Goal: Information Seeking & Learning: Learn about a topic

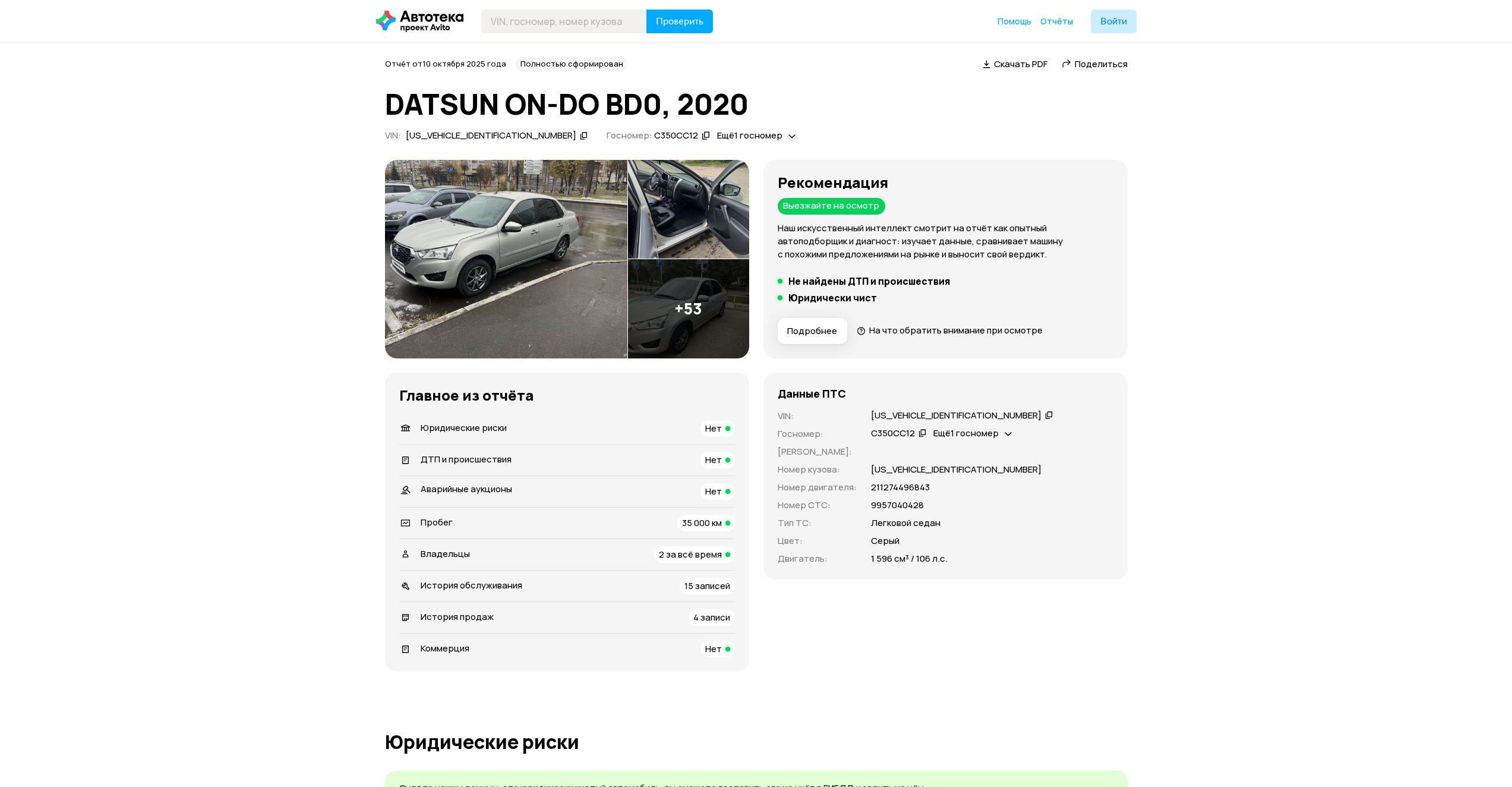
click at [678, 330] on img at bounding box center [689, 309] width 121 height 100
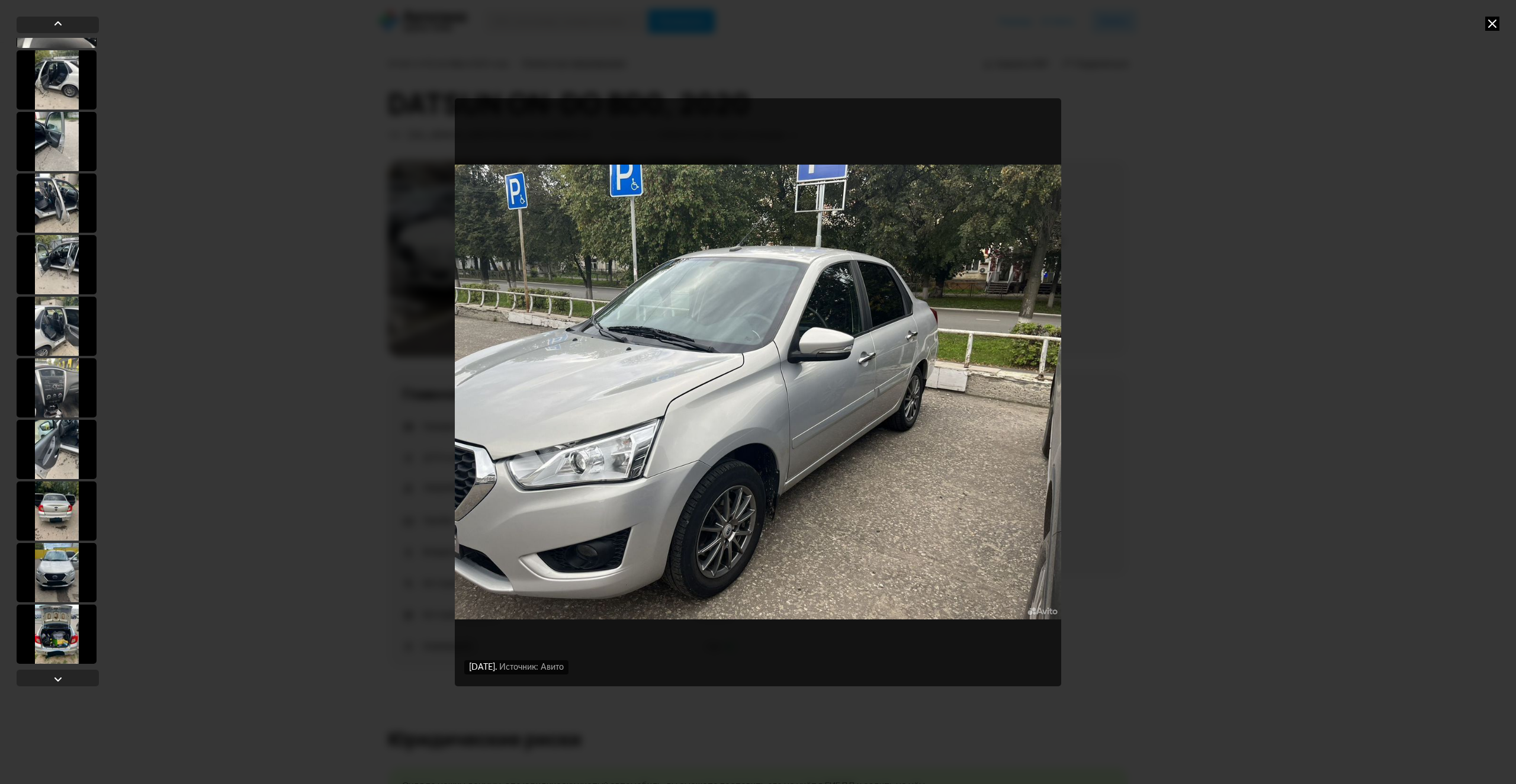
scroll to position [237, 0]
click at [58, 389] on div at bounding box center [57, 386] width 80 height 59
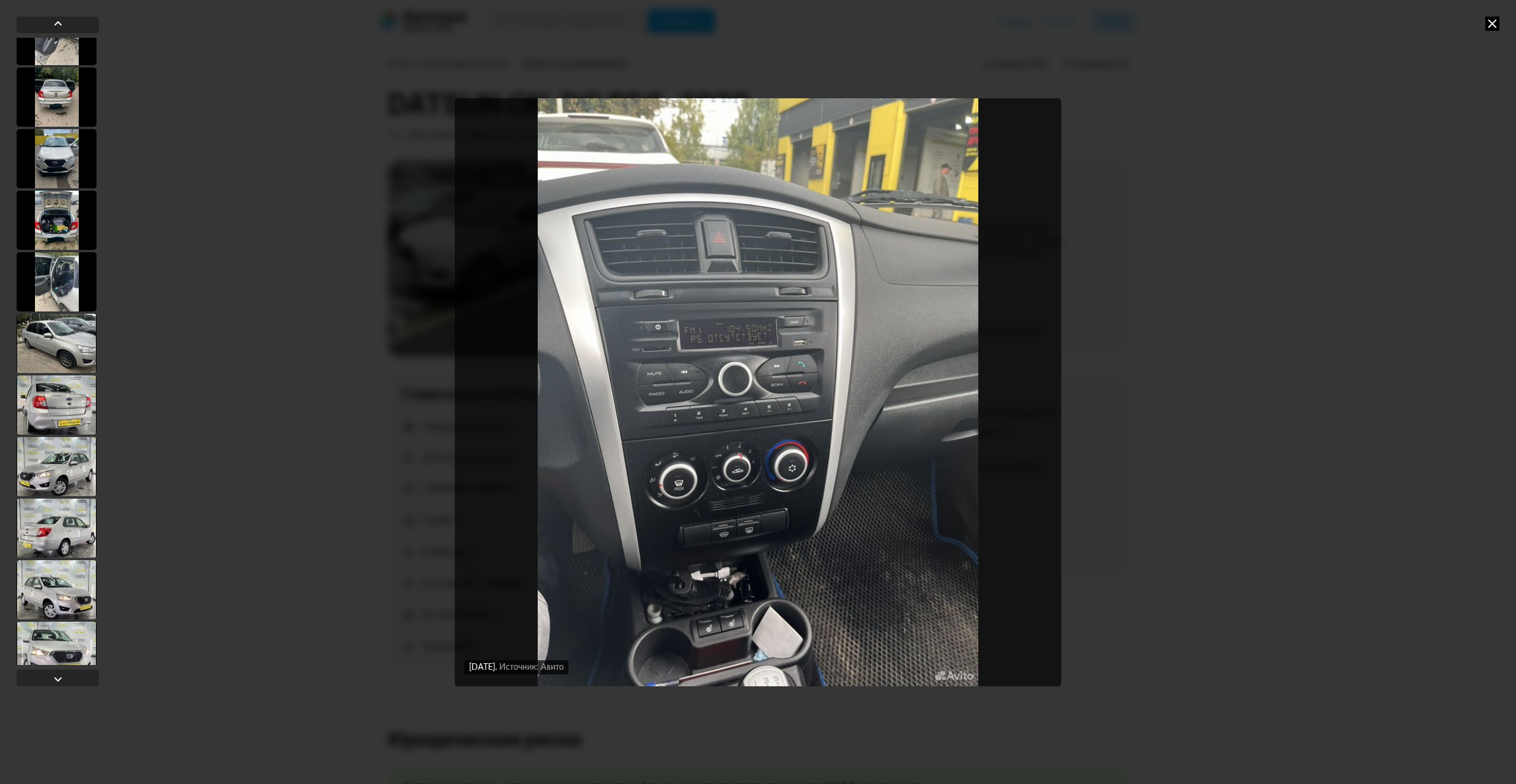
scroll to position [650, 0]
click at [58, 336] on div at bounding box center [57, 342] width 80 height 59
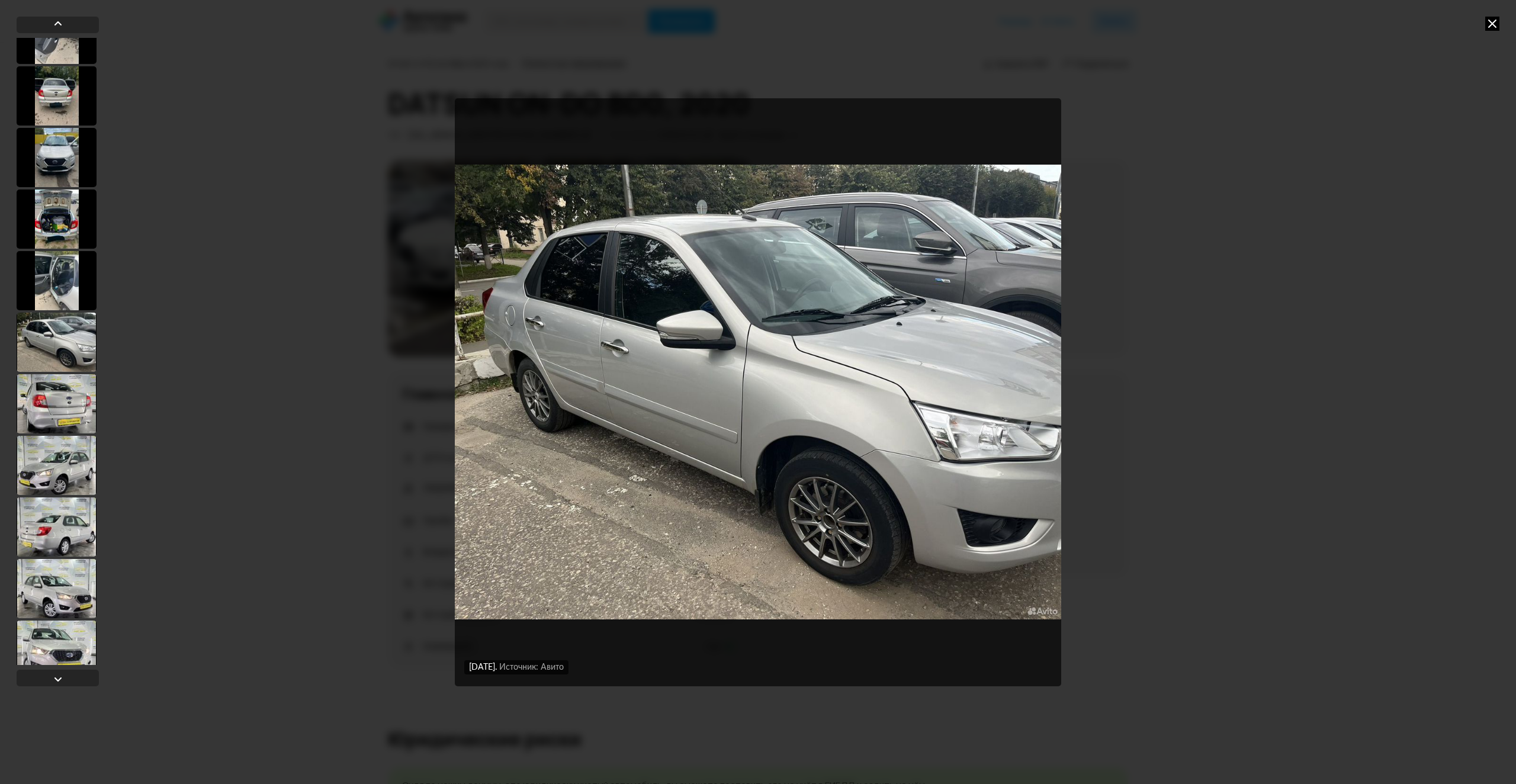
scroll to position [649, 0]
click at [66, 406] on div at bounding box center [57, 405] width 80 height 59
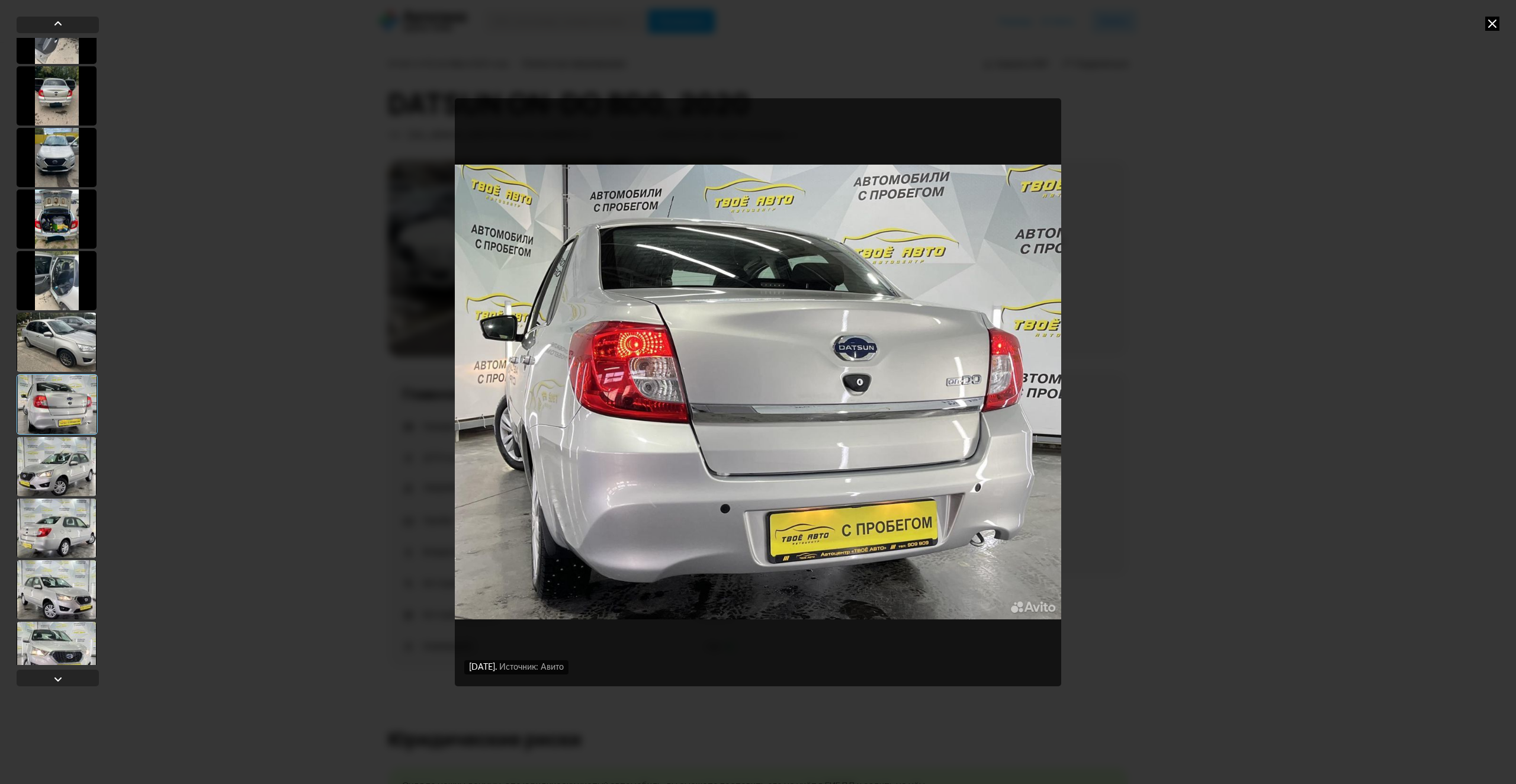
click at [72, 464] on div at bounding box center [57, 467] width 80 height 59
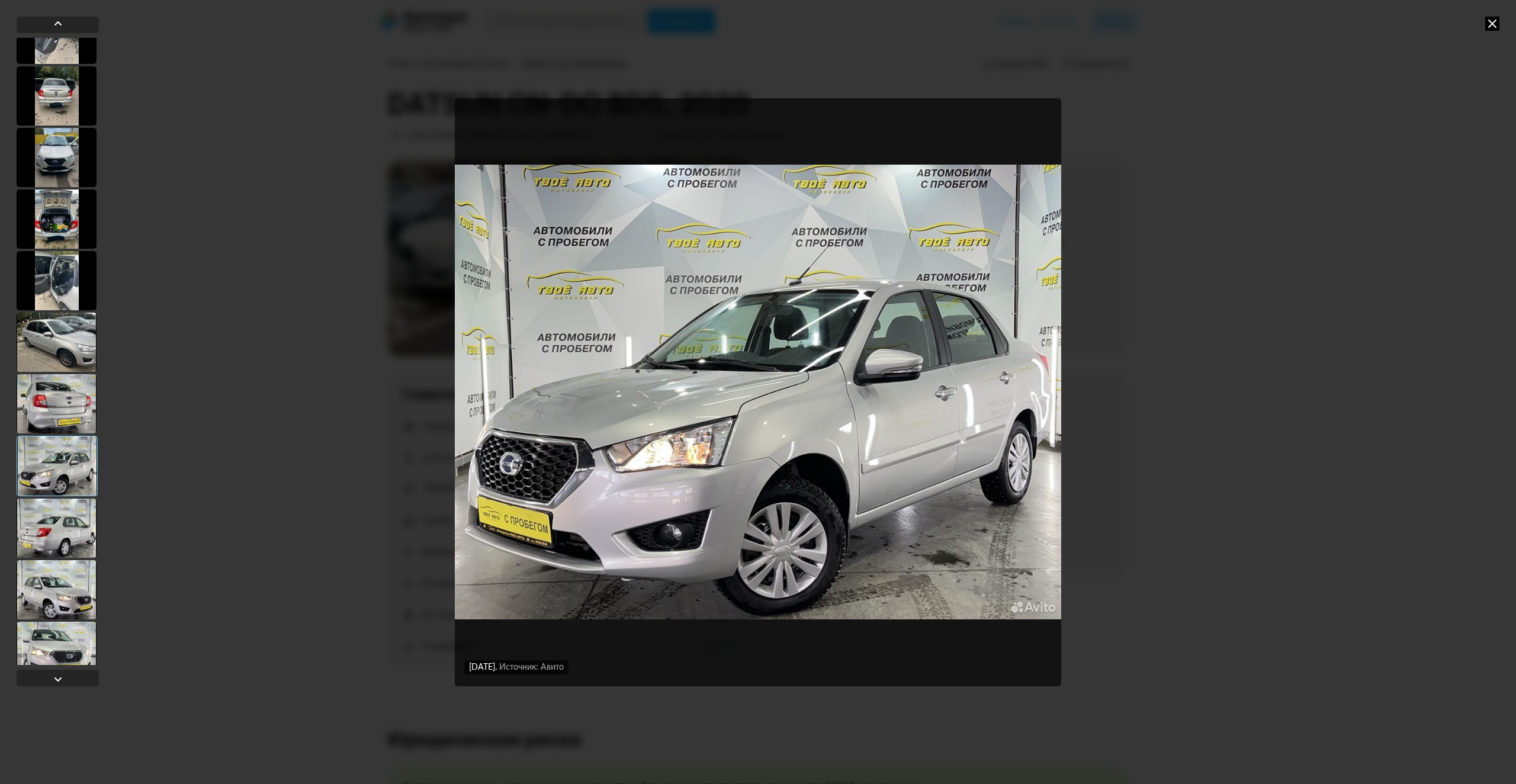
click at [61, 520] on div at bounding box center [57, 528] width 80 height 59
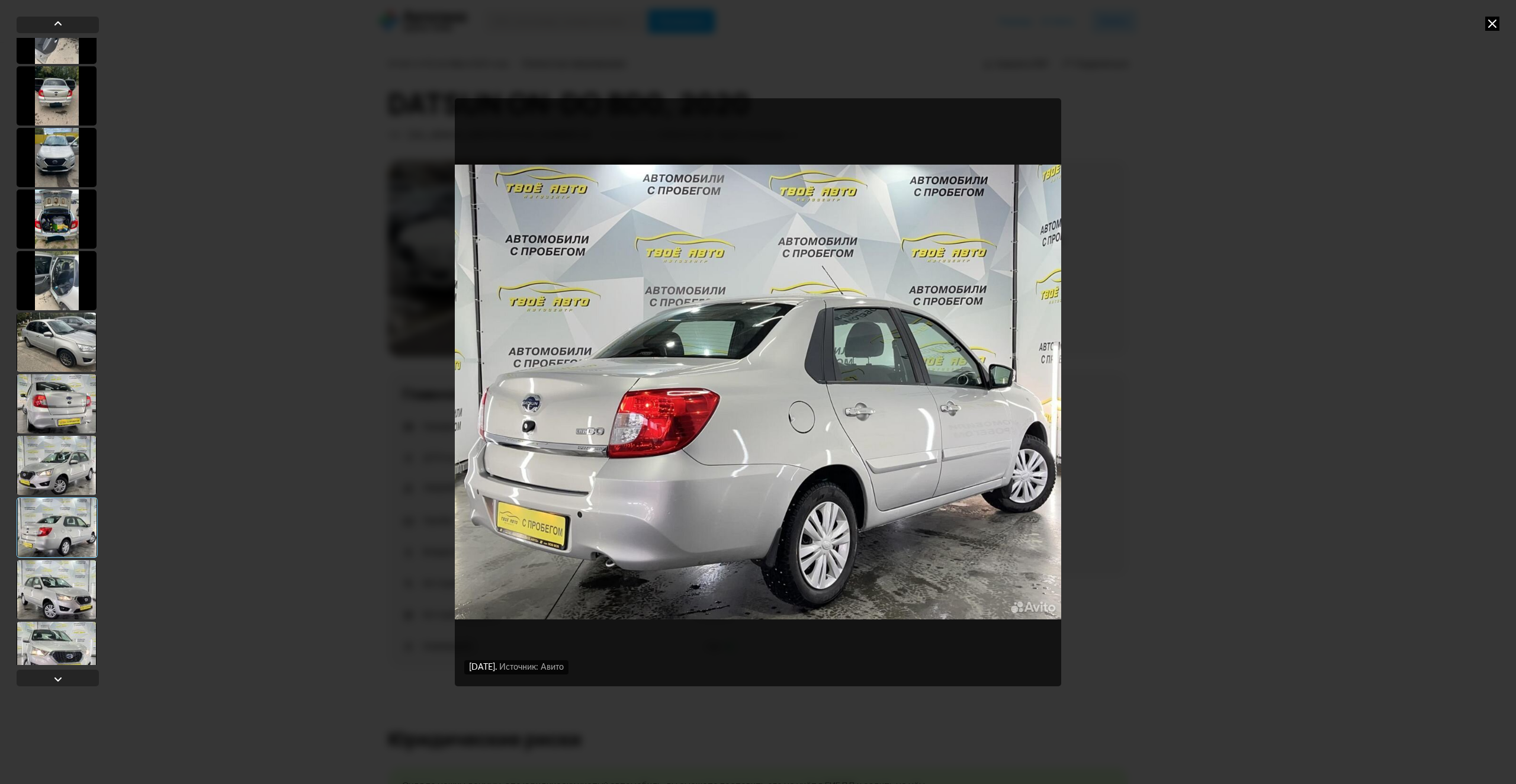
click at [61, 583] on div at bounding box center [57, 590] width 80 height 59
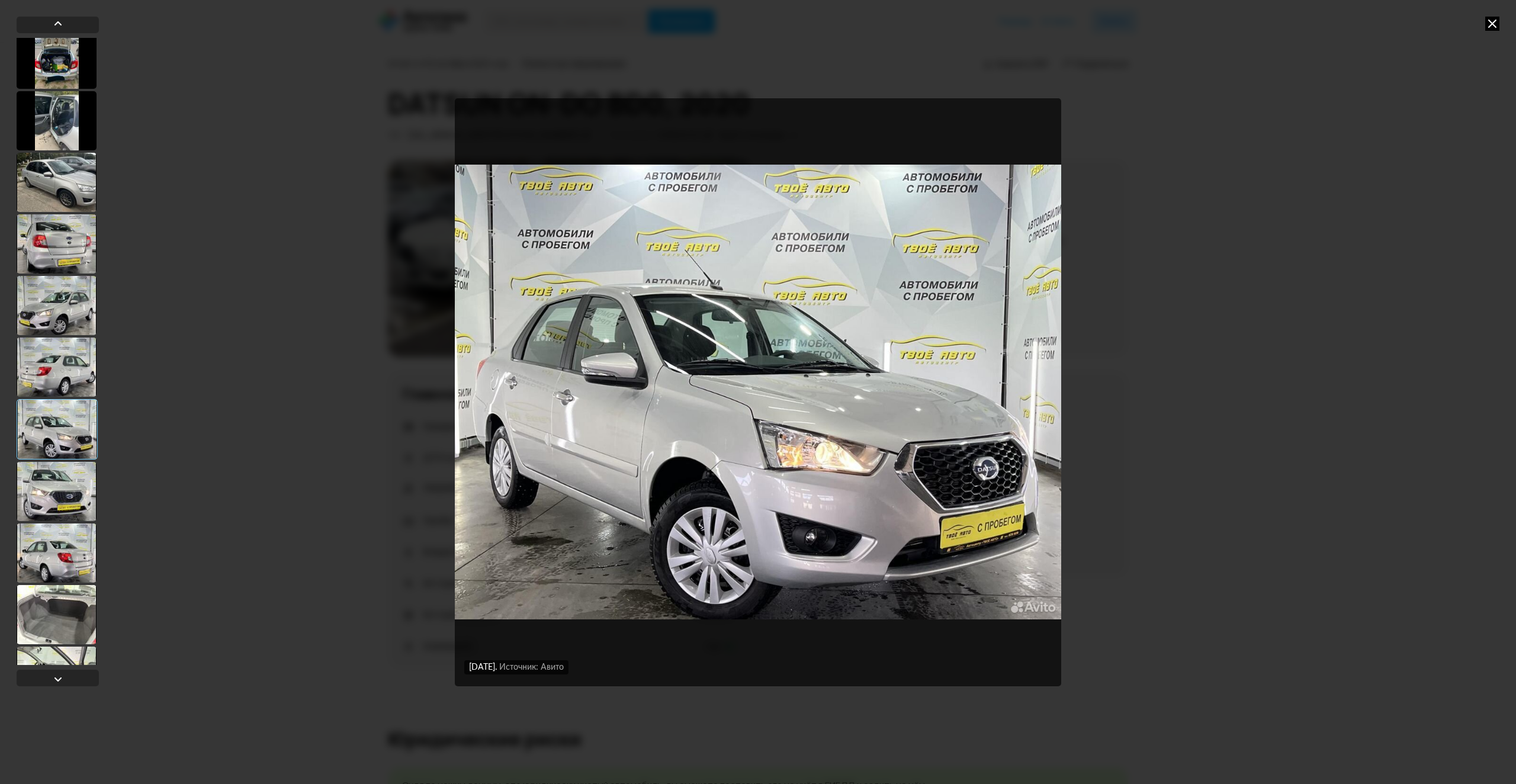
scroll to position [827, 0]
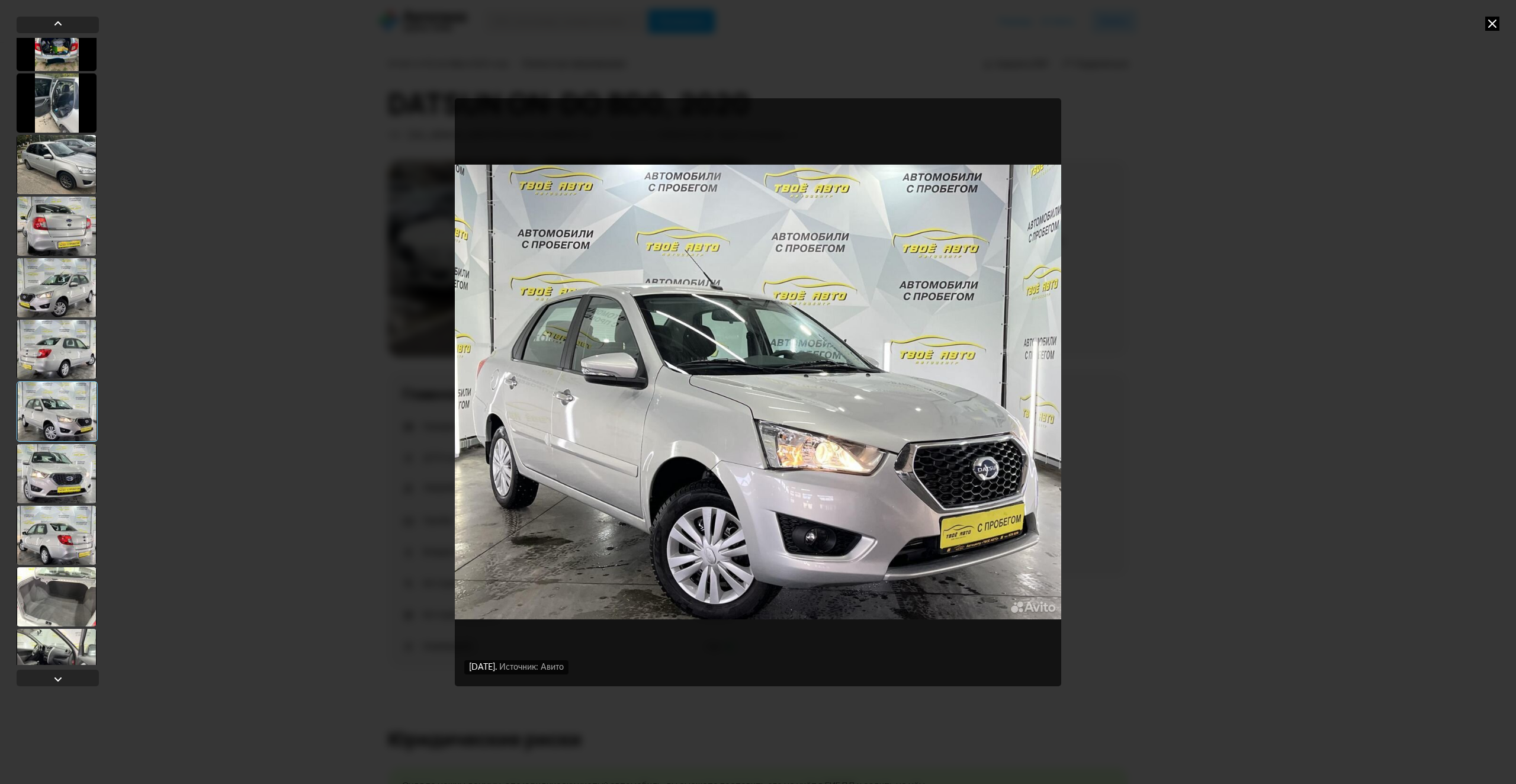
click at [65, 478] on div at bounding box center [57, 474] width 80 height 59
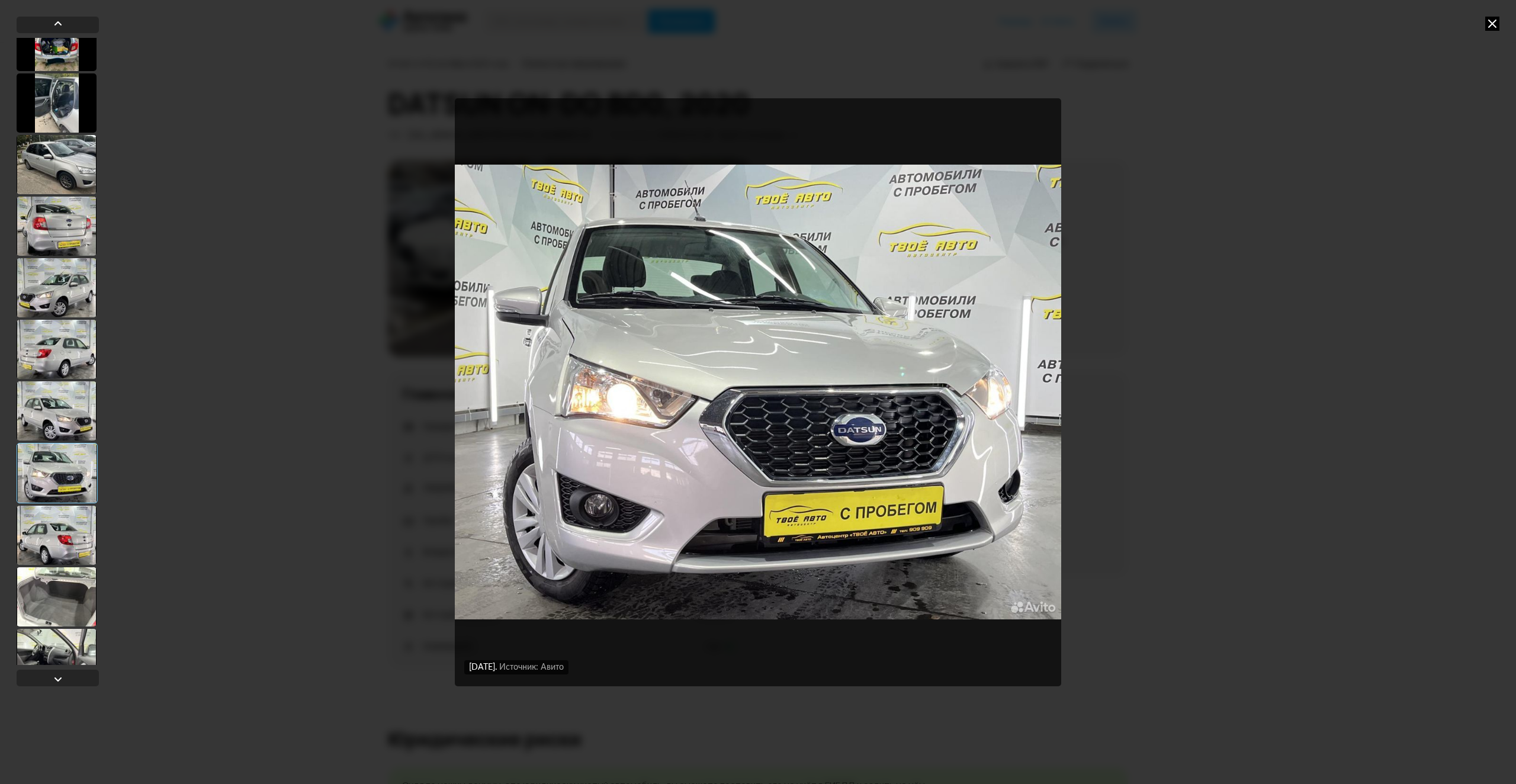
click at [71, 531] on div at bounding box center [57, 536] width 80 height 59
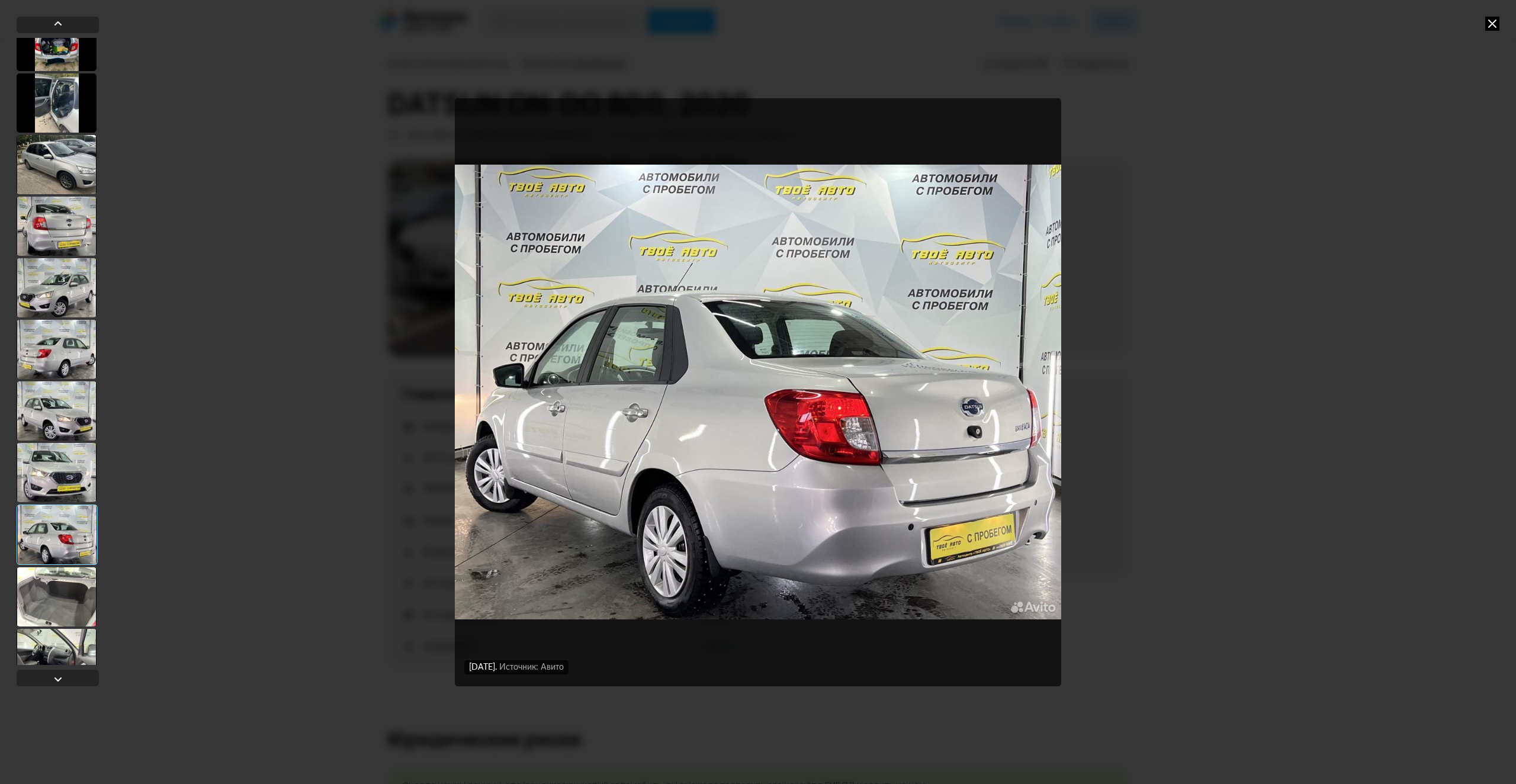
click at [72, 481] on div at bounding box center [57, 473] width 80 height 59
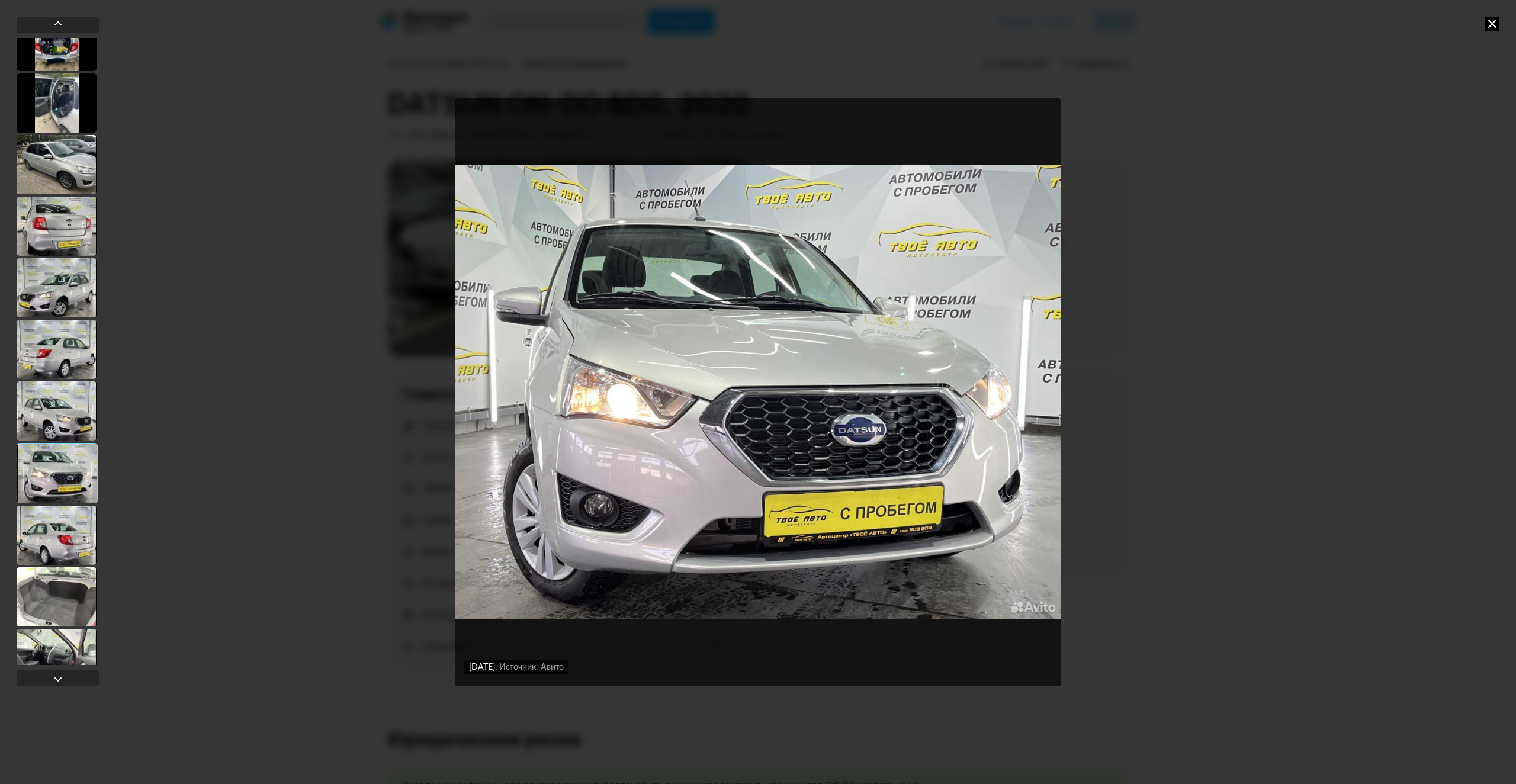
scroll to position [471, 0]
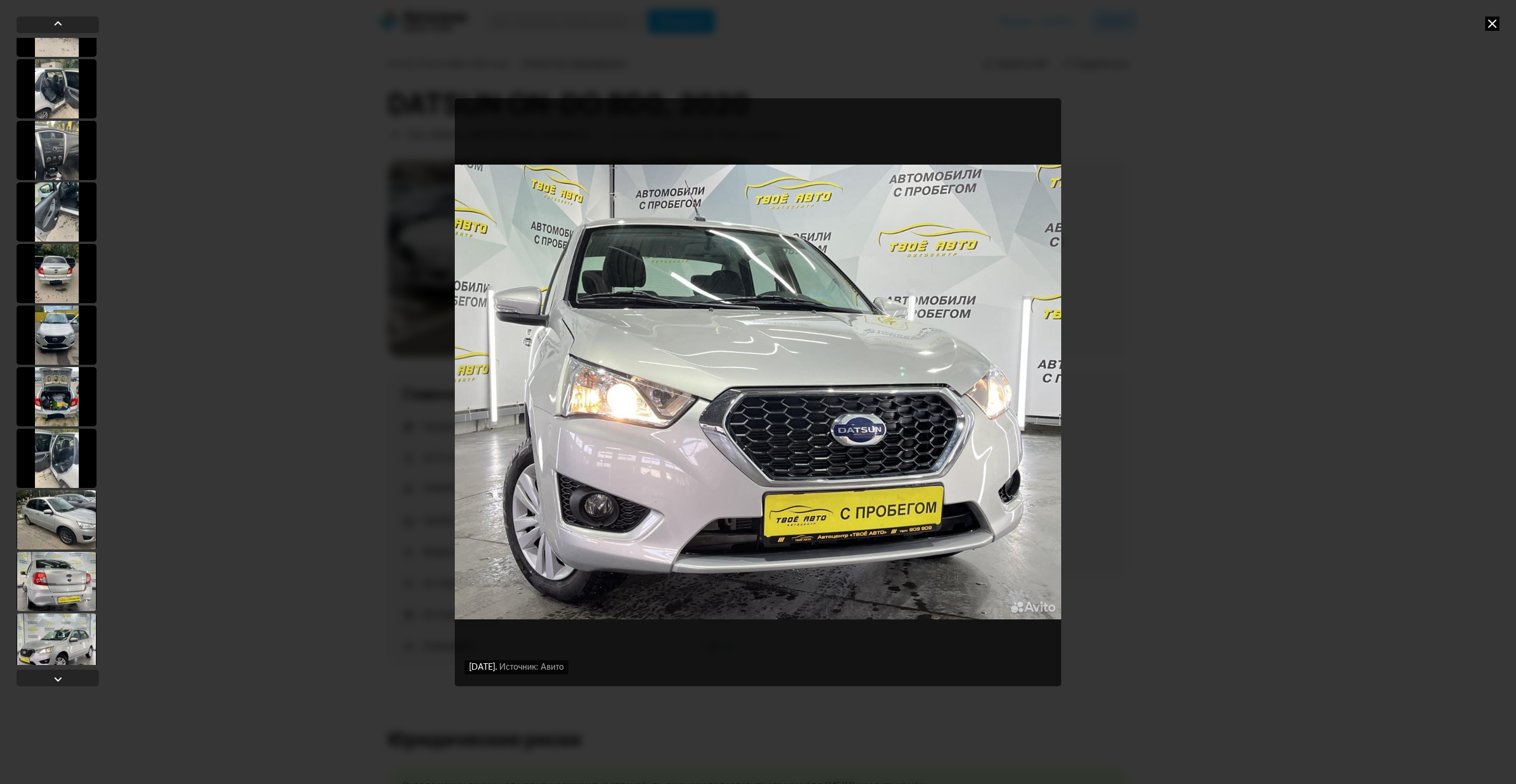
click at [75, 335] on div at bounding box center [57, 335] width 80 height 59
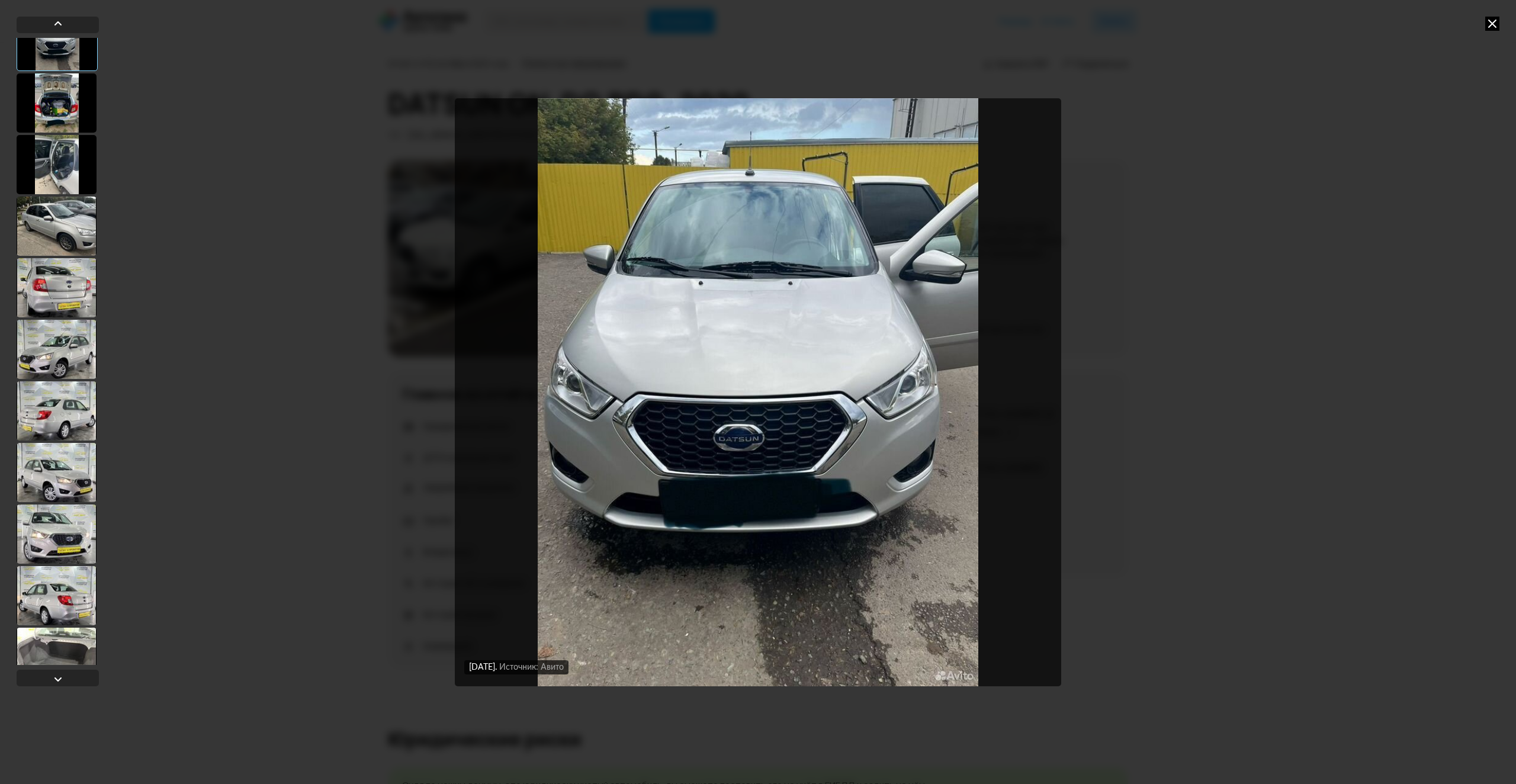
scroll to position [827, 0]
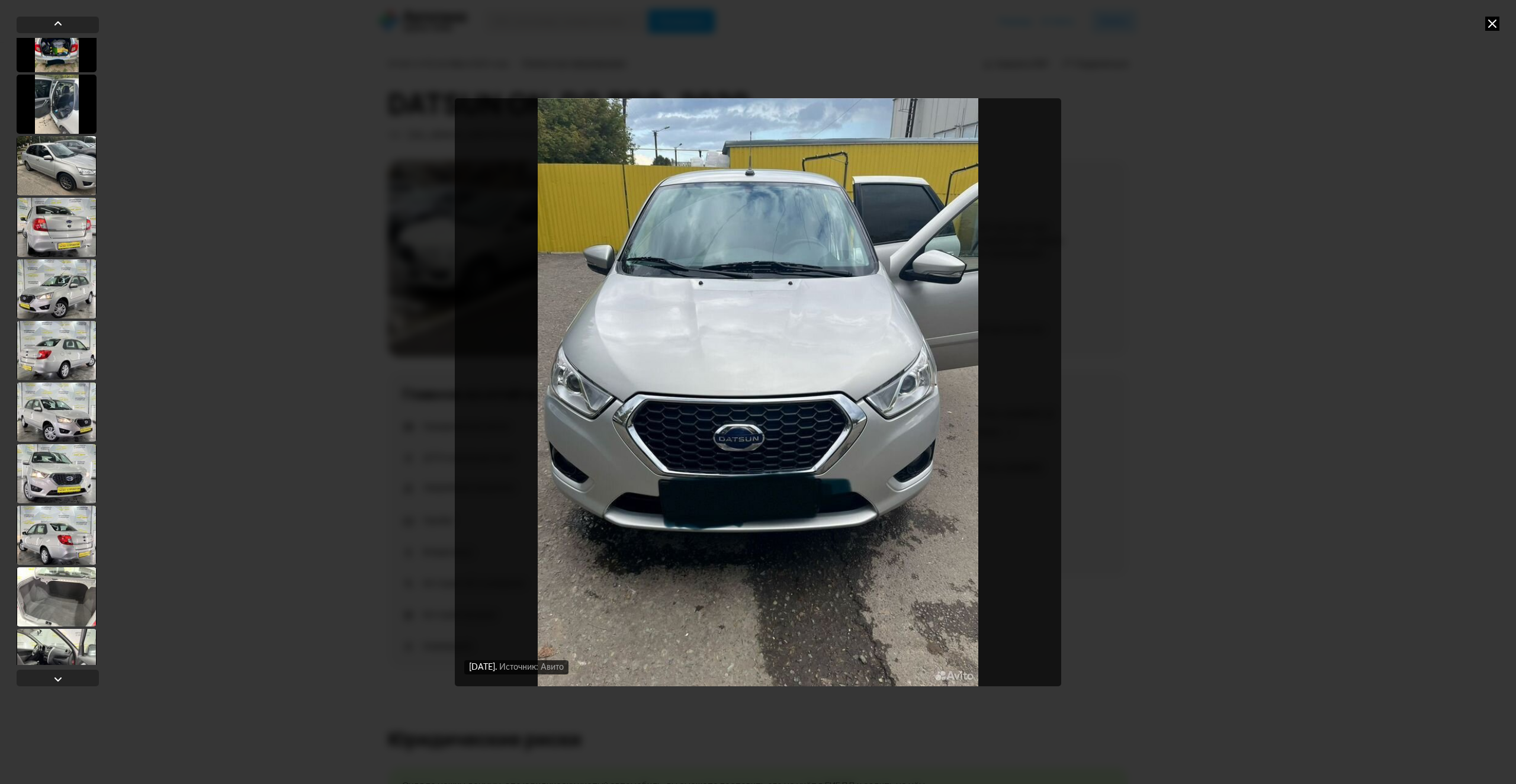
click at [71, 492] on div at bounding box center [57, 474] width 80 height 59
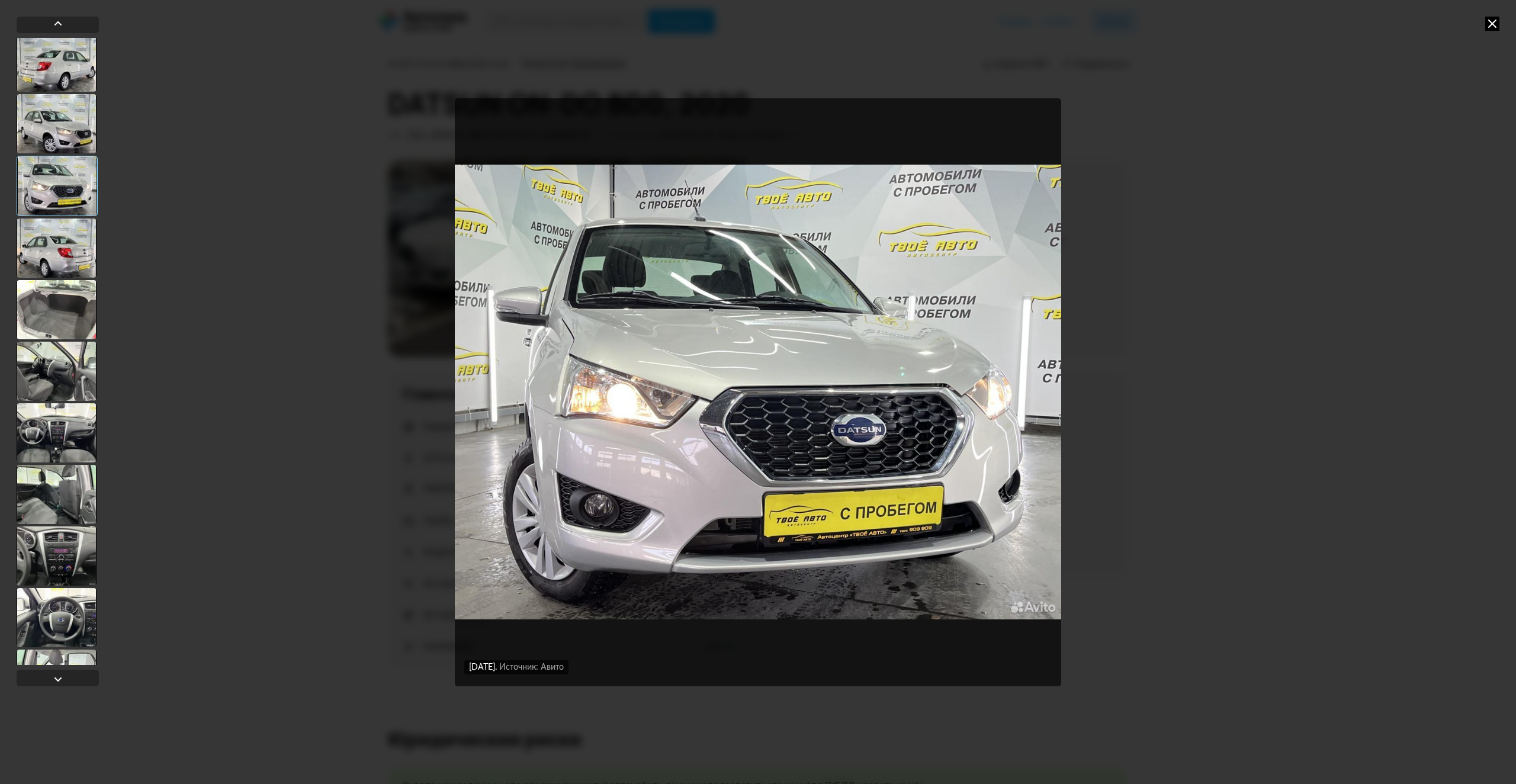
scroll to position [1122, 0]
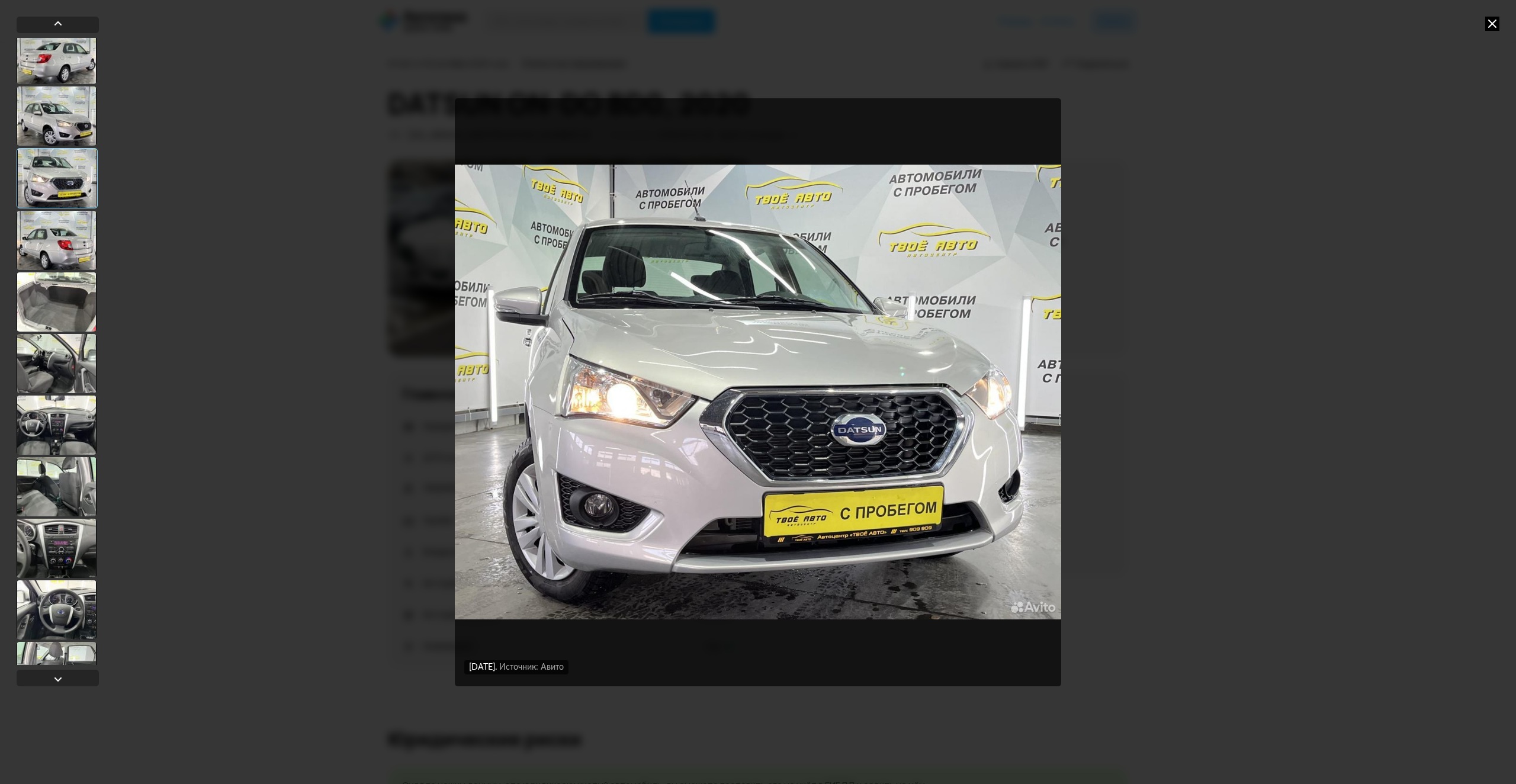
click at [69, 449] on div at bounding box center [57, 425] width 80 height 59
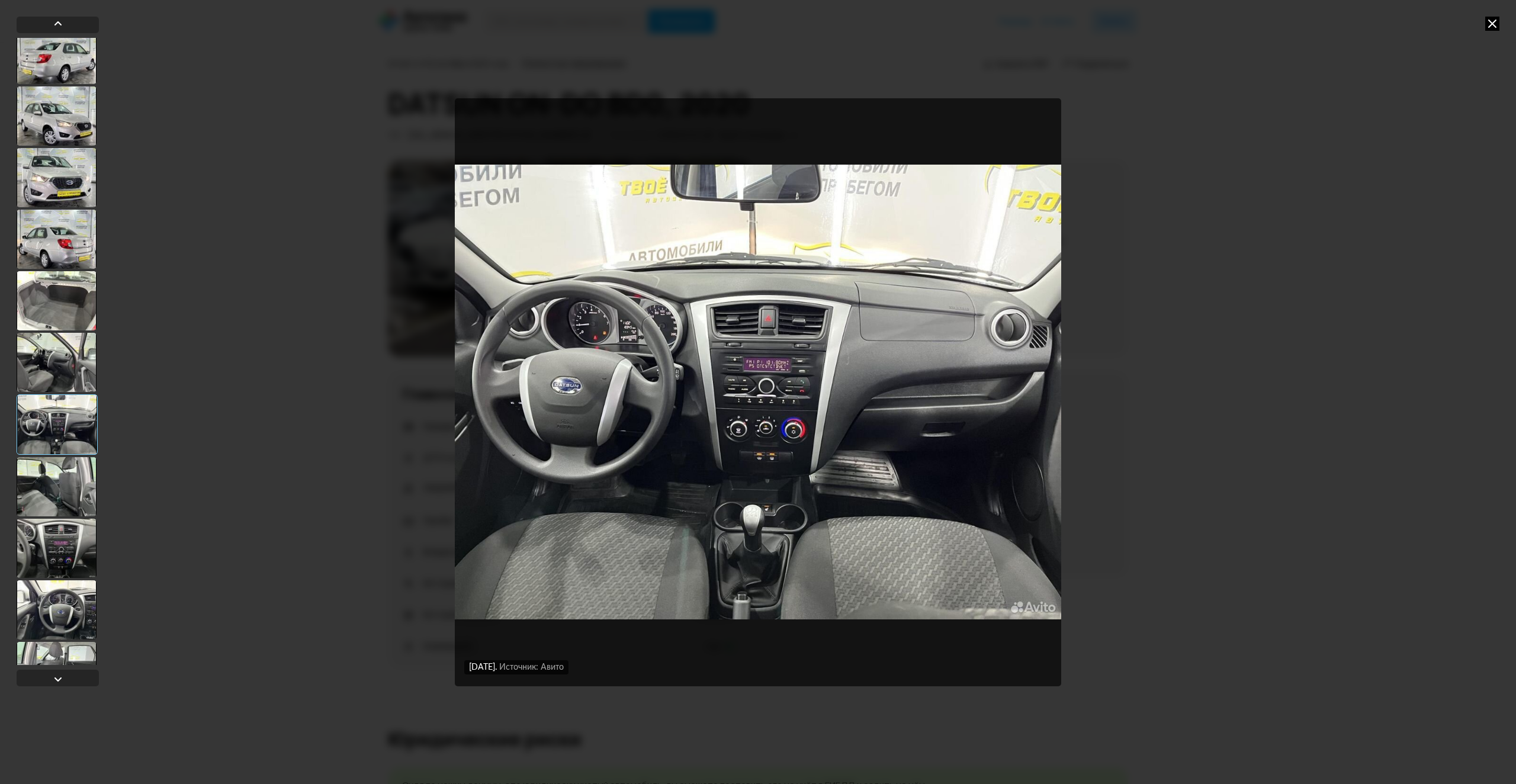
click at [71, 484] on div at bounding box center [57, 487] width 80 height 59
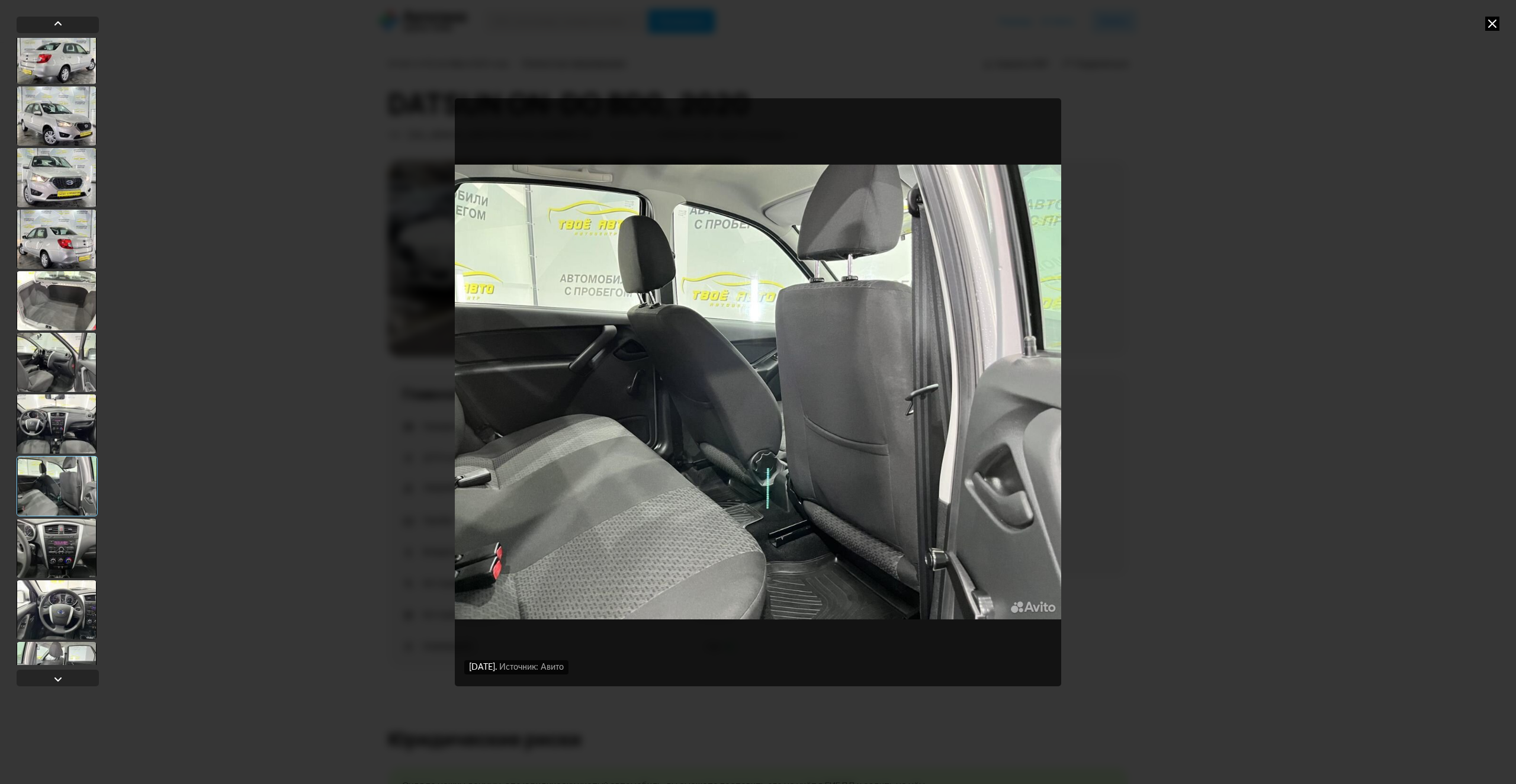
click at [60, 377] on div at bounding box center [57, 362] width 80 height 59
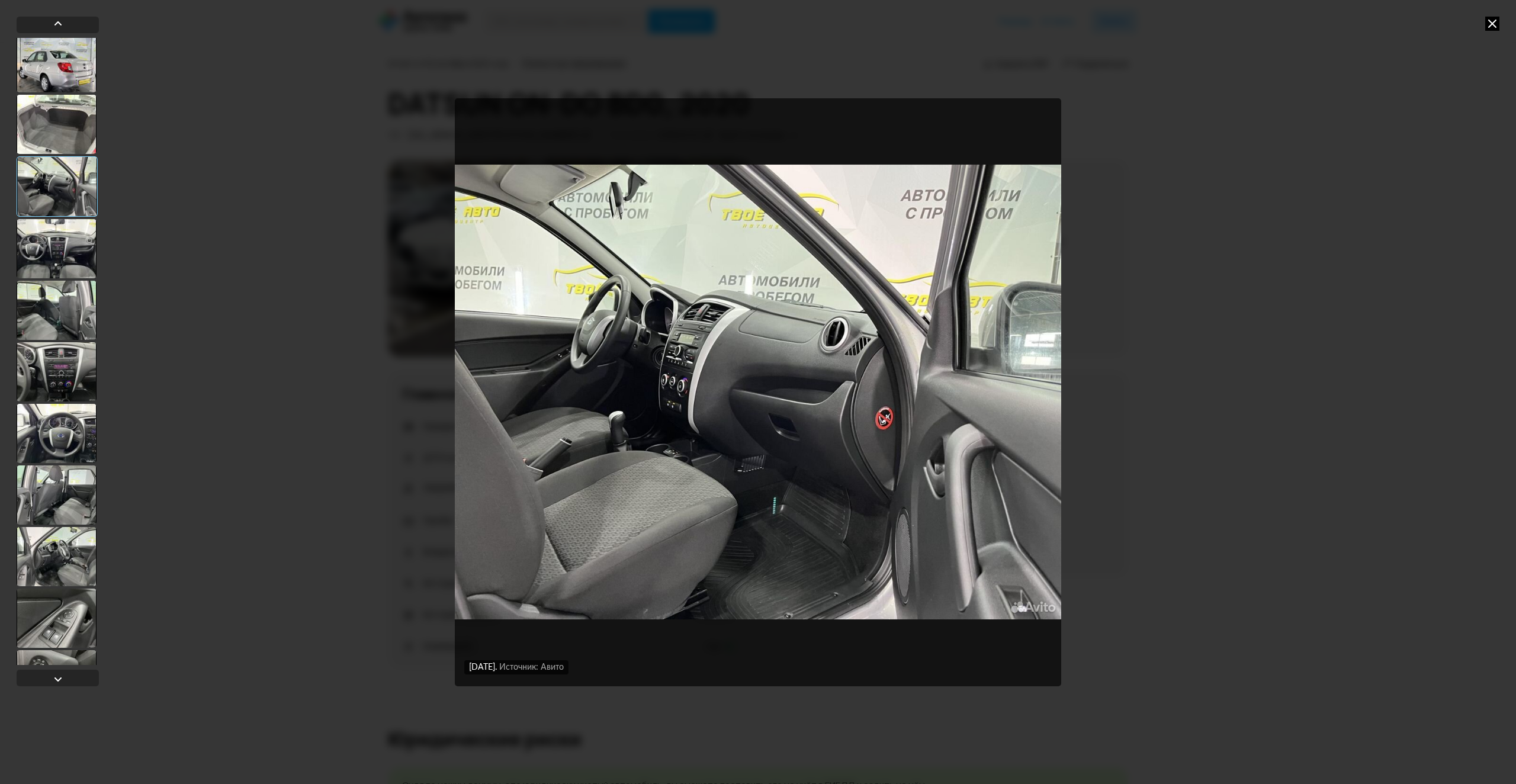
scroll to position [1300, 0]
click at [70, 370] on div at bounding box center [57, 371] width 80 height 59
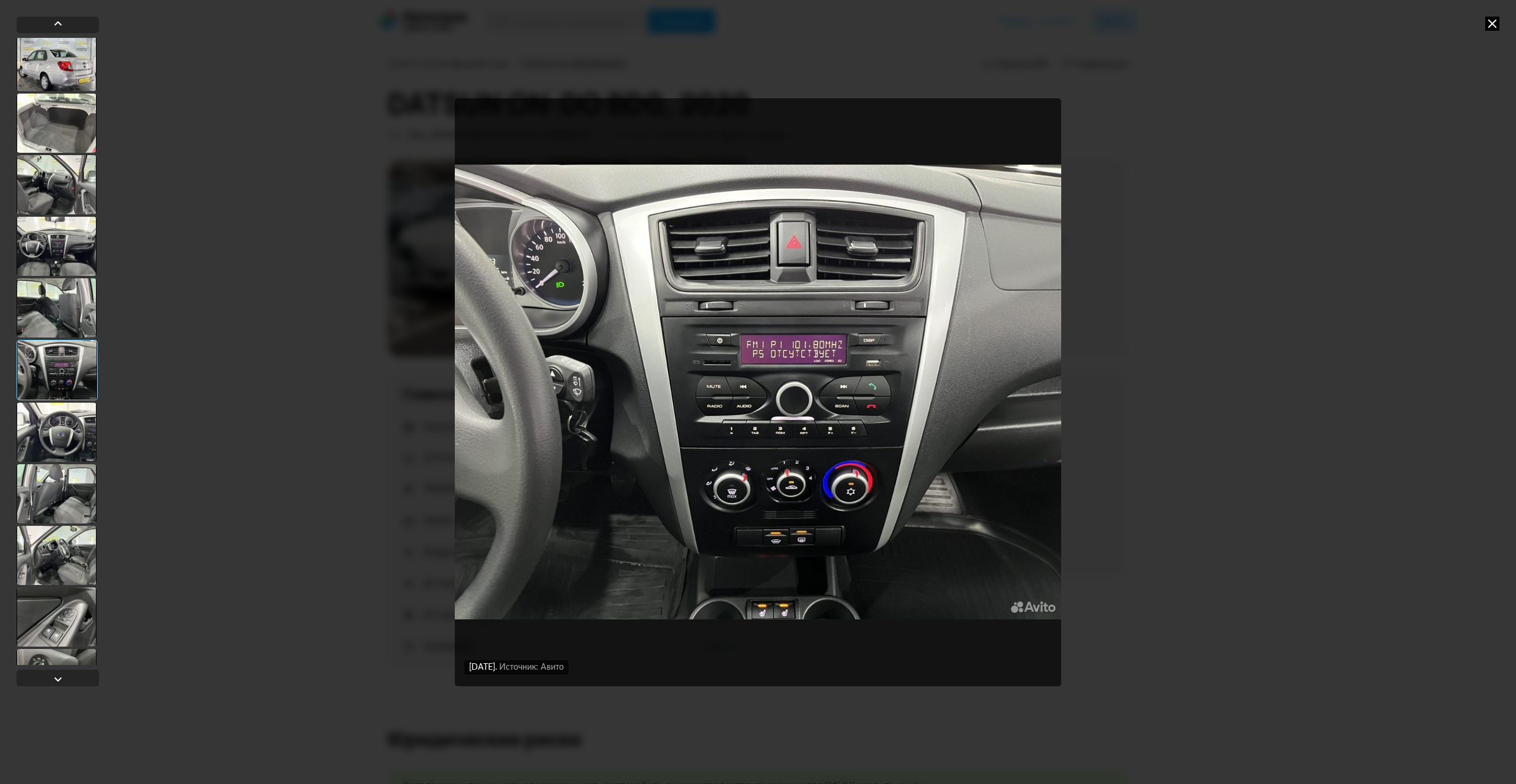
click at [65, 434] on div at bounding box center [57, 432] width 80 height 59
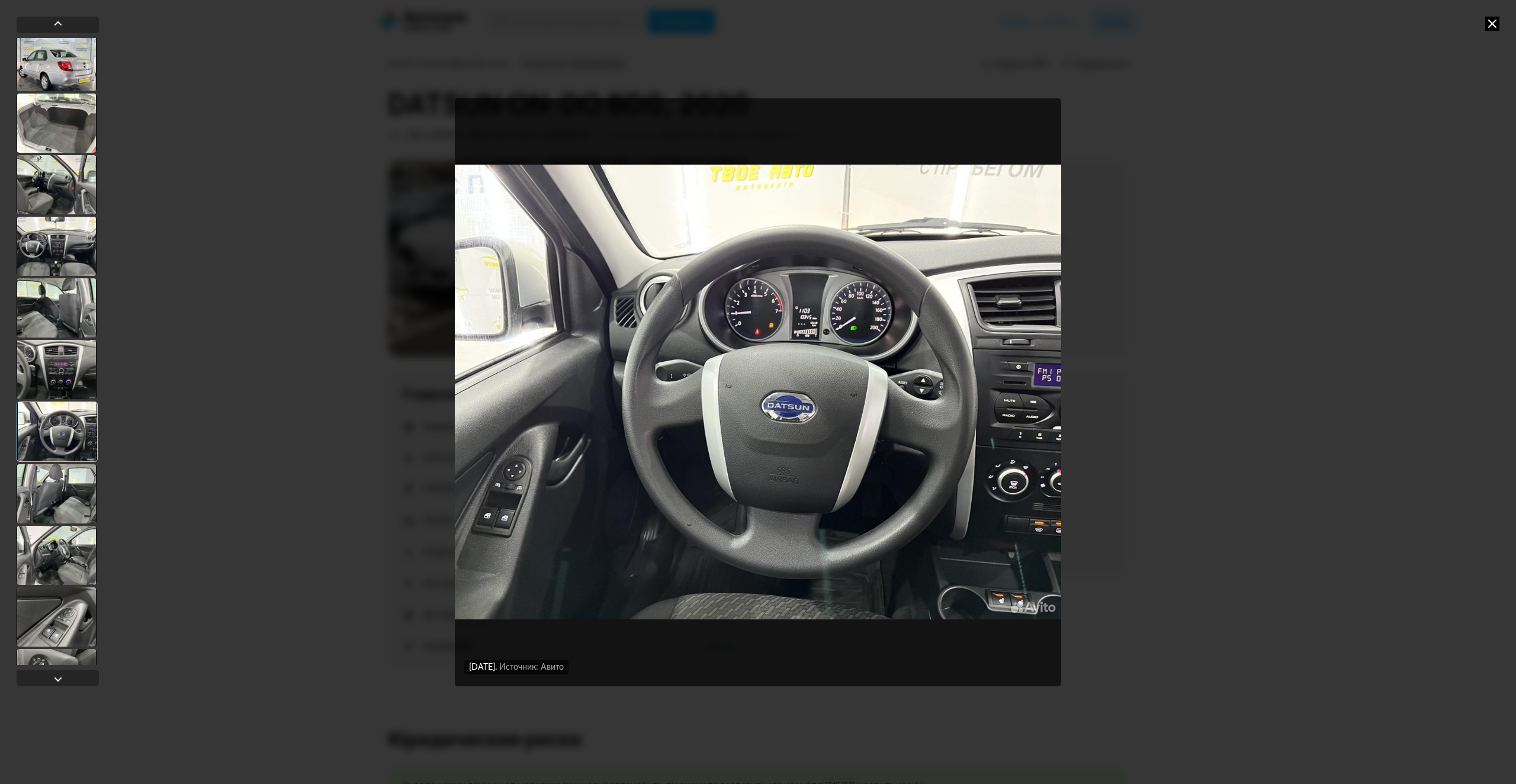
click at [75, 492] on div at bounding box center [57, 494] width 80 height 59
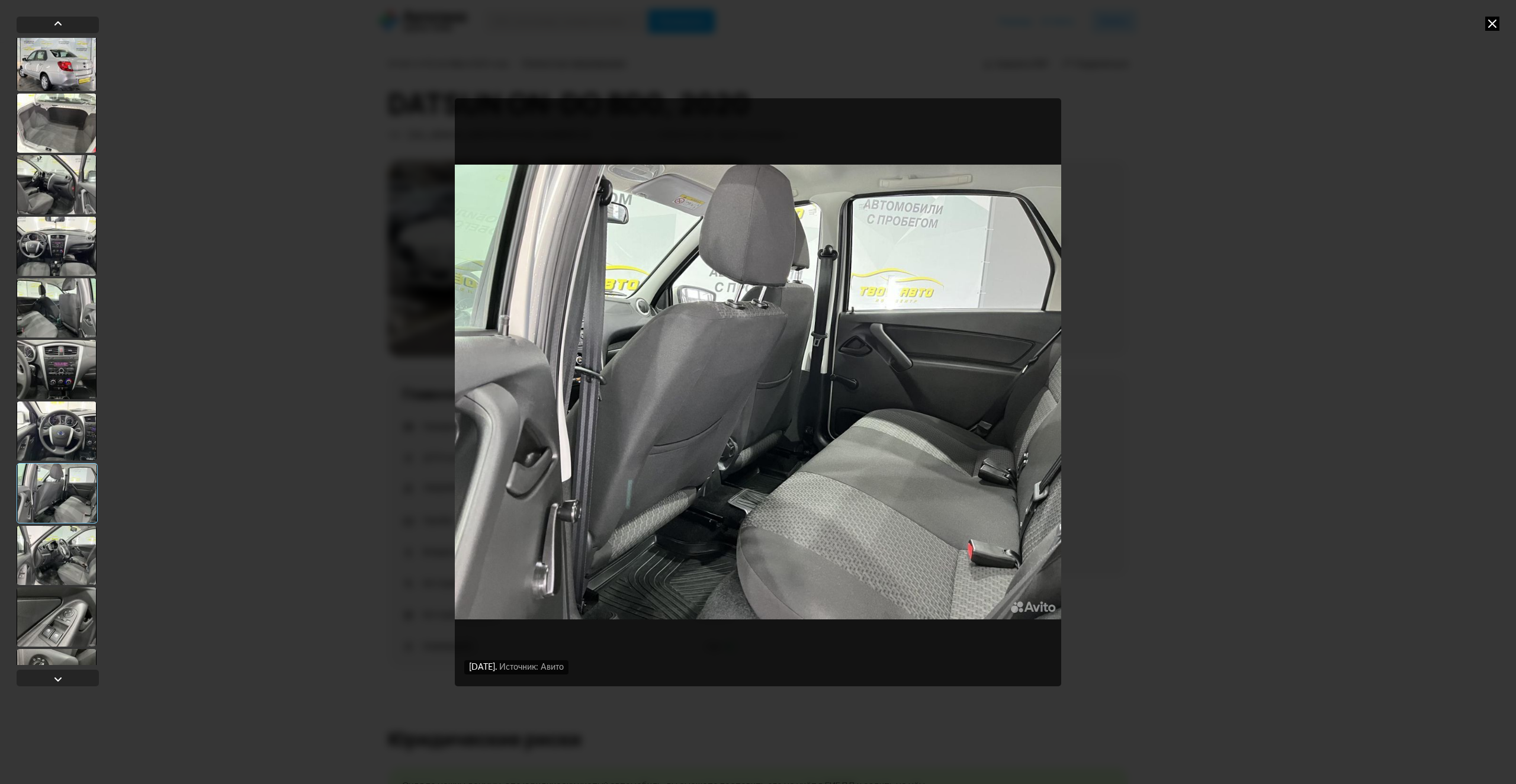
click at [57, 561] on div at bounding box center [57, 556] width 80 height 59
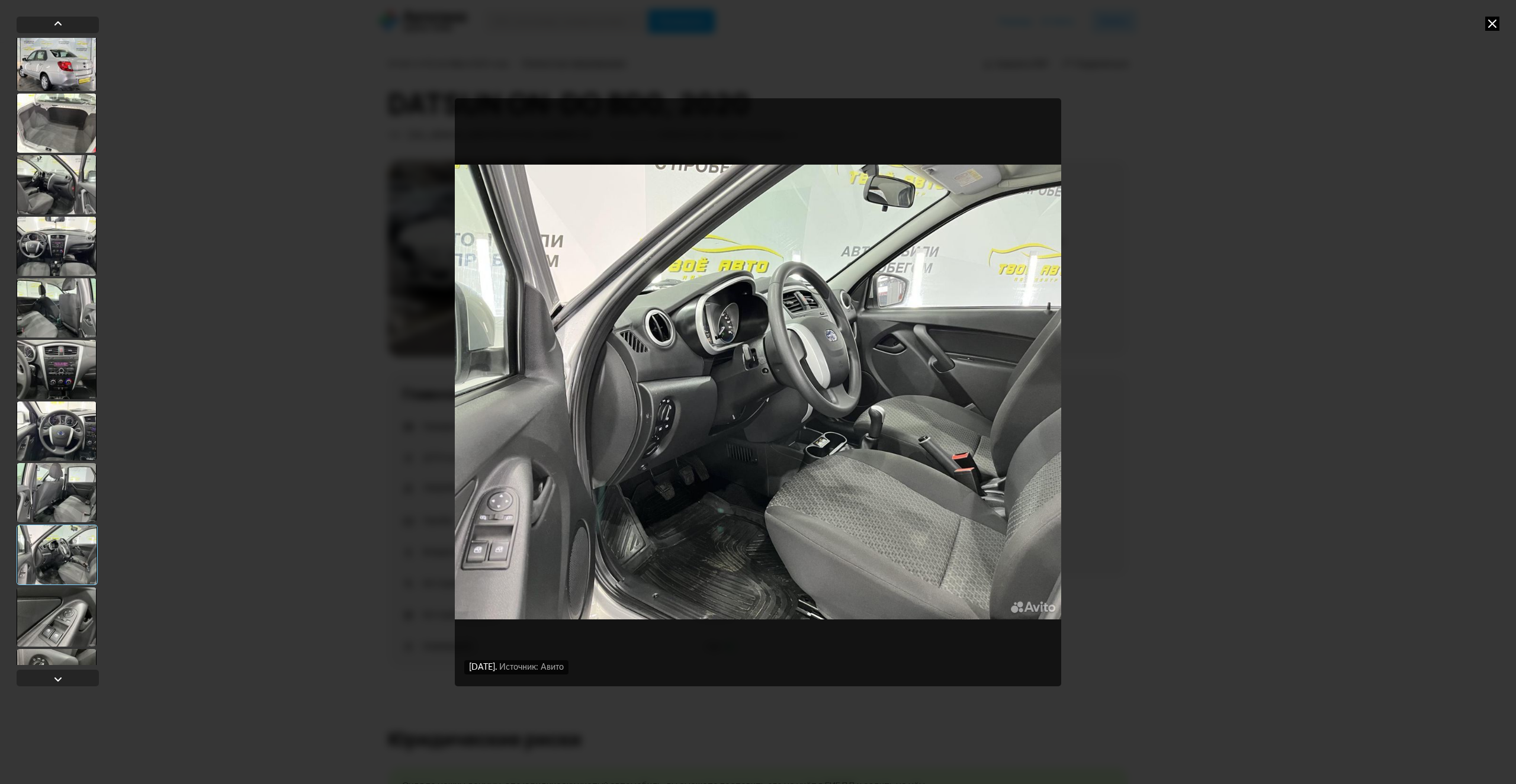
click at [58, 625] on div at bounding box center [57, 617] width 80 height 59
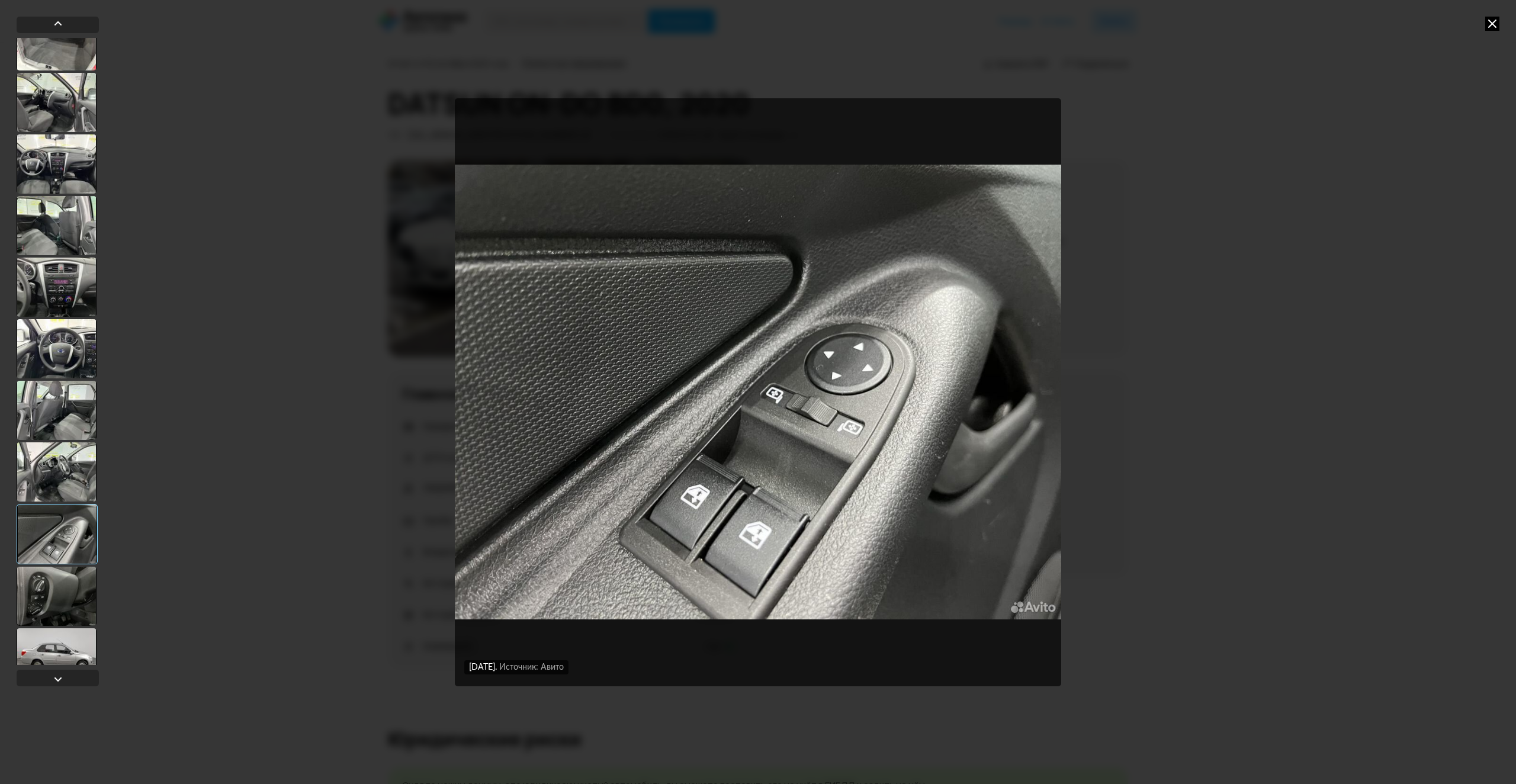
scroll to position [1477, 0]
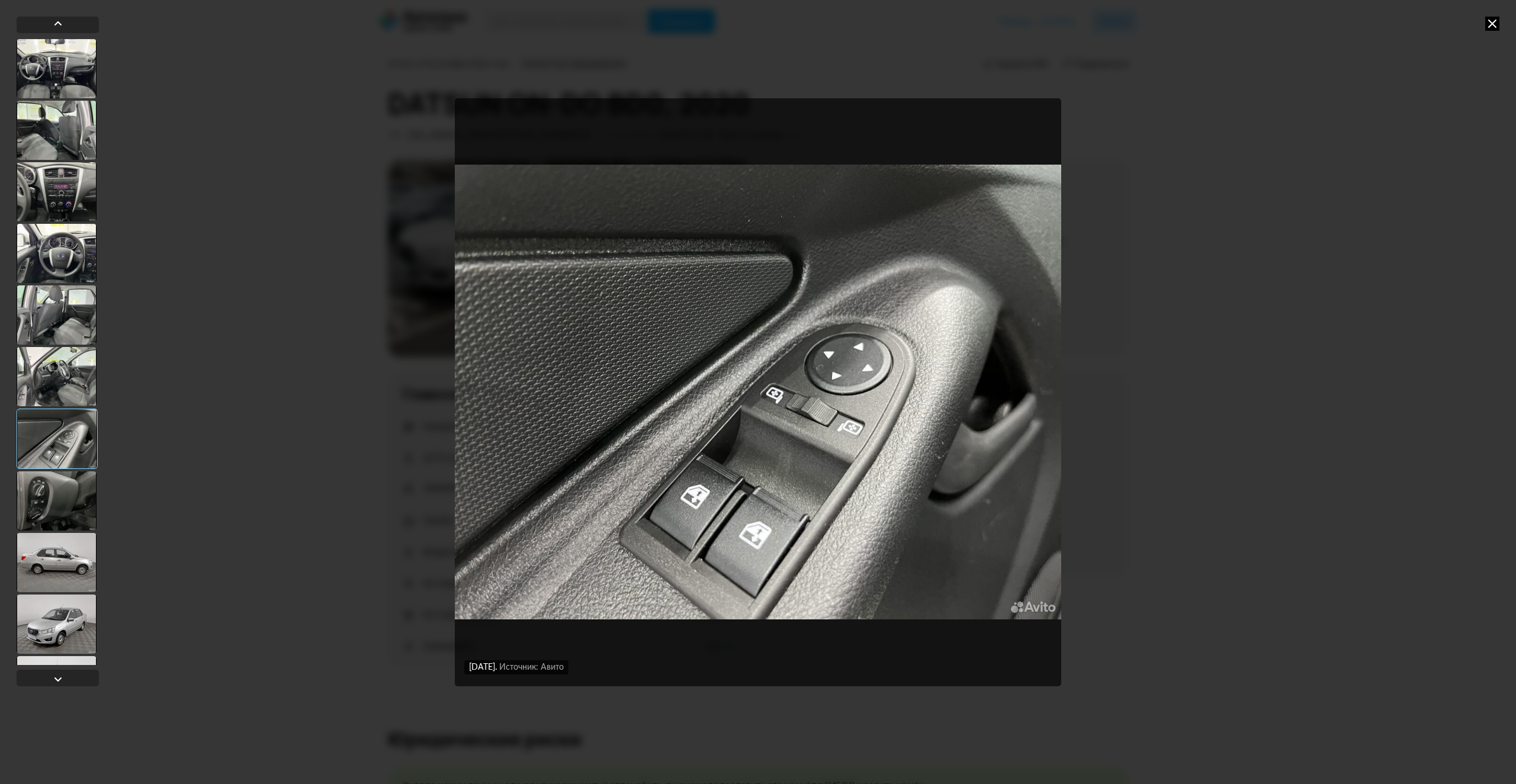
click at [65, 510] on div at bounding box center [57, 501] width 80 height 59
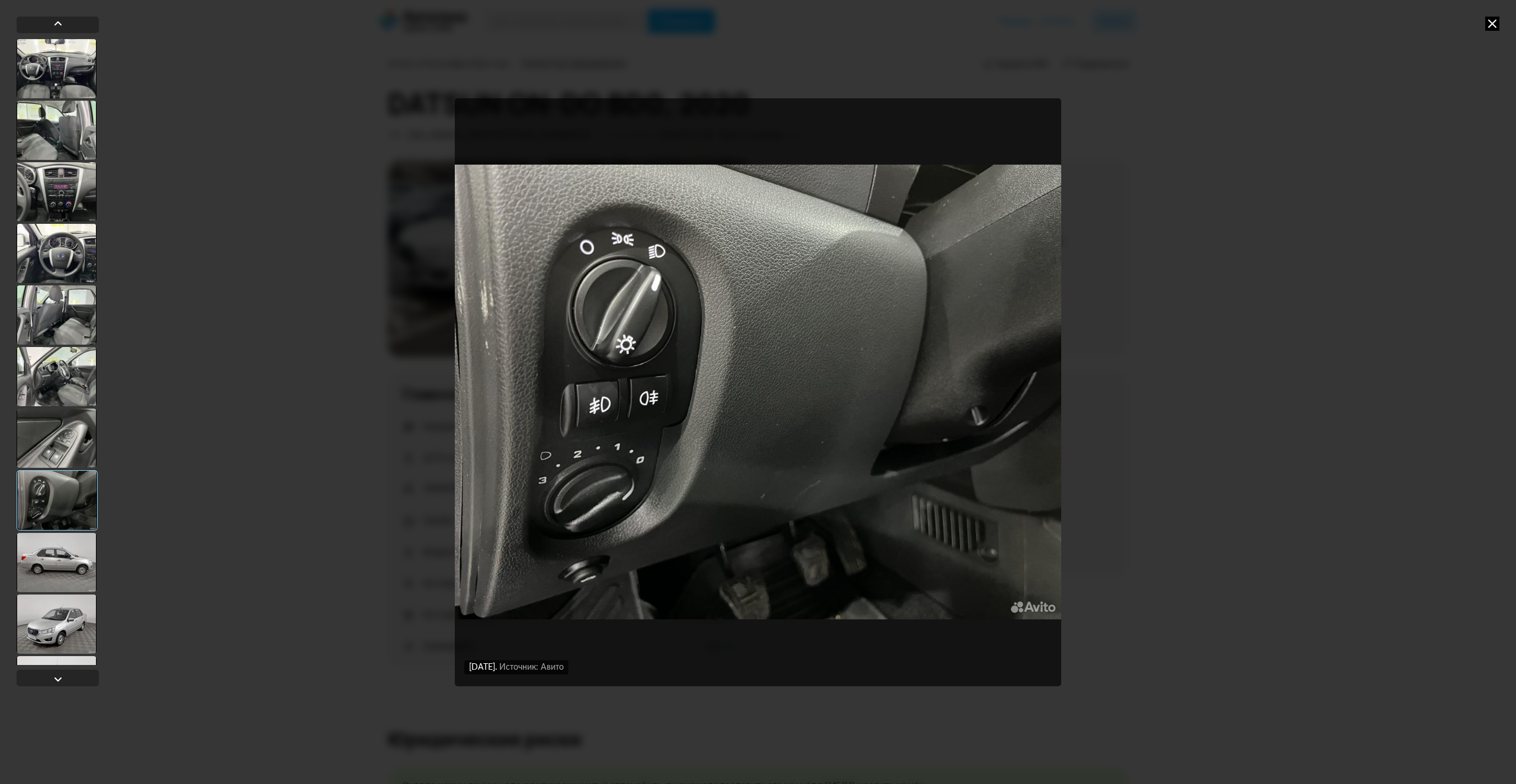
click at [70, 567] on div at bounding box center [57, 563] width 80 height 59
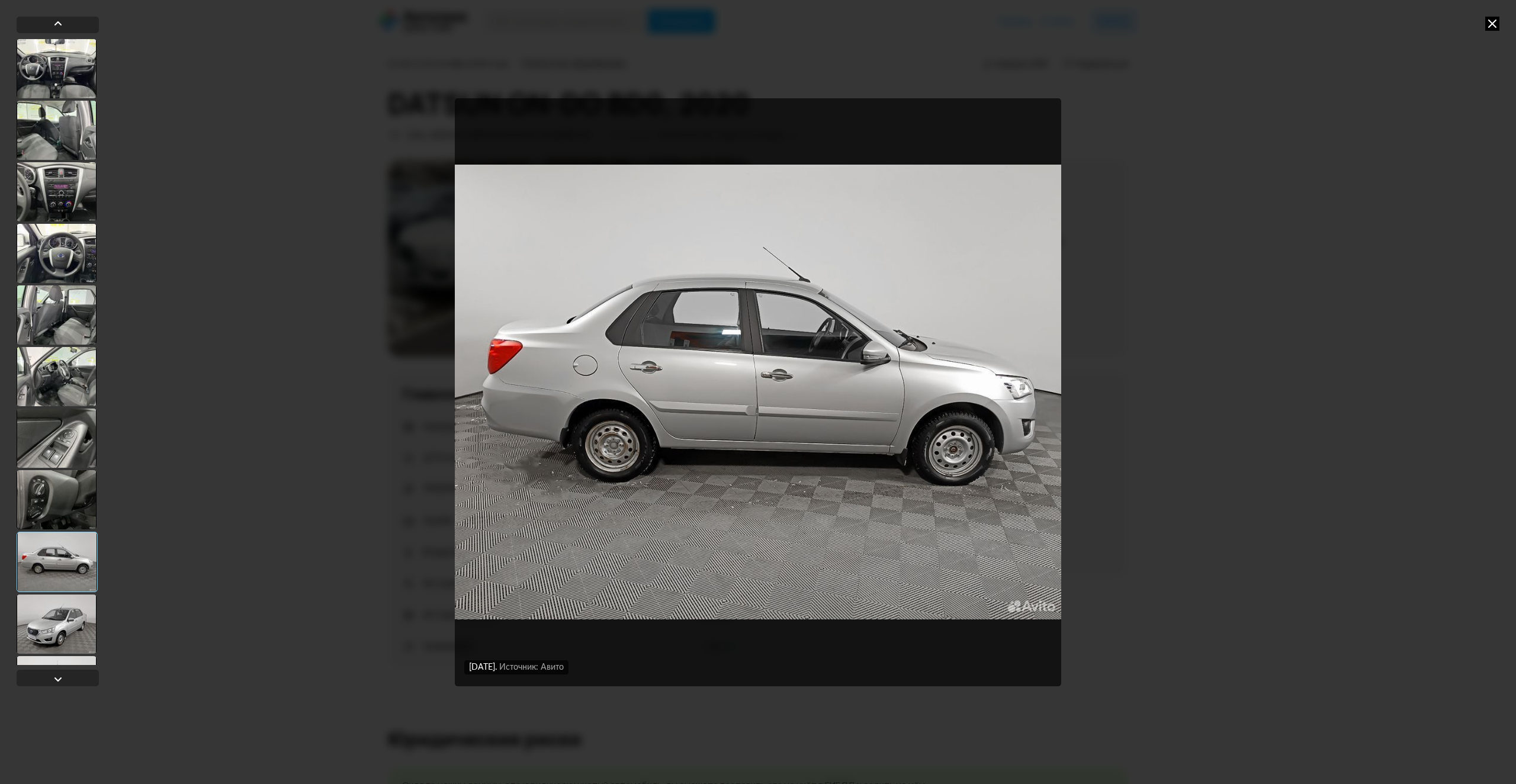
click at [61, 625] on div at bounding box center [57, 625] width 80 height 59
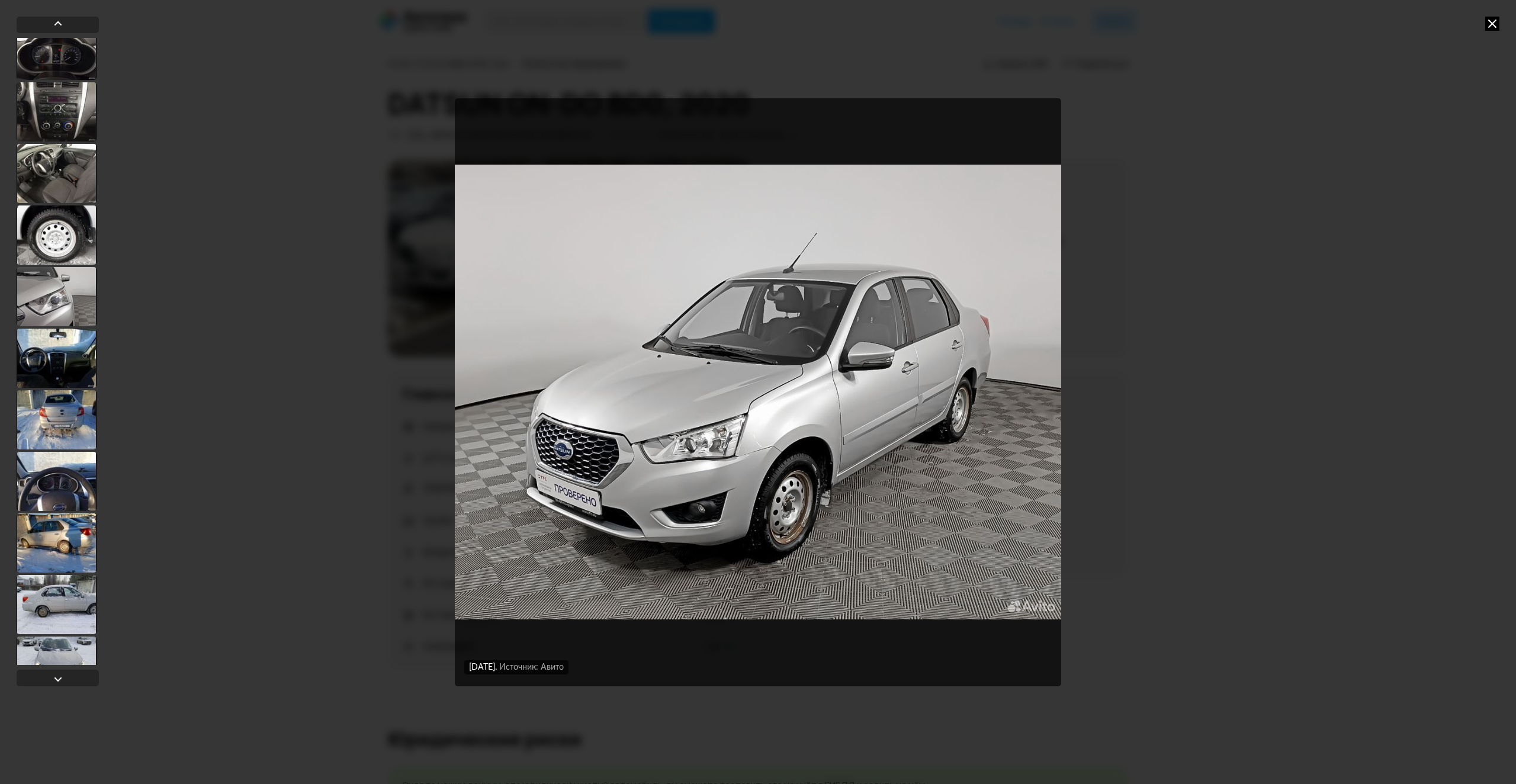
scroll to position [2823, 0]
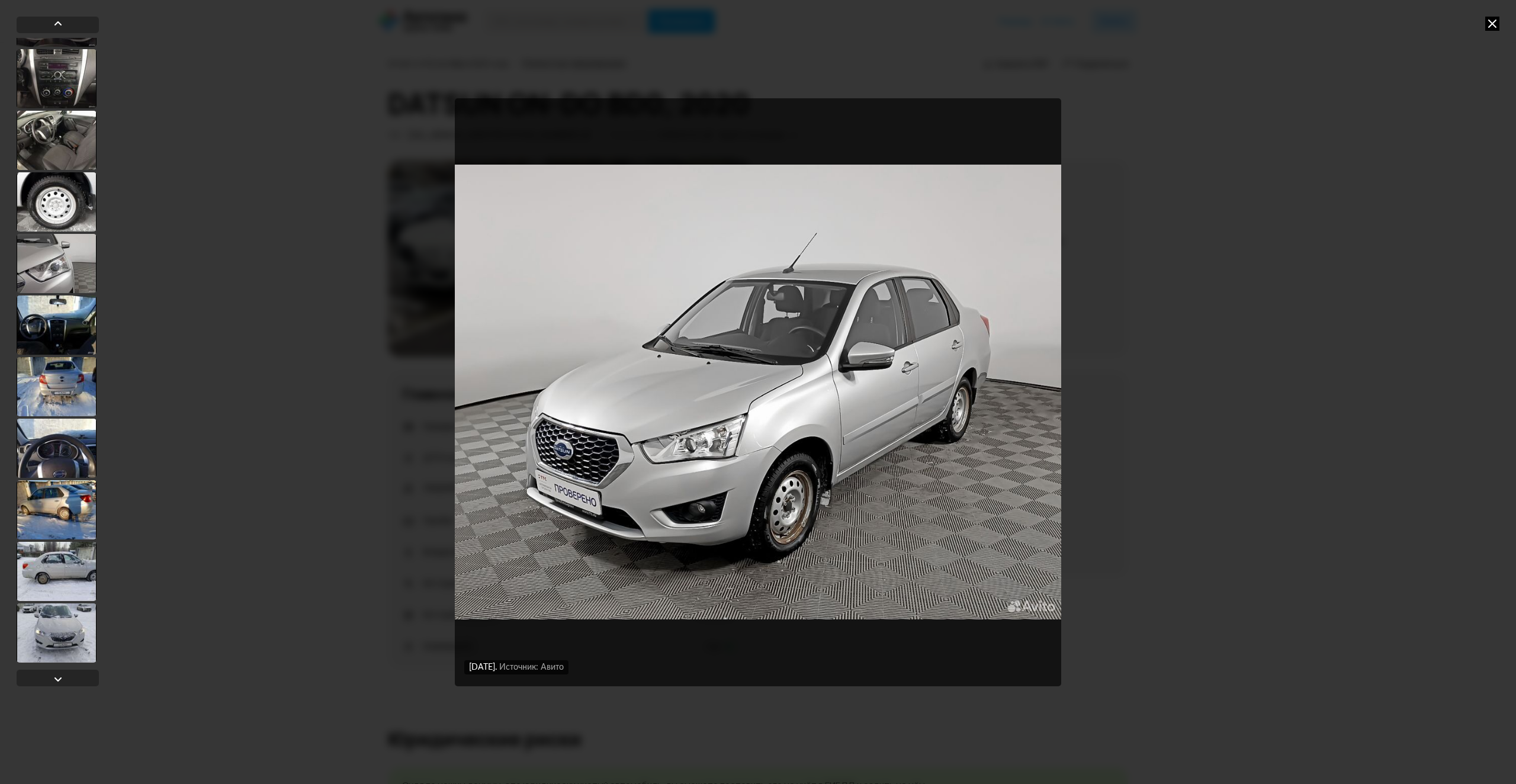
click at [72, 334] on div at bounding box center [57, 325] width 80 height 59
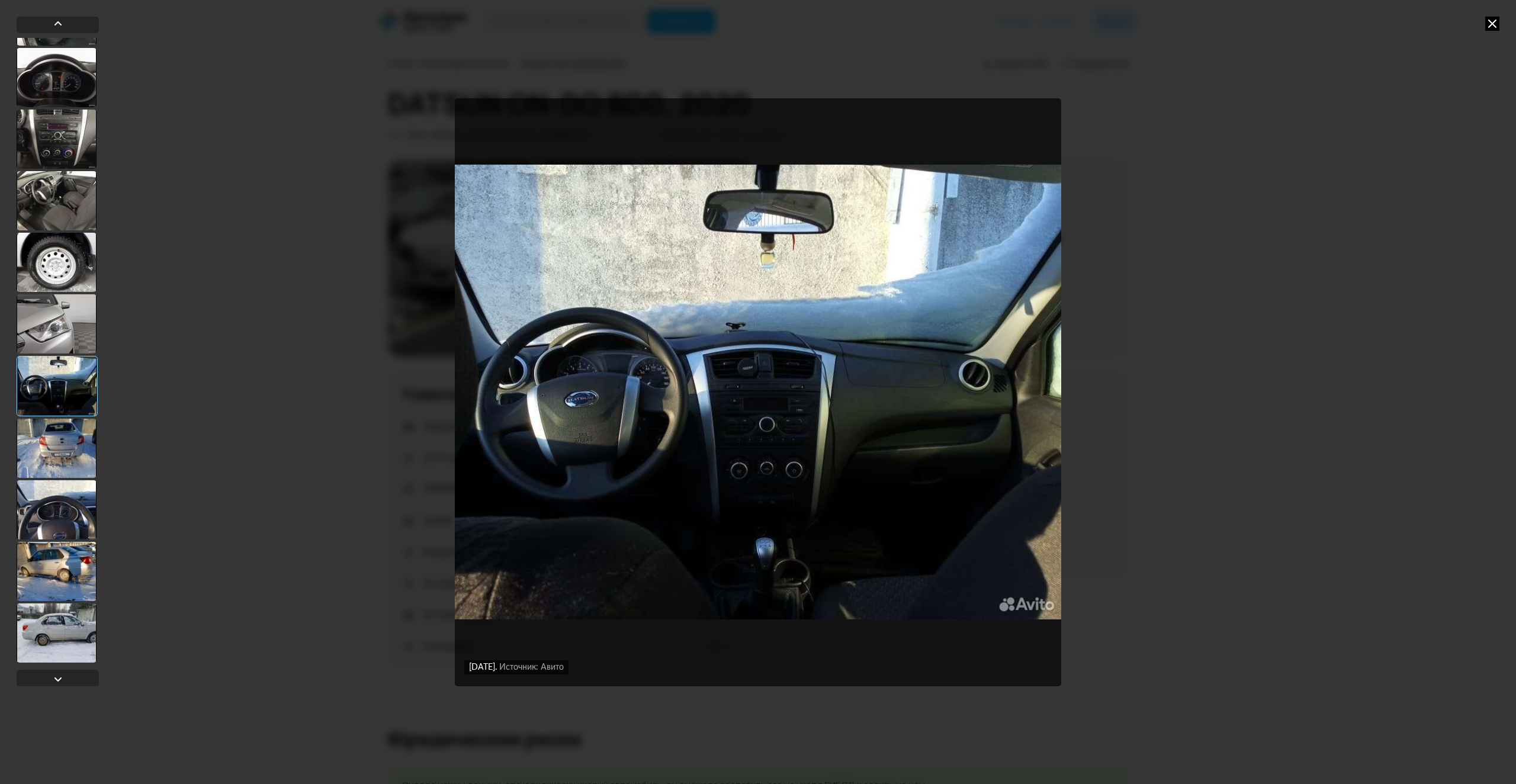
scroll to position [2467, 0]
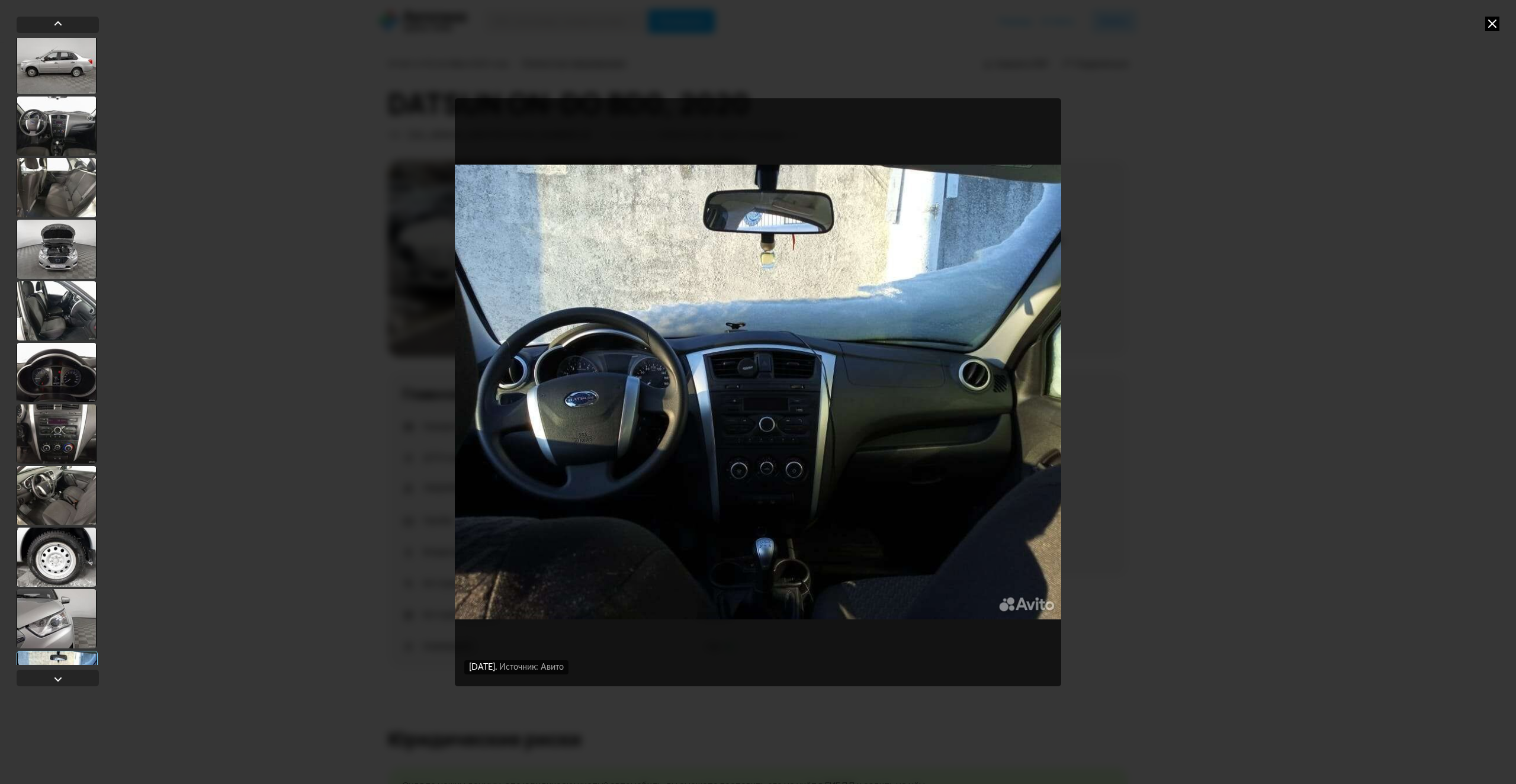
click at [60, 383] on div at bounding box center [57, 373] width 80 height 59
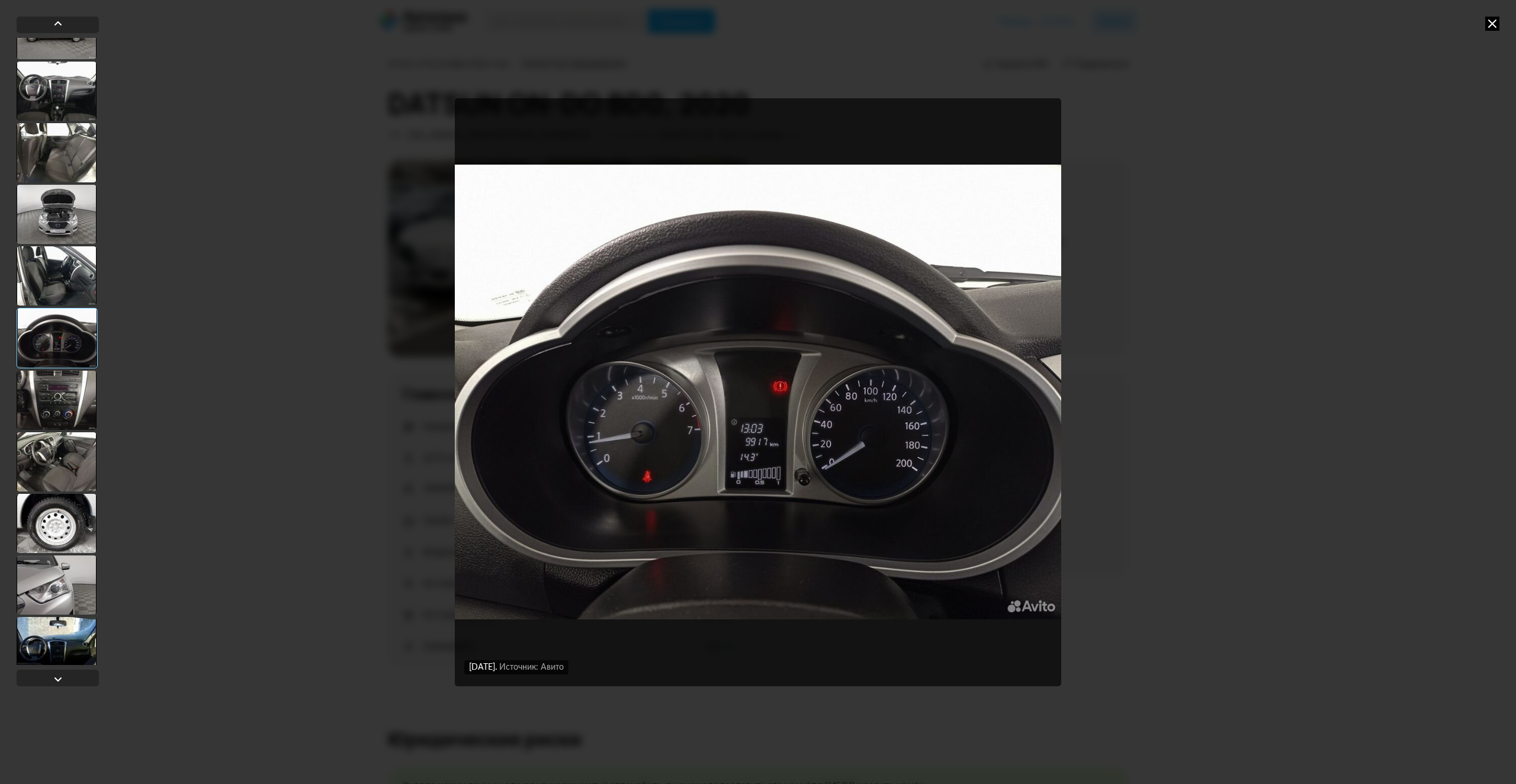
scroll to position [2762, 0]
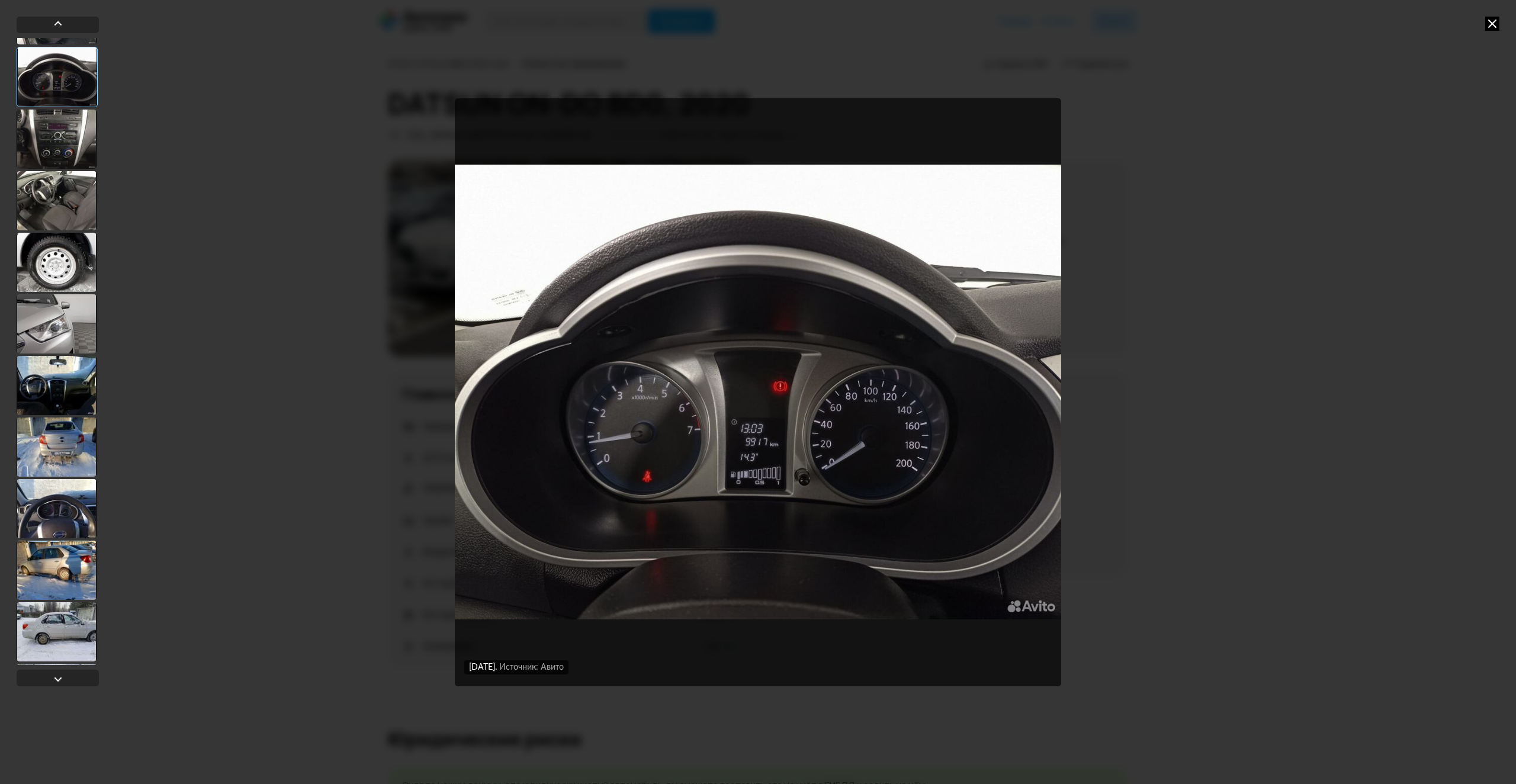
click at [75, 388] on div at bounding box center [57, 386] width 80 height 59
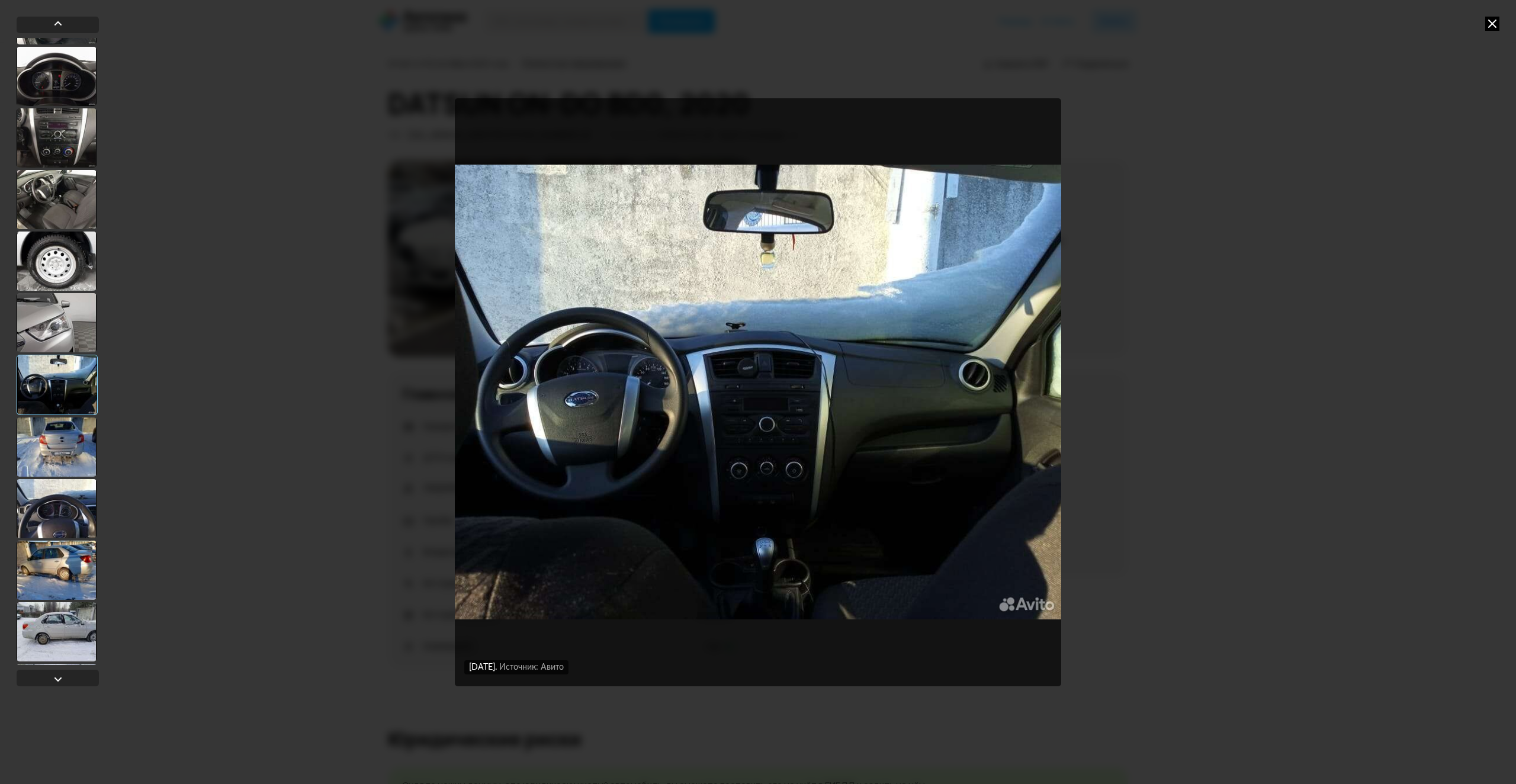
click at [69, 443] on div at bounding box center [57, 447] width 80 height 59
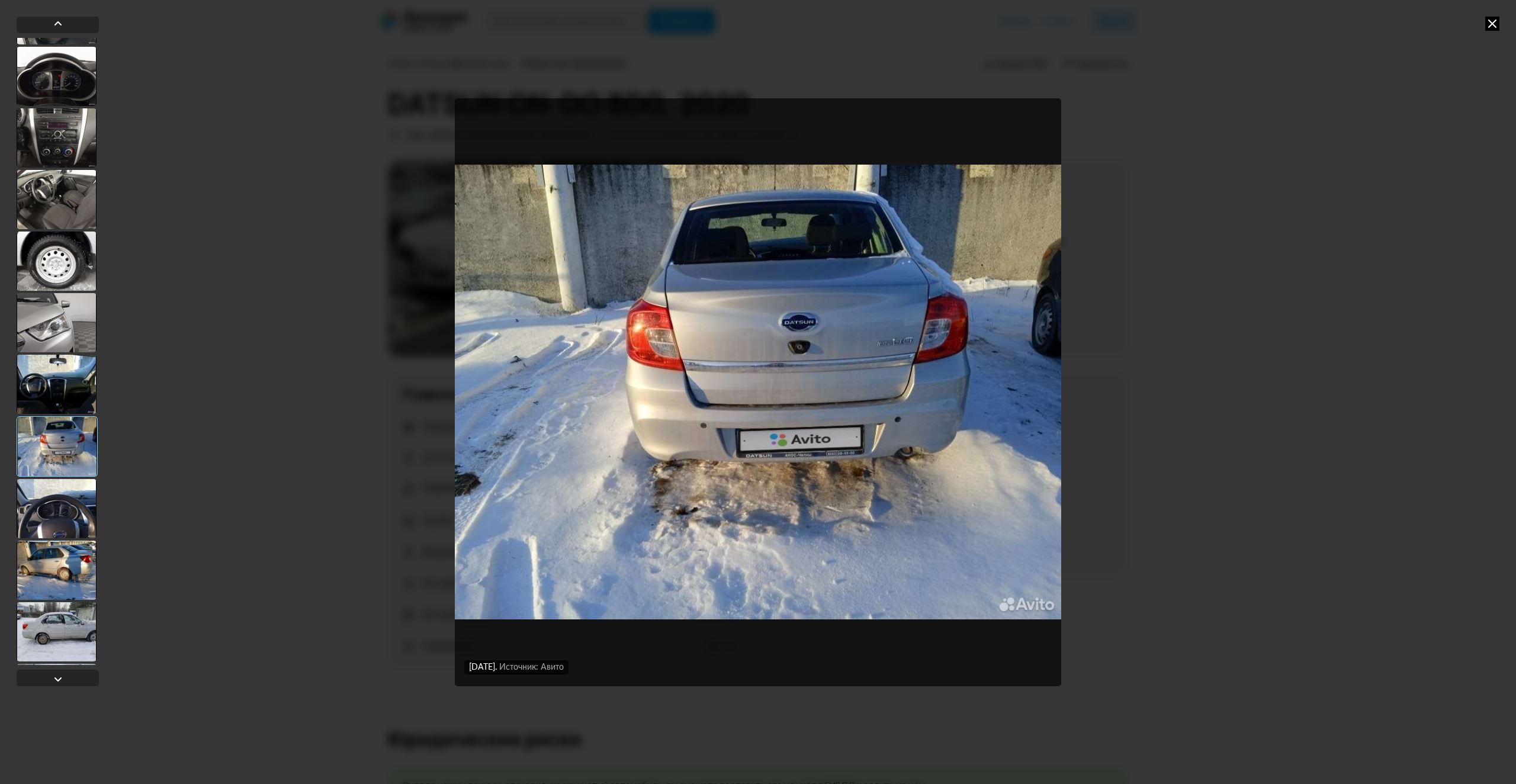
click at [75, 505] on div at bounding box center [57, 509] width 80 height 59
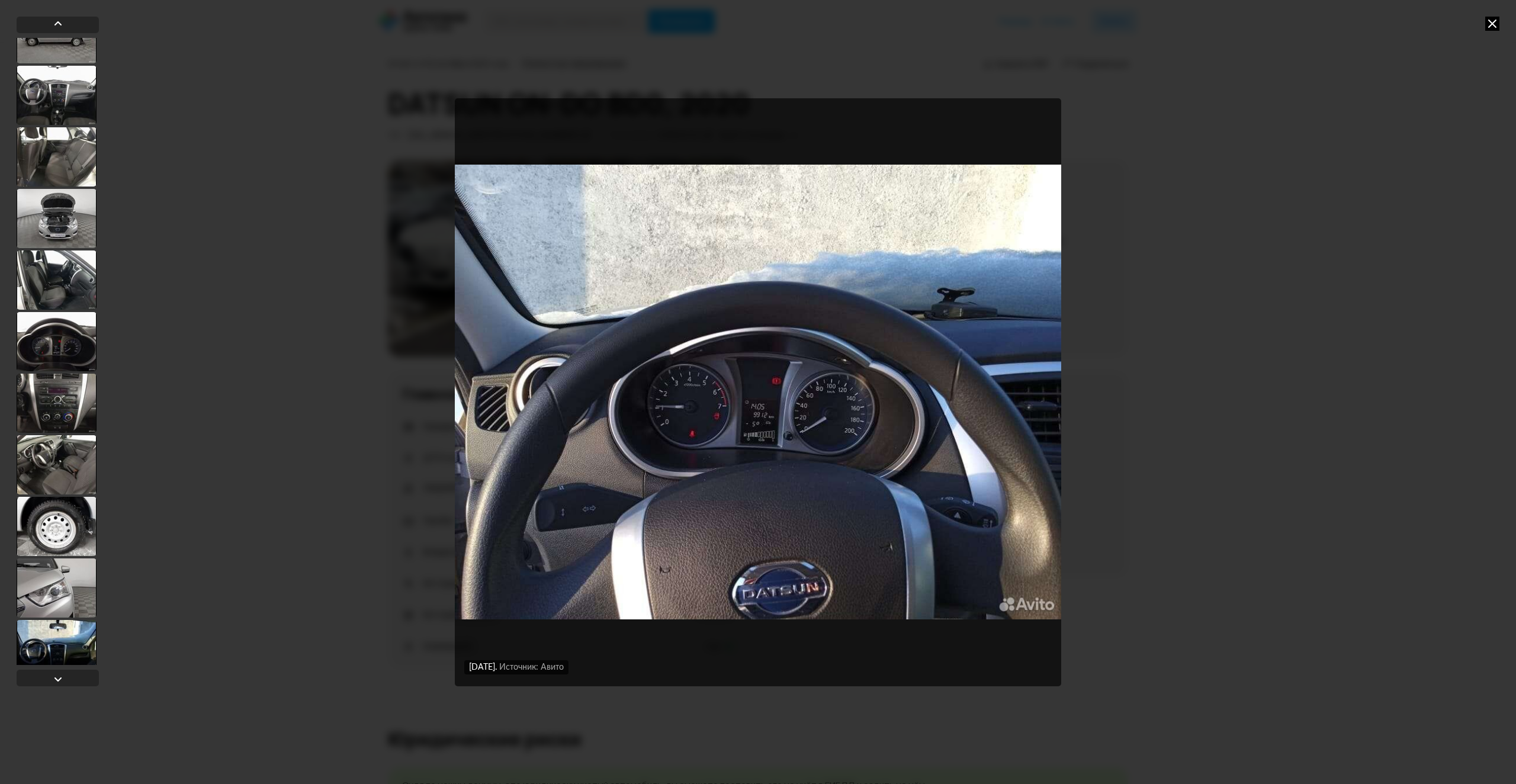
scroll to position [2467, 0]
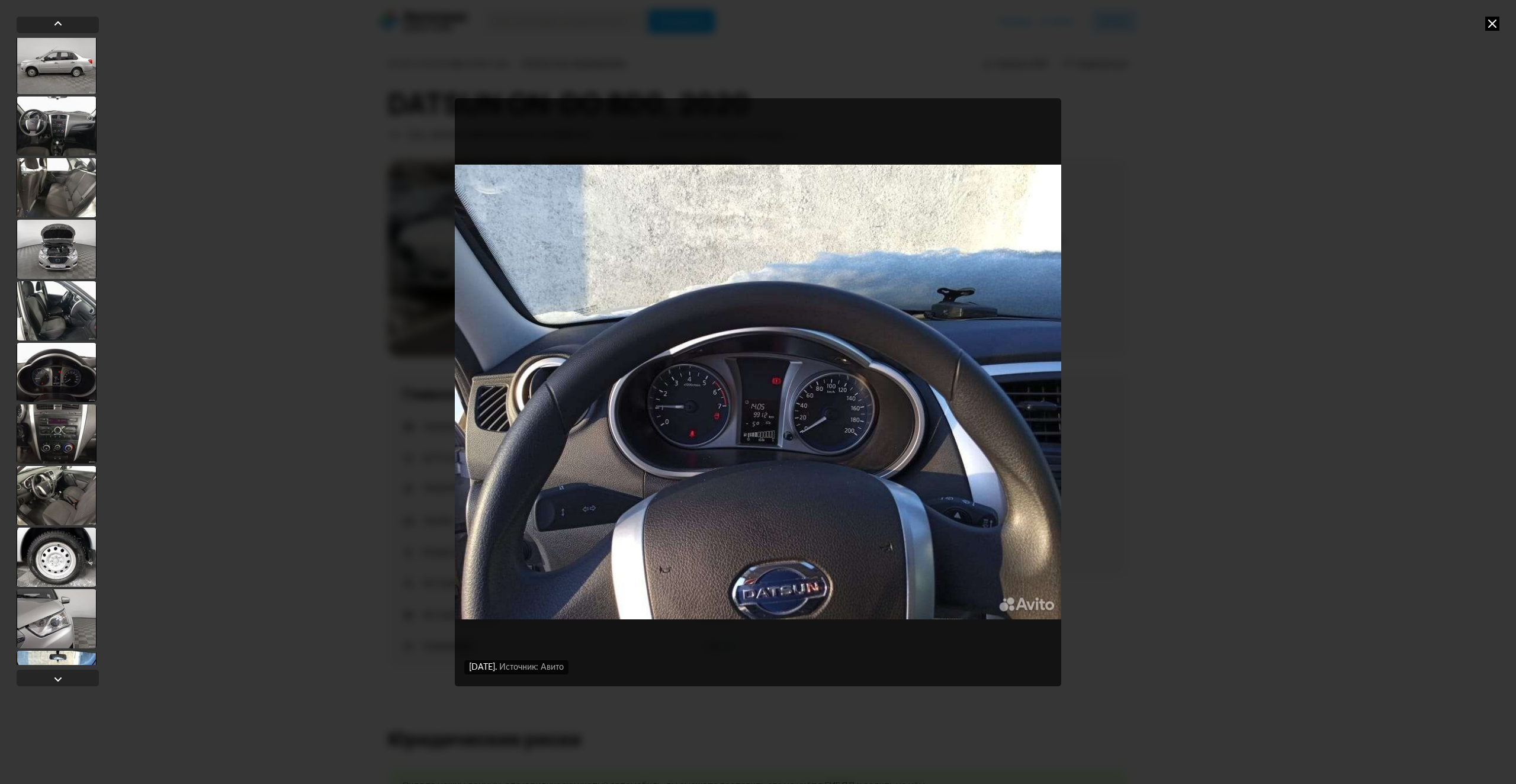
click at [53, 384] on div at bounding box center [57, 373] width 80 height 59
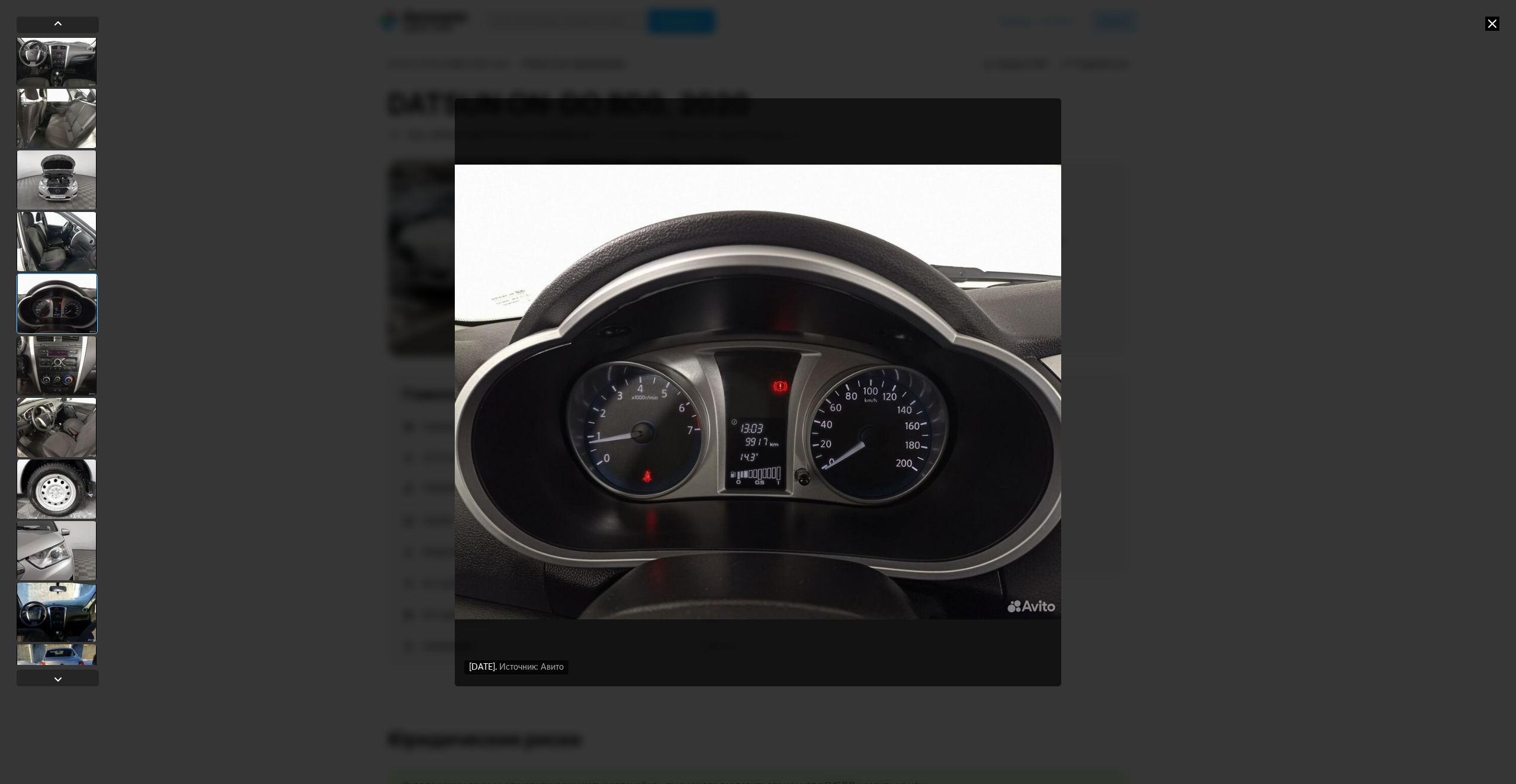
scroll to position [2762, 0]
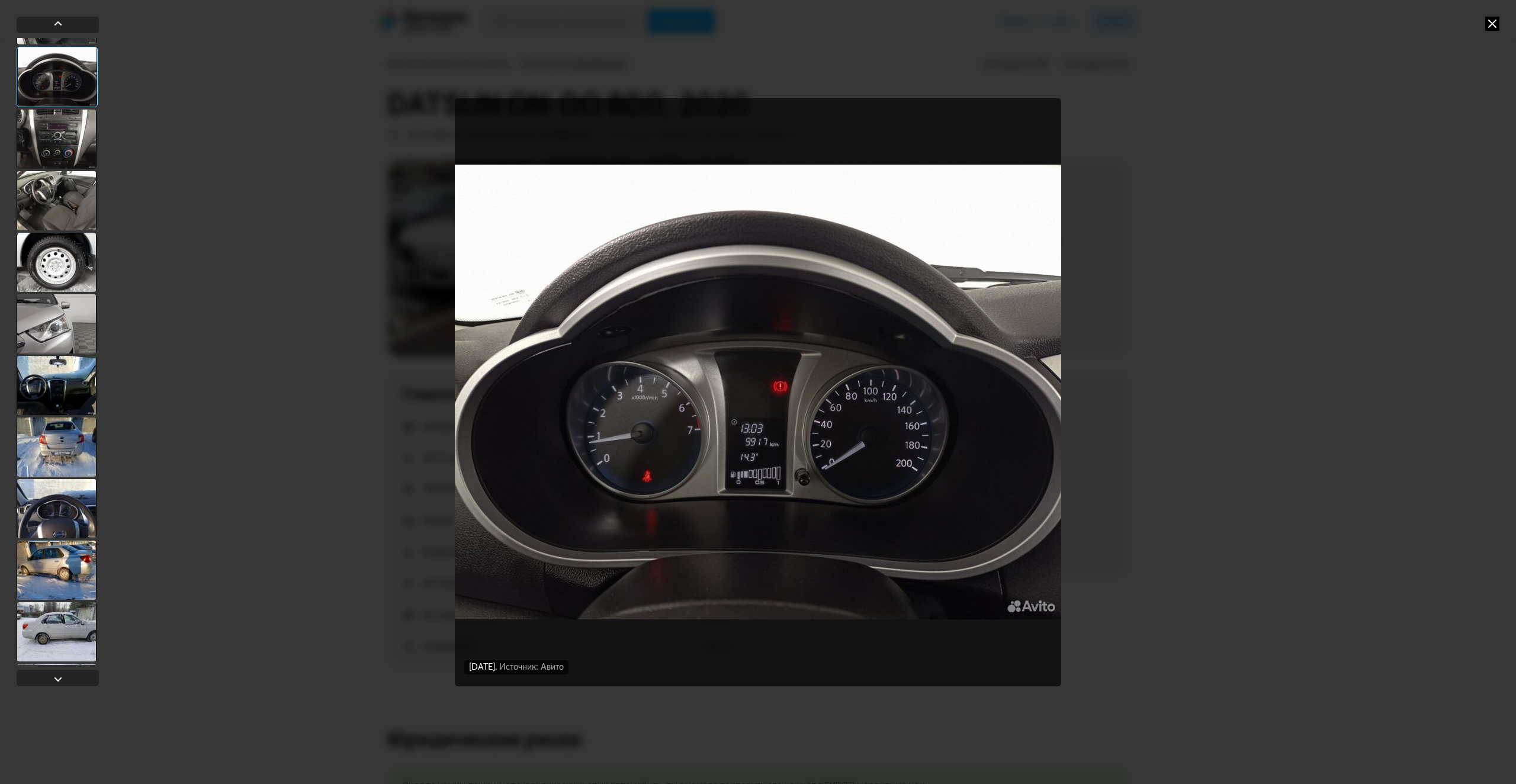
click at [58, 585] on div at bounding box center [57, 571] width 80 height 59
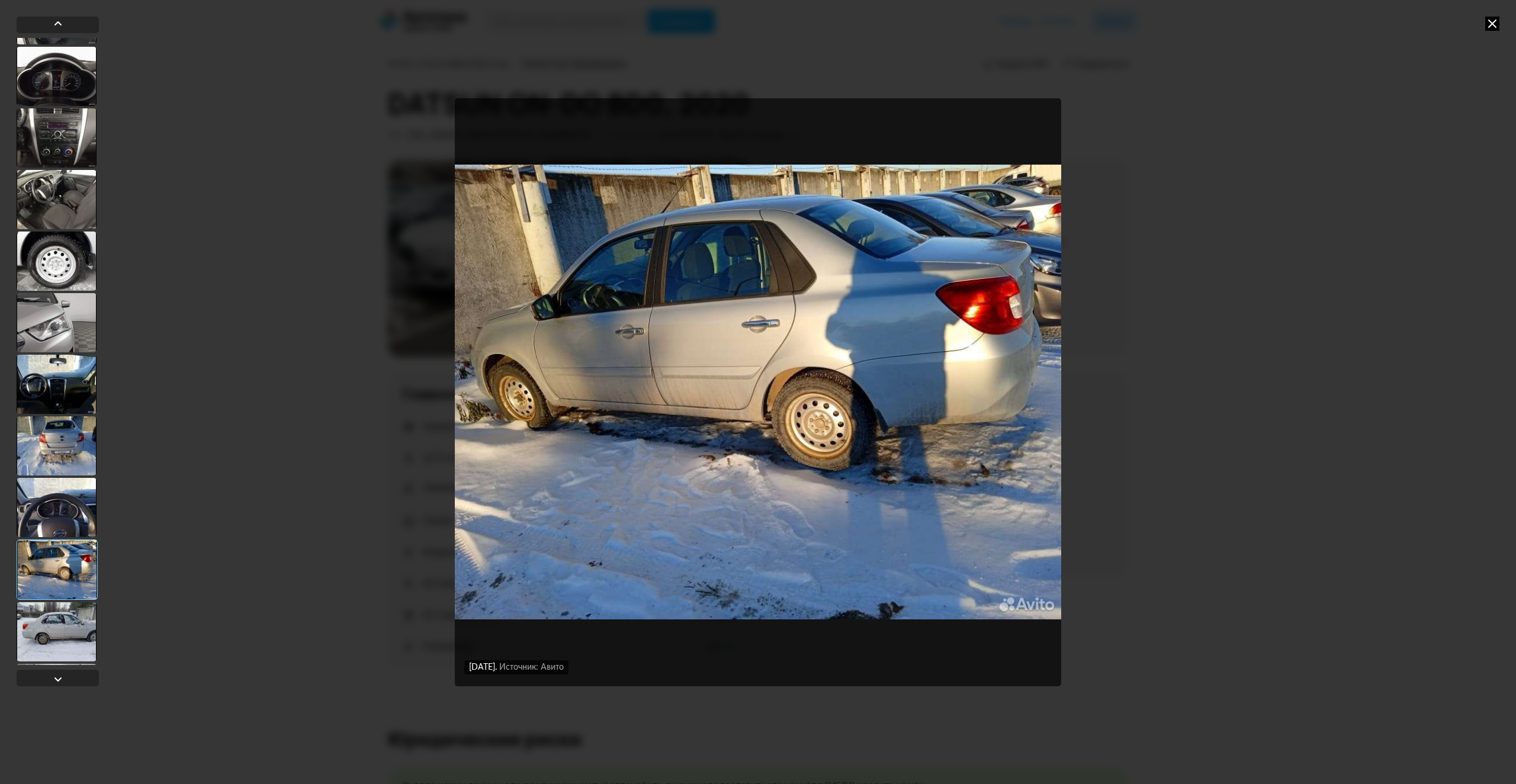
click at [68, 636] on div at bounding box center [57, 632] width 80 height 59
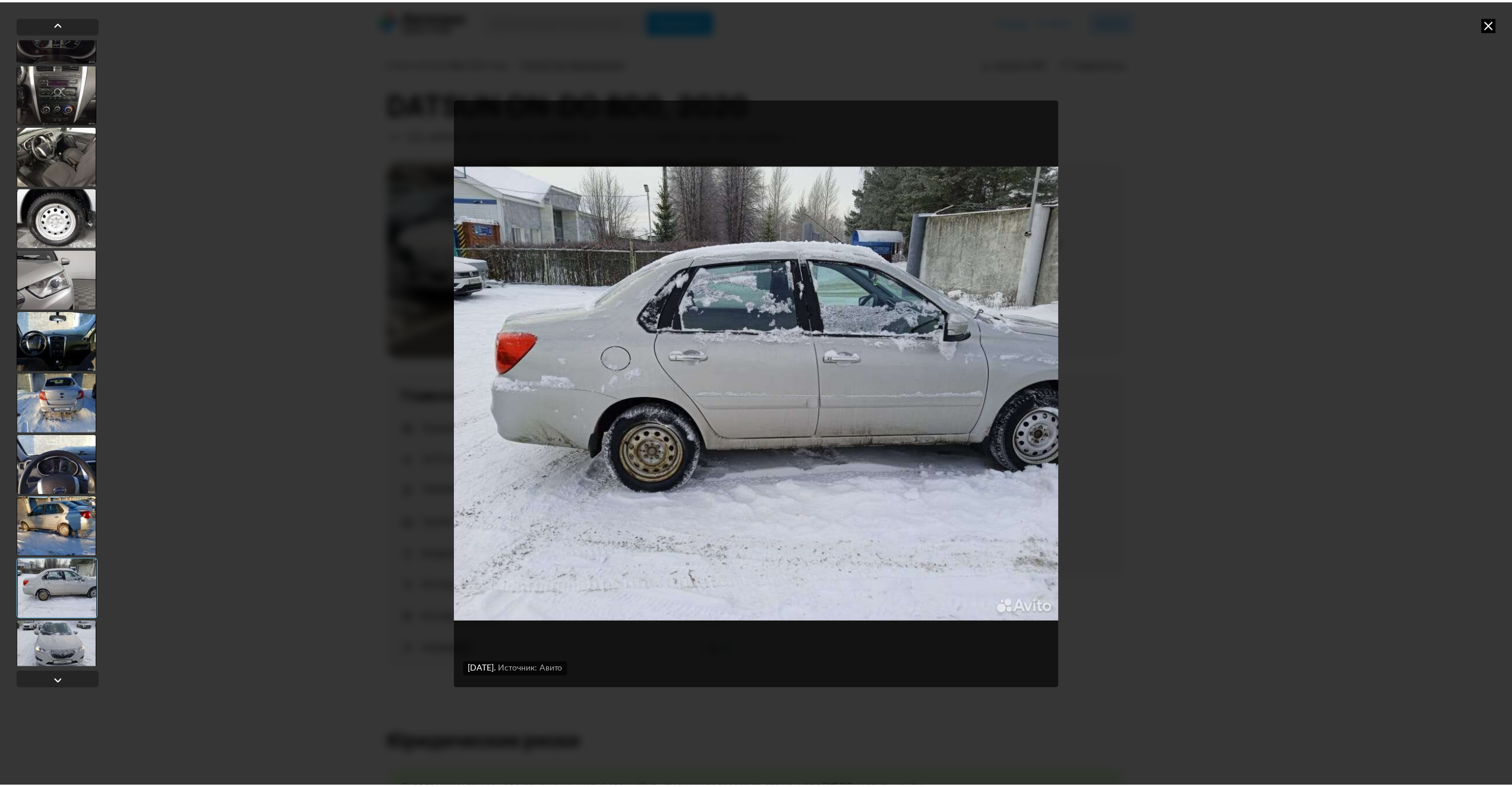
scroll to position [2834, 0]
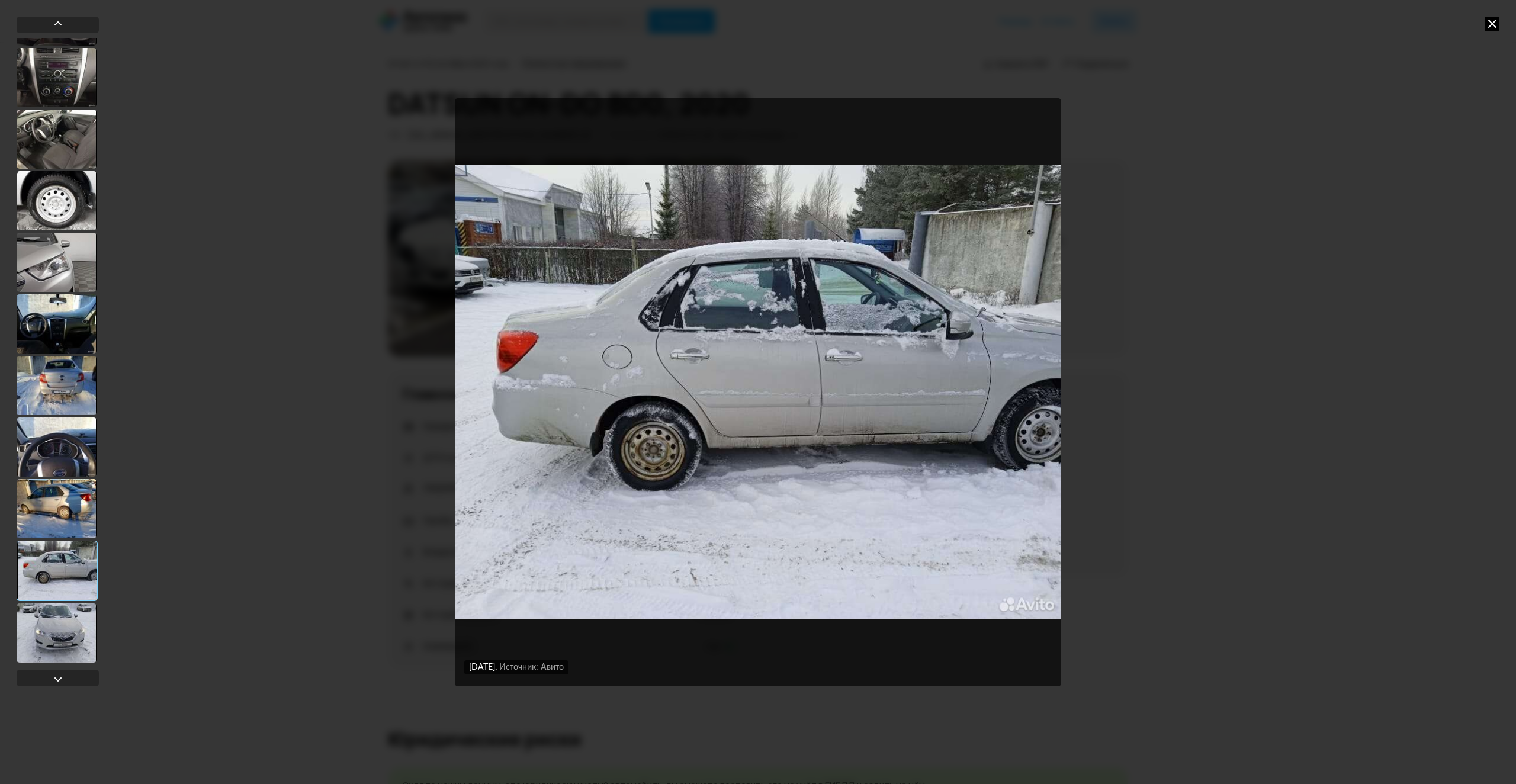
click at [58, 641] on div at bounding box center [57, 633] width 80 height 59
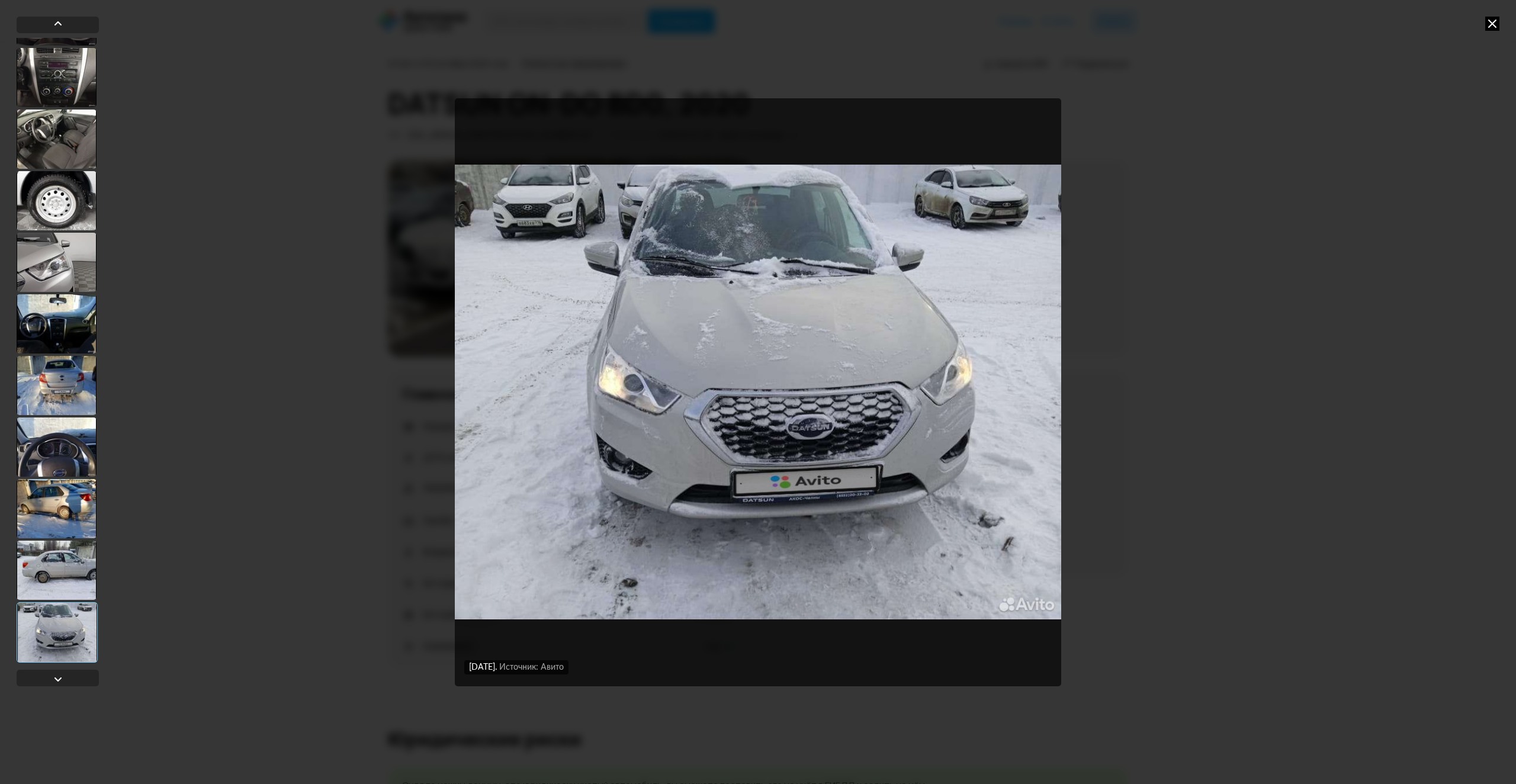
click at [722, 510] on img "Go to Slide 56" at bounding box center [758, 392] width 606 height 588
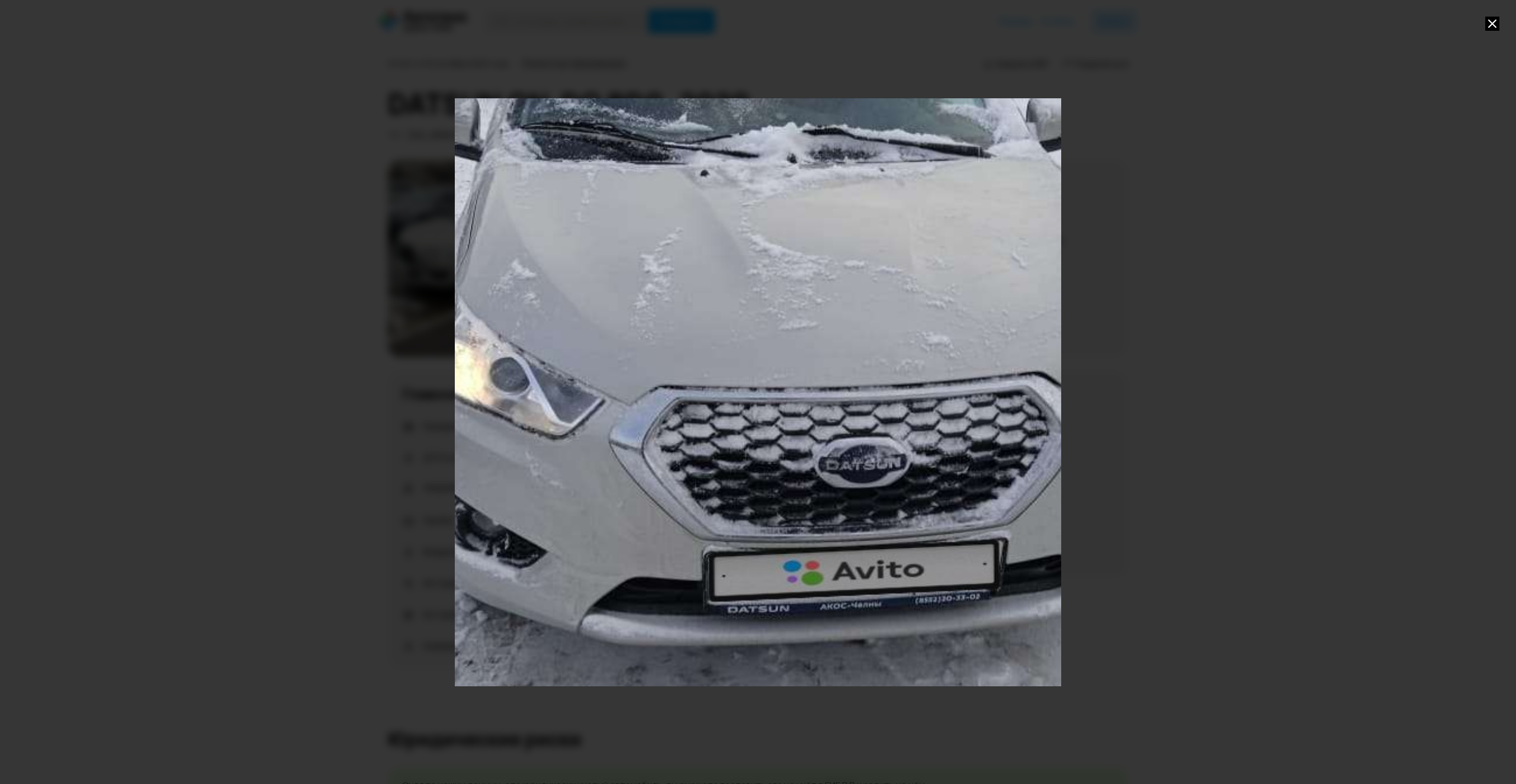
click at [633, 632] on div "Go to Slide 56" at bounding box center [758, 392] width 1213 height 1176
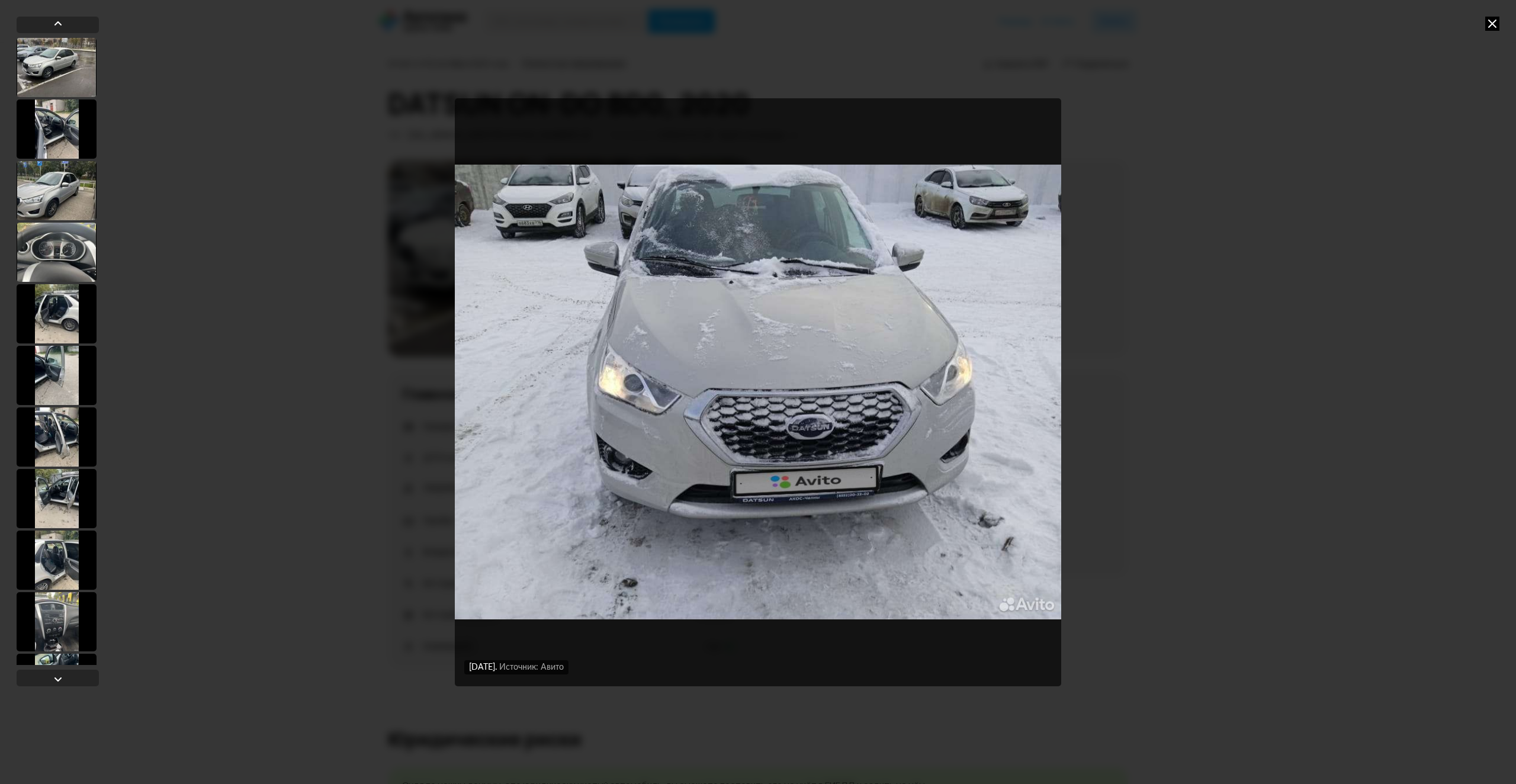
click at [71, 190] on div at bounding box center [57, 191] width 80 height 59
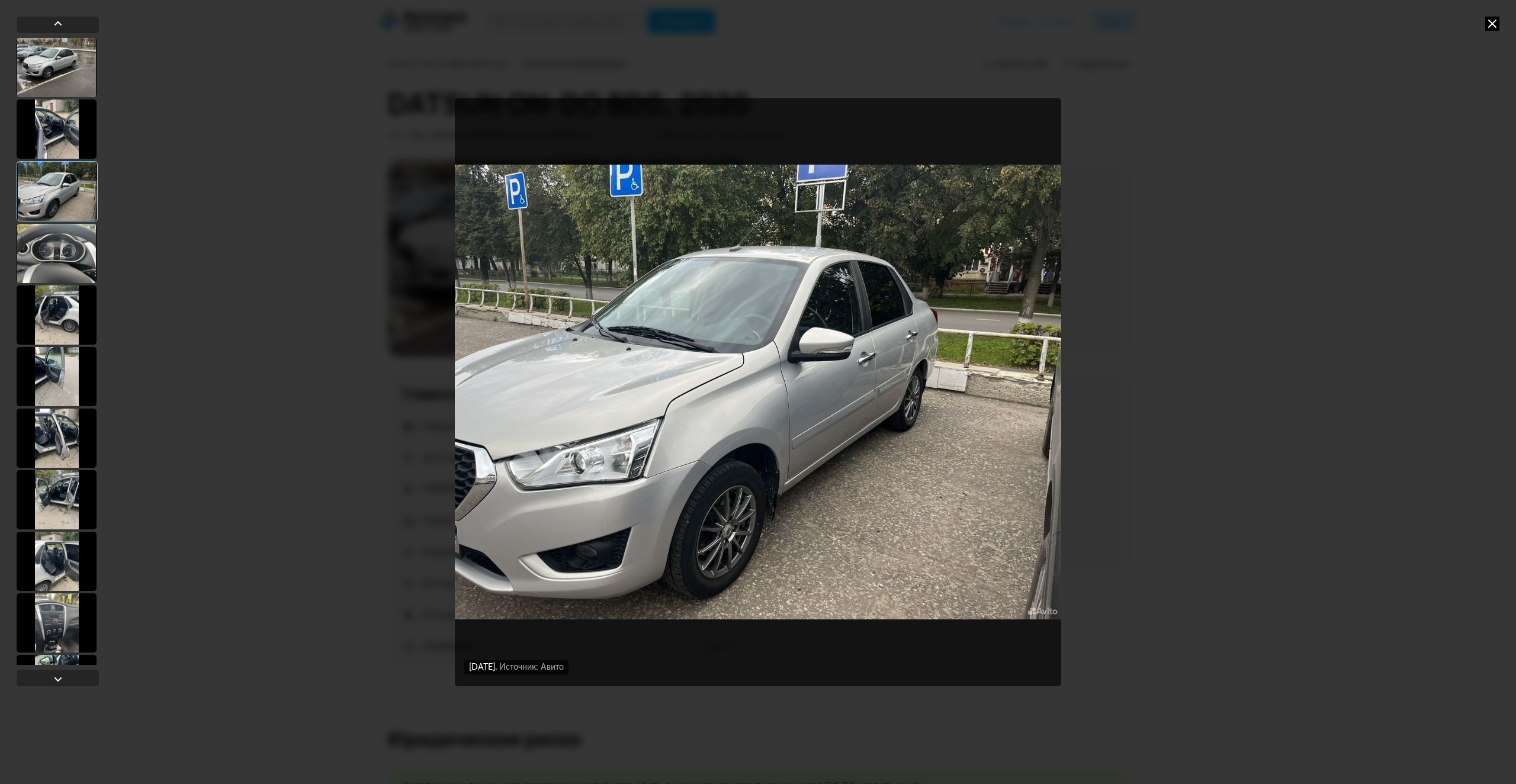
click at [64, 63] on div at bounding box center [57, 68] width 80 height 59
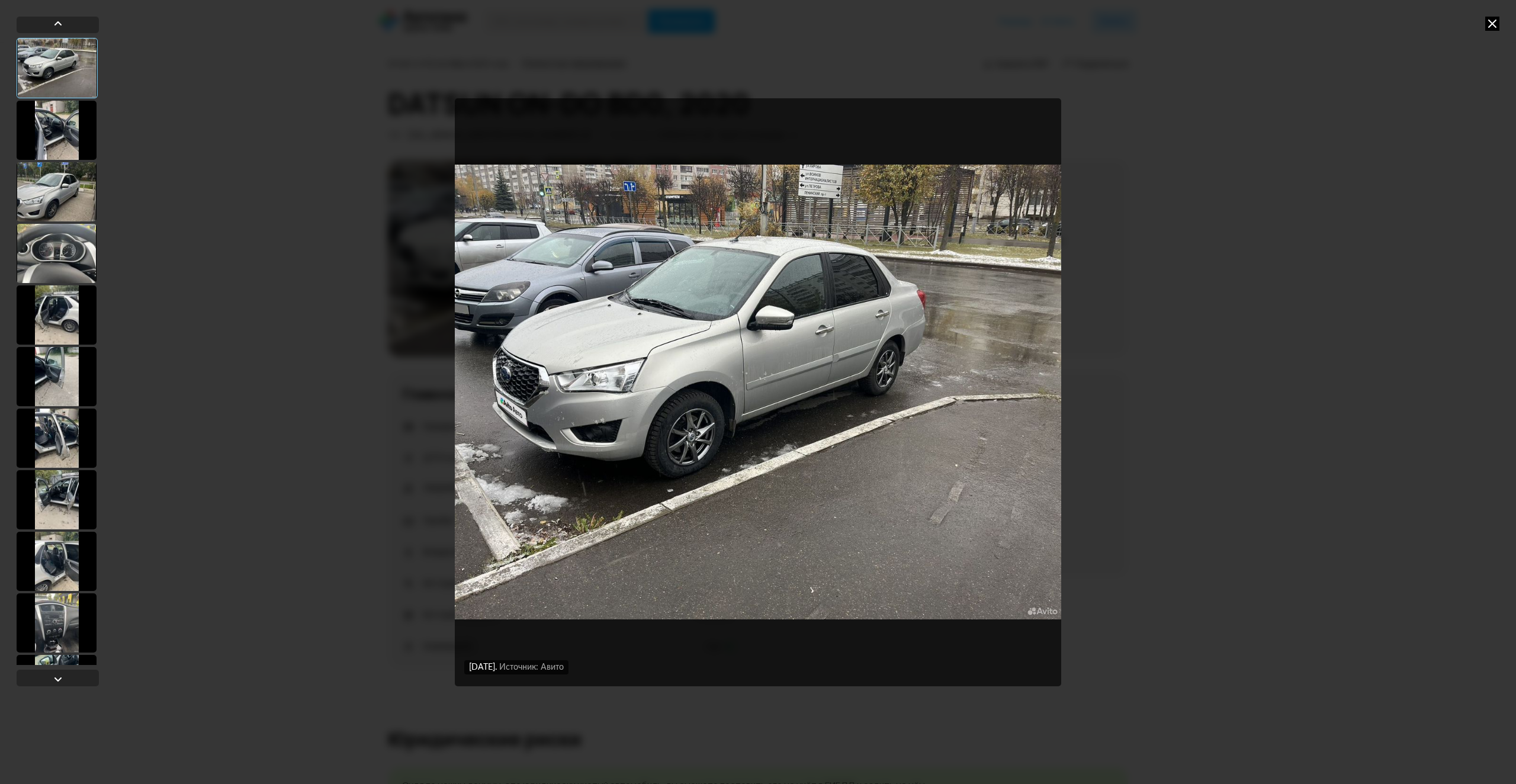
click at [1492, 22] on icon at bounding box center [1492, 24] width 14 height 14
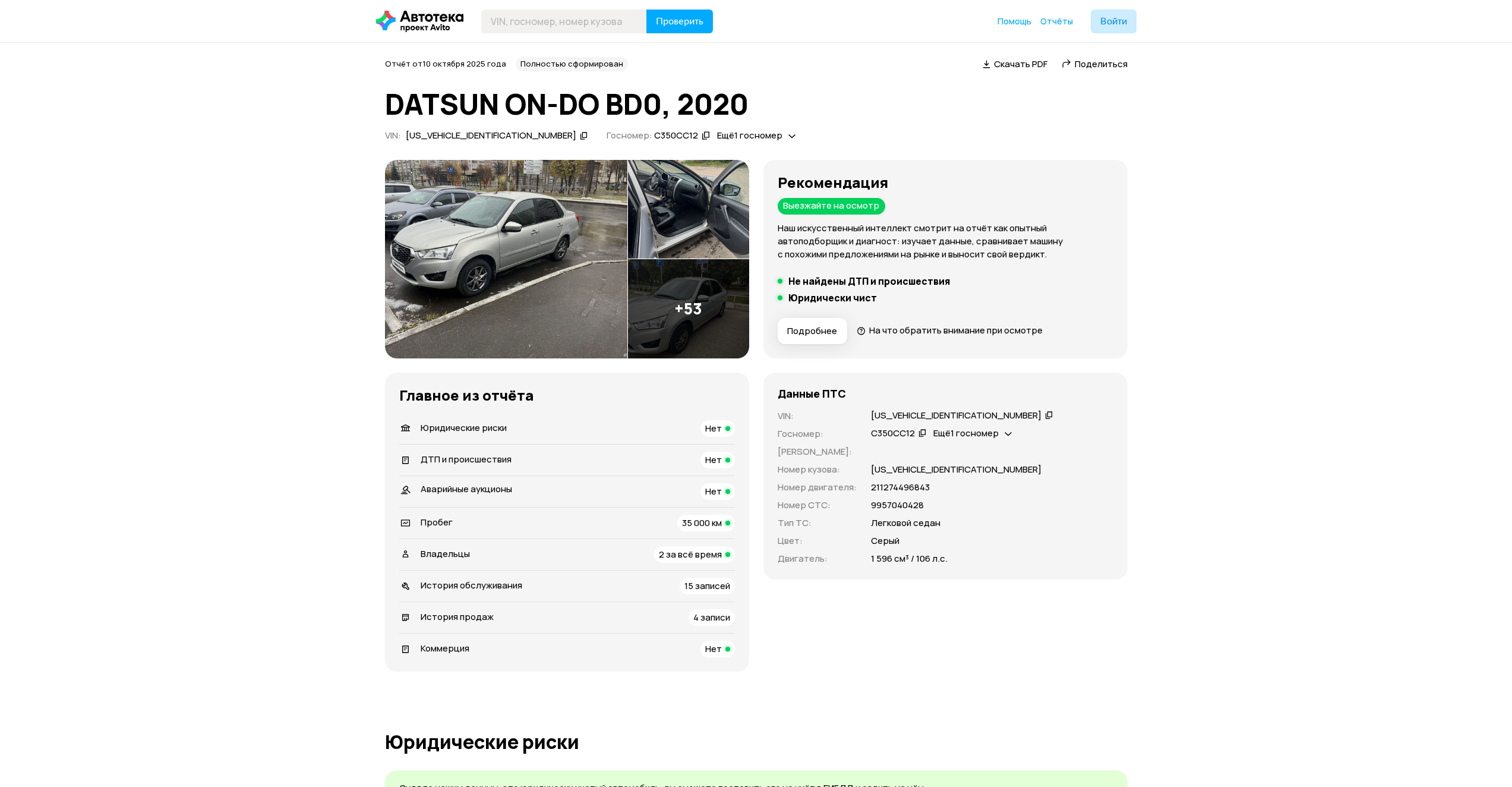
click at [1002, 434] on div "Ещё 1 госномер" at bounding box center [973, 434] width 85 height 12
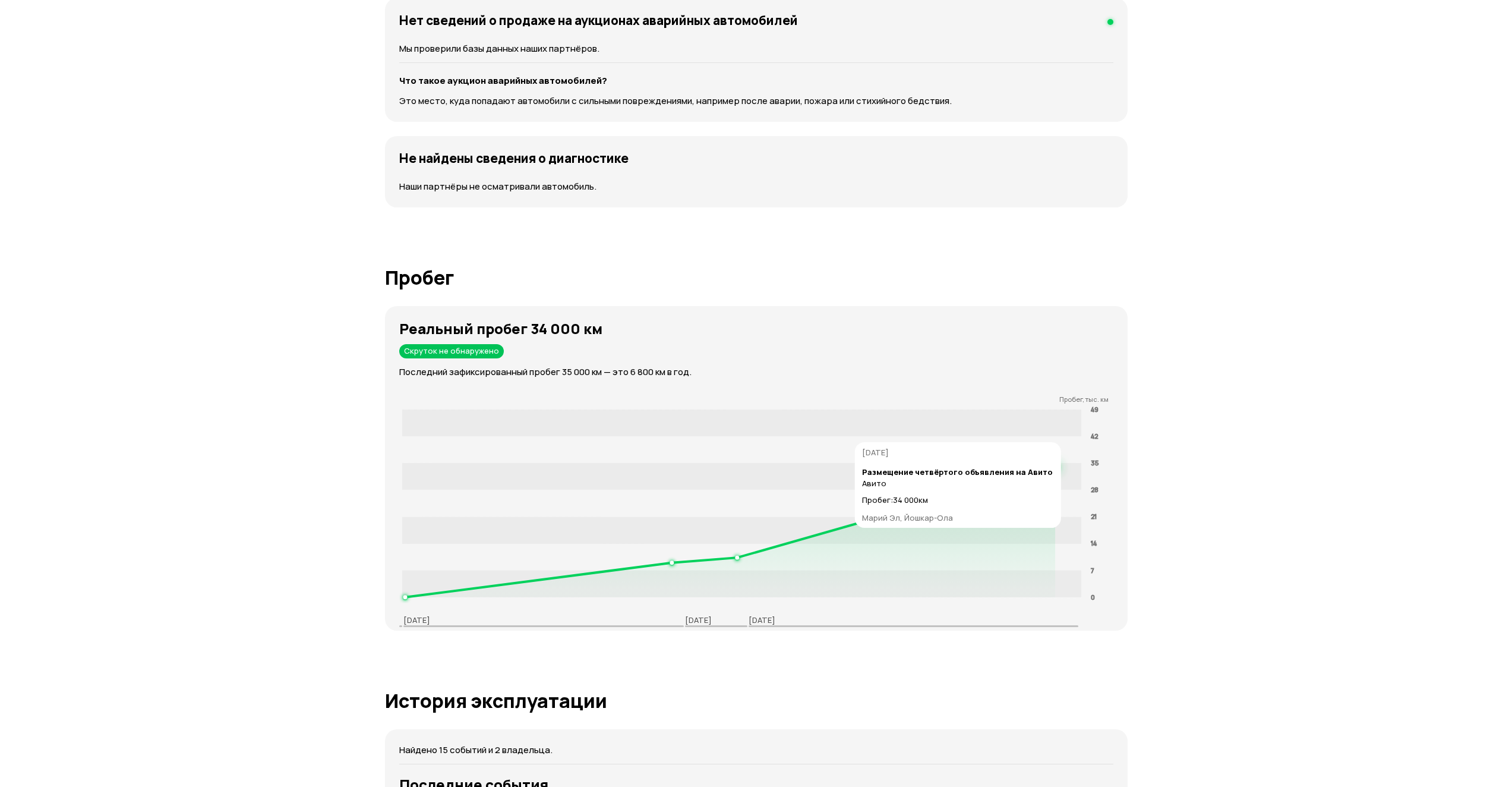
scroll to position [1487, 0]
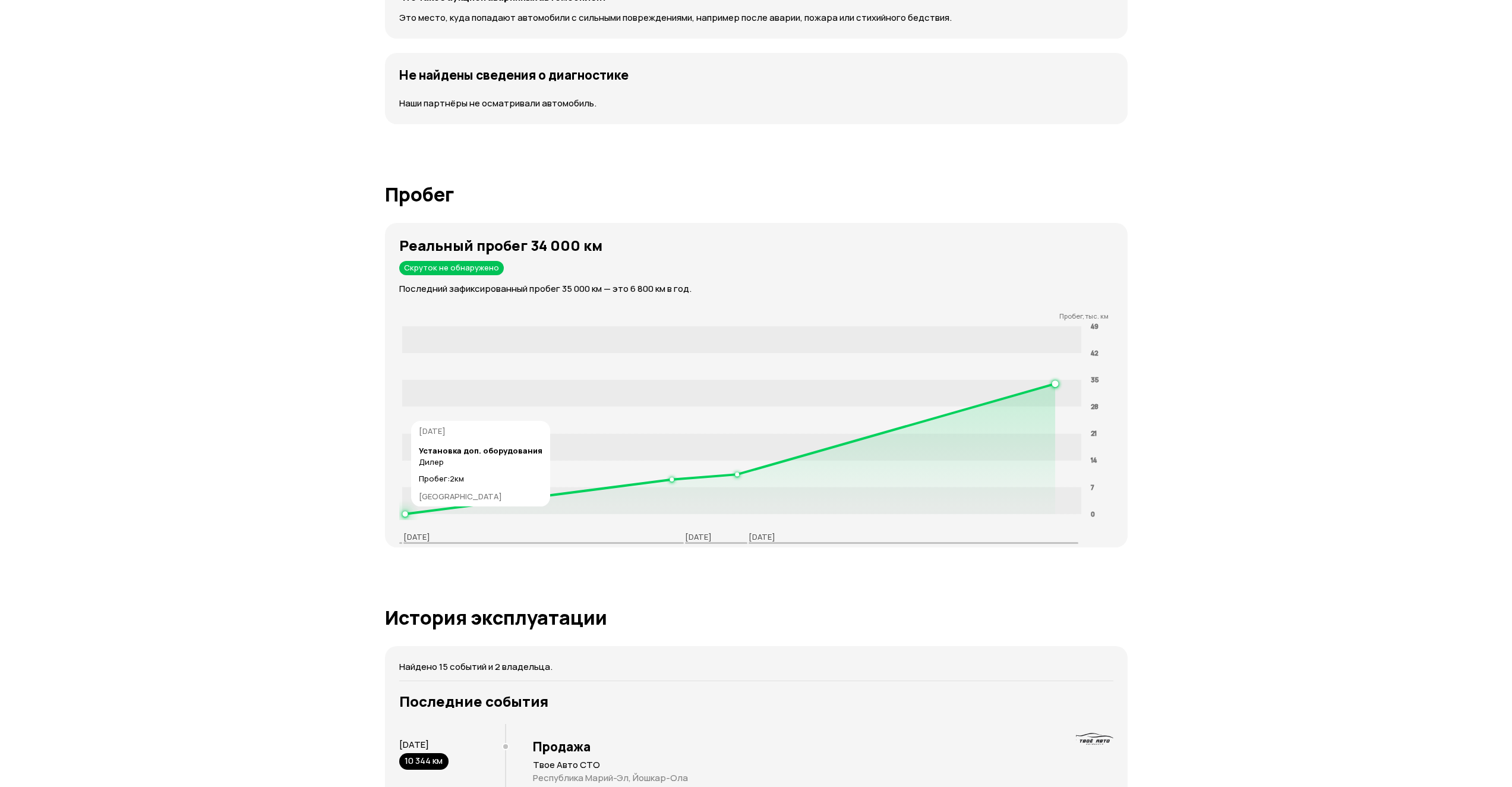
click at [406, 512] on circle at bounding box center [405, 513] width 4 height 4
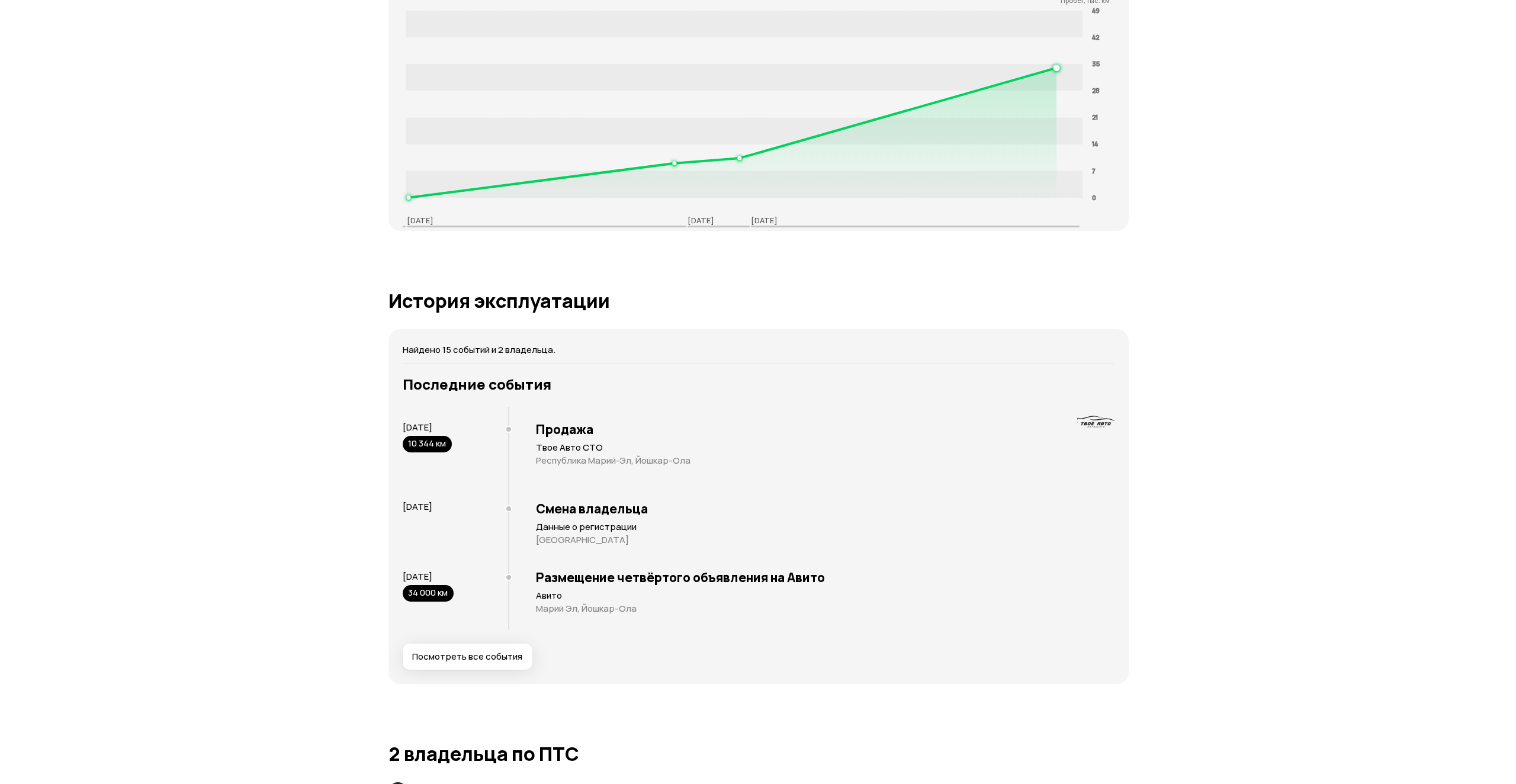
scroll to position [1835, 0]
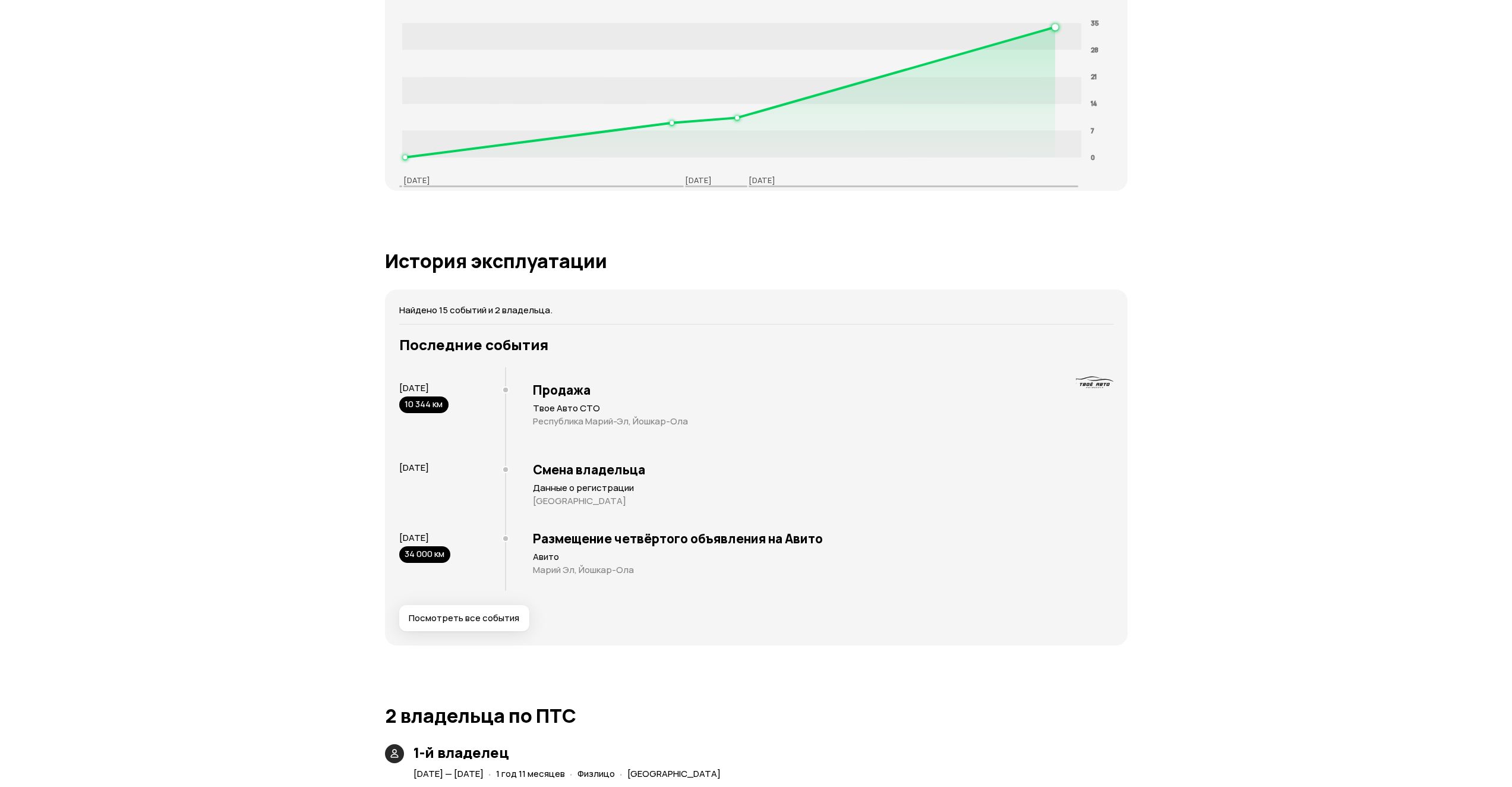
click at [479, 623] on span "Посмотреть все события" at bounding box center [464, 618] width 110 height 12
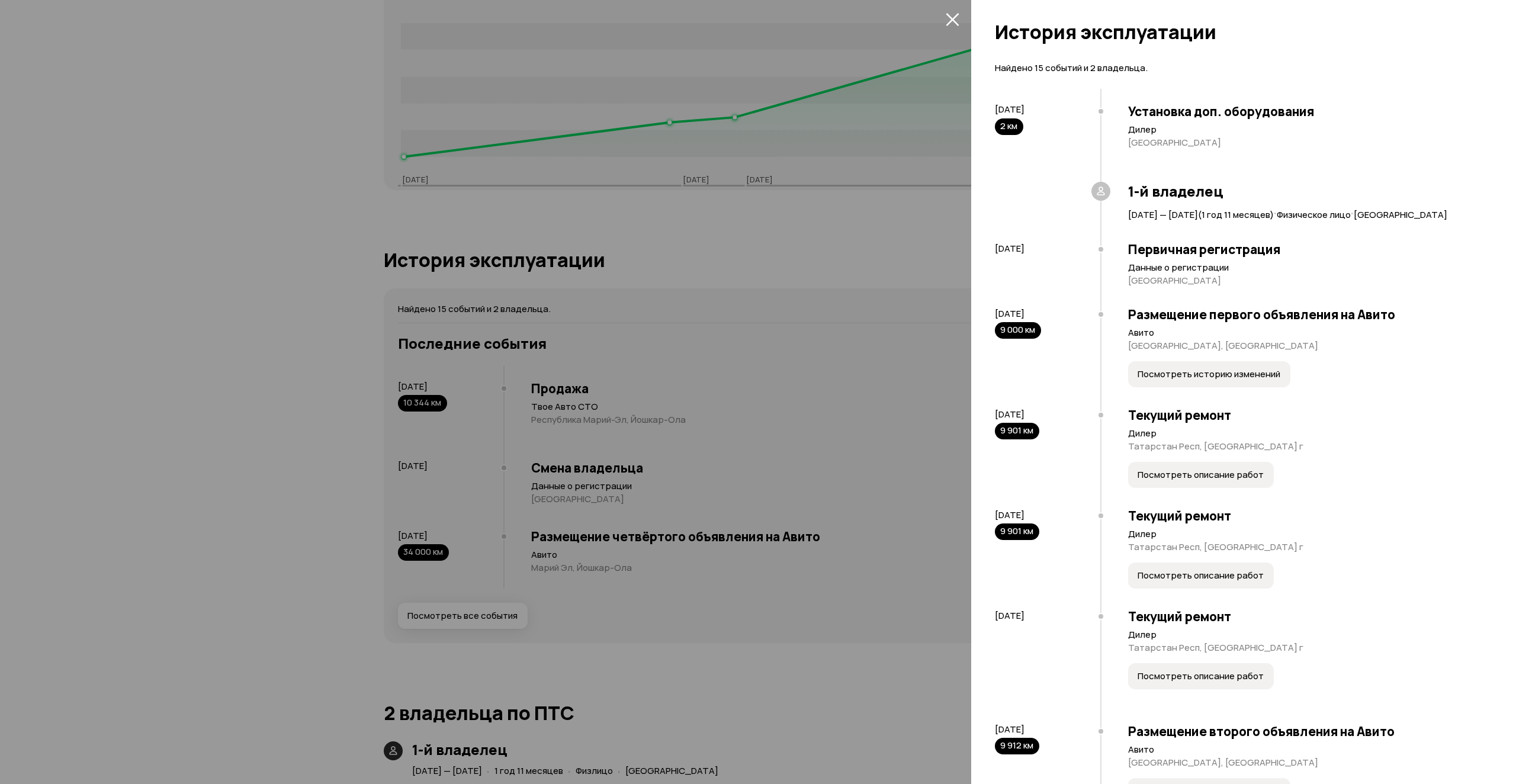
click at [1215, 380] on span "Посмотреть историю изменений" at bounding box center [1209, 375] width 143 height 12
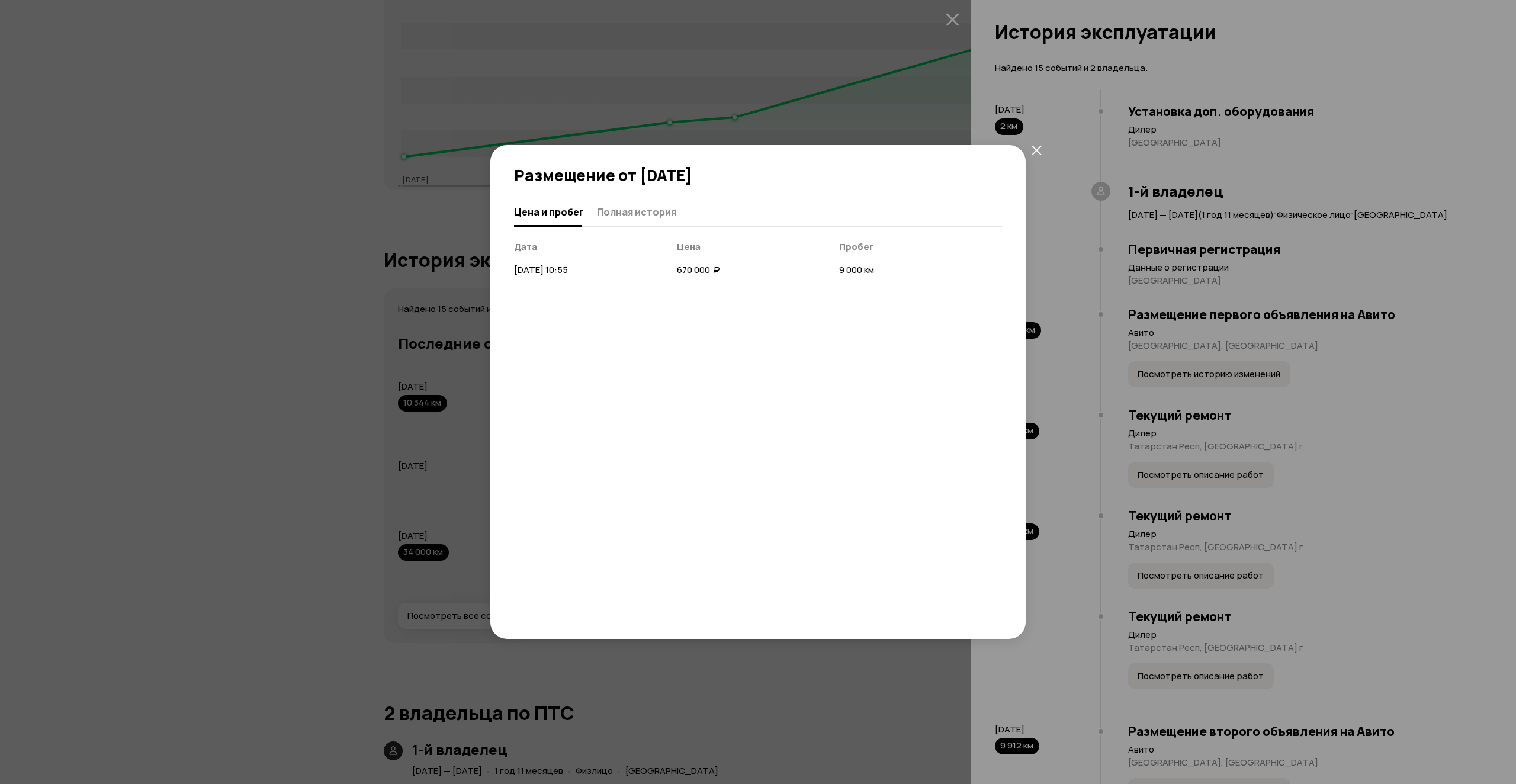
click at [1034, 150] on icon "закрыть" at bounding box center [1037, 151] width 10 height 10
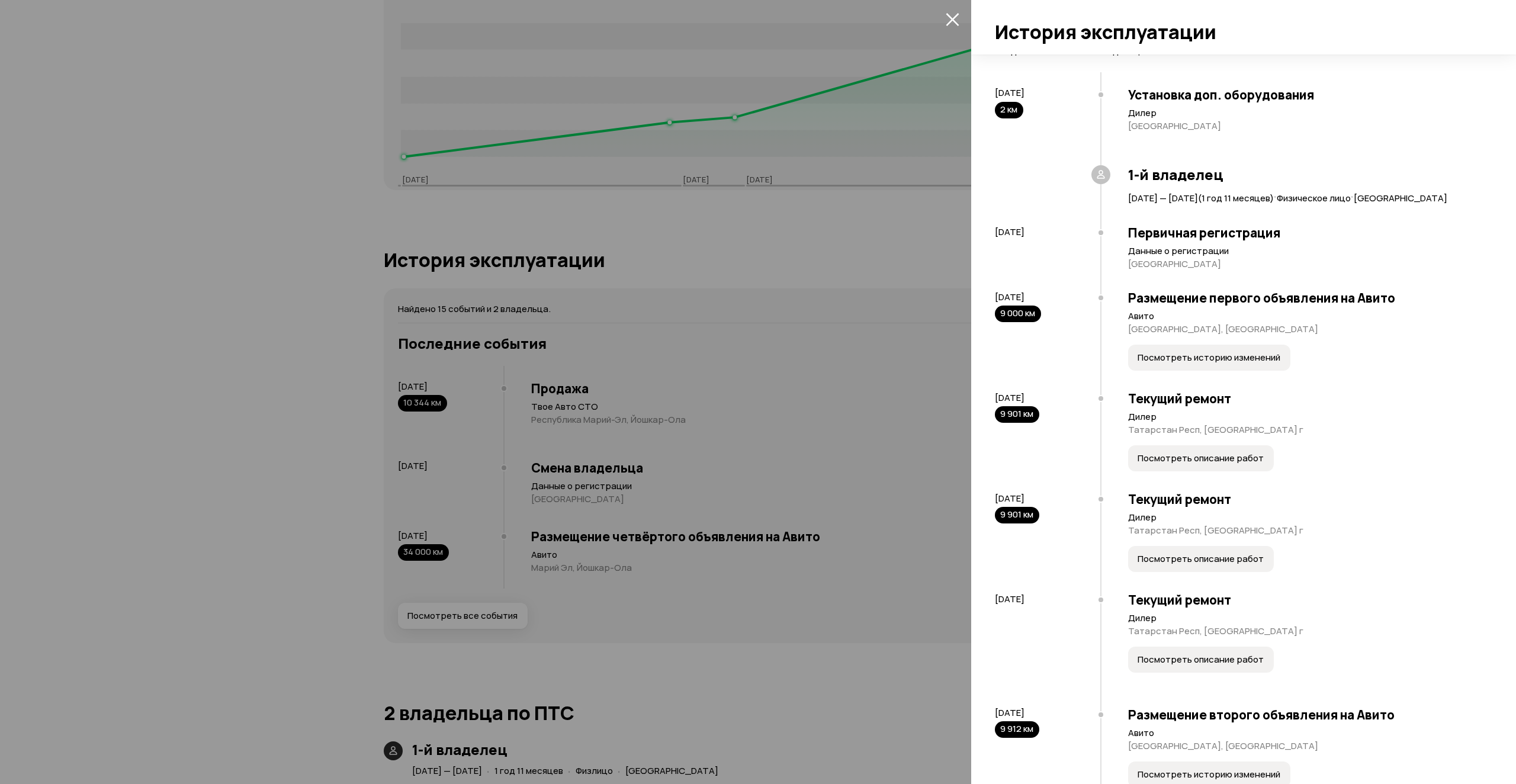
scroll to position [59, 0]
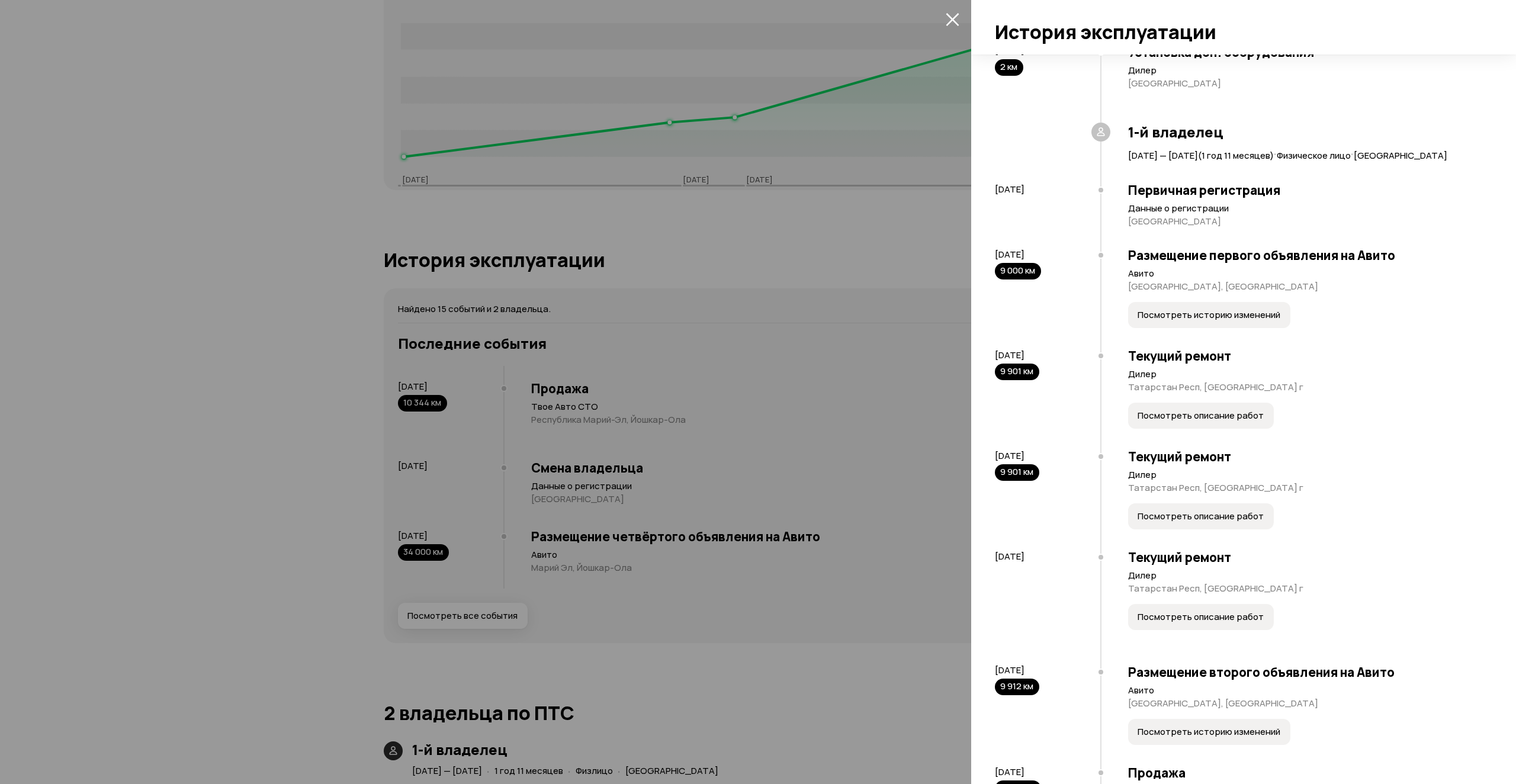
click at [1216, 422] on span "Посмотреть описание работ" at bounding box center [1201, 416] width 126 height 12
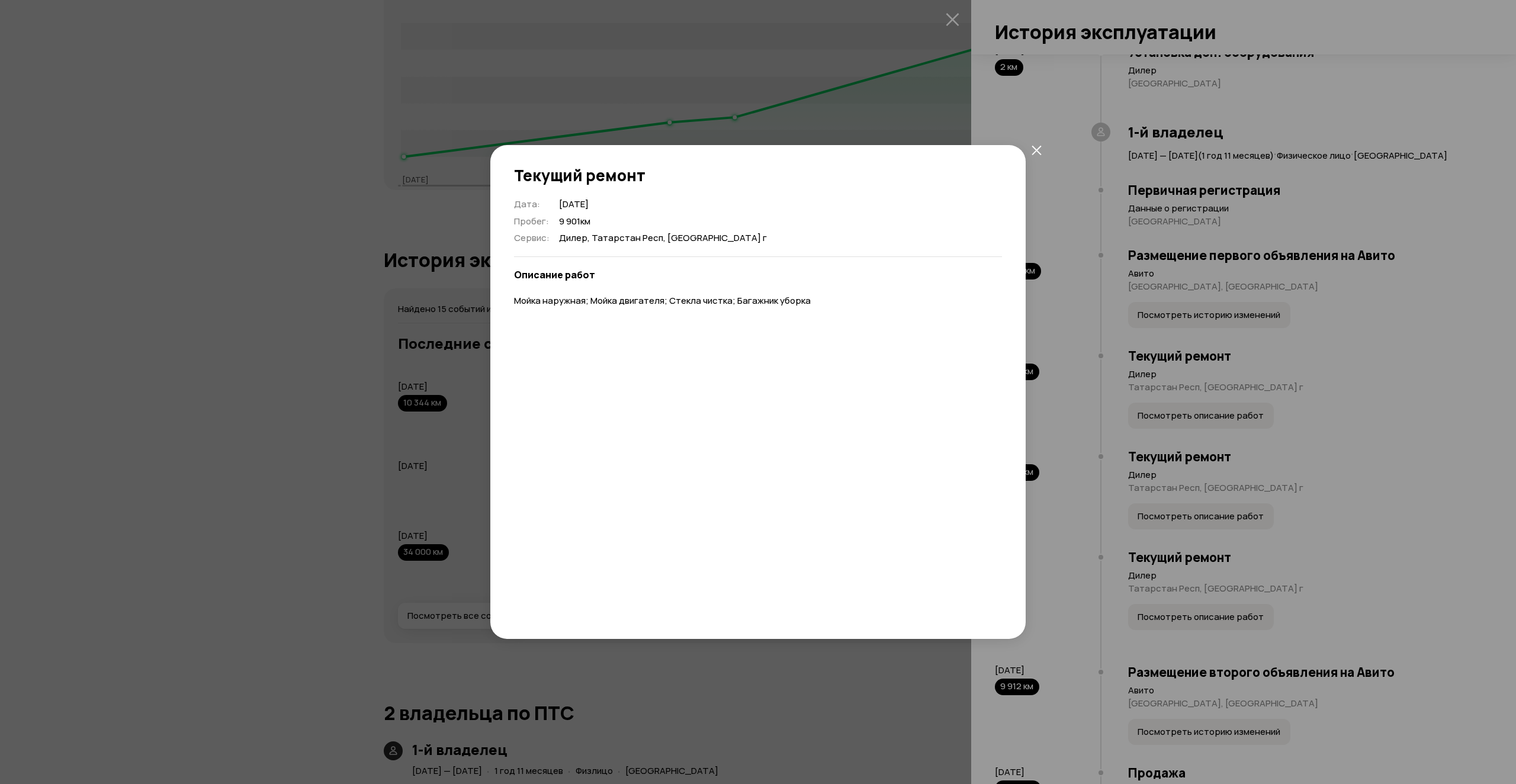
click at [1039, 151] on icon "закрыть" at bounding box center [1037, 151] width 10 height 10
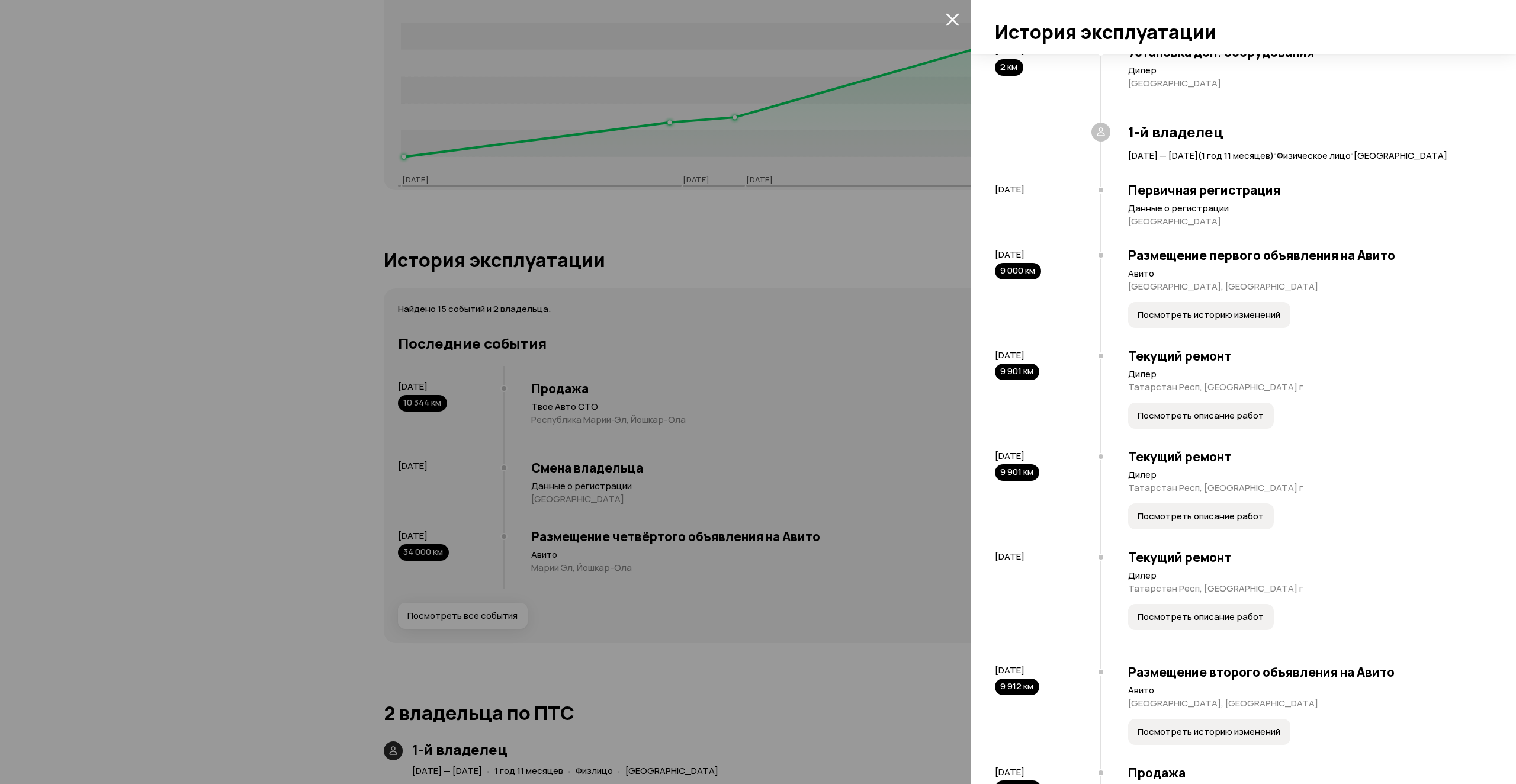
click at [1202, 523] on span "Посмотреть описание работ" at bounding box center [1201, 517] width 126 height 12
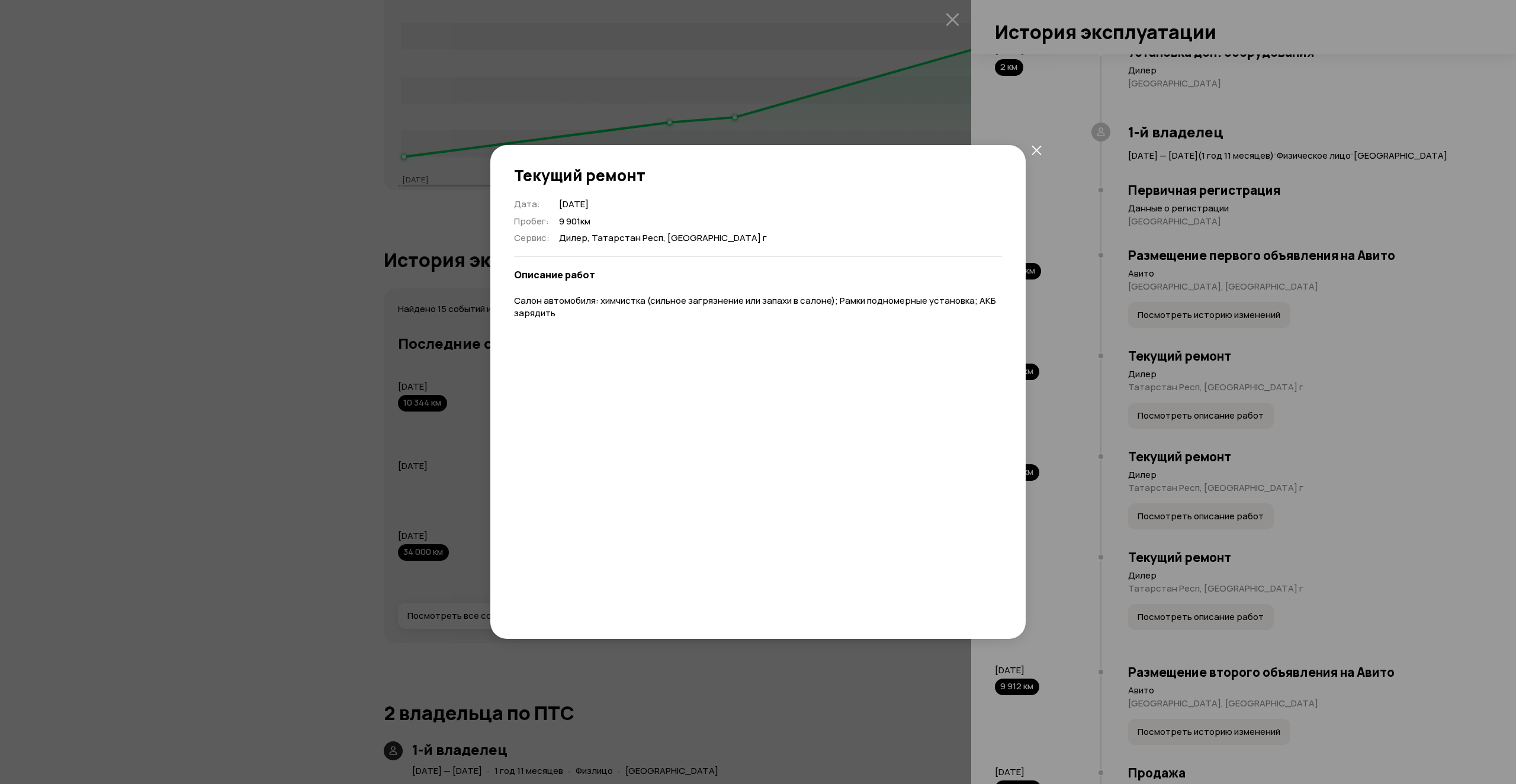
click at [1039, 151] on icon "закрыть" at bounding box center [1037, 151] width 10 height 10
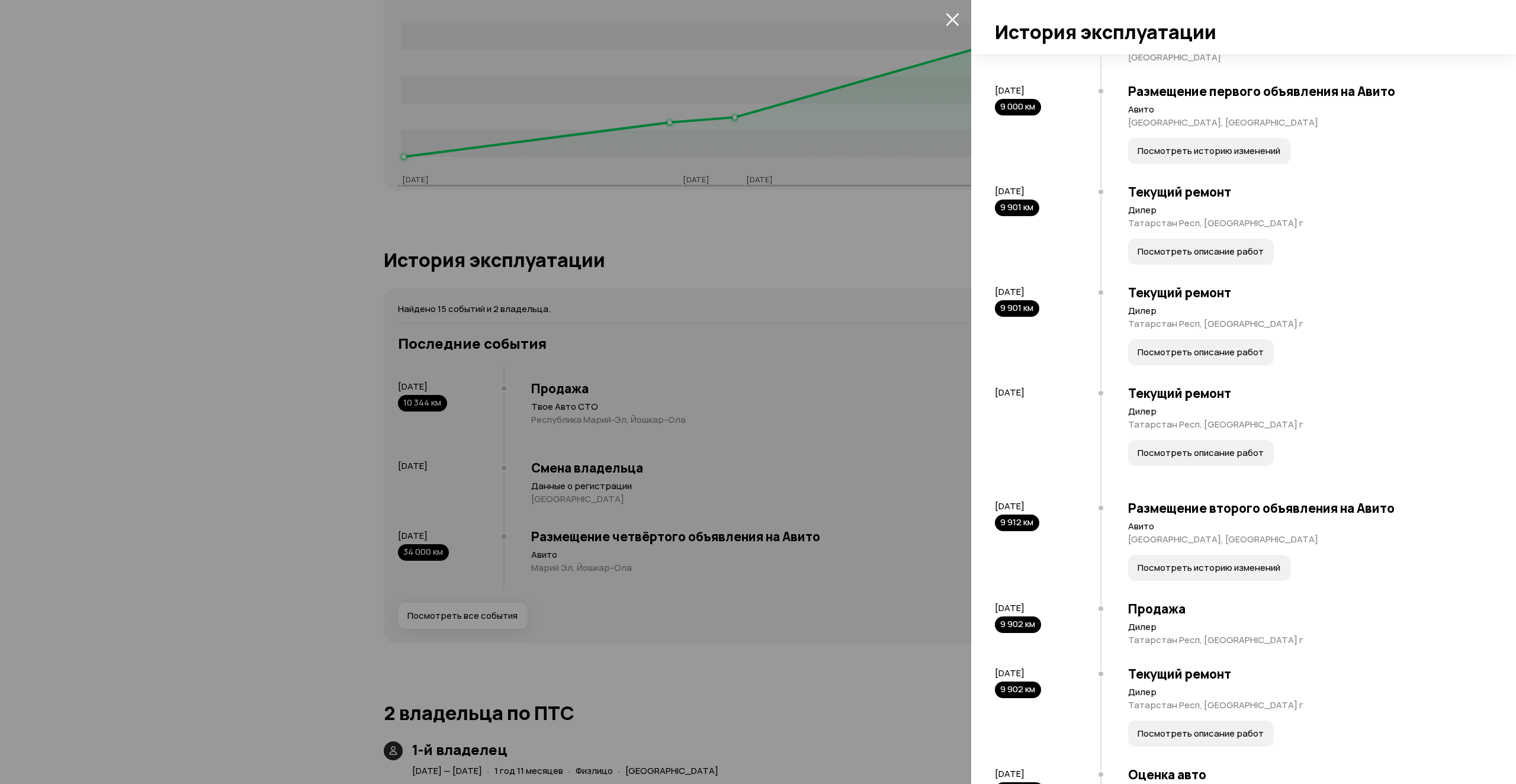
scroll to position [237, 0]
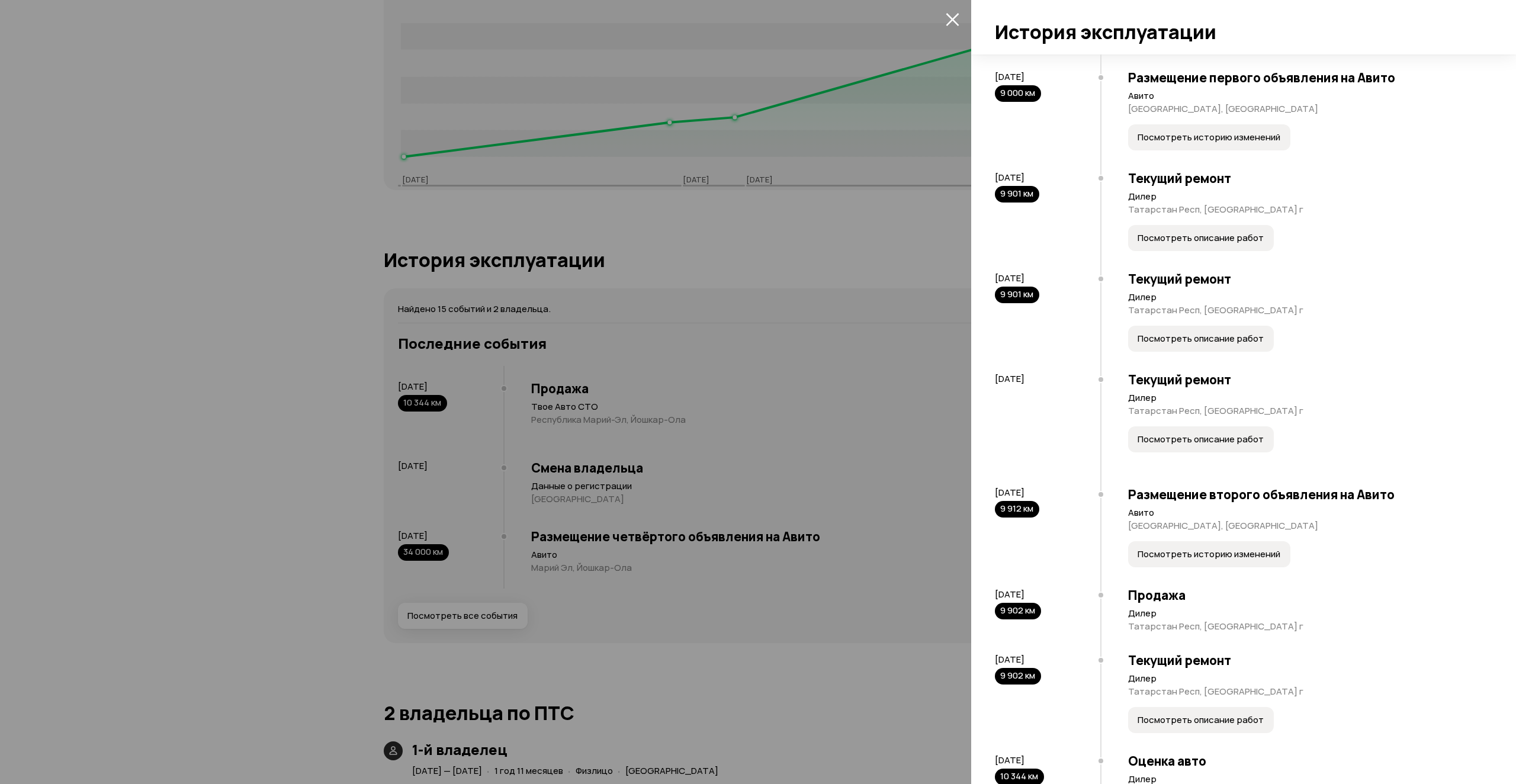
click at [1241, 445] on span "Посмотреть описание работ" at bounding box center [1201, 440] width 126 height 12
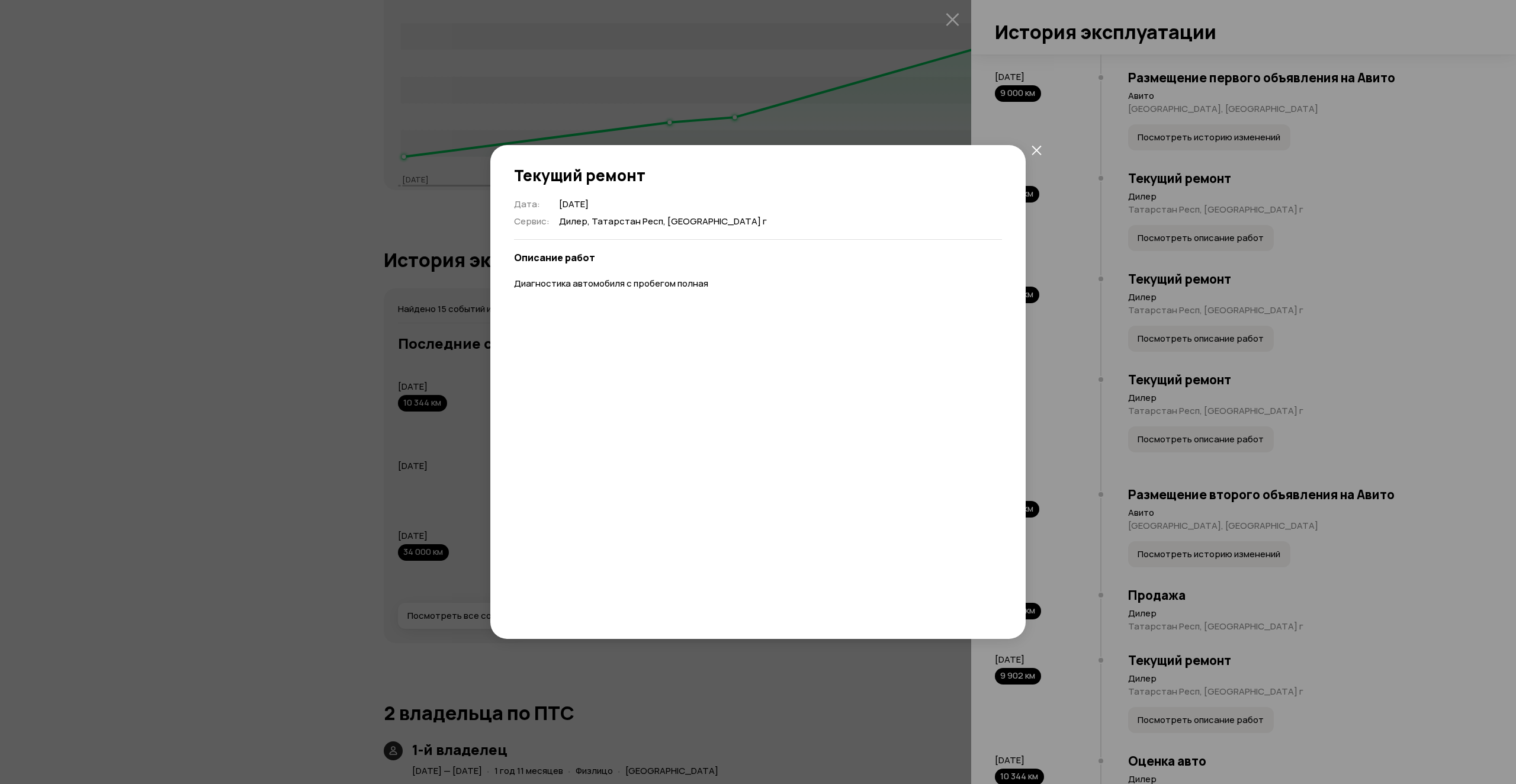
click at [1039, 151] on icon "закрыть" at bounding box center [1037, 151] width 10 height 10
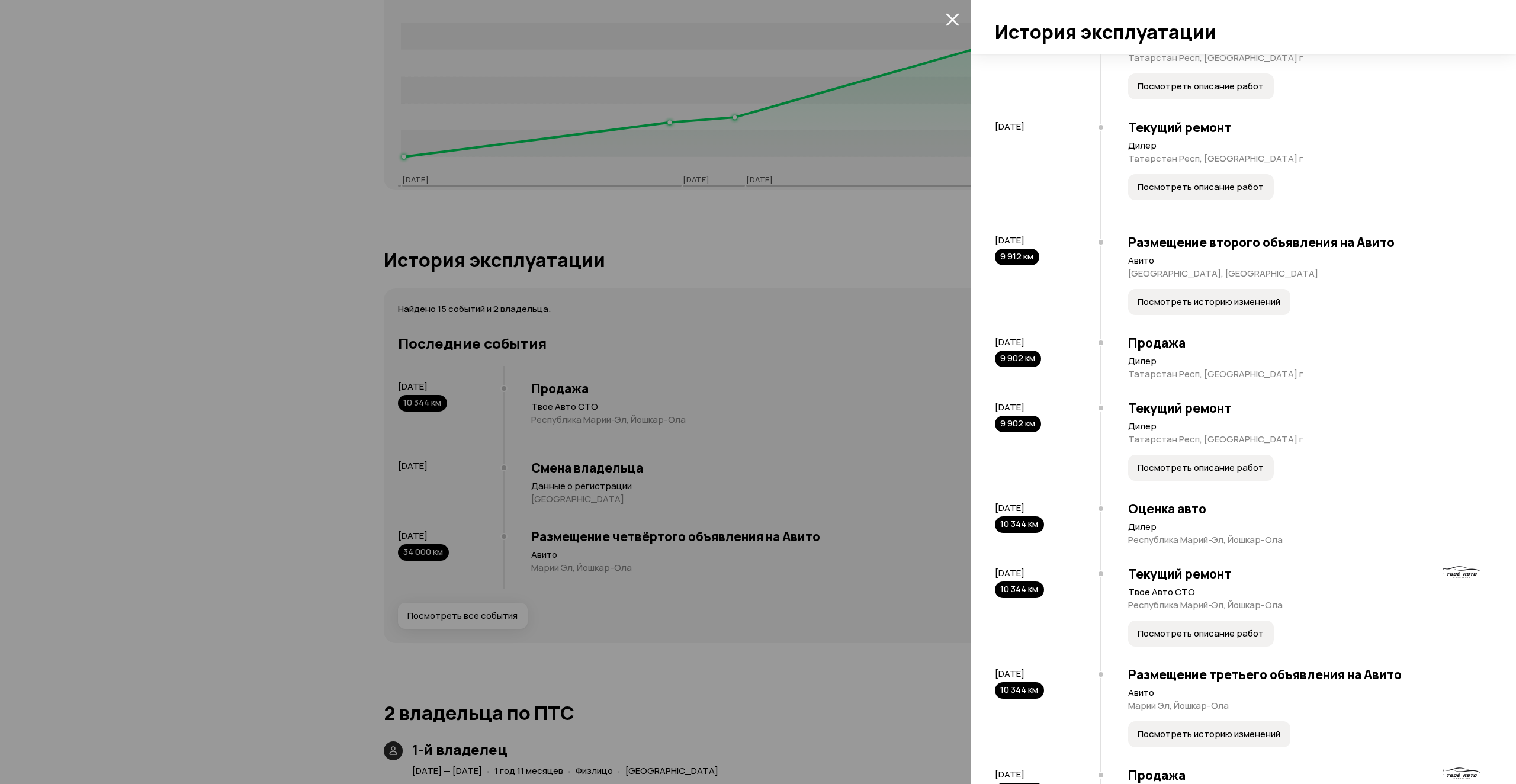
scroll to position [592, 0]
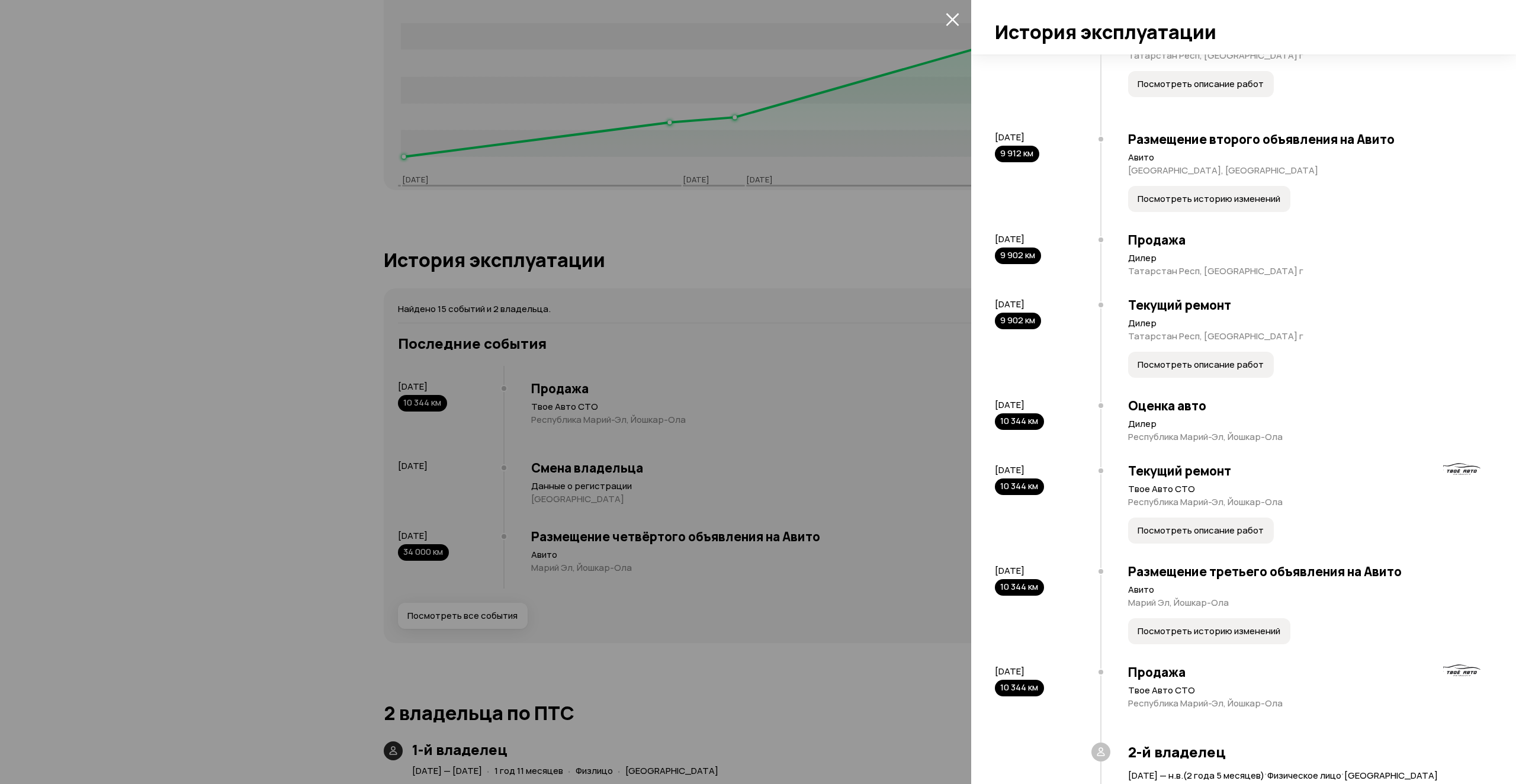
click at [1185, 371] on span "Посмотреть описание работ" at bounding box center [1201, 365] width 126 height 12
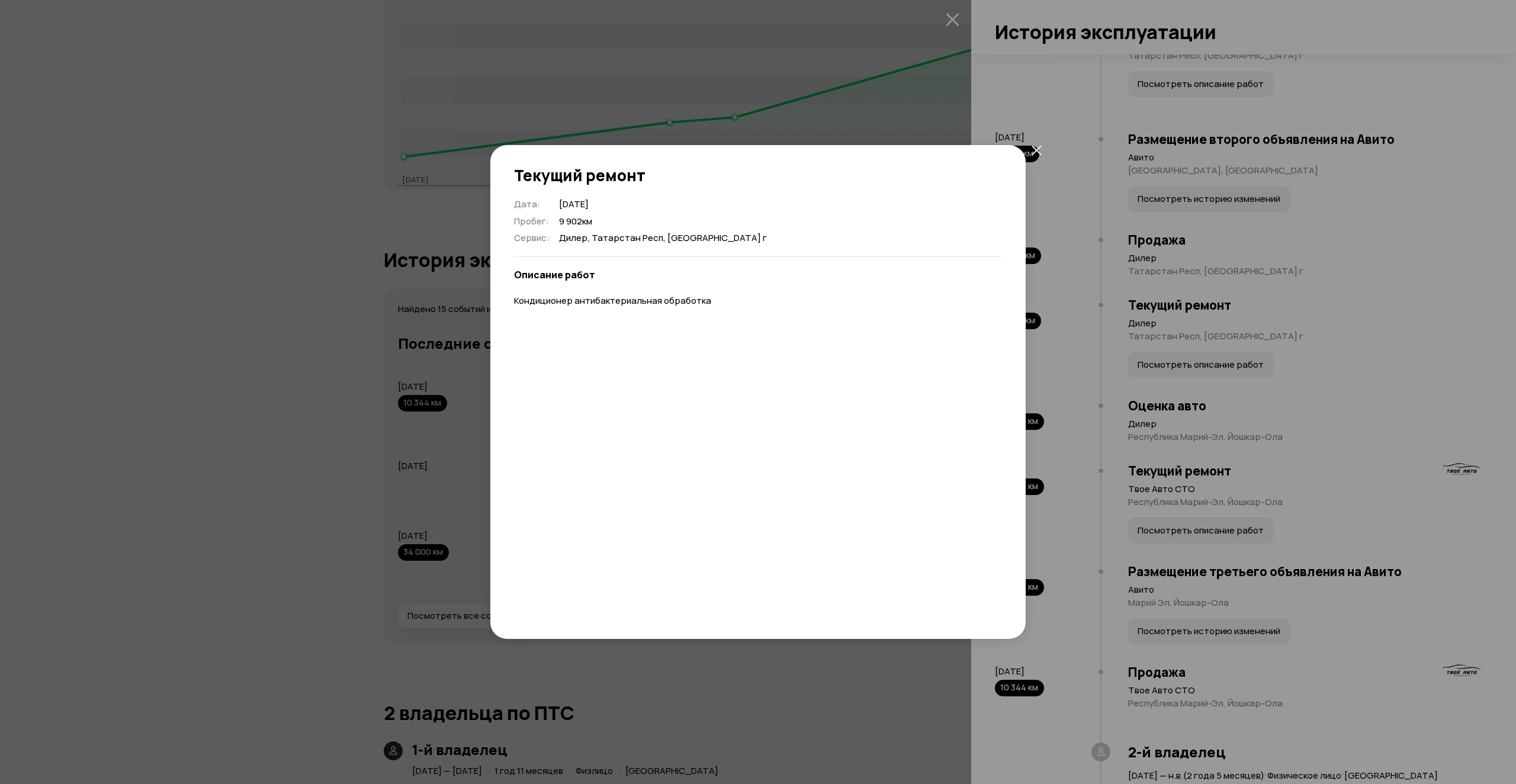
click at [1036, 147] on icon "закрыть" at bounding box center [1037, 151] width 10 height 10
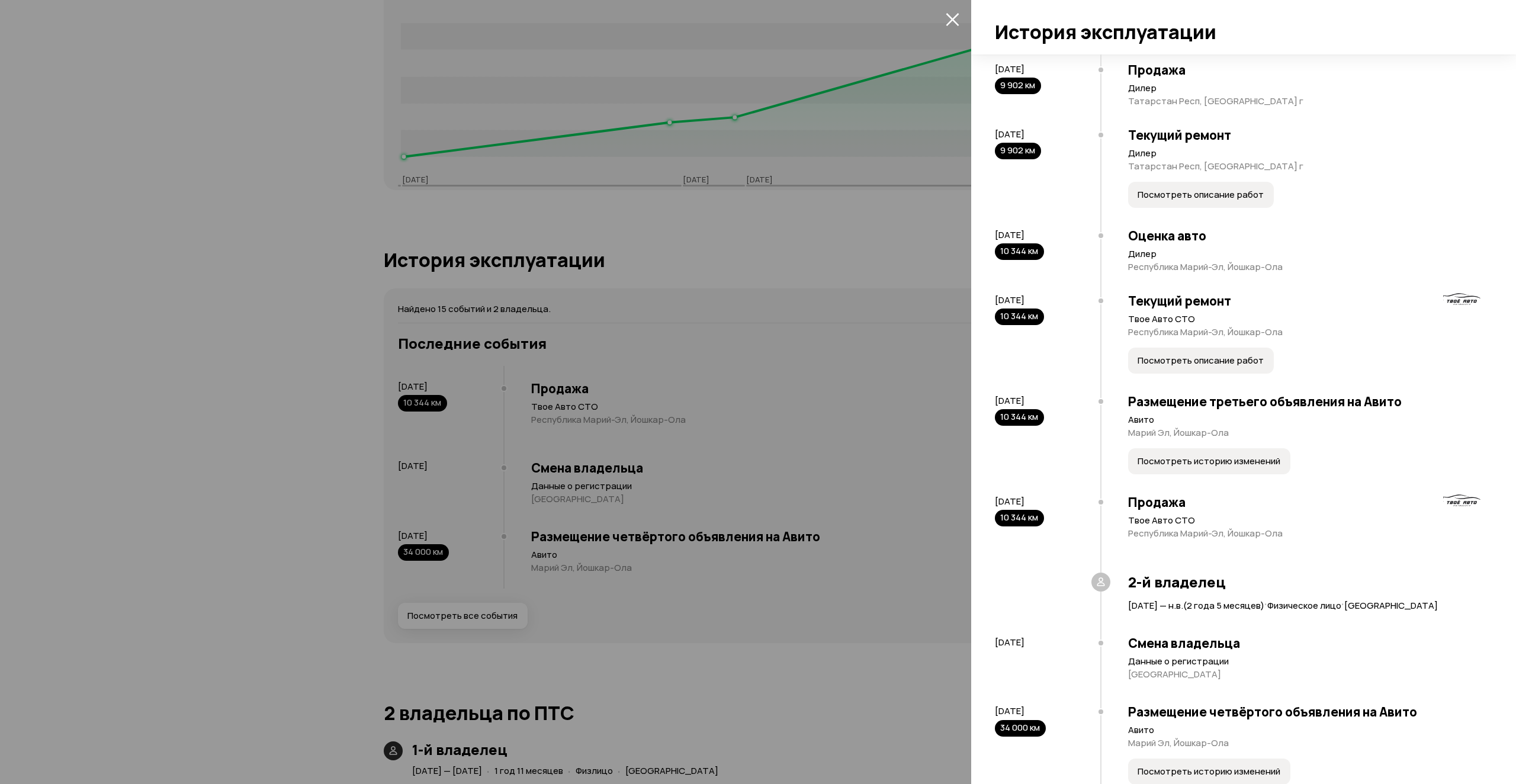
scroll to position [770, 0]
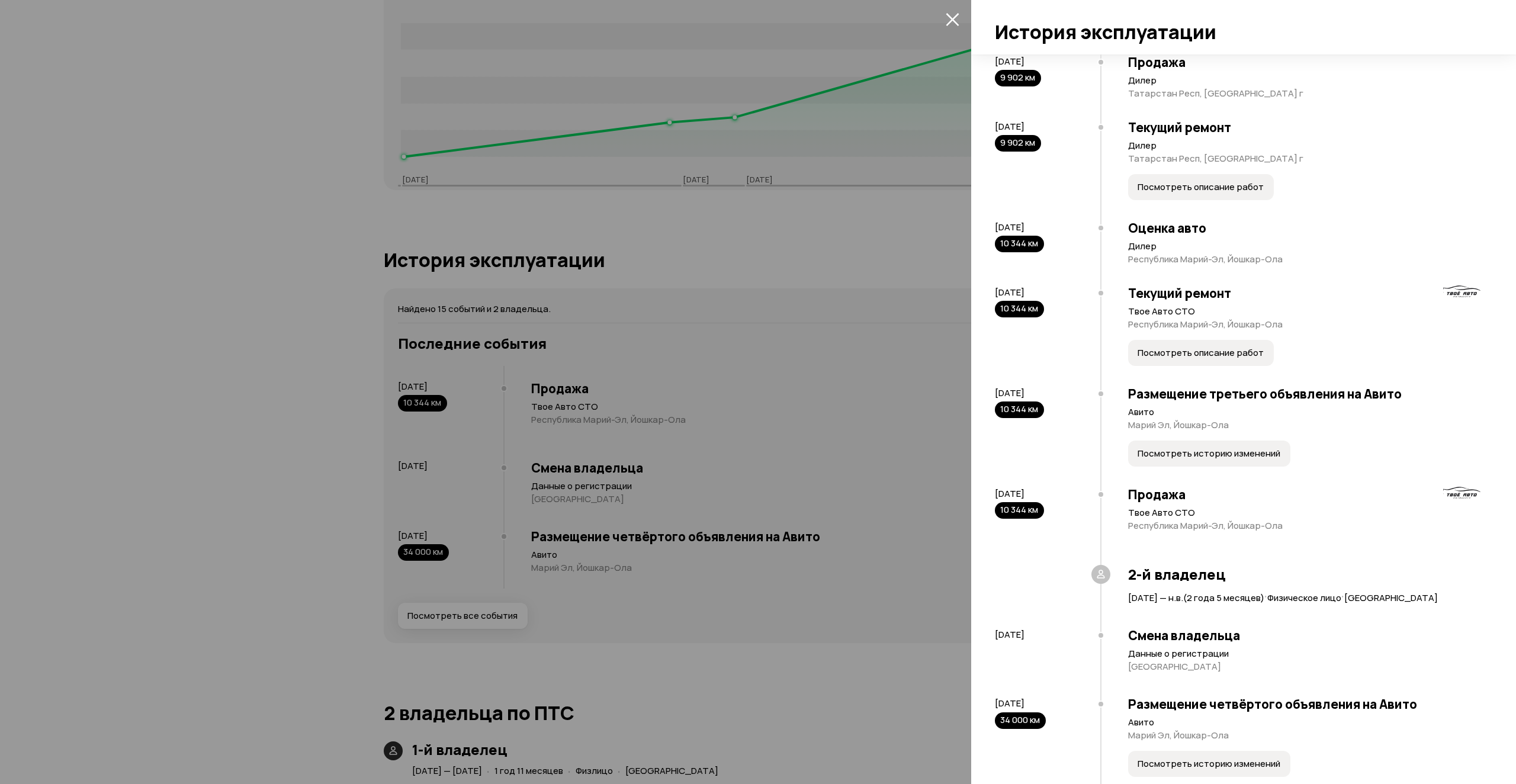
click at [1235, 359] on span "Посмотреть описание работ" at bounding box center [1201, 353] width 126 height 12
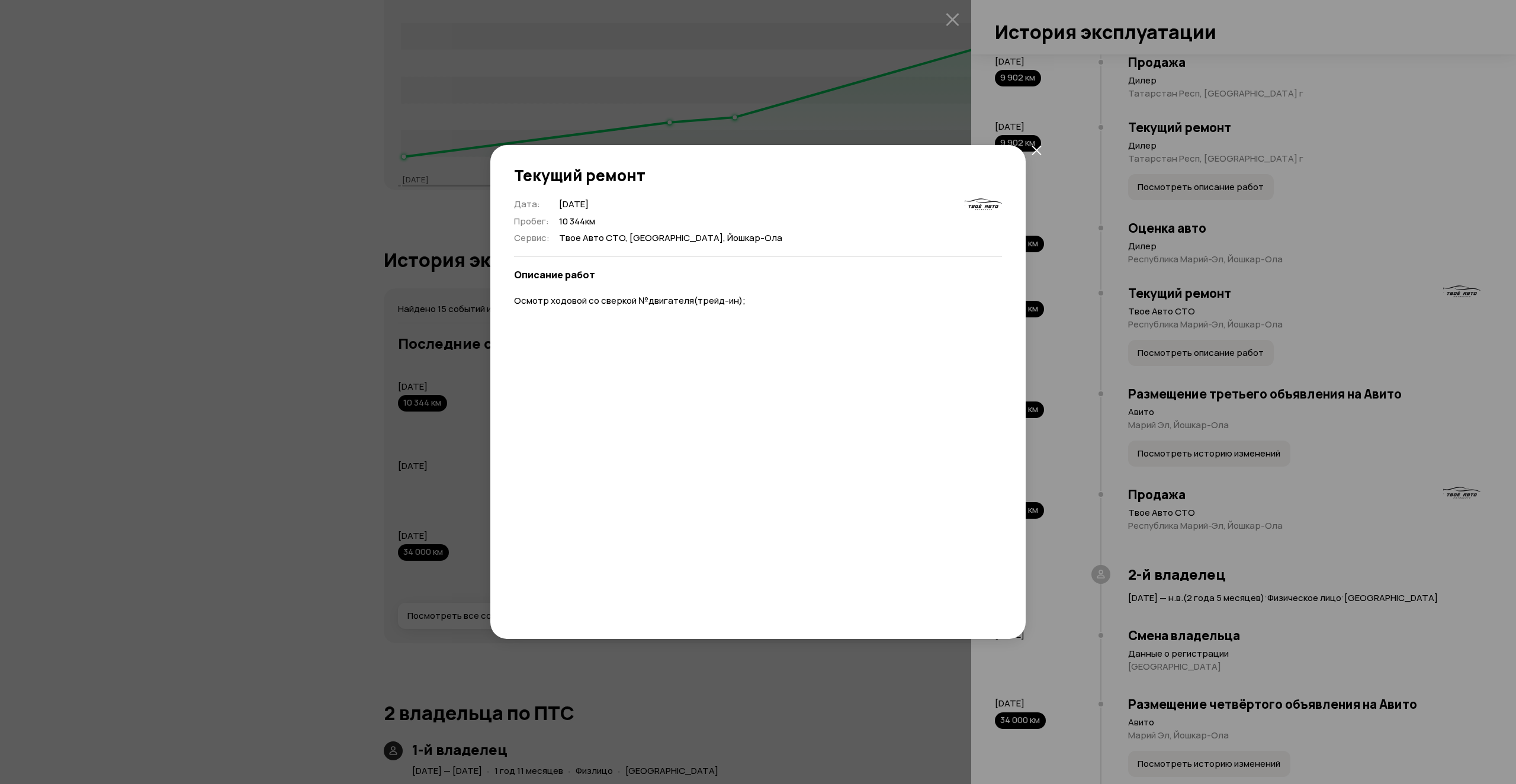
click at [1038, 154] on icon "закрыть" at bounding box center [1037, 151] width 10 height 10
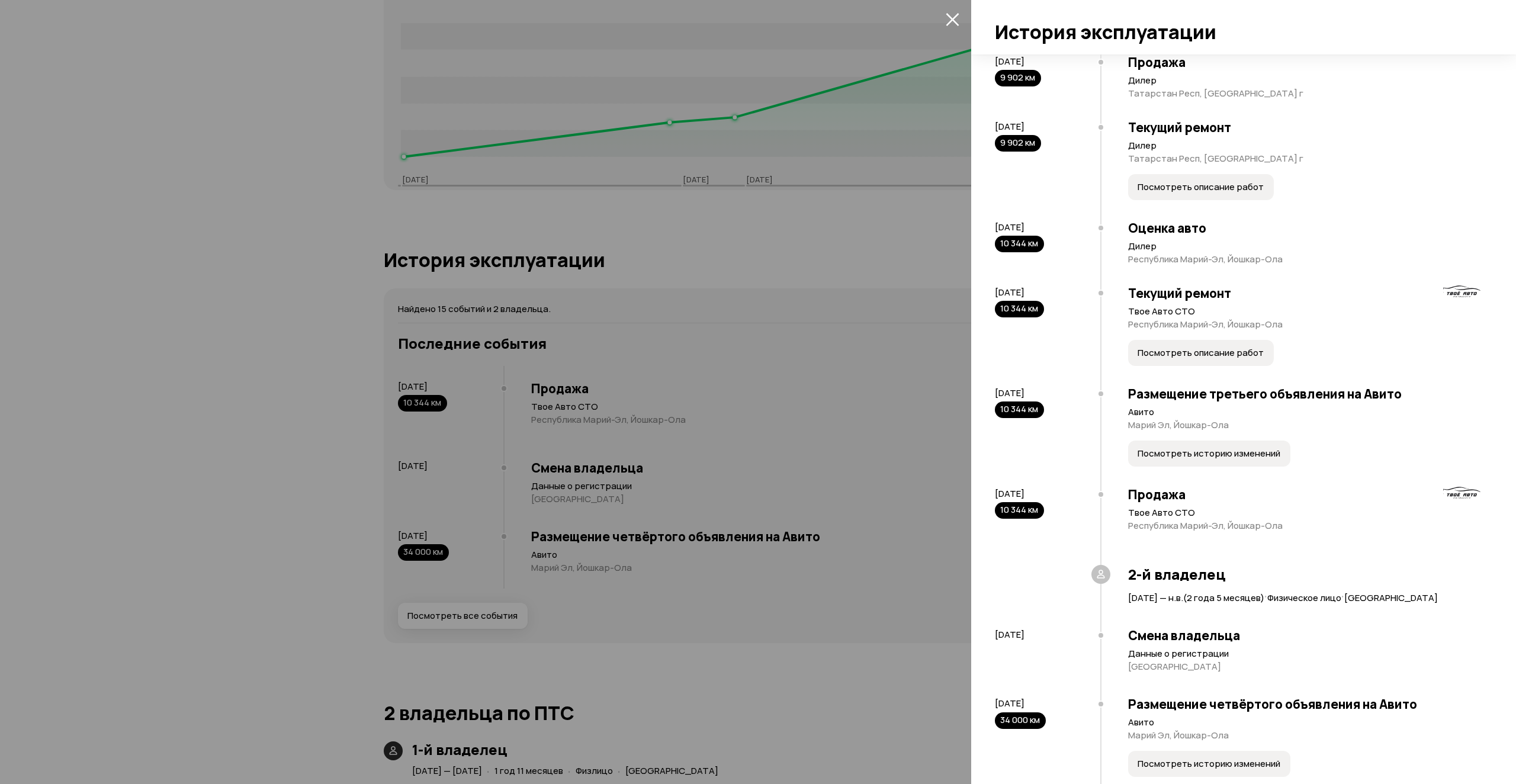
click at [1215, 467] on button "Посмотреть историю изменений" at bounding box center [1209, 454] width 162 height 26
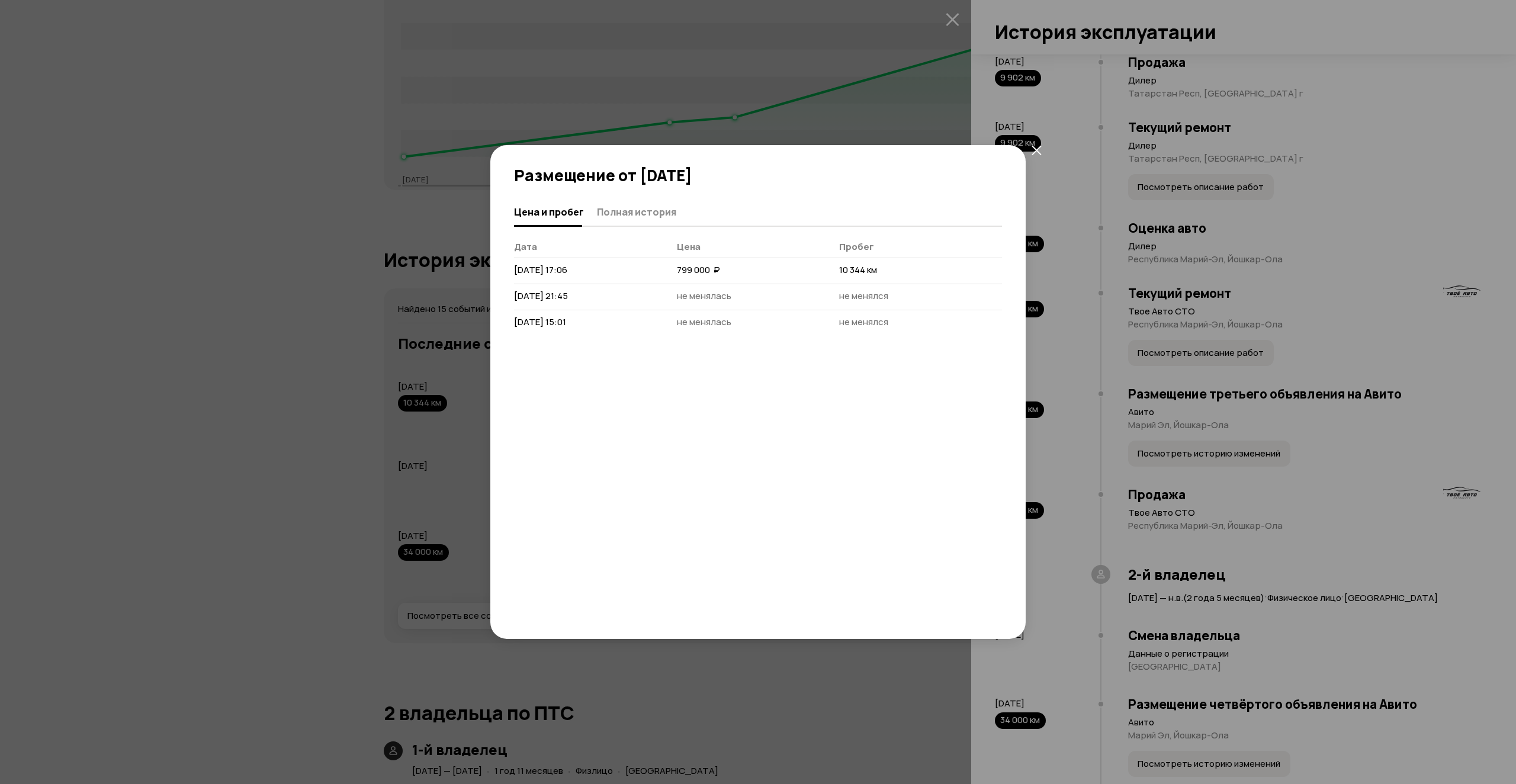
click at [1040, 149] on icon "закрыть" at bounding box center [1037, 151] width 10 height 10
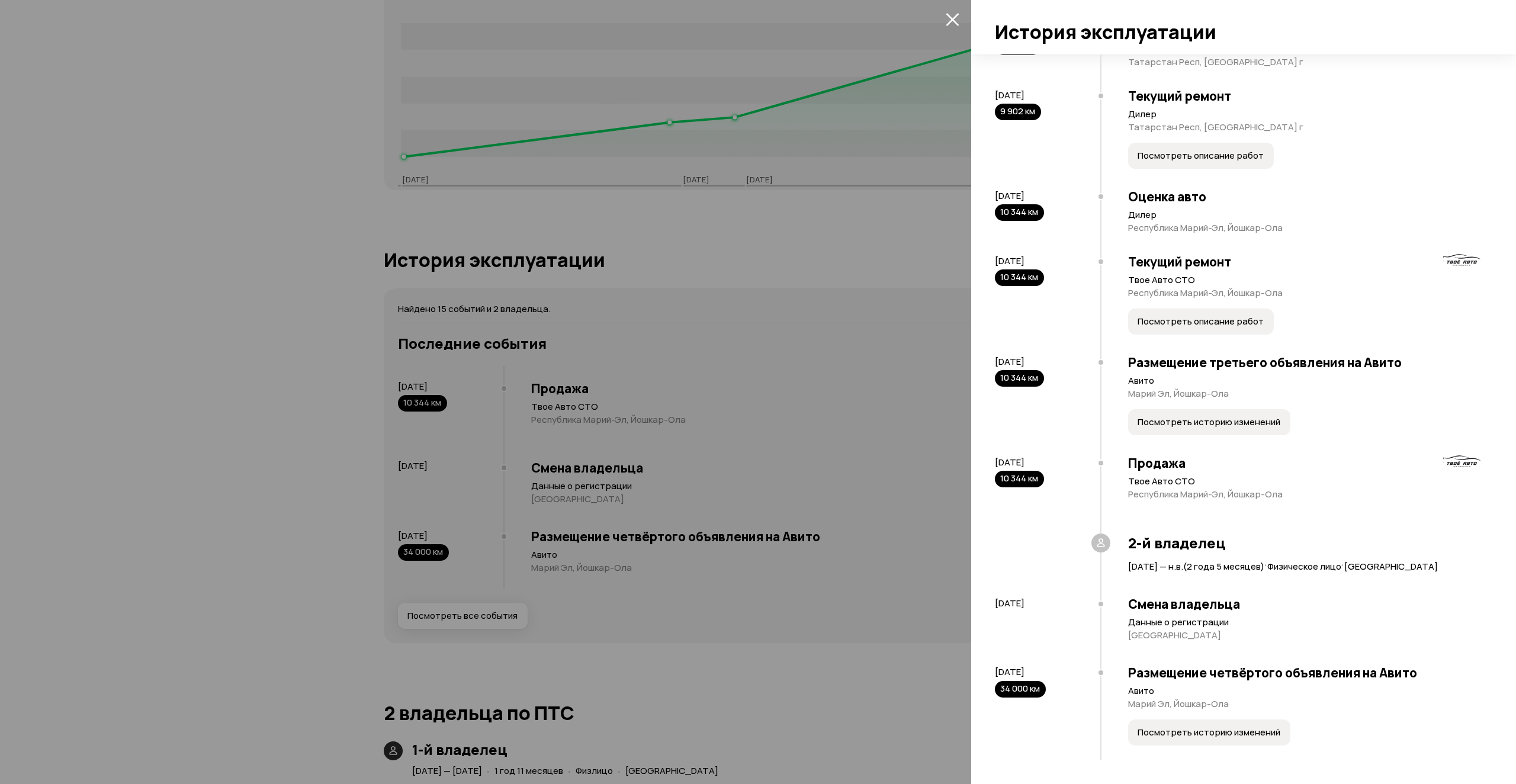
scroll to position [831, 0]
click at [1246, 736] on span "Посмотреть историю изменений" at bounding box center [1209, 733] width 143 height 12
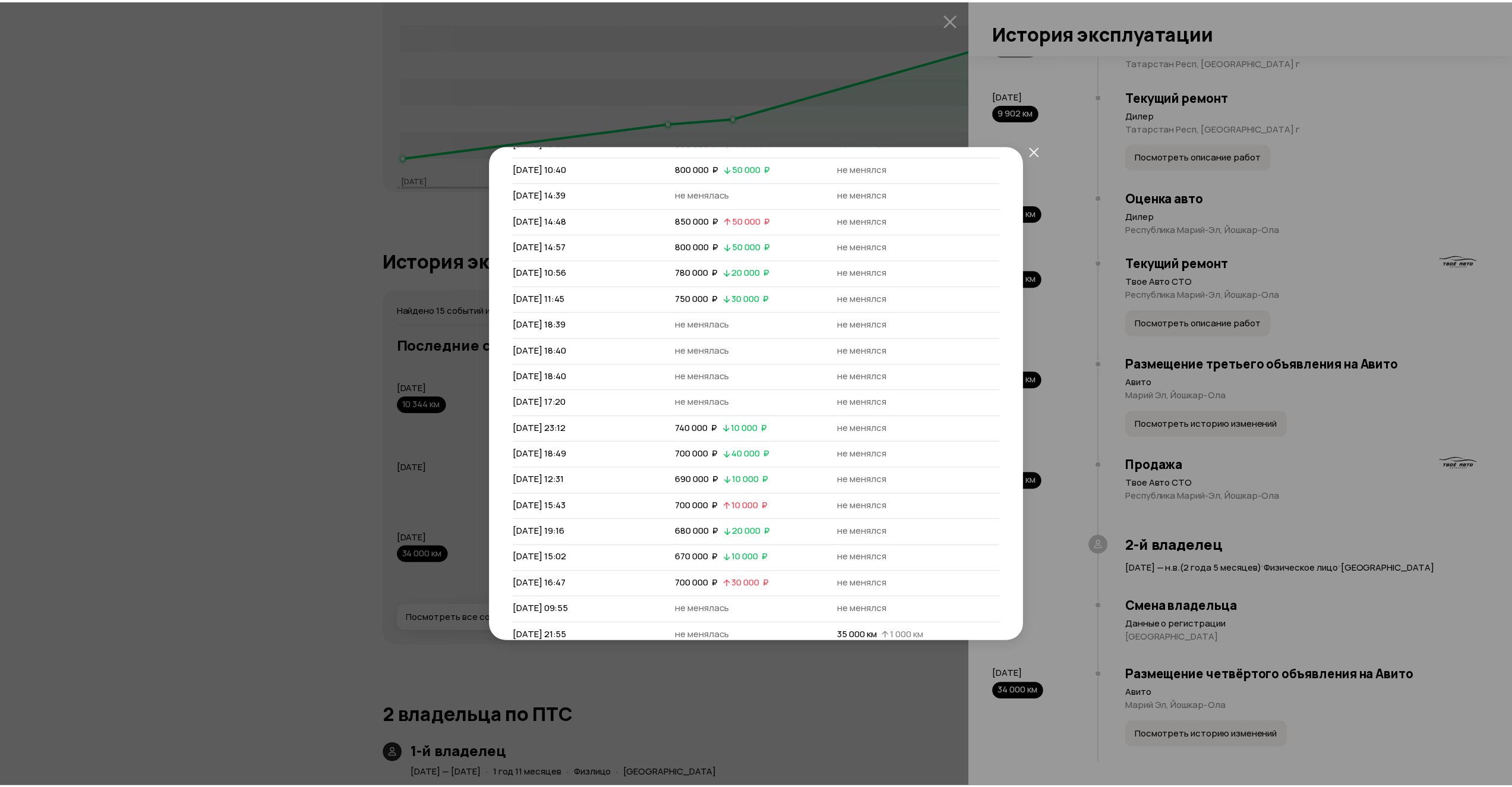
scroll to position [369, 0]
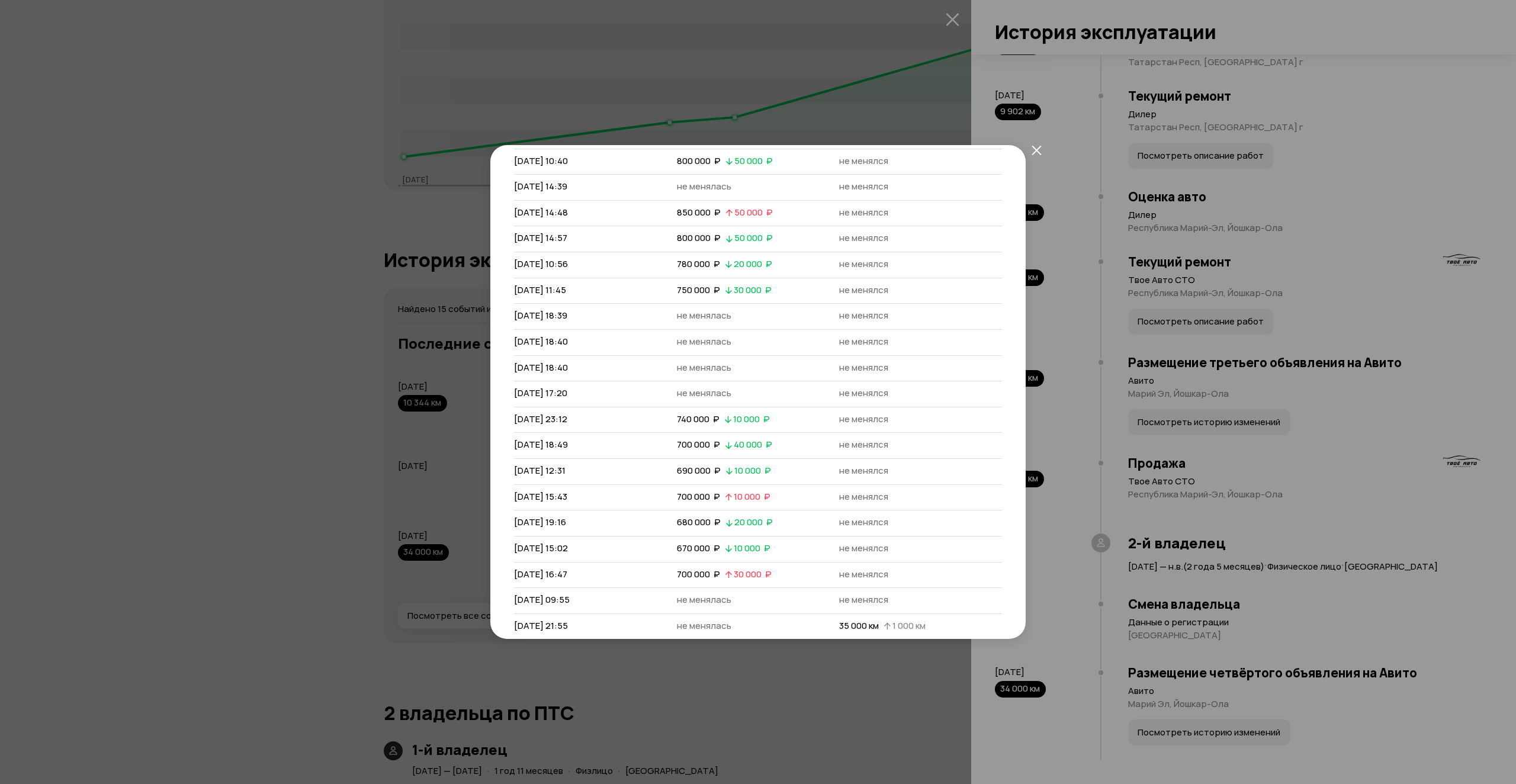
click at [1037, 151] on icon "закрыть" at bounding box center [1036, 150] width 10 height 10
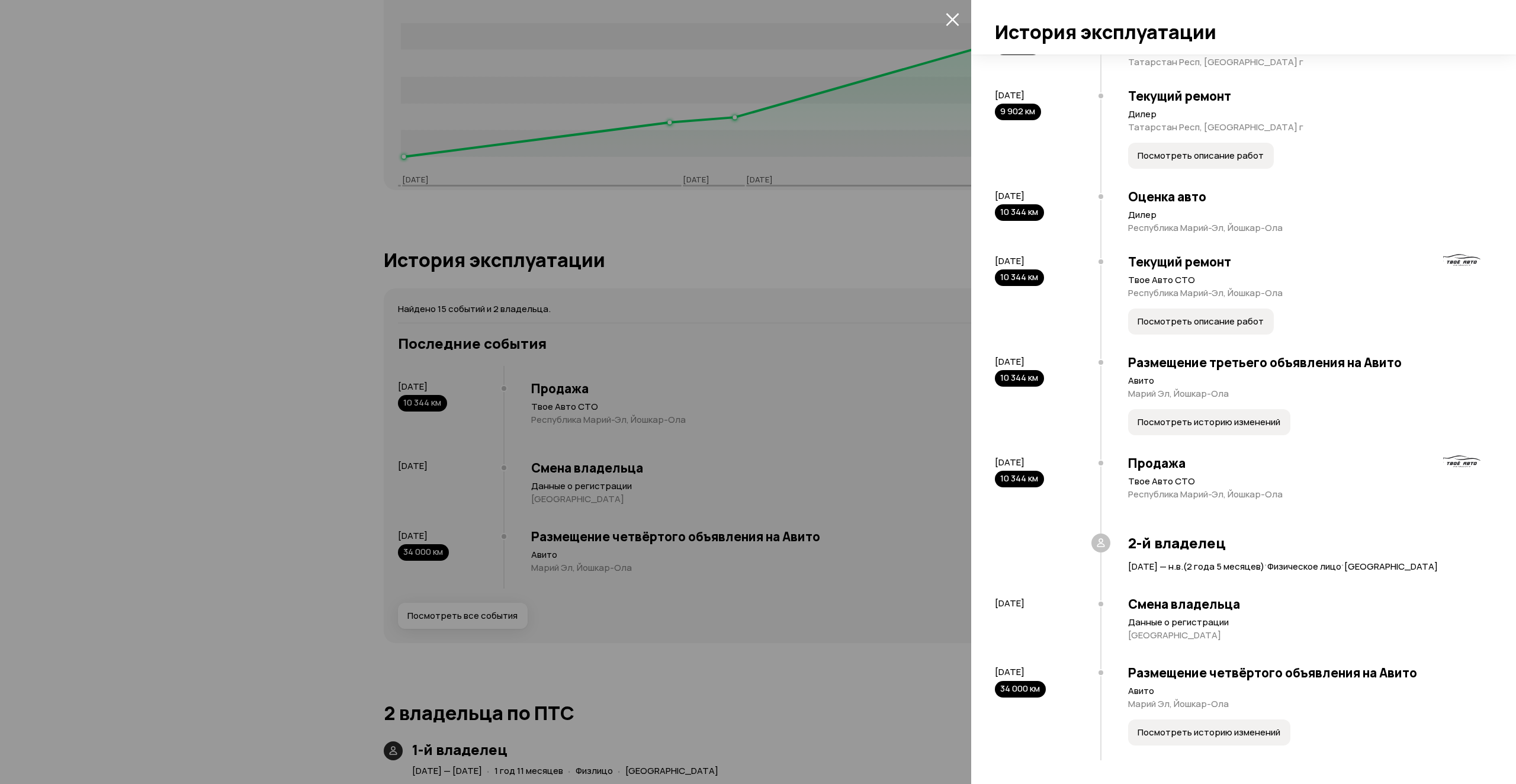
click at [848, 406] on div at bounding box center [758, 392] width 1516 height 784
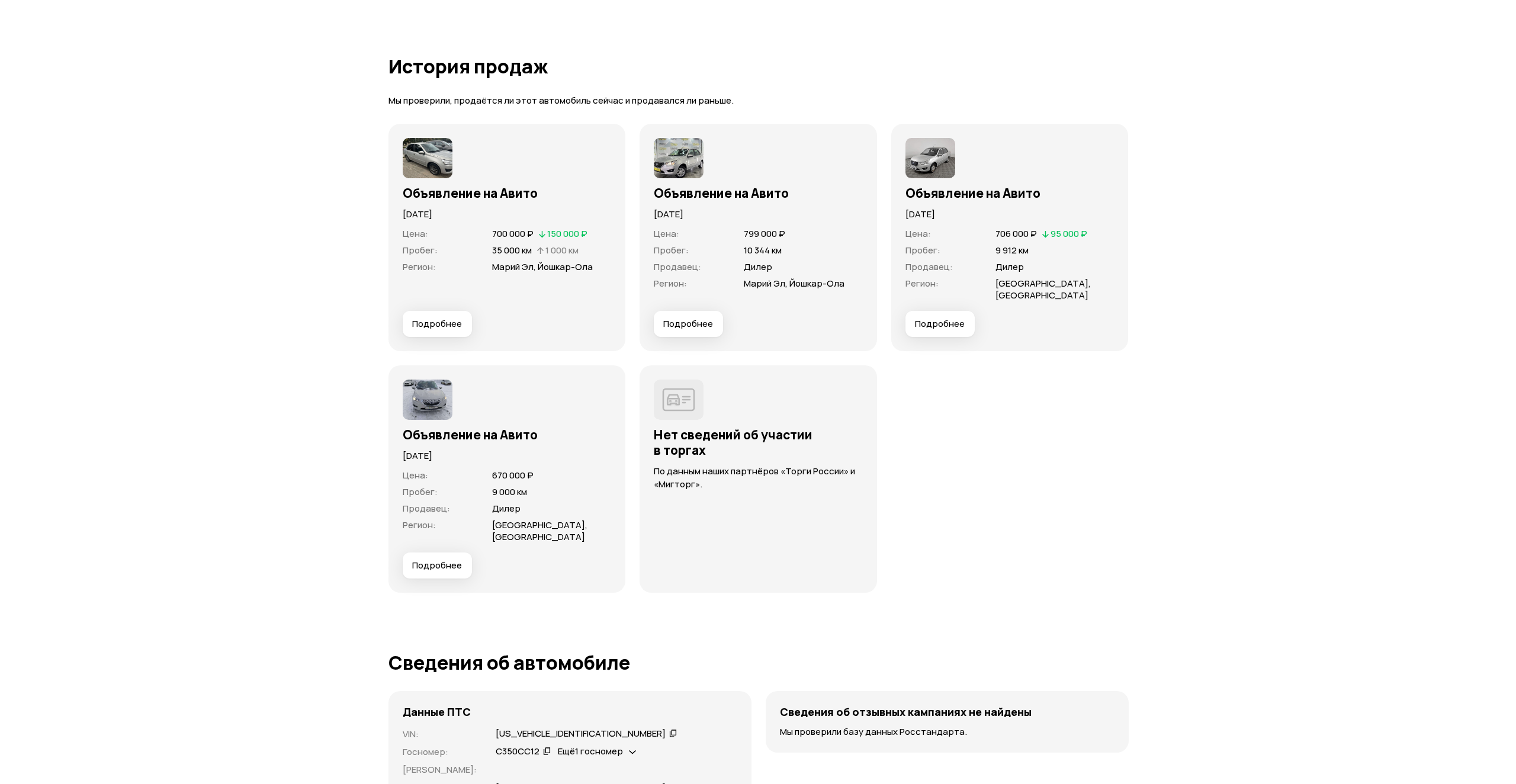
scroll to position [3139, 0]
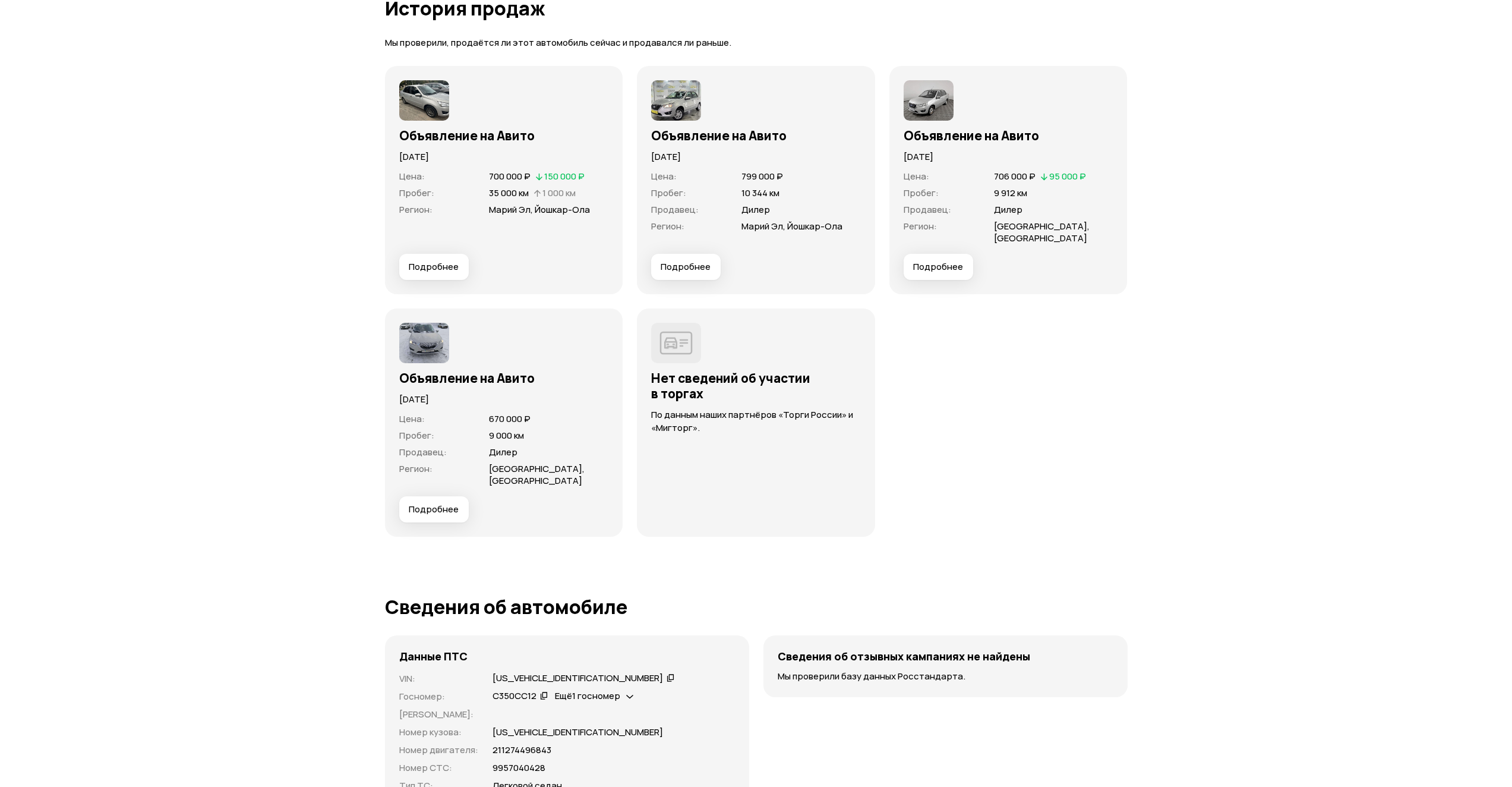
click at [421, 506] on span "Подробнее" at bounding box center [433, 510] width 50 height 12
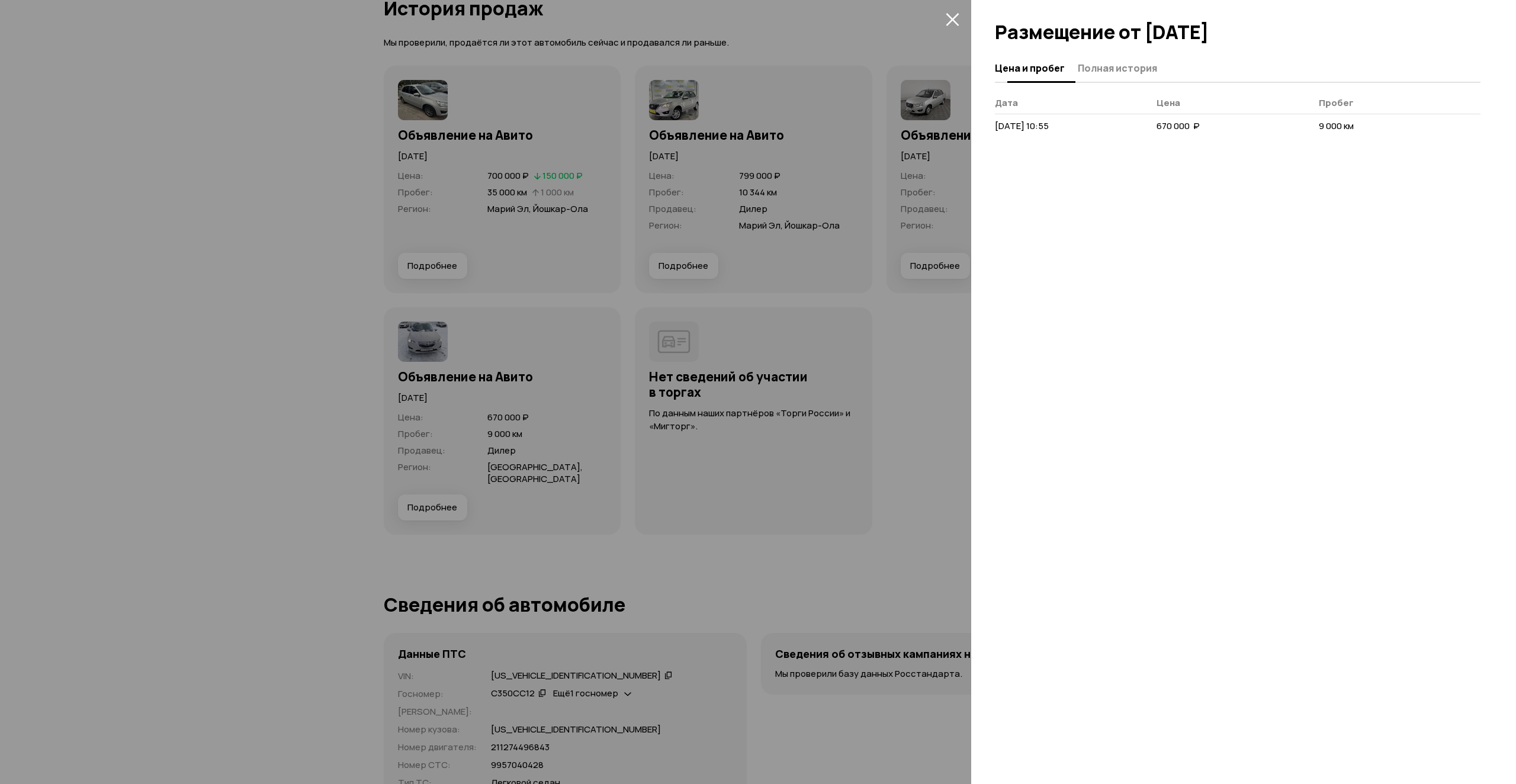
click at [1139, 66] on span "Полная история" at bounding box center [1117, 68] width 79 height 12
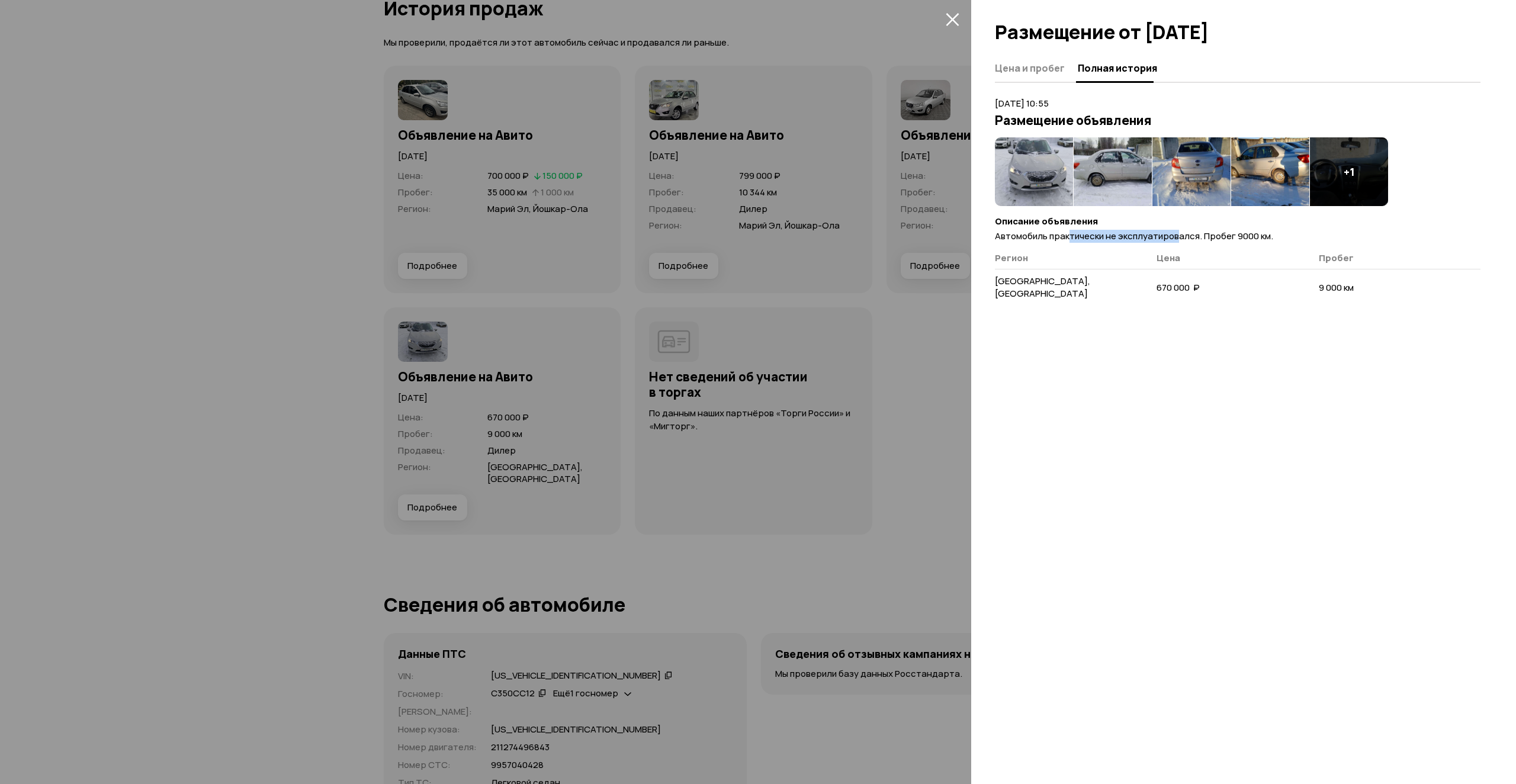
drag, startPoint x: 1089, startPoint y: 238, endPoint x: 1183, endPoint y: 245, distance: 94.3
click at [1179, 240] on span "Автомобиль практически не эксплуатировался. Пробег 9000 км." at bounding box center [1134, 236] width 279 height 12
click at [1290, 370] on div "Цена и пробег Полная история [DATE] 10:55 Размещение объявления + 1 Описание об…" at bounding box center [1243, 420] width 545 height 730
click at [920, 409] on div at bounding box center [758, 392] width 1516 height 784
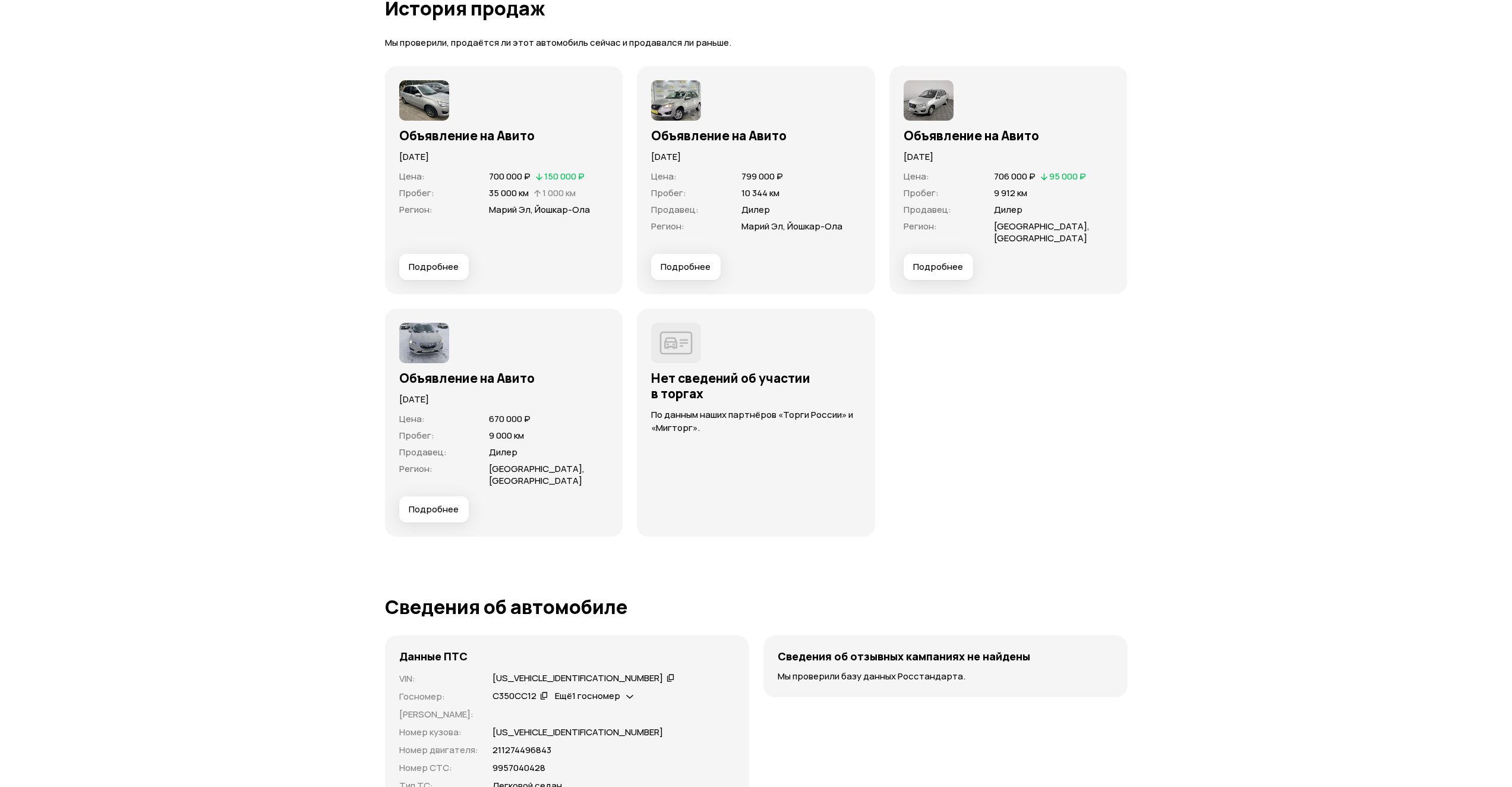
click at [941, 272] on span "Подробнее" at bounding box center [938, 267] width 50 height 12
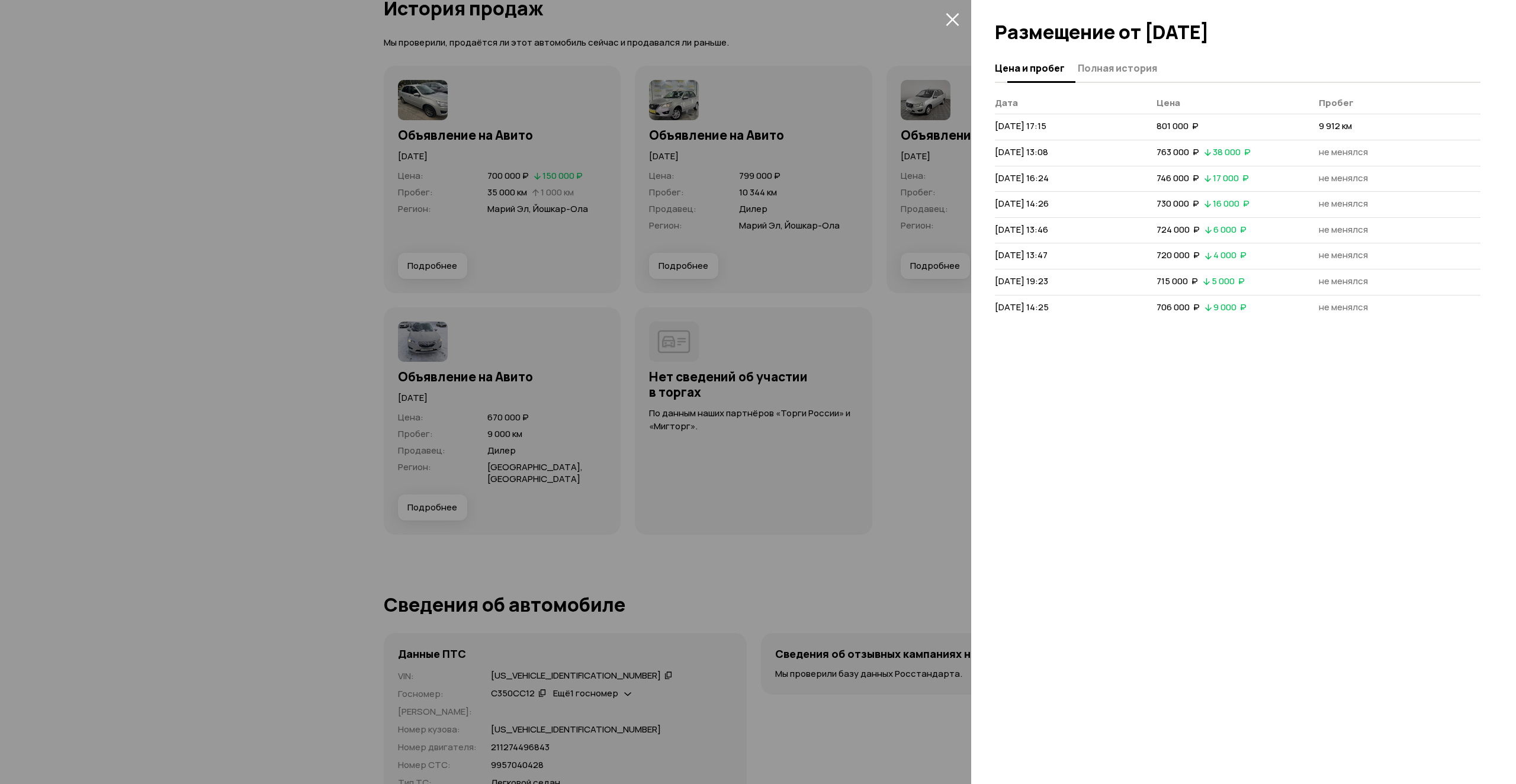
click at [1139, 70] on span "Полная история" at bounding box center [1117, 68] width 79 height 12
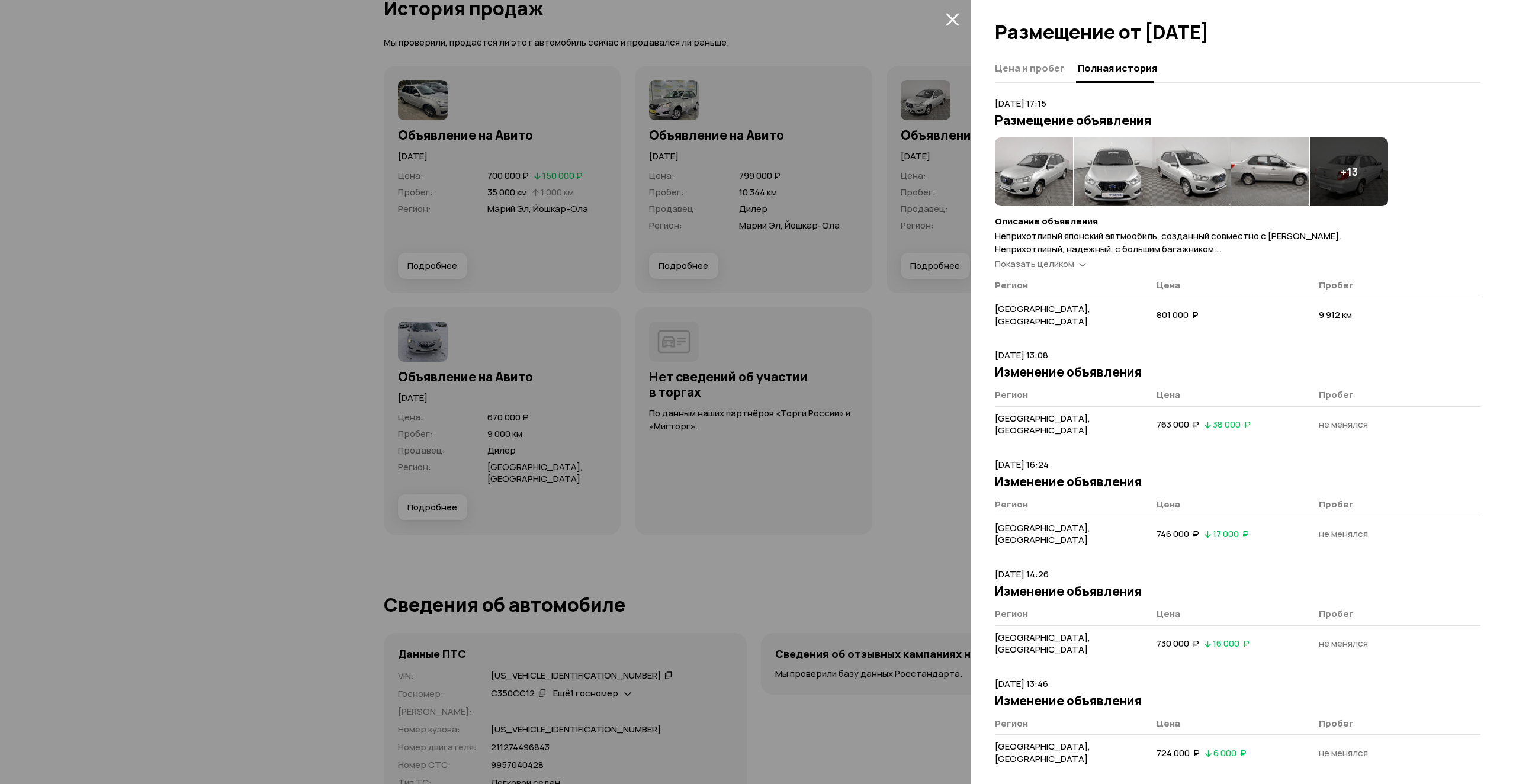
click at [1061, 261] on span "Показать целиком" at bounding box center [1034, 264] width 79 height 12
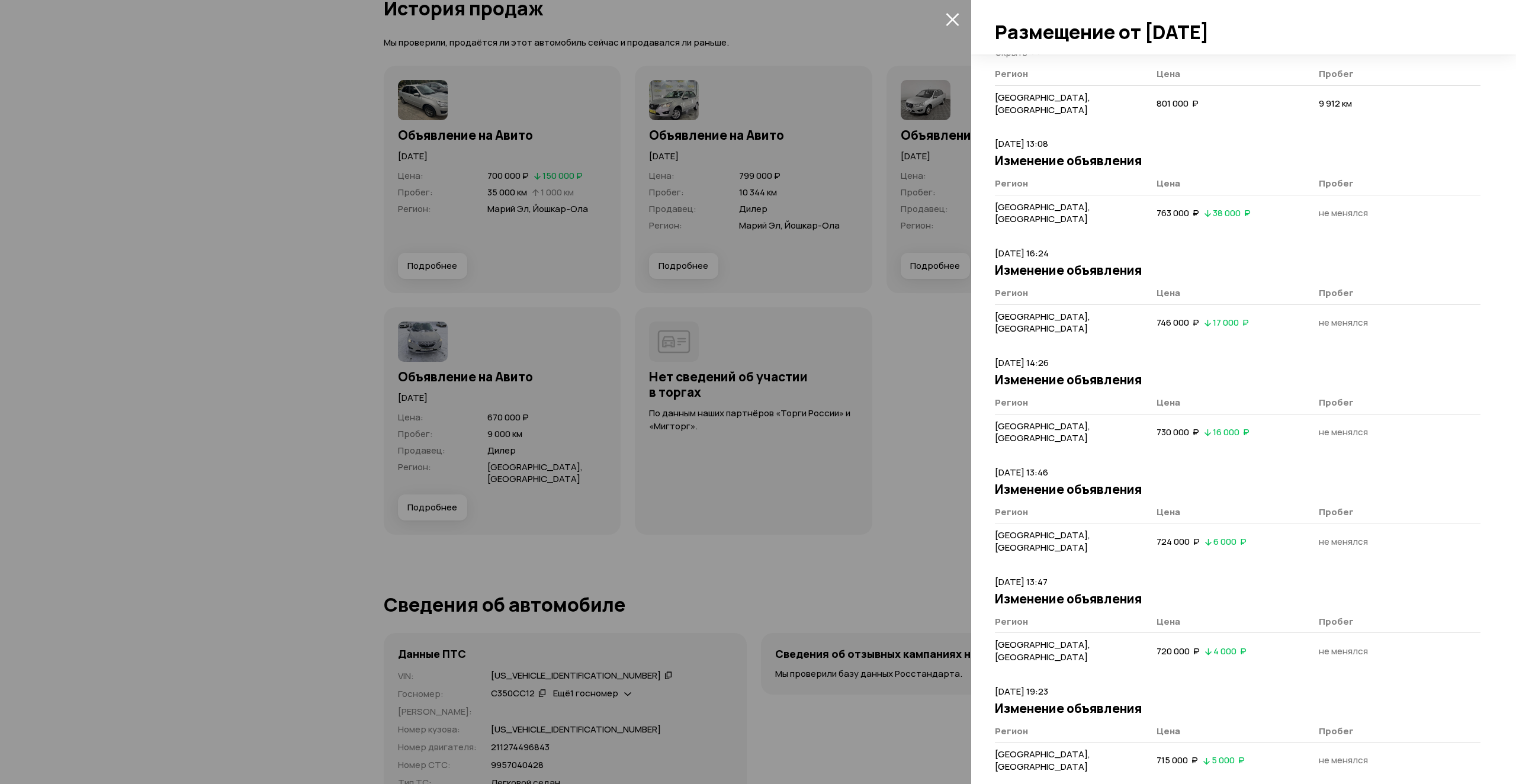
scroll to position [399, 0]
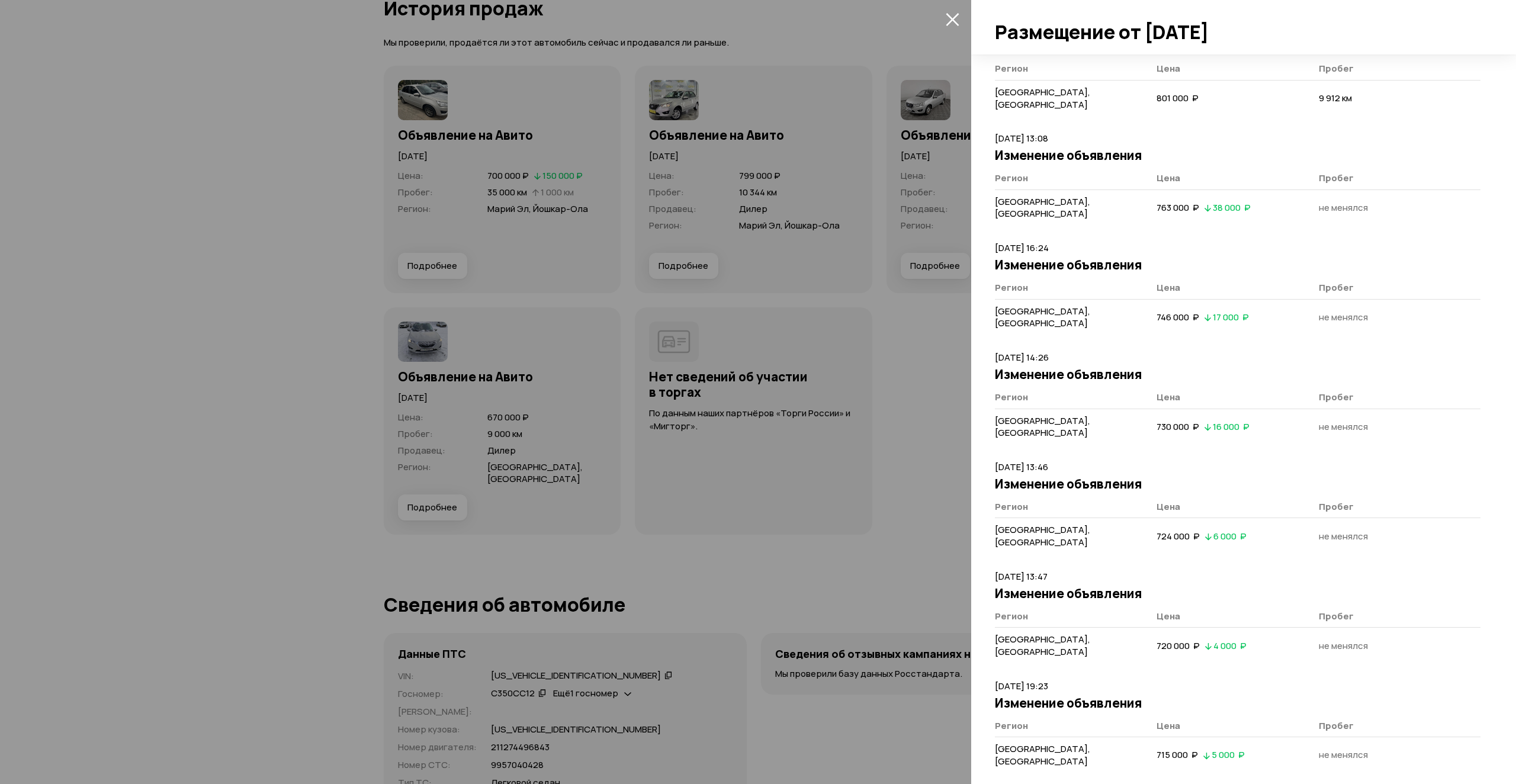
click at [934, 551] on div at bounding box center [758, 392] width 1516 height 784
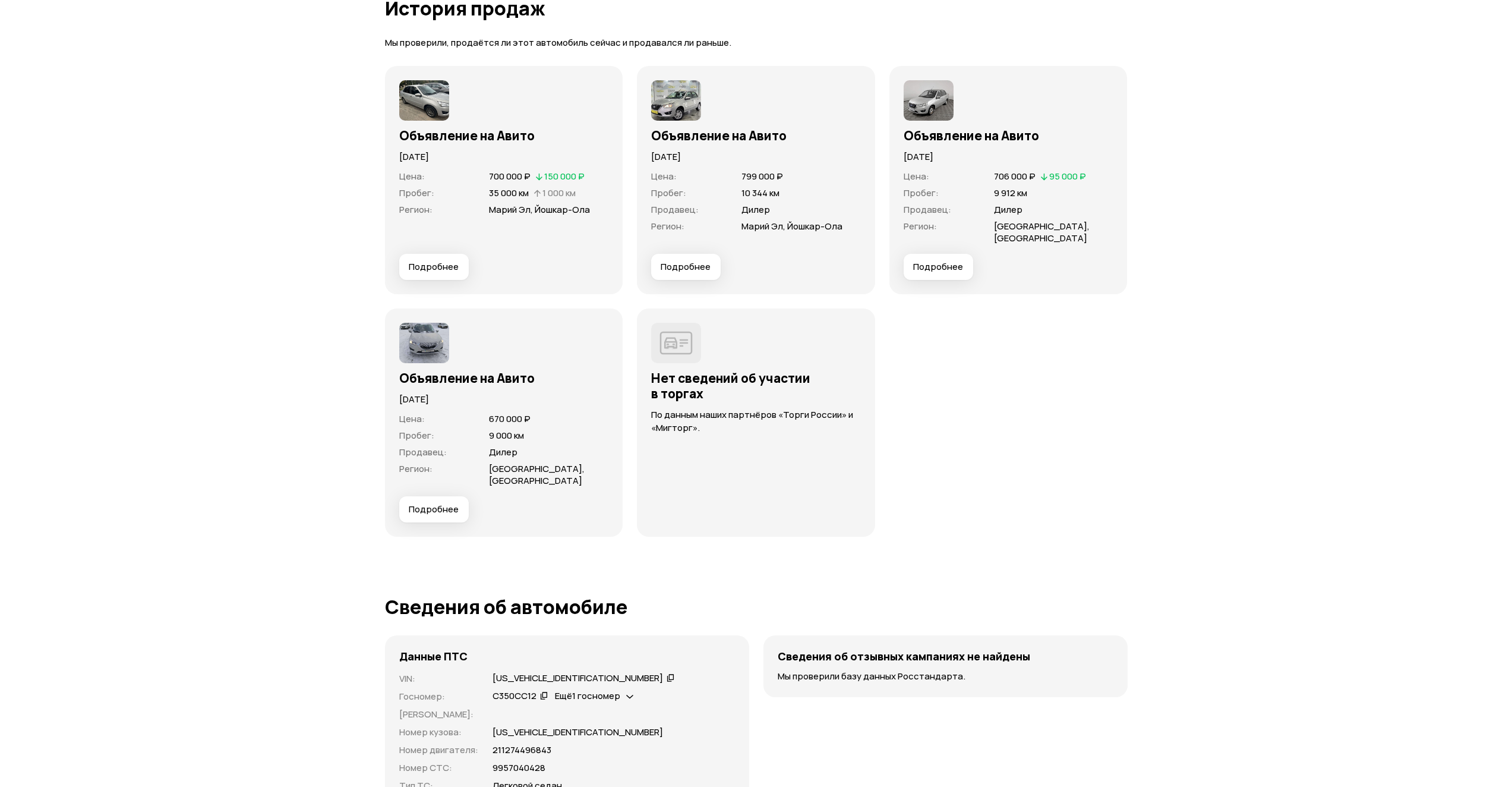
click at [690, 262] on span "Подробнее" at bounding box center [685, 267] width 50 height 12
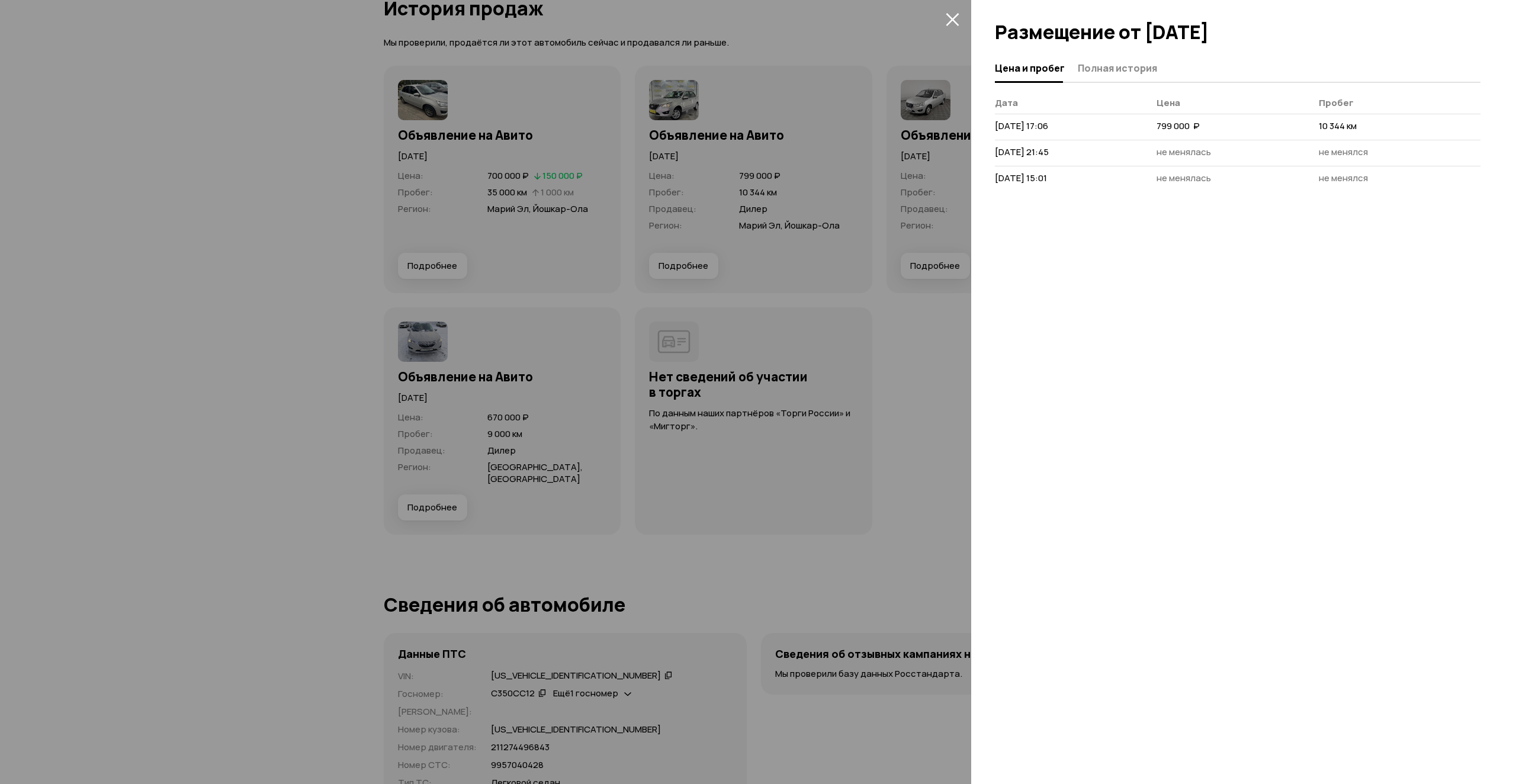
click at [945, 428] on div at bounding box center [758, 392] width 1516 height 784
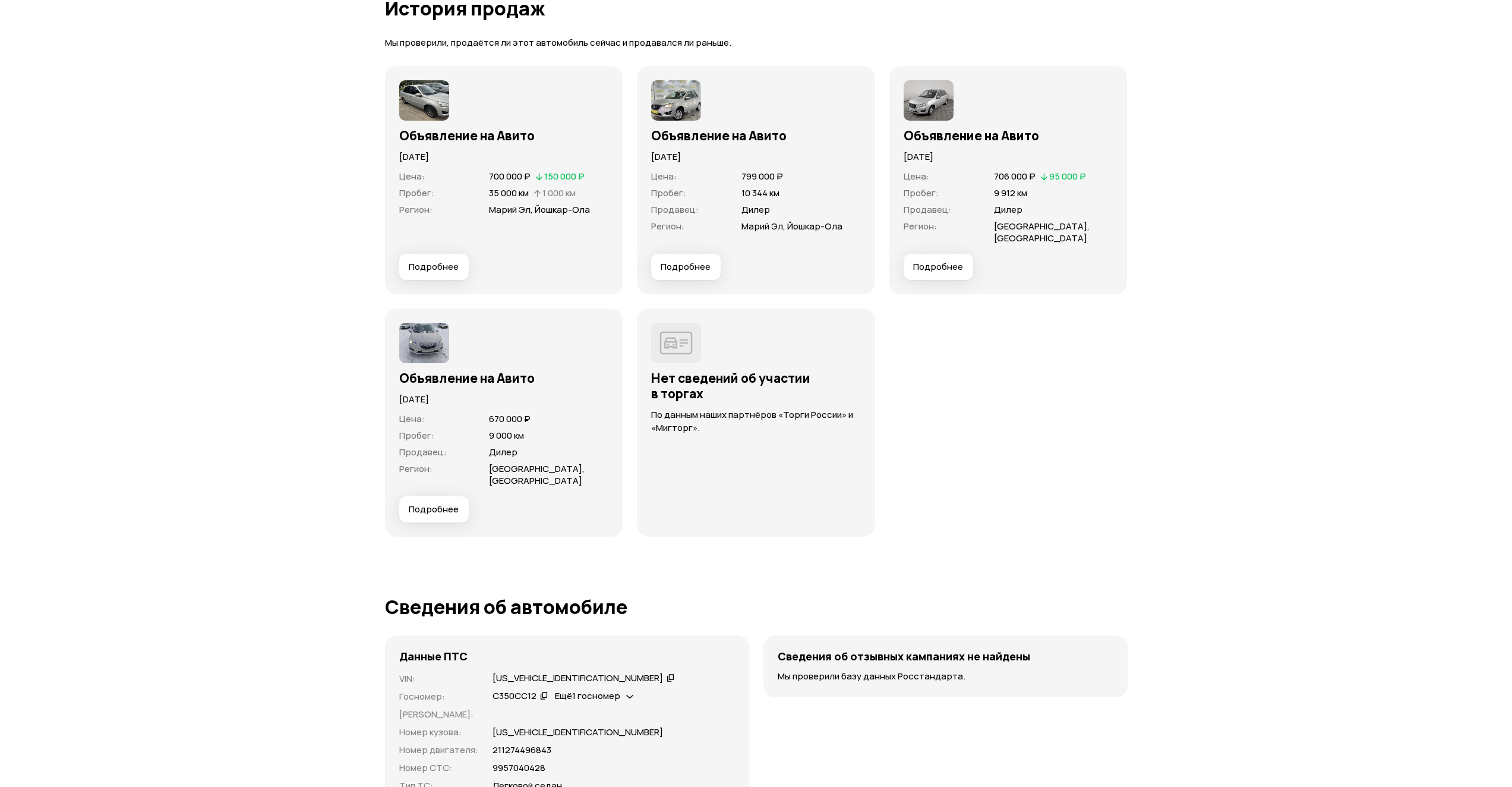
click at [686, 272] on span "Подробнее" at bounding box center [685, 267] width 50 height 12
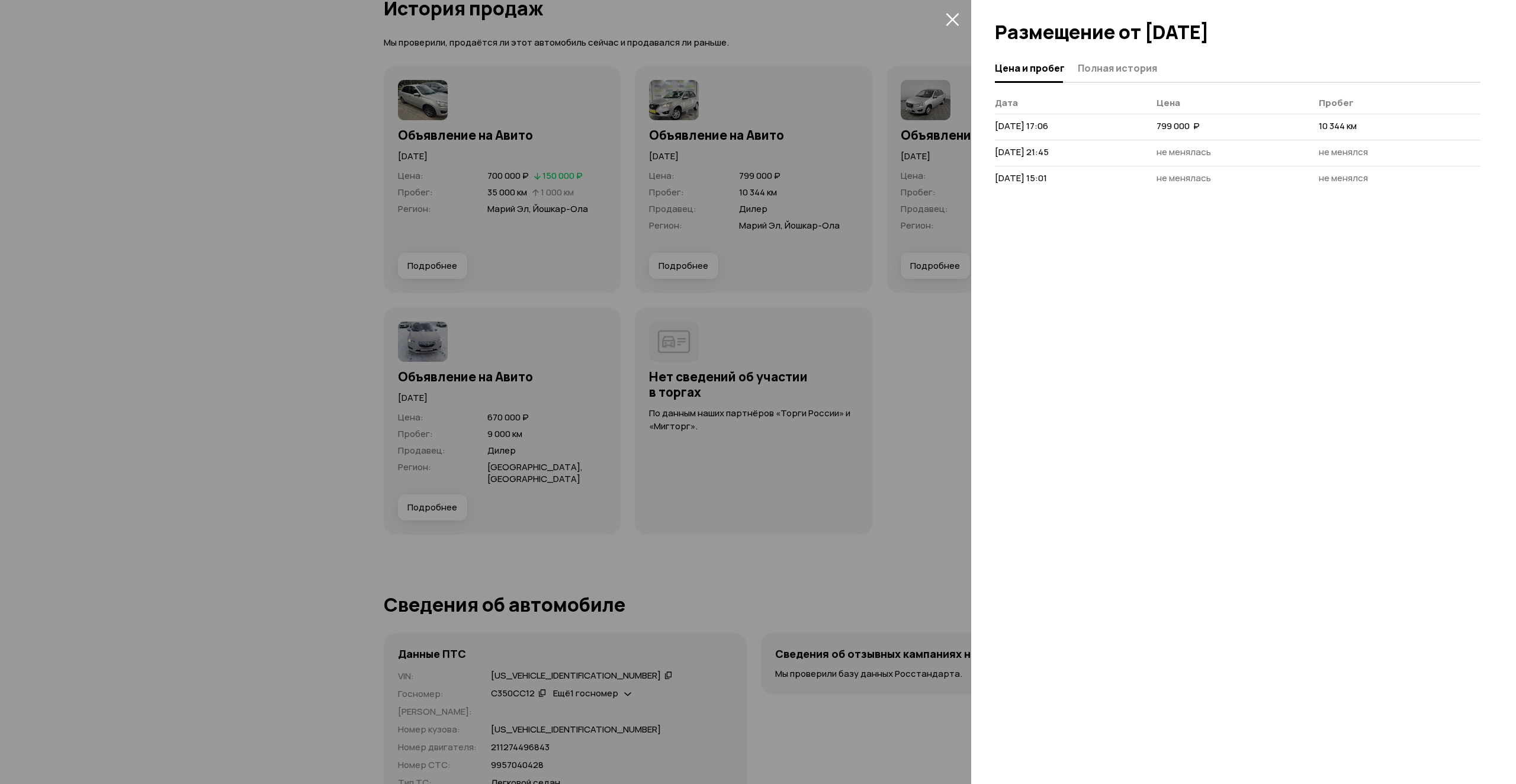
click at [1142, 78] on button "Полная история" at bounding box center [1115, 68] width 83 height 24
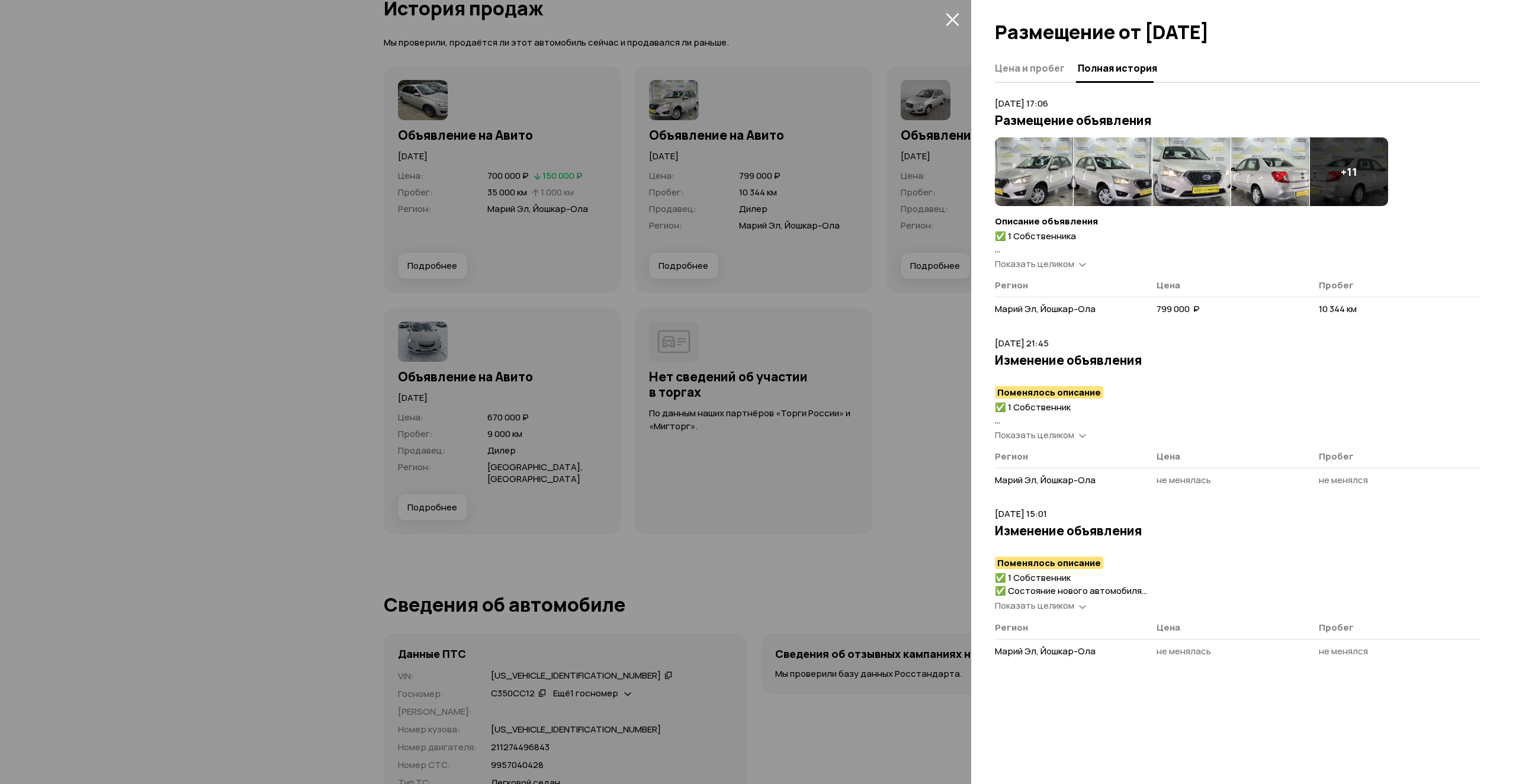
click at [1033, 266] on span "Показать целиком" at bounding box center [1034, 264] width 79 height 12
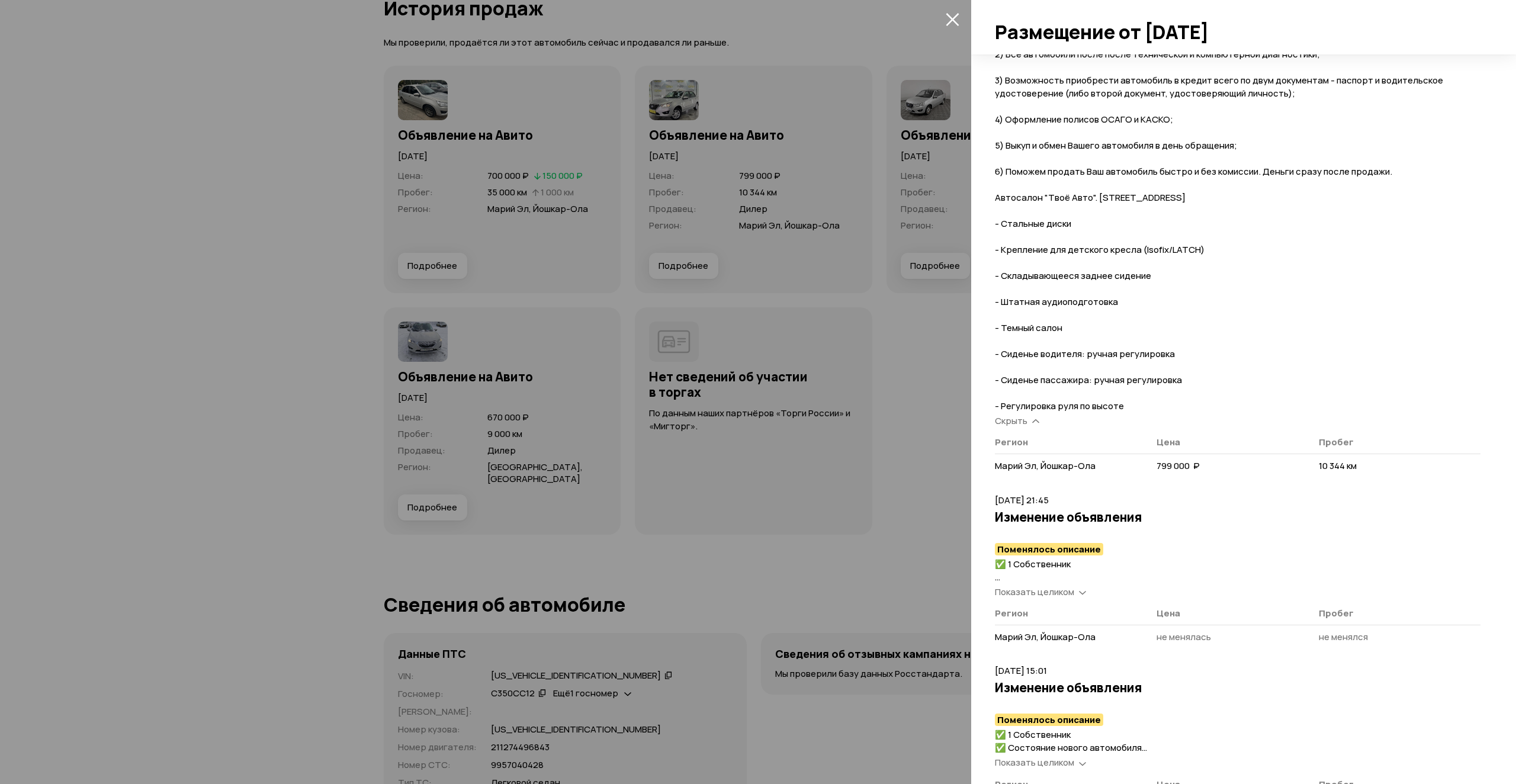
scroll to position [672, 0]
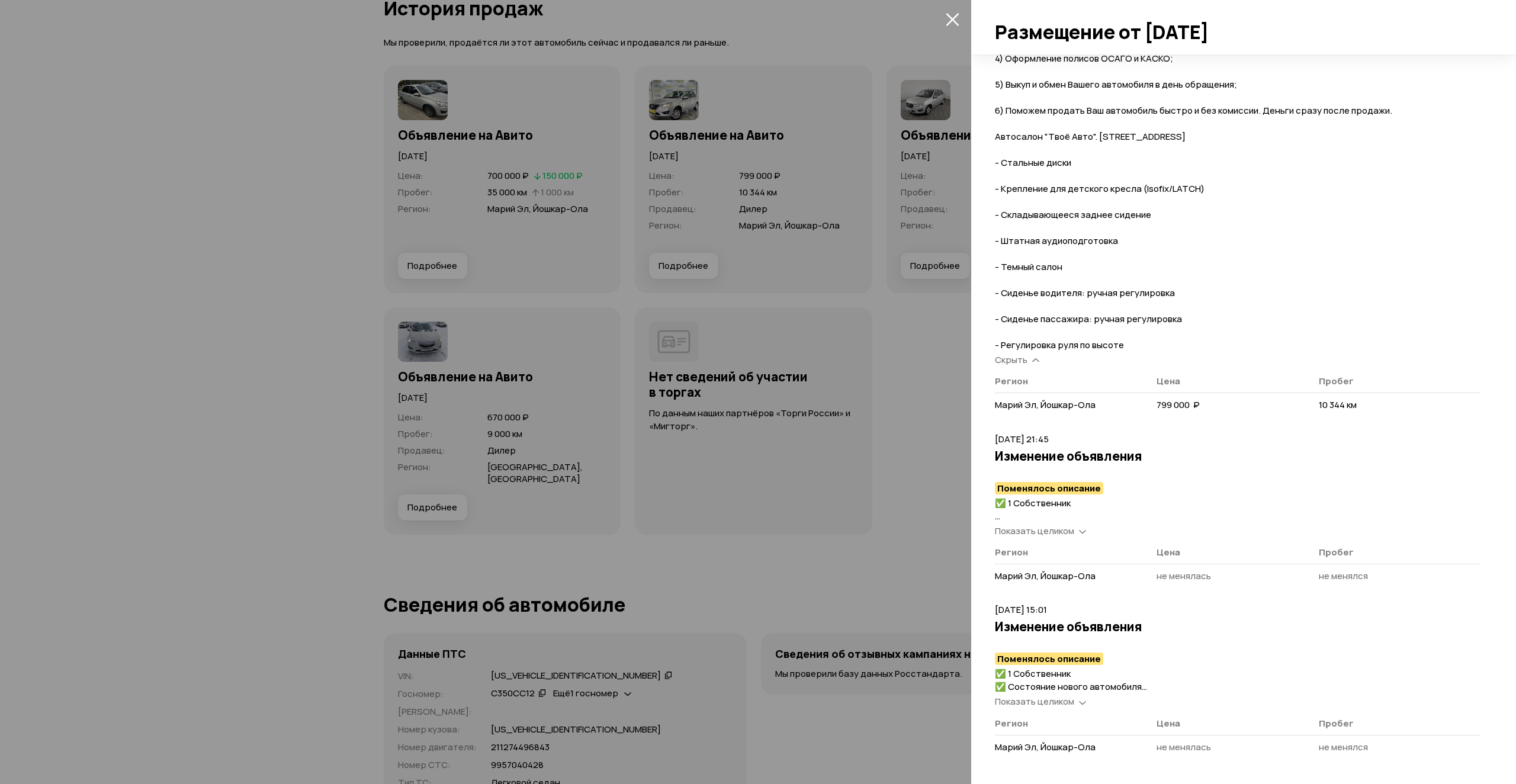
drag, startPoint x: 890, startPoint y: 500, endPoint x: 856, endPoint y: 470, distance: 45.3
click at [890, 500] on div at bounding box center [758, 392] width 1516 height 784
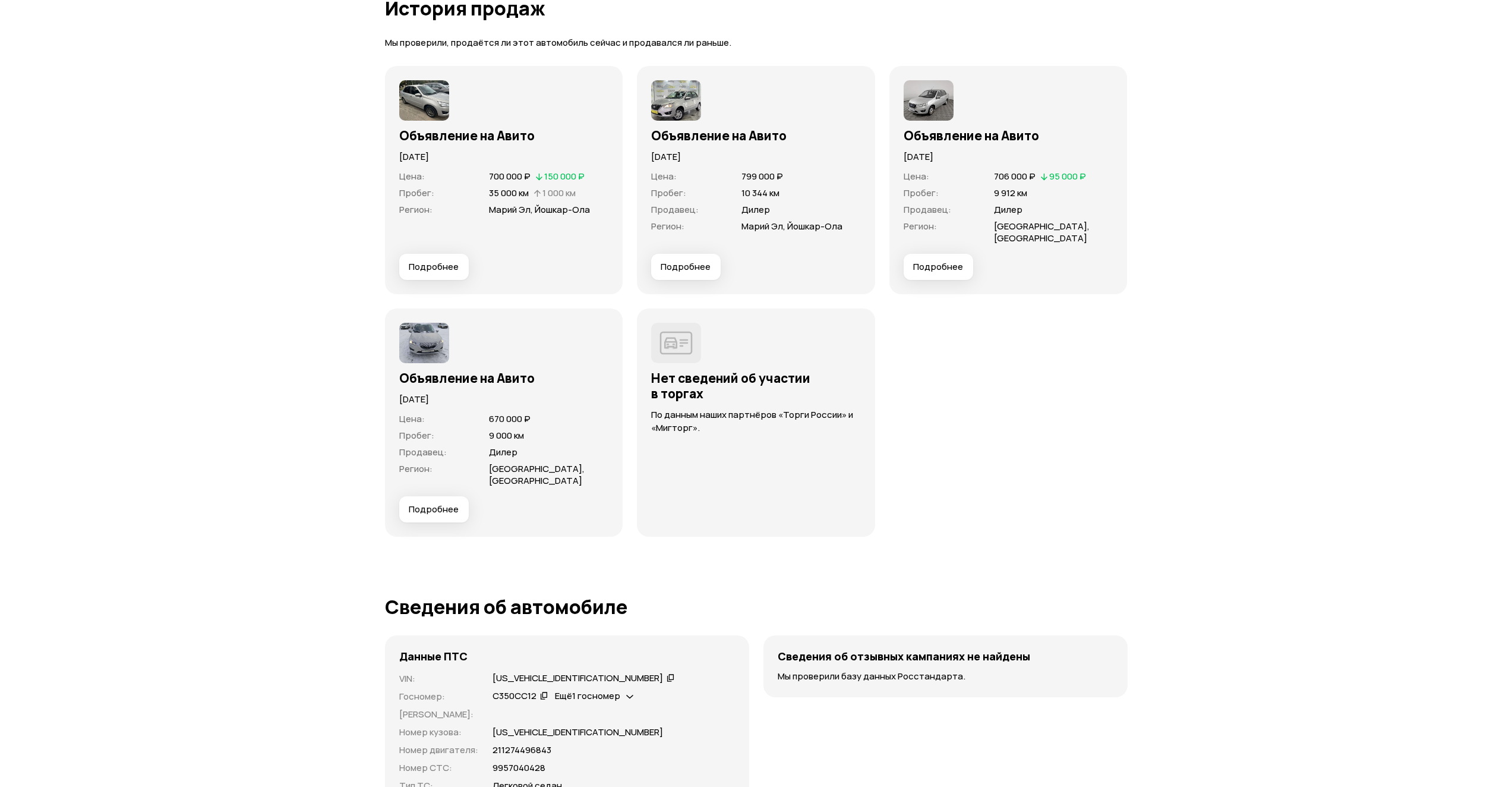
click at [458, 270] on button "Подробнее" at bounding box center [434, 267] width 70 height 26
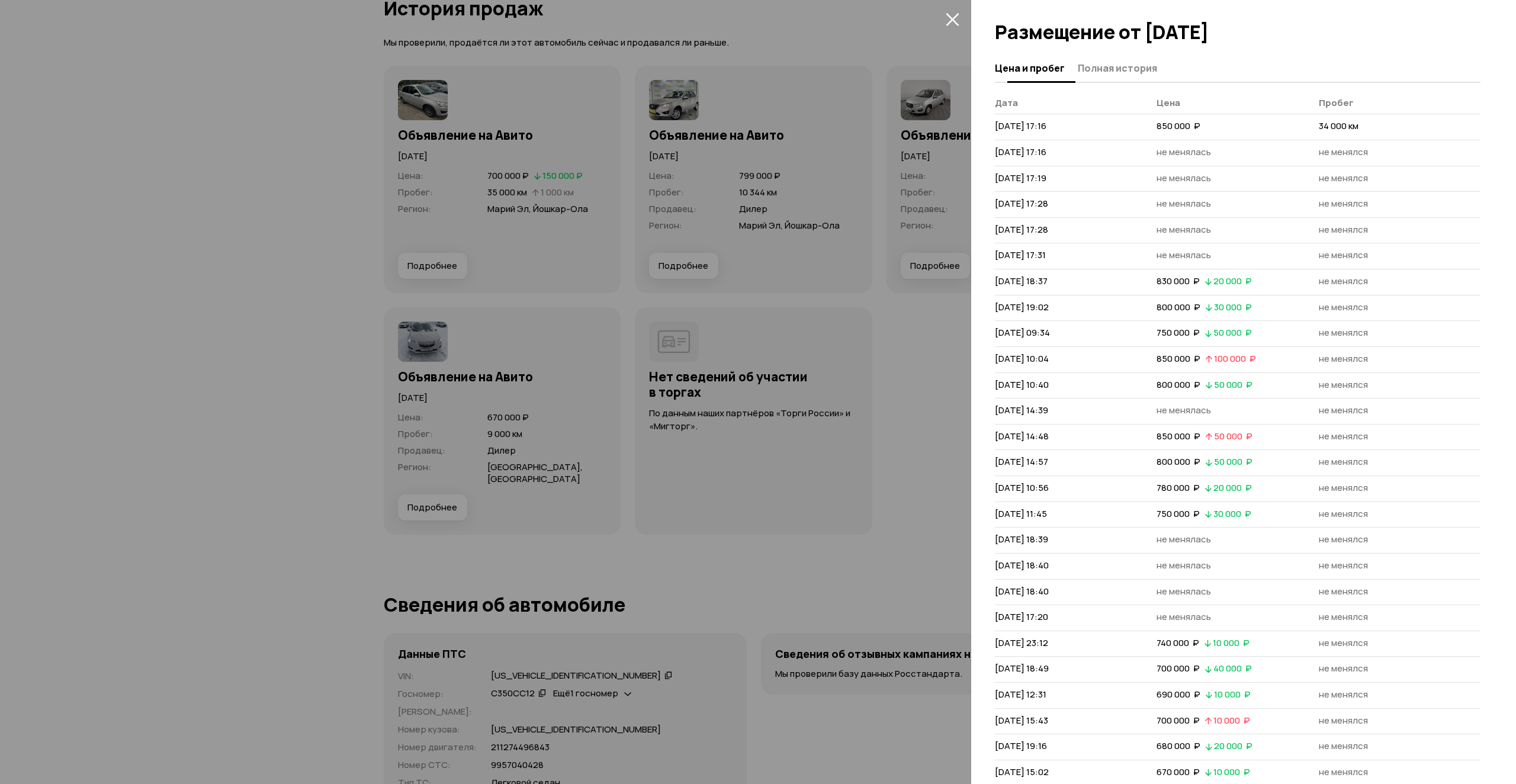
click at [1122, 69] on span "Полная история" at bounding box center [1117, 68] width 79 height 12
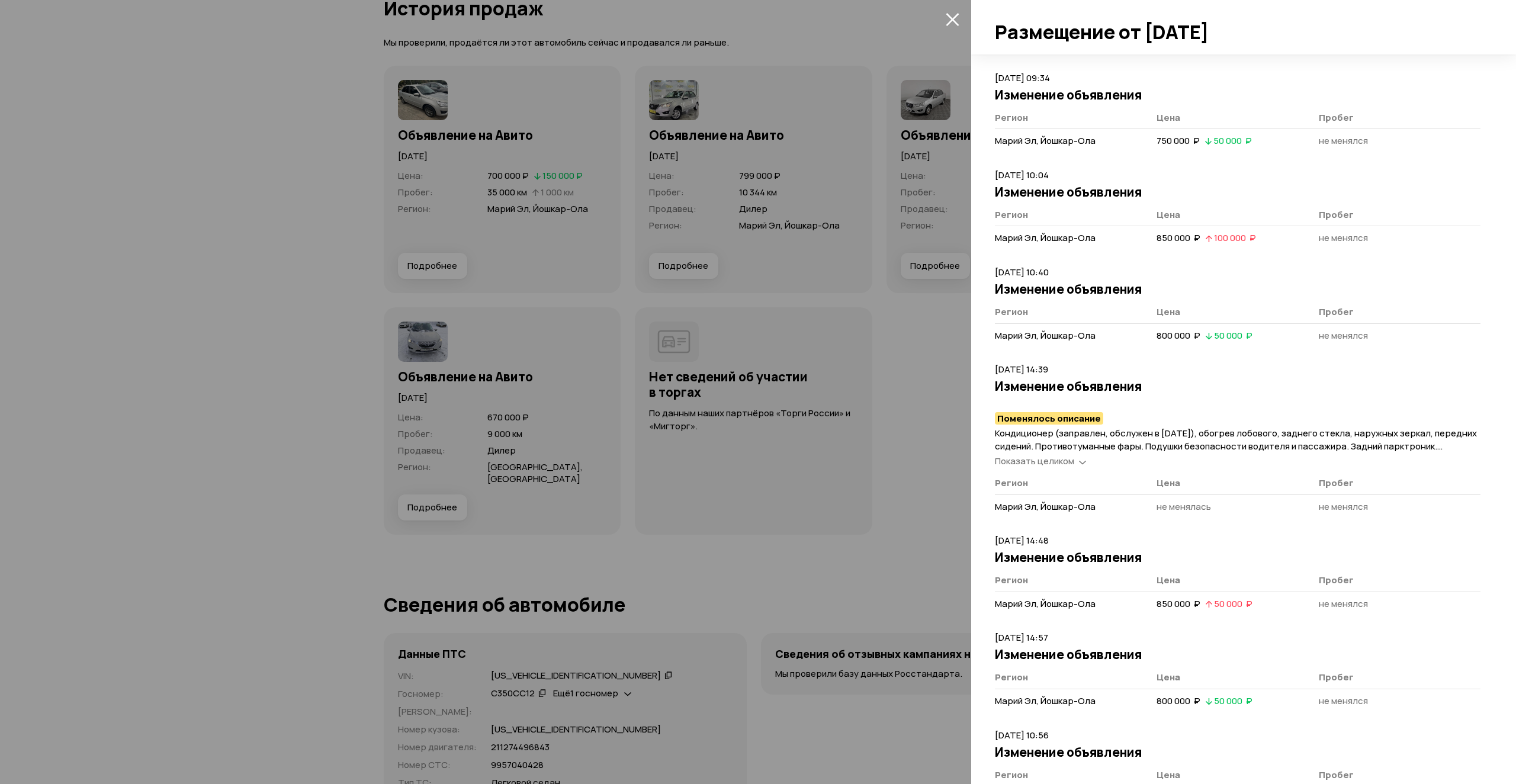
scroll to position [1304, 0]
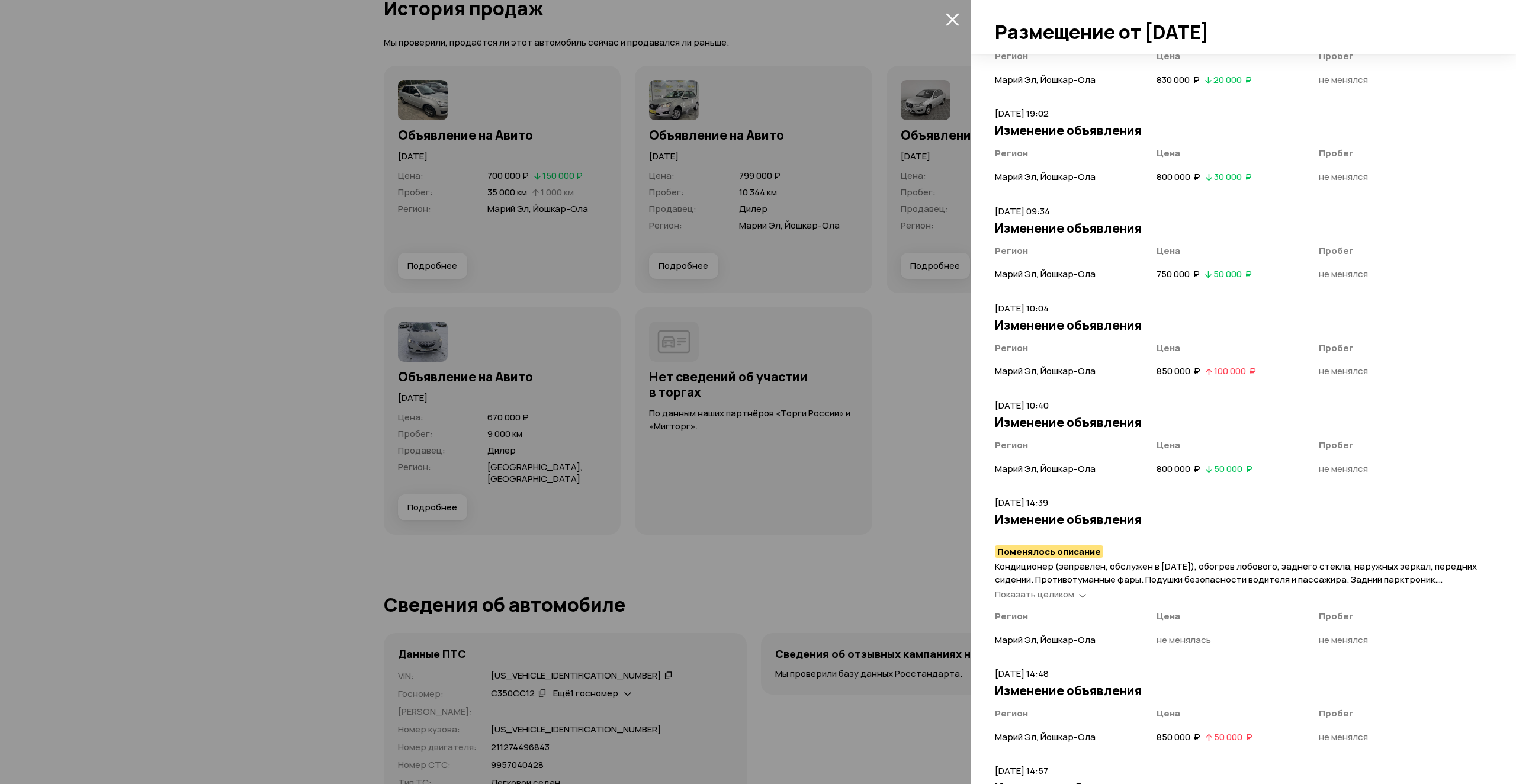
click at [1052, 599] on span "Показать целиком" at bounding box center [1034, 594] width 79 height 12
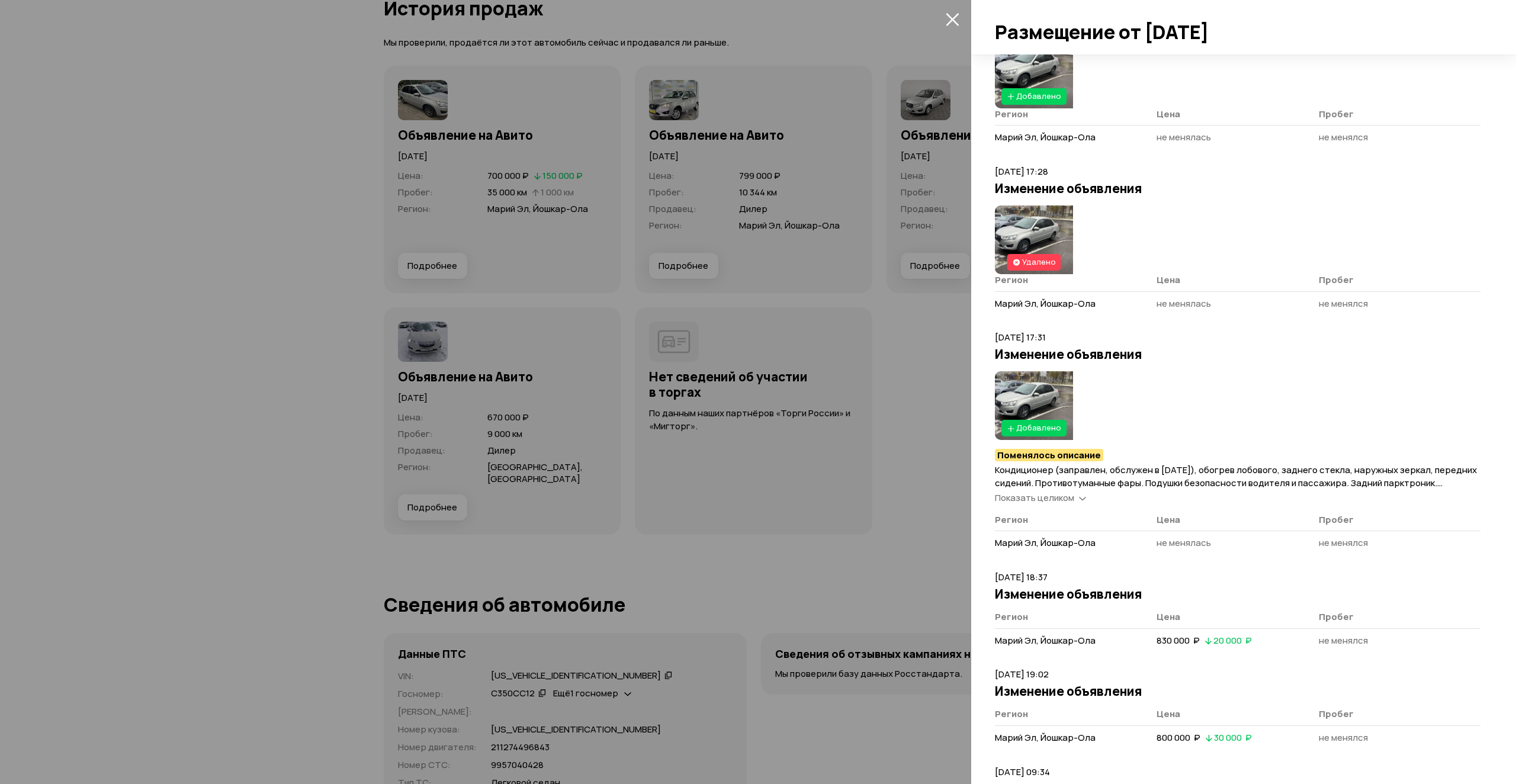
scroll to position [652, 0]
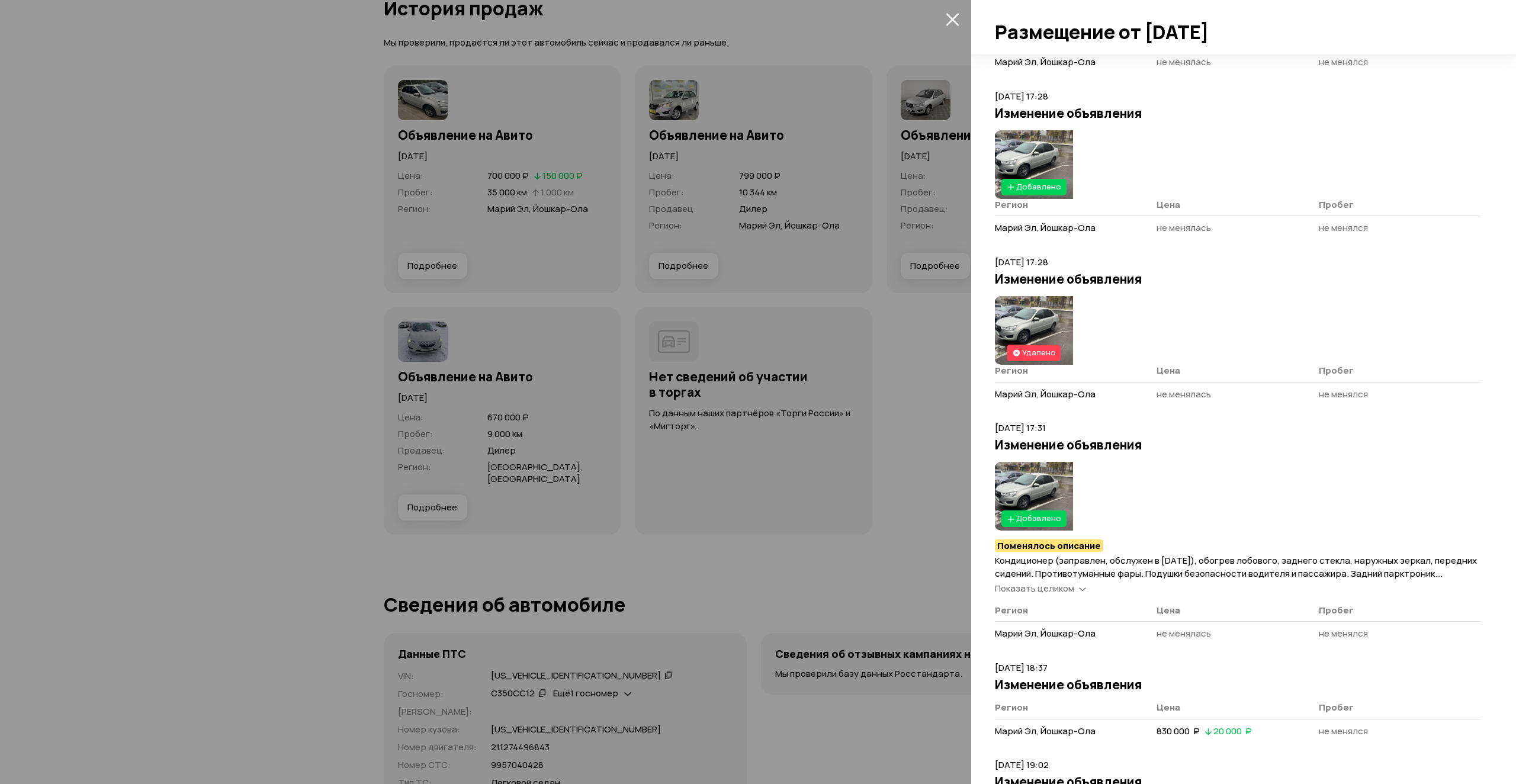
click at [1059, 590] on span "Показать целиком" at bounding box center [1034, 588] width 79 height 12
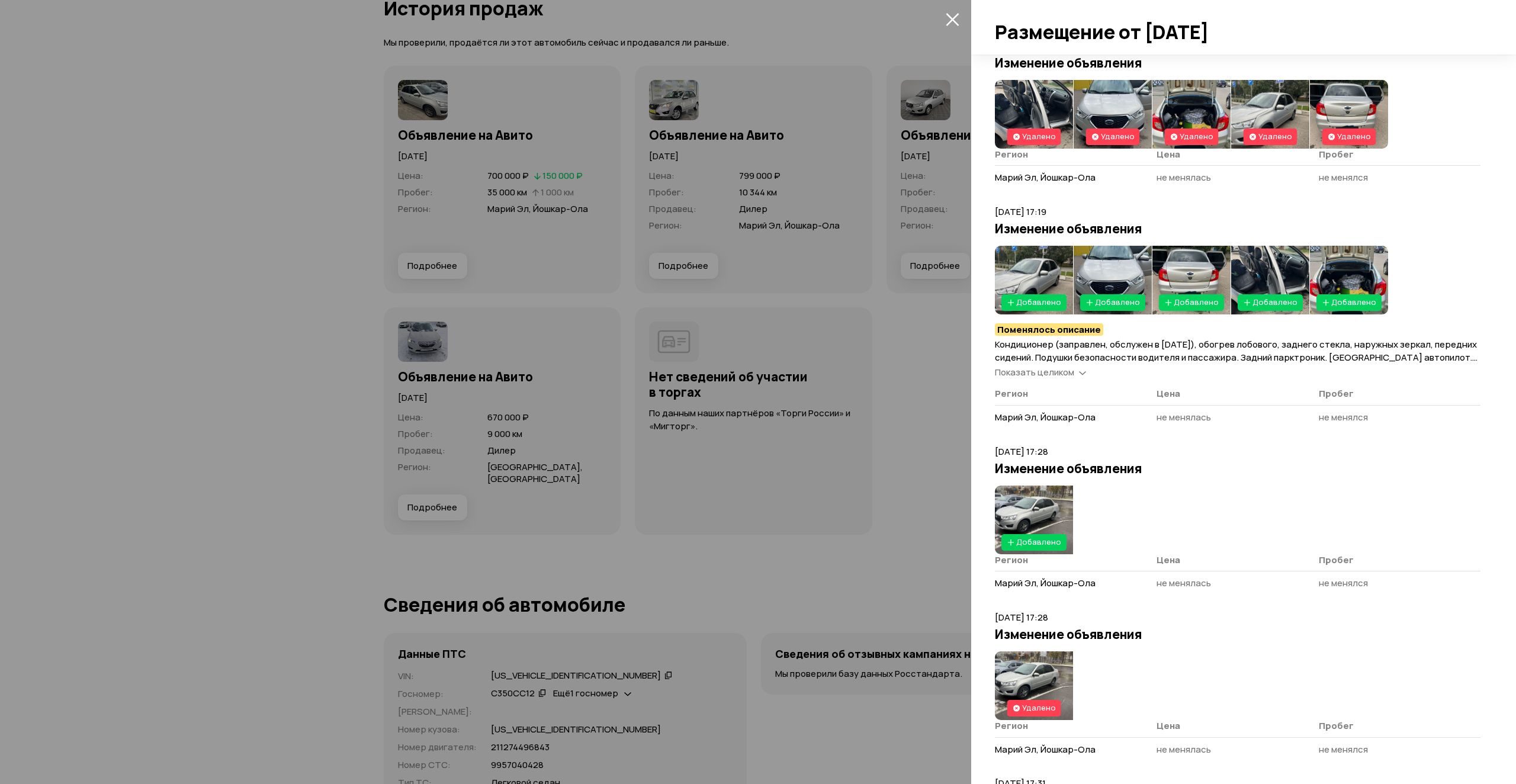
scroll to position [0, 0]
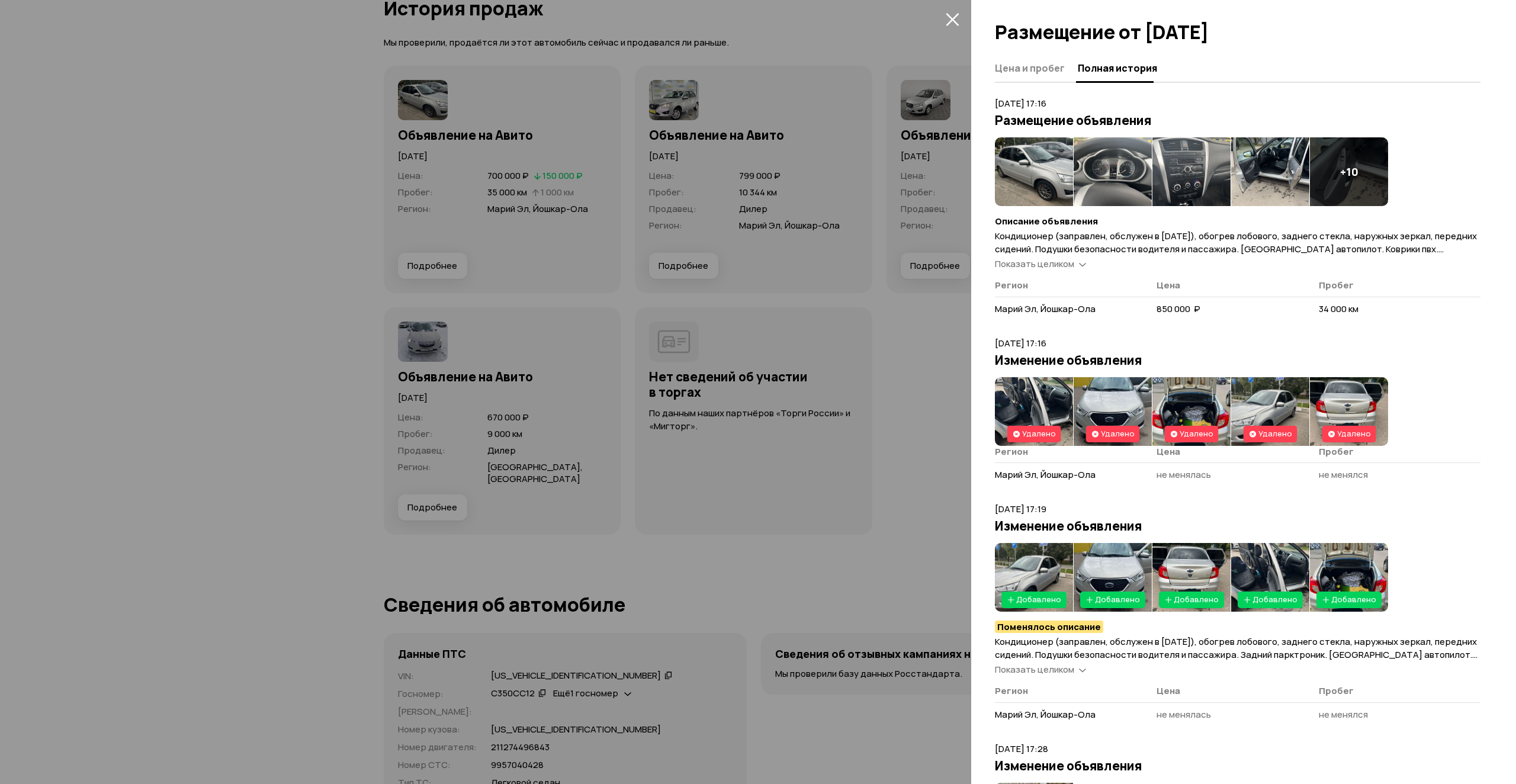
click at [1046, 258] on span "Показать целиком" at bounding box center [1034, 264] width 79 height 12
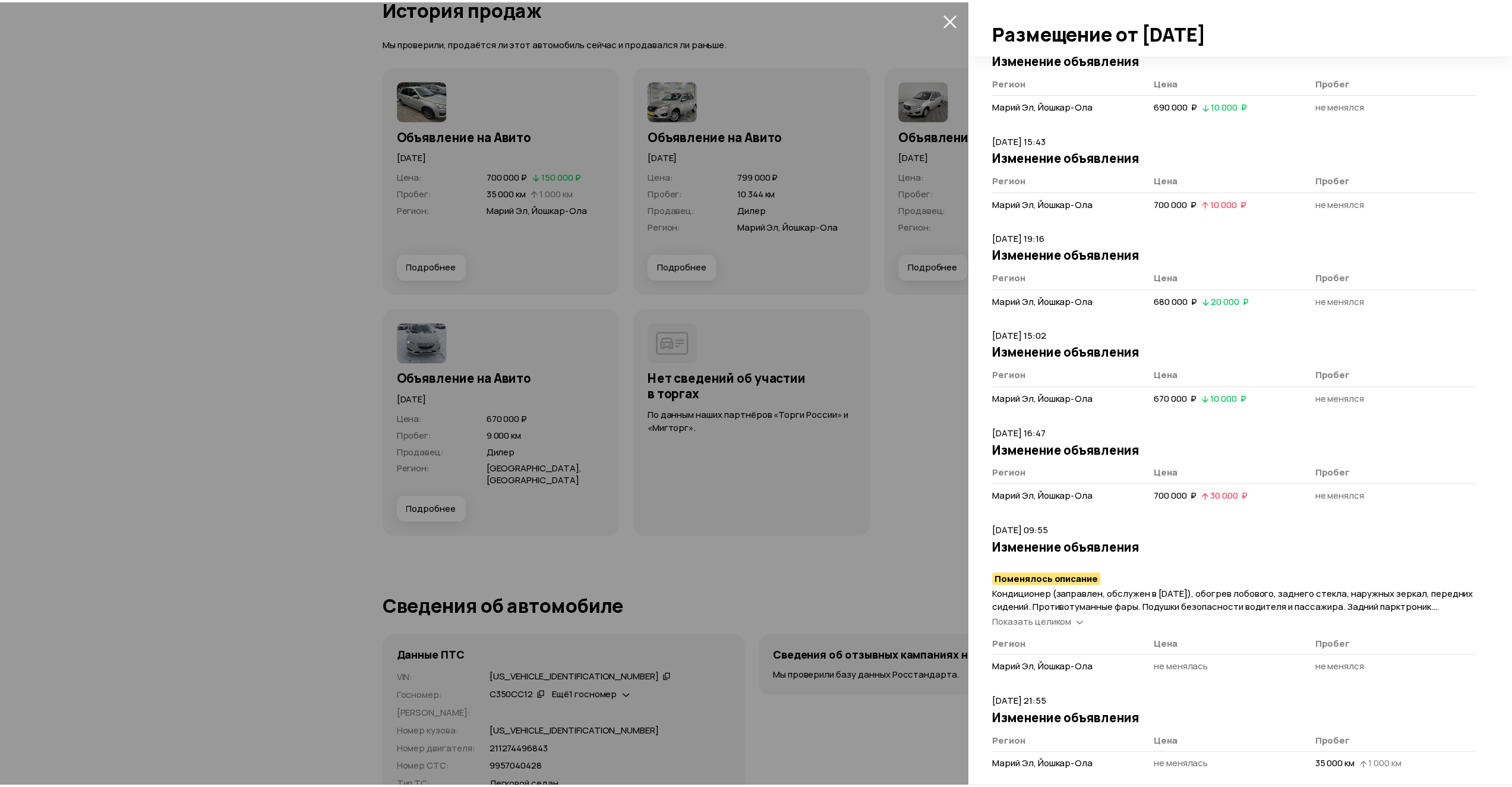
scroll to position [3290, 0]
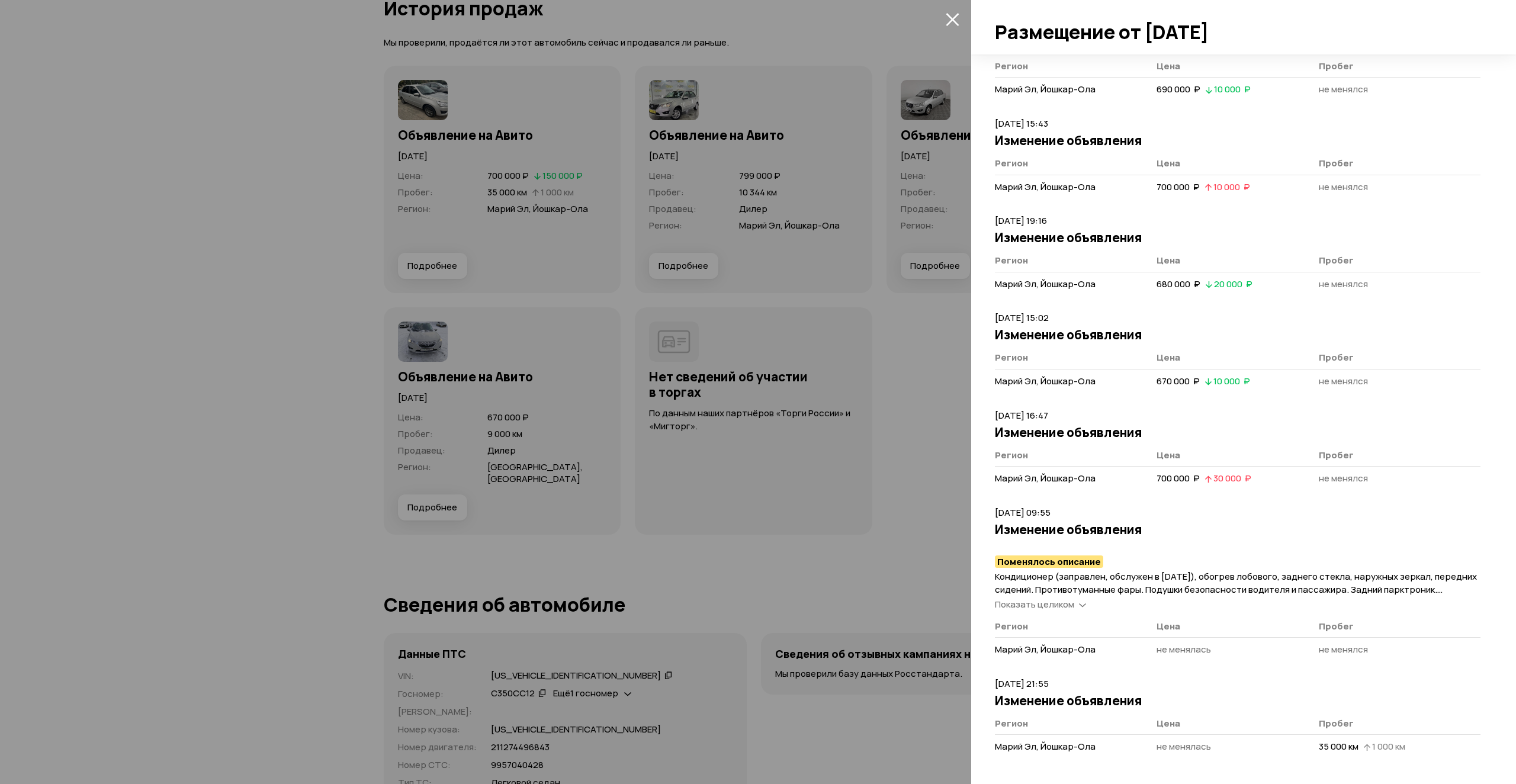
click at [917, 503] on div at bounding box center [758, 392] width 1516 height 784
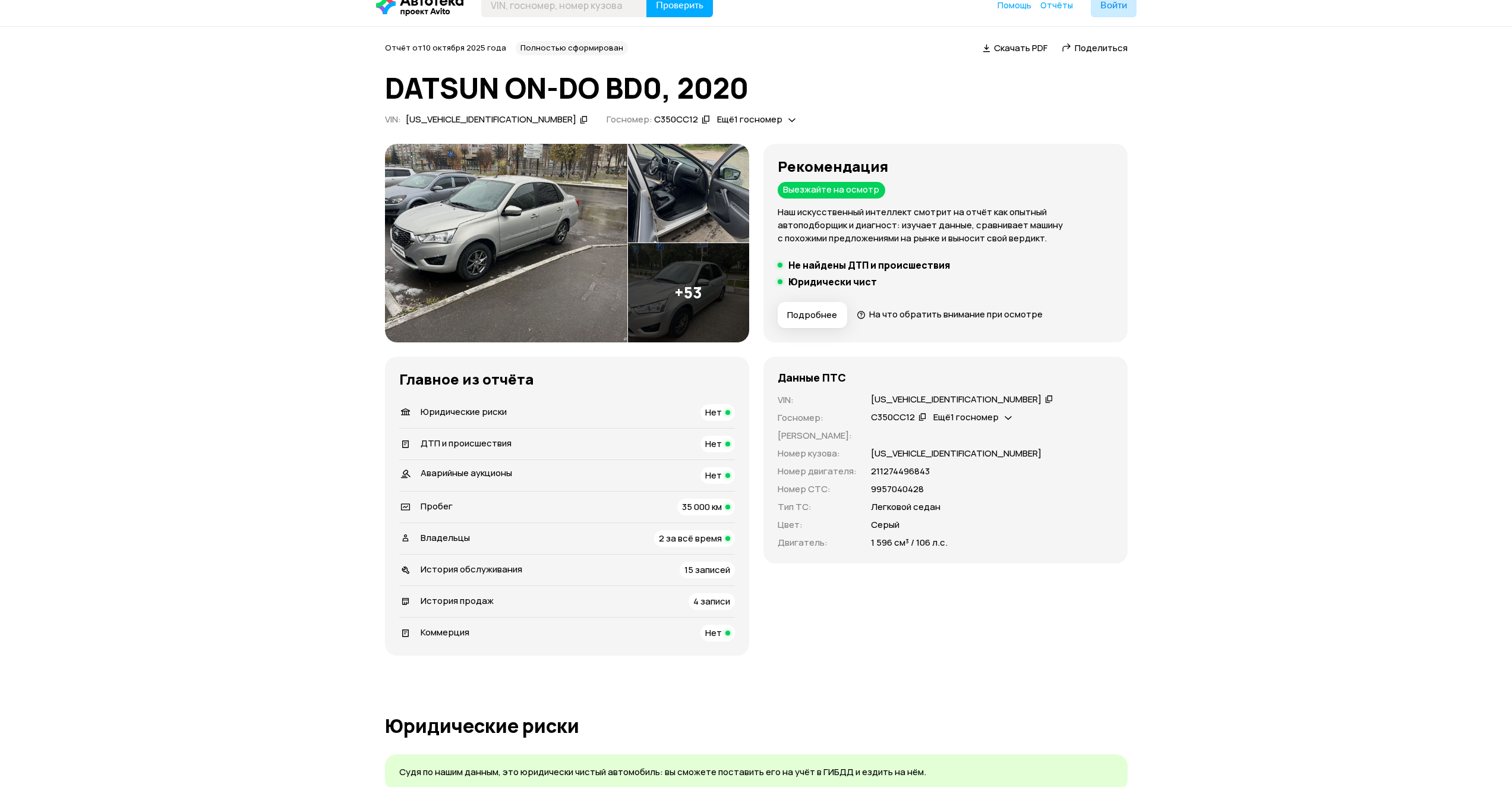
scroll to position [0, 0]
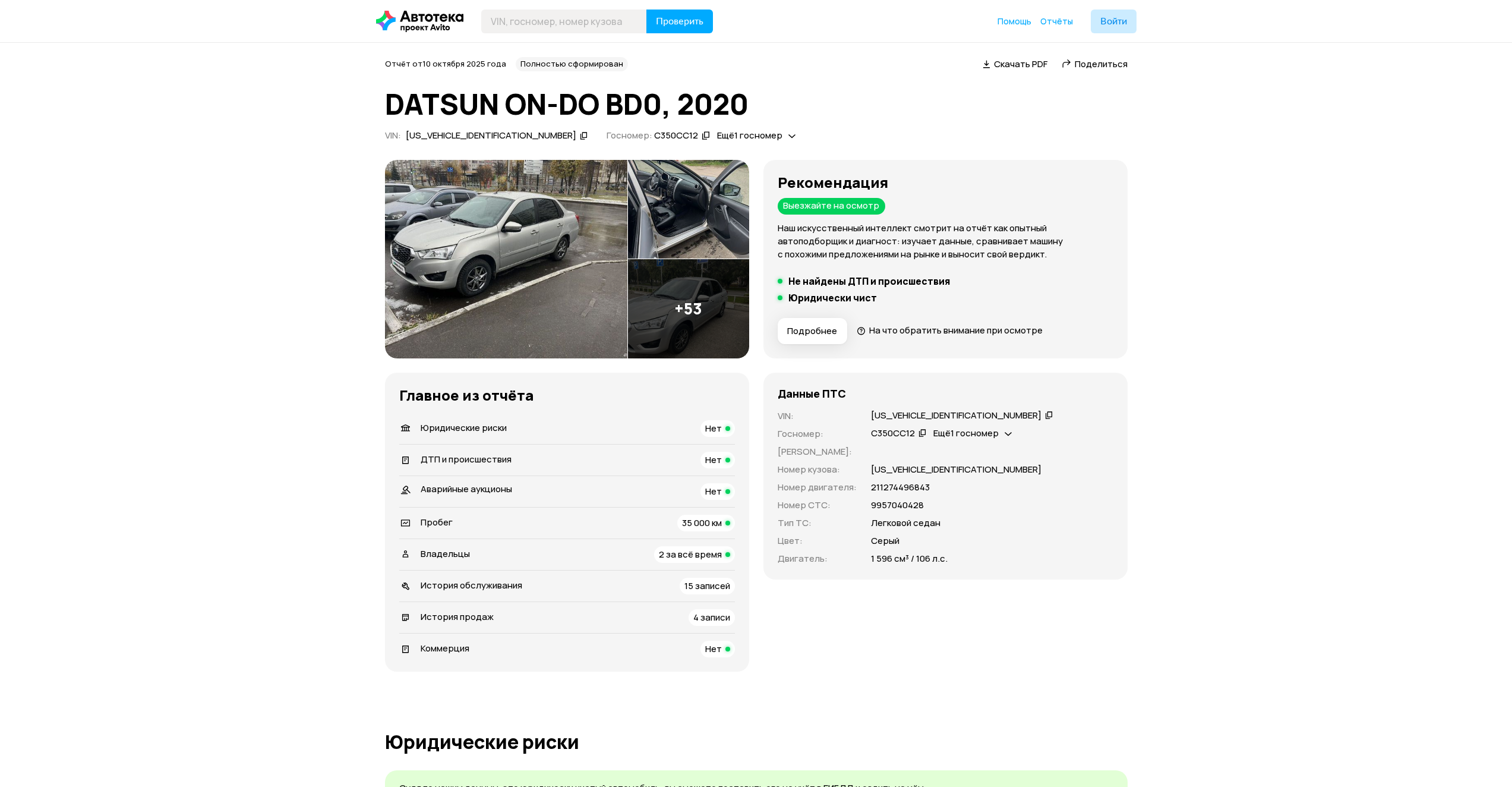
click at [713, 553] on span "2 за всё время" at bounding box center [690, 554] width 63 height 12
click at [715, 586] on span "15 записей" at bounding box center [707, 586] width 45 height 12
click at [505, 251] on img at bounding box center [506, 259] width 242 height 198
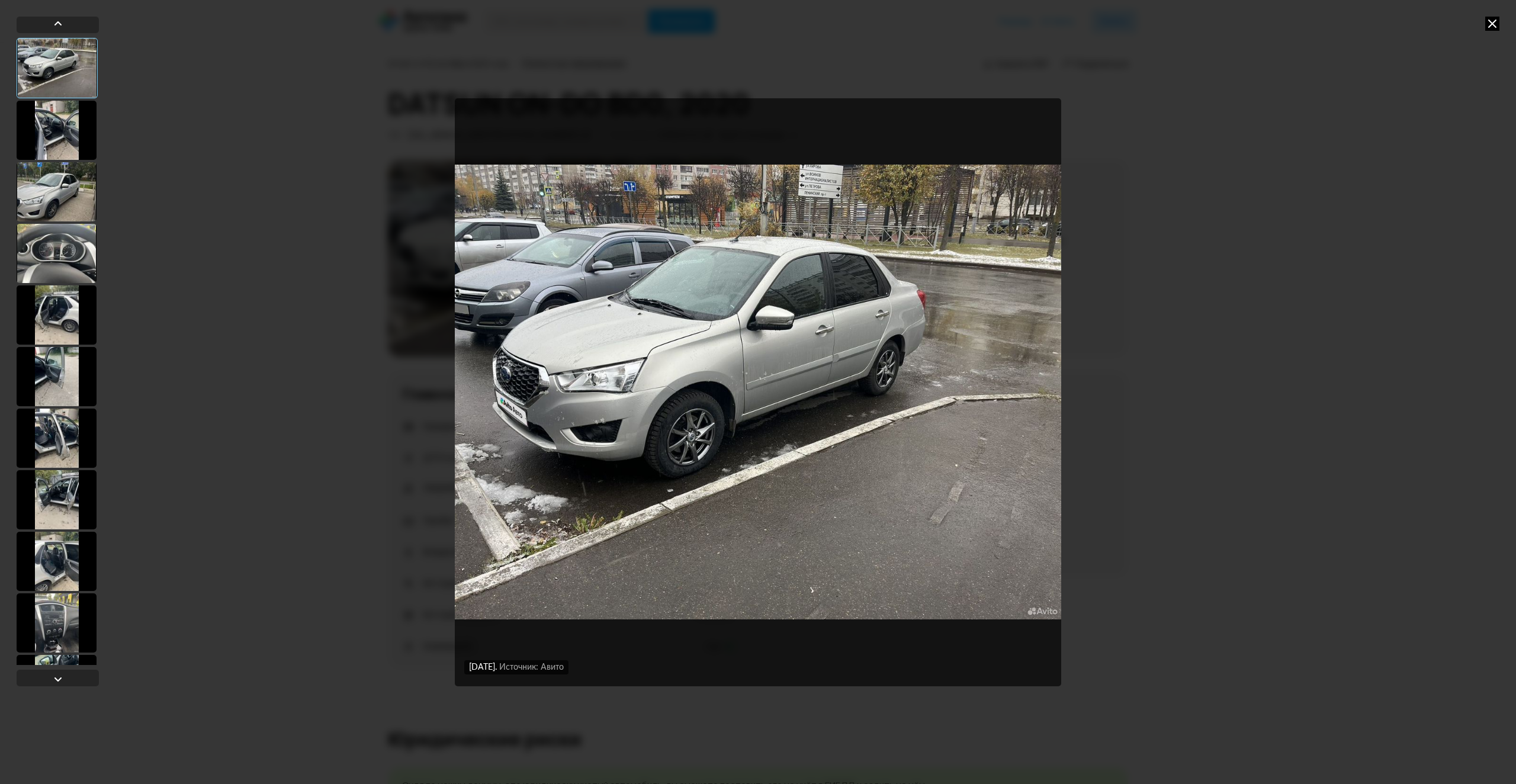
click at [62, 195] on div at bounding box center [57, 192] width 80 height 59
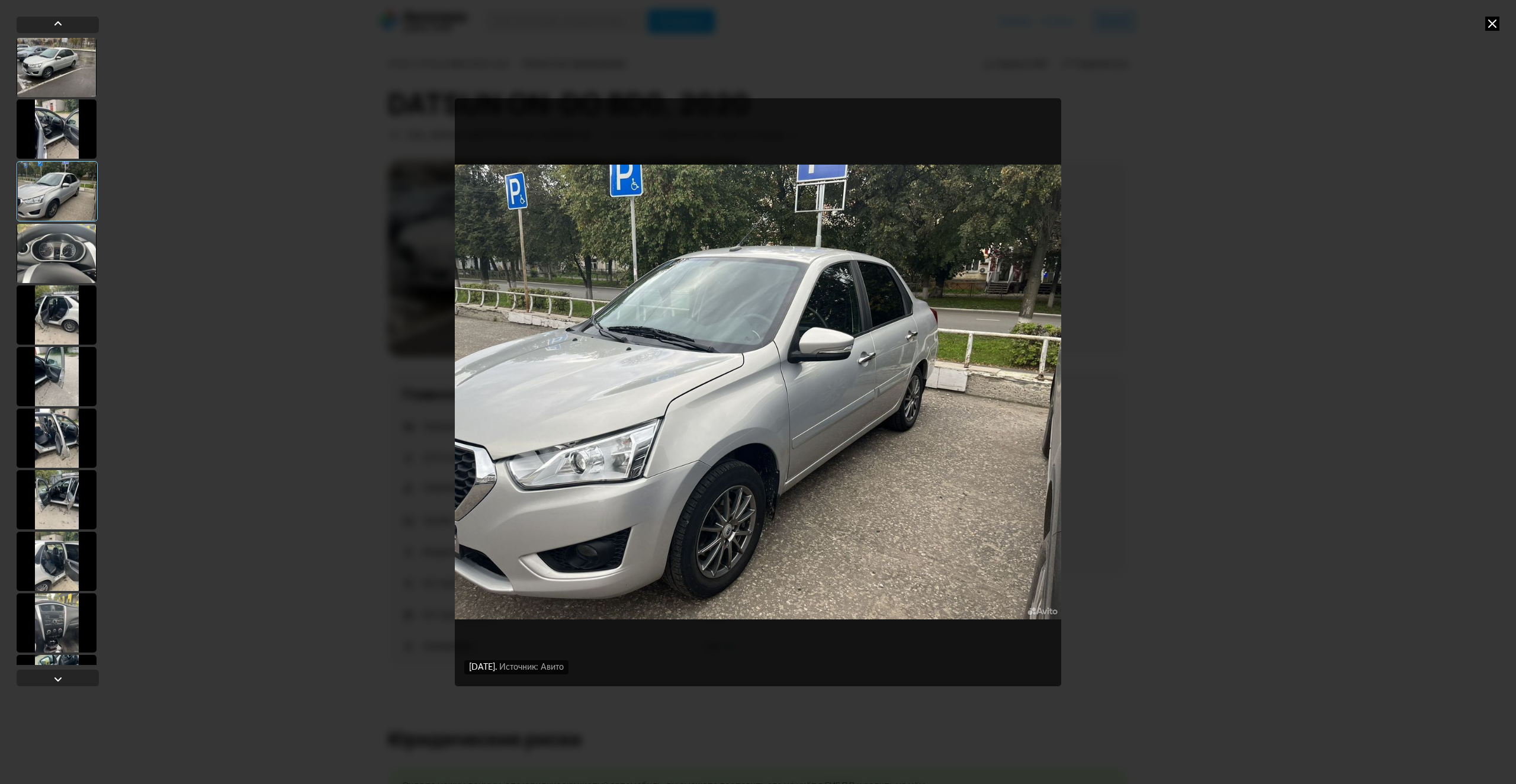
click at [63, 258] on div at bounding box center [57, 253] width 80 height 59
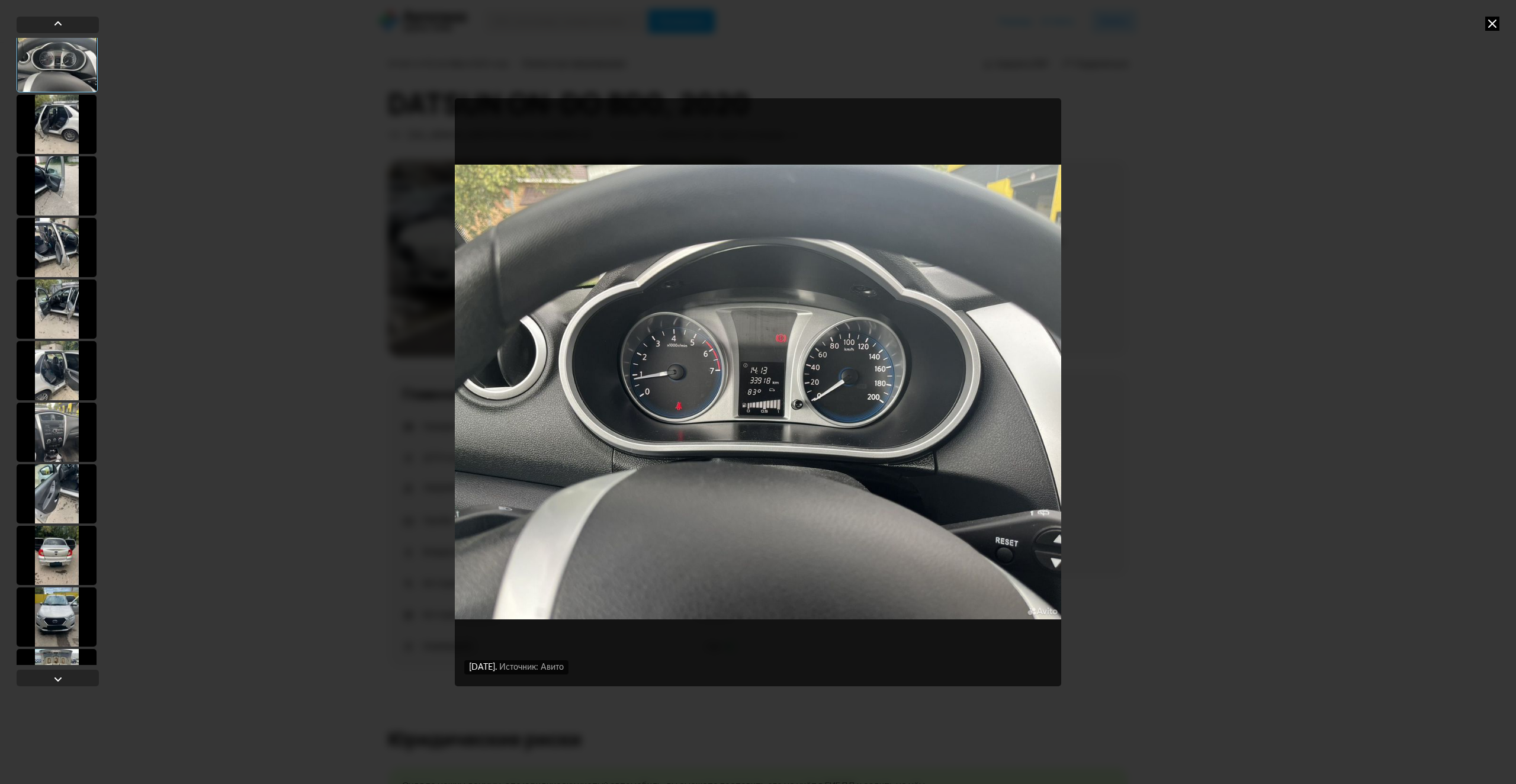
scroll to position [237, 0]
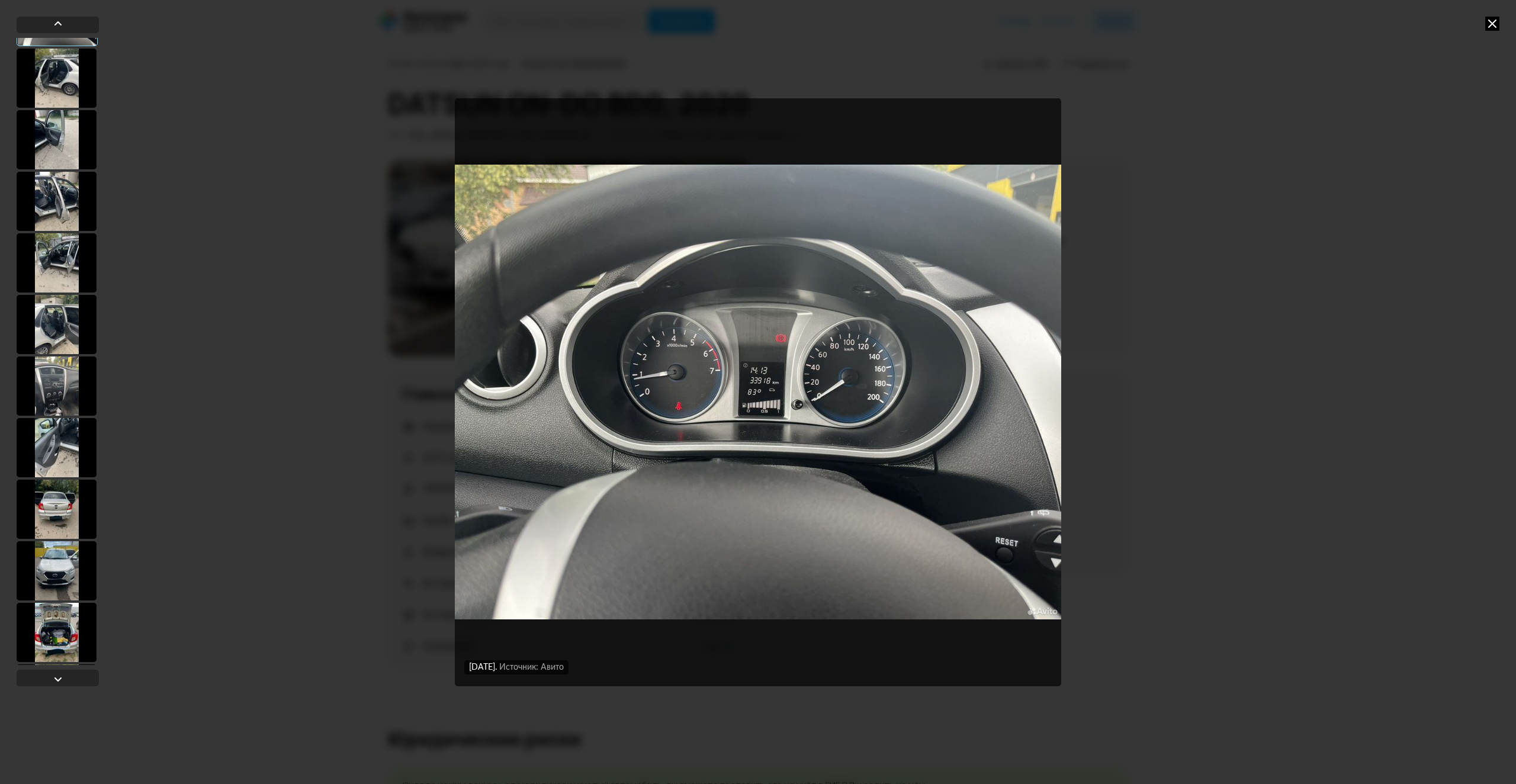
click at [56, 582] on div at bounding box center [57, 571] width 80 height 59
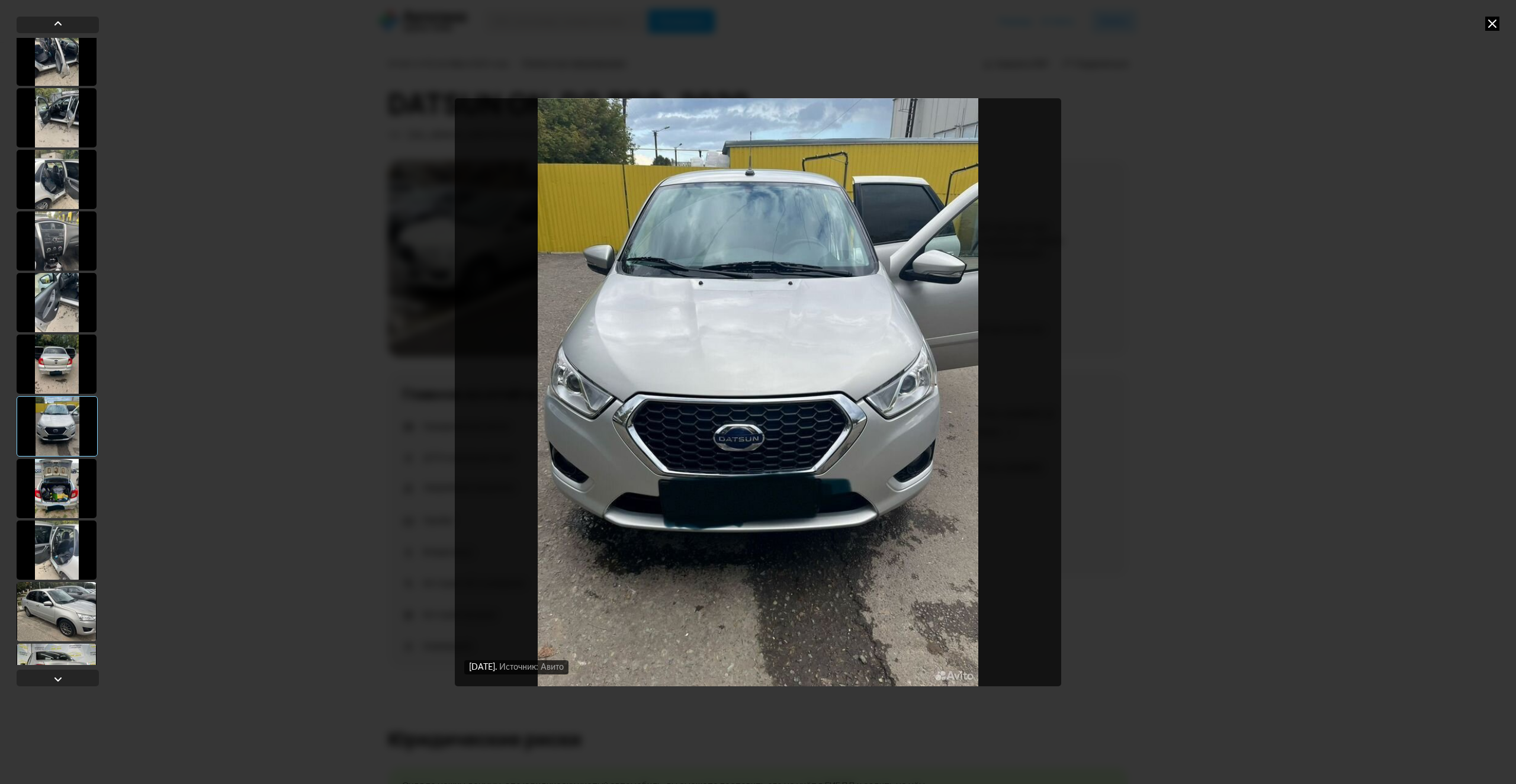
scroll to position [415, 0]
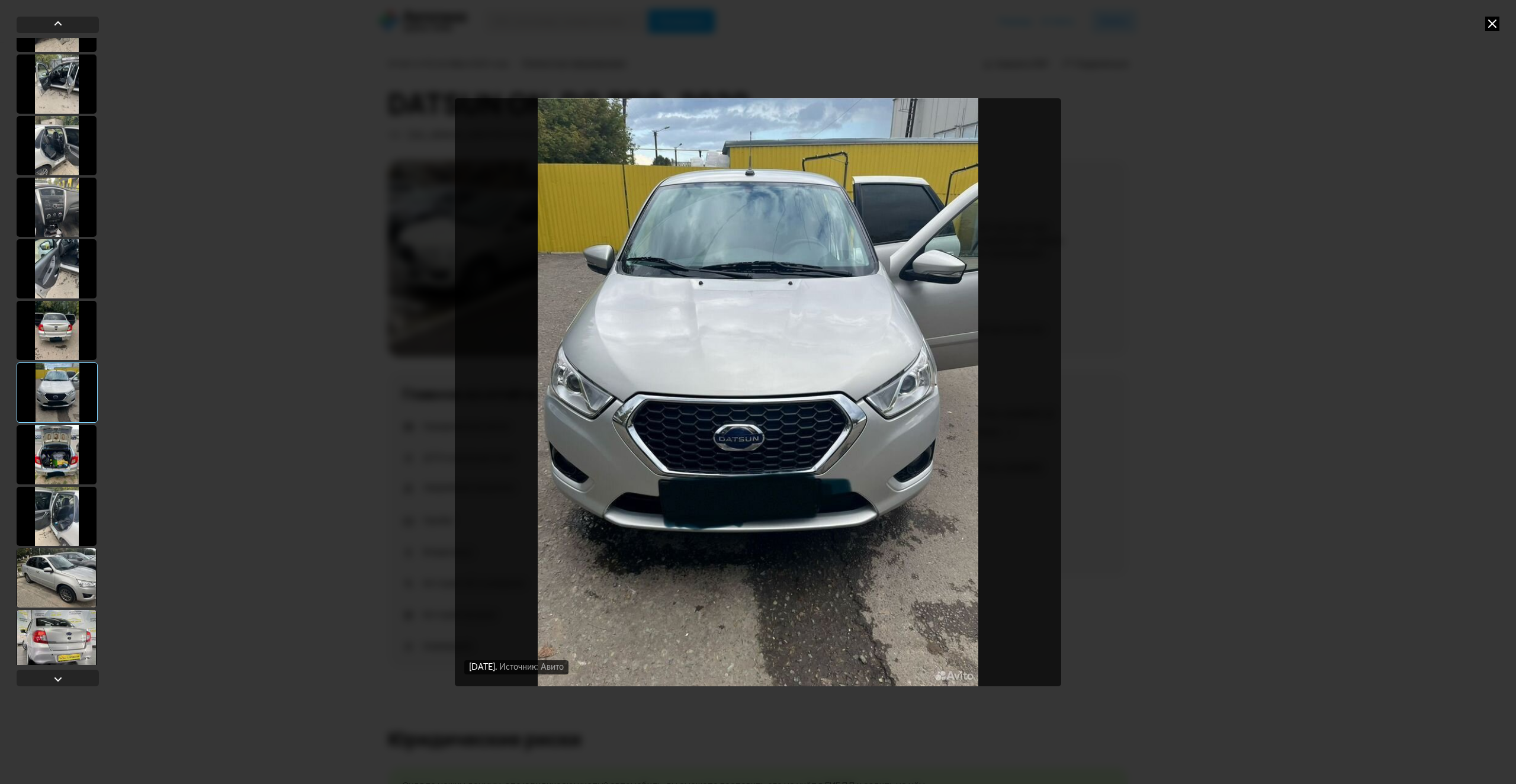
click at [64, 588] on div at bounding box center [57, 578] width 80 height 59
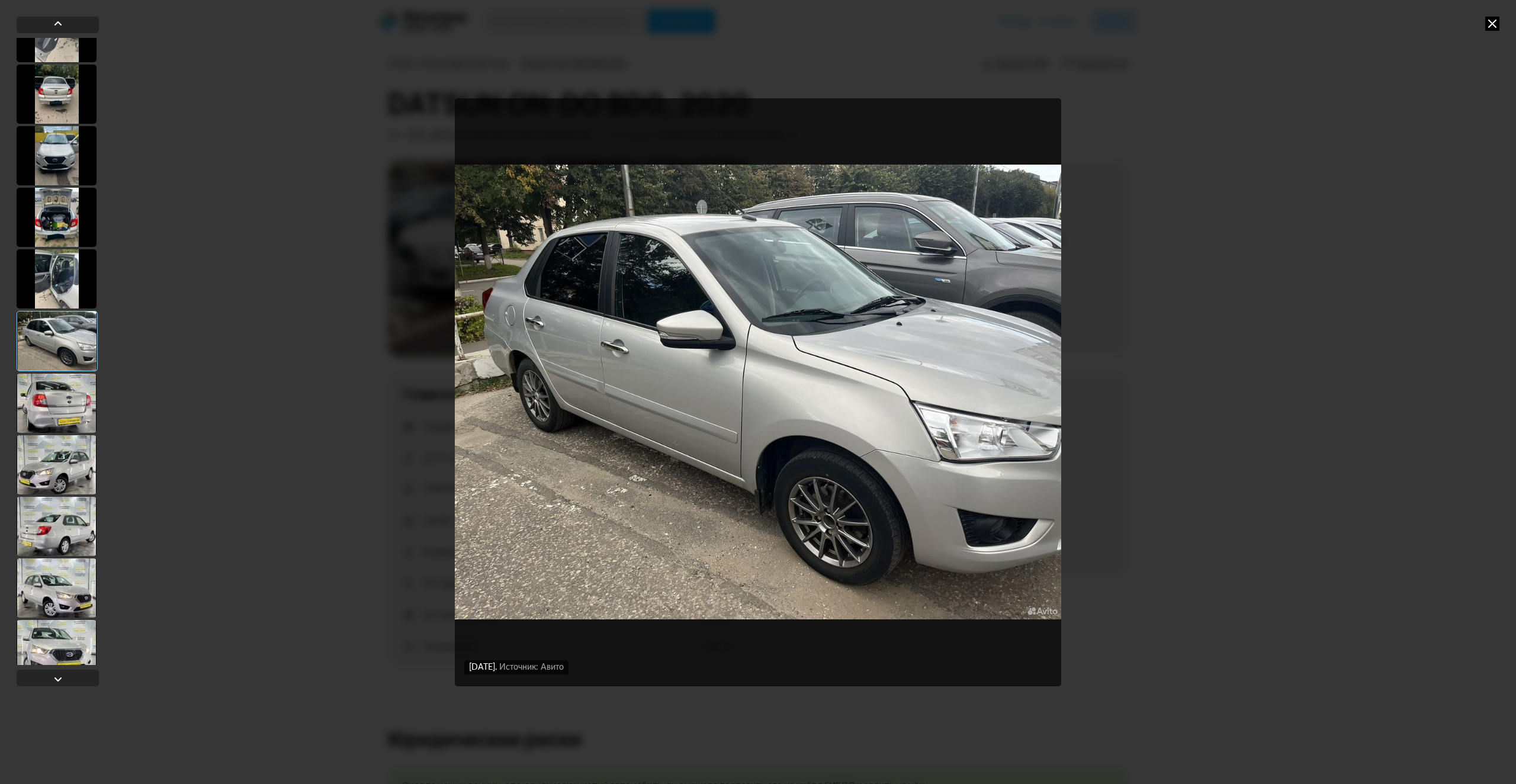
scroll to position [652, 0]
click at [67, 405] on div at bounding box center [57, 402] width 80 height 59
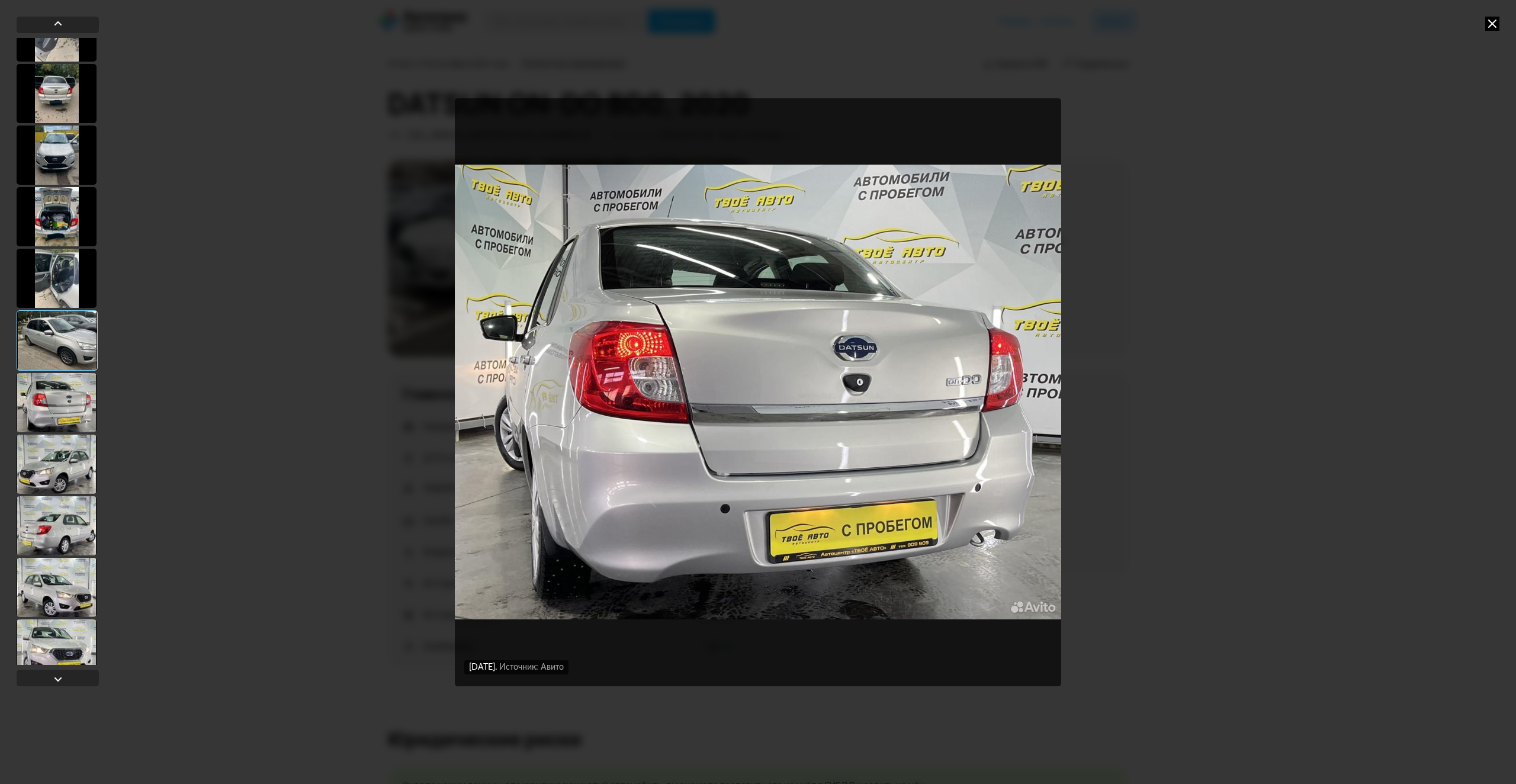
click at [65, 472] on div at bounding box center [57, 464] width 80 height 59
click at [65, 470] on div at bounding box center [57, 464] width 80 height 59
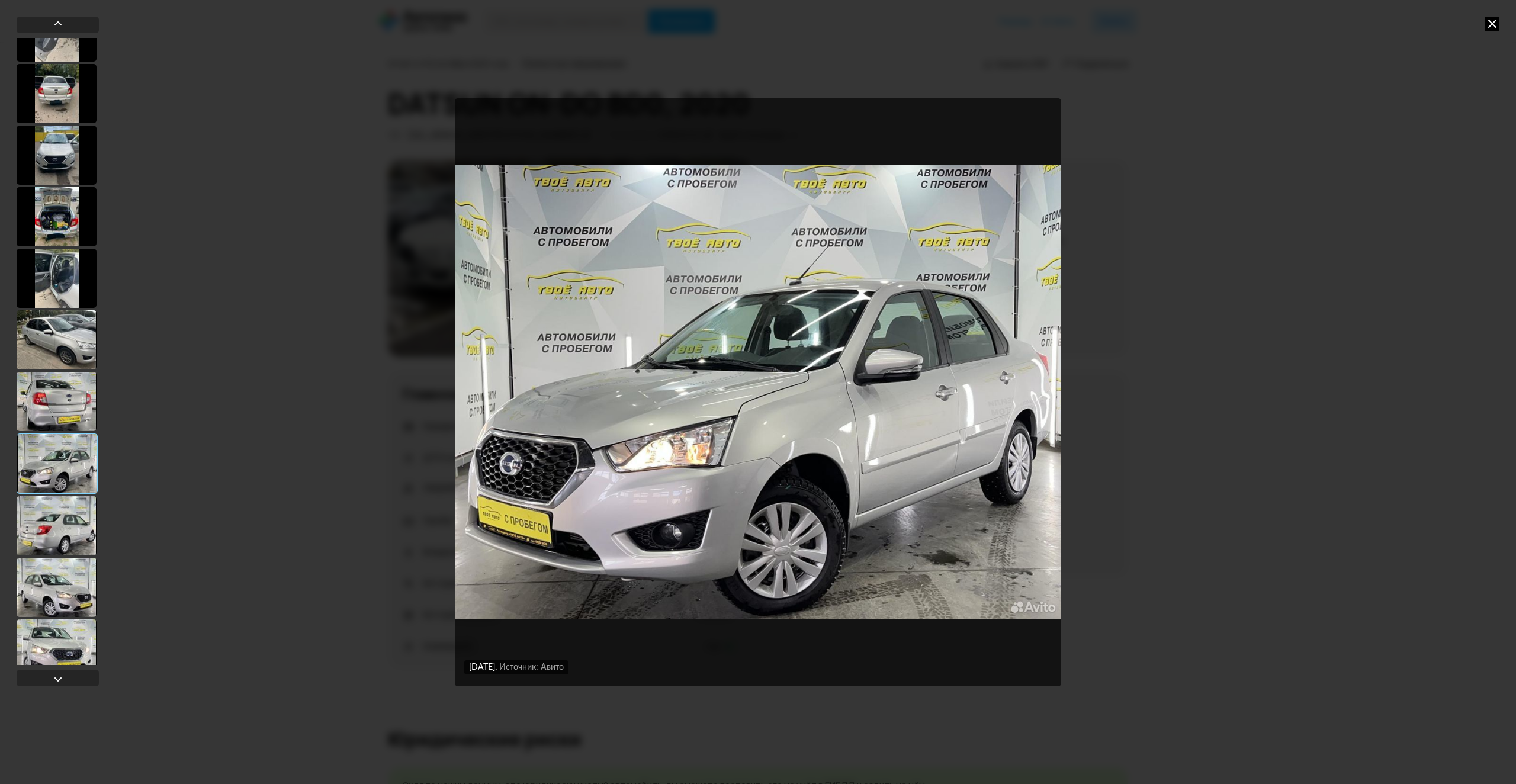
click at [608, 511] on img "Go to Slide 18" at bounding box center [758, 392] width 606 height 588
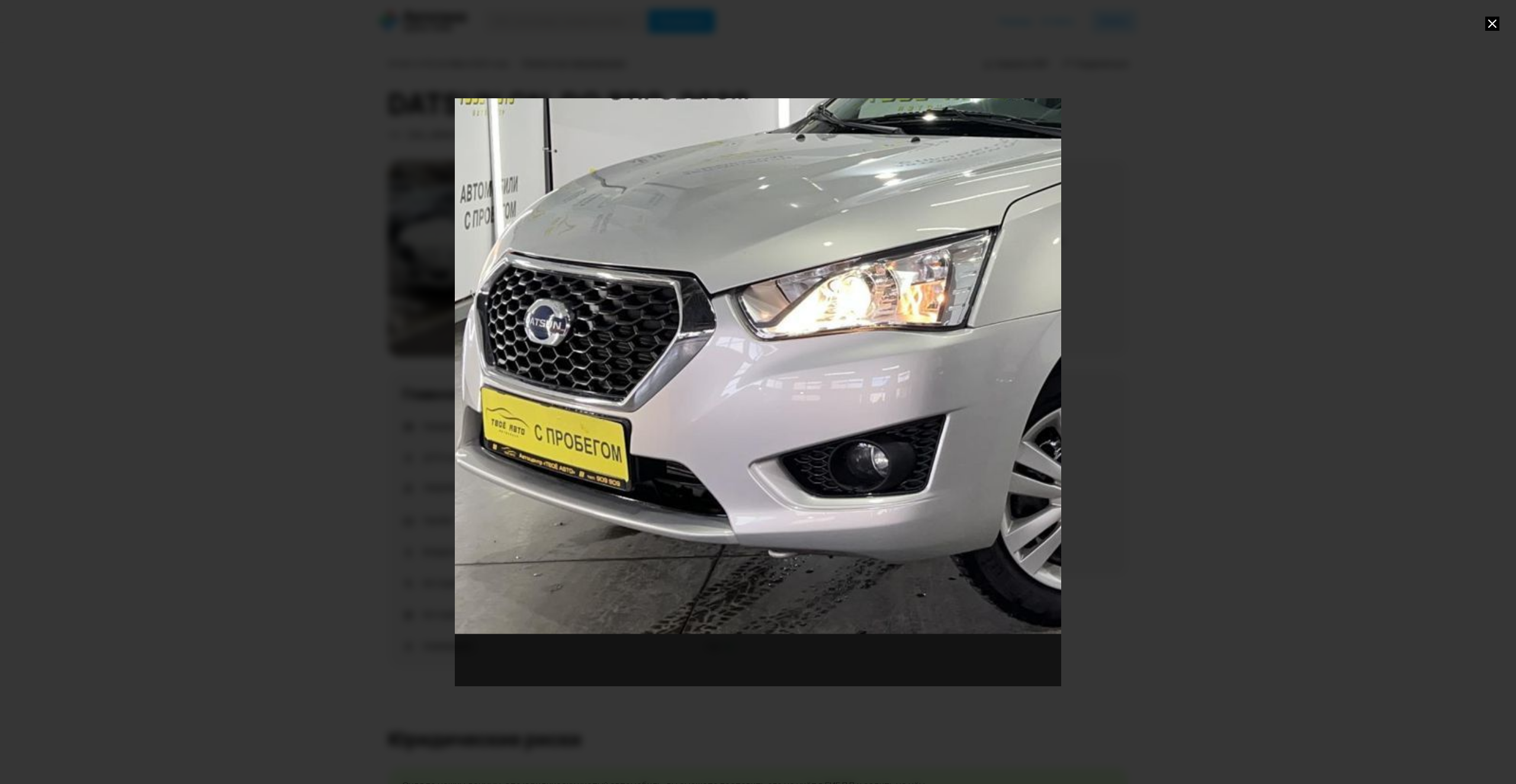
drag, startPoint x: 548, startPoint y: 623, endPoint x: 829, endPoint y: 410, distance: 352.6
click at [829, 410] on div "Go to Slide 18" at bounding box center [1042, 179] width 1213 height 1176
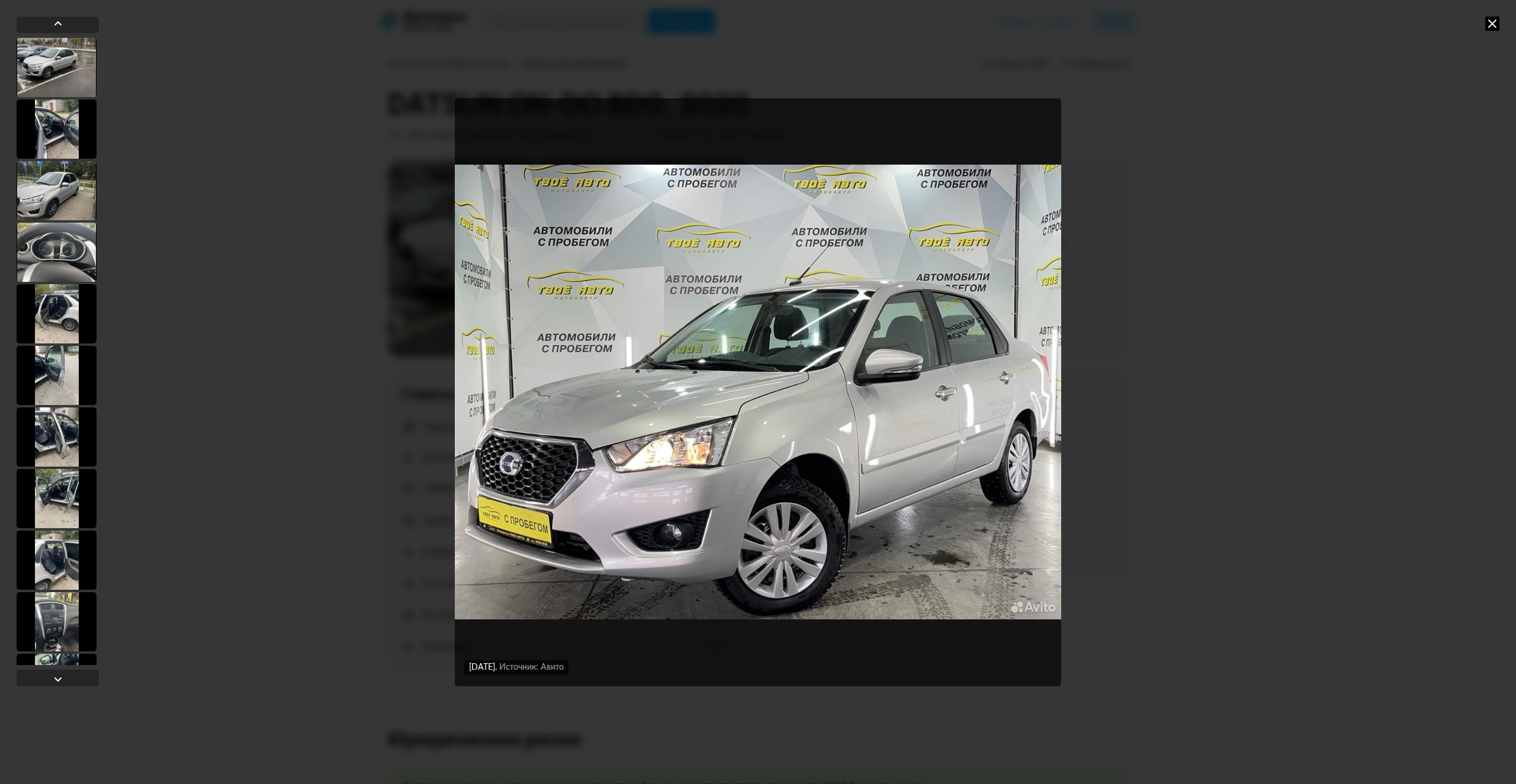
click at [626, 544] on img "Go to Slide 18" at bounding box center [758, 392] width 606 height 588
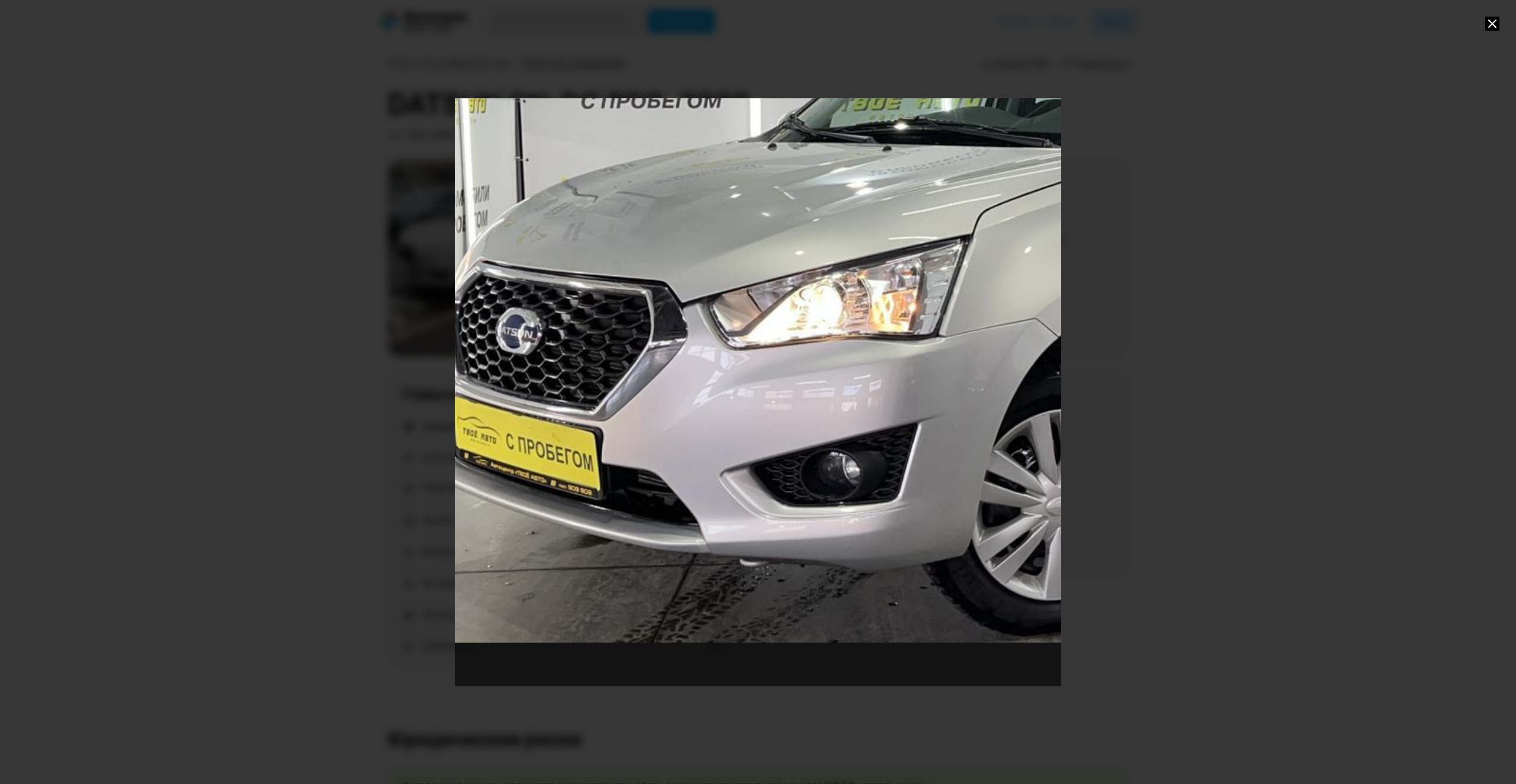
drag, startPoint x: 526, startPoint y: 593, endPoint x: 780, endPoint y: 388, distance: 326.4
click at [780, 388] on div "Go to Slide 18" at bounding box center [1013, 187] width 1213 height 1176
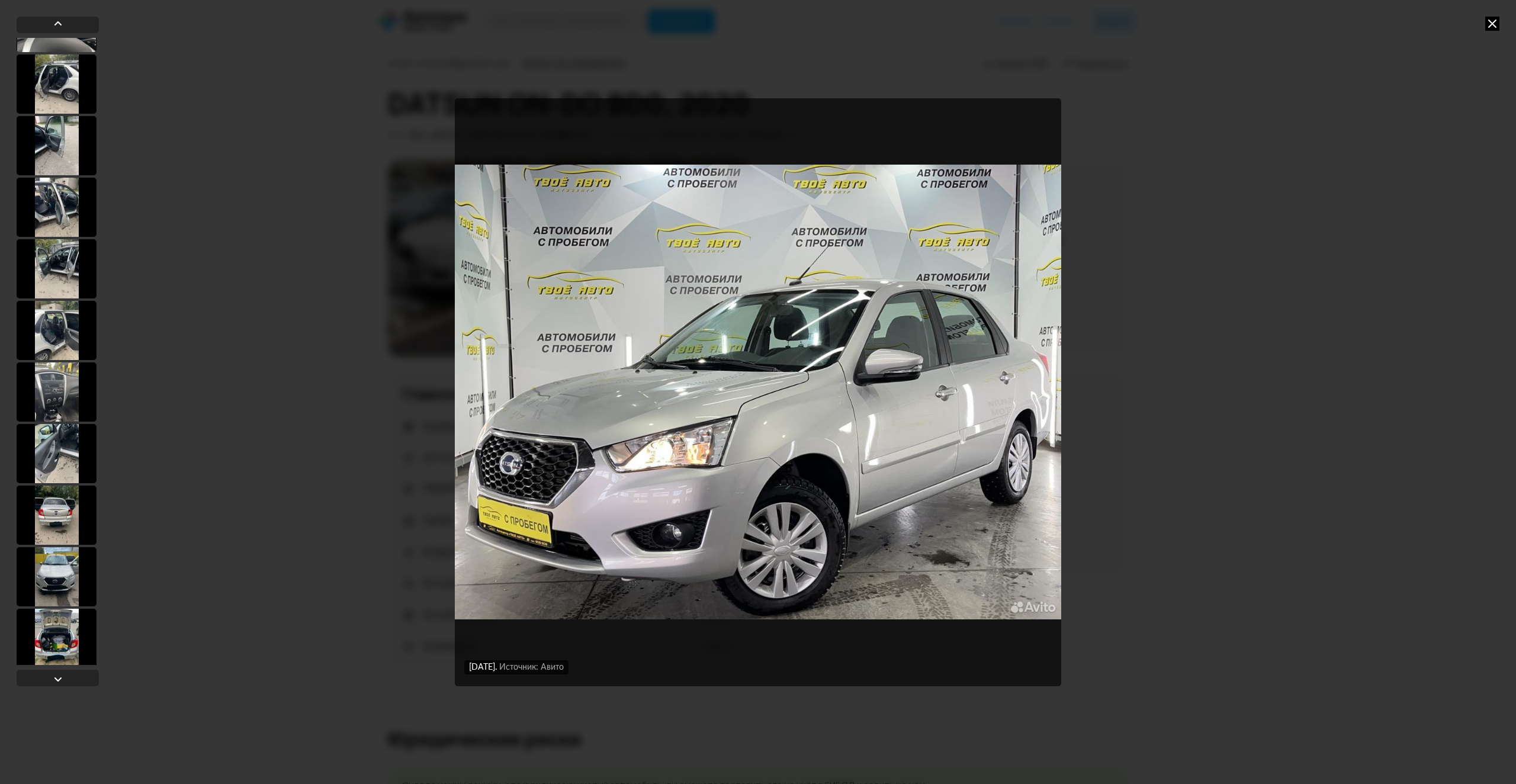
scroll to position [237, 0]
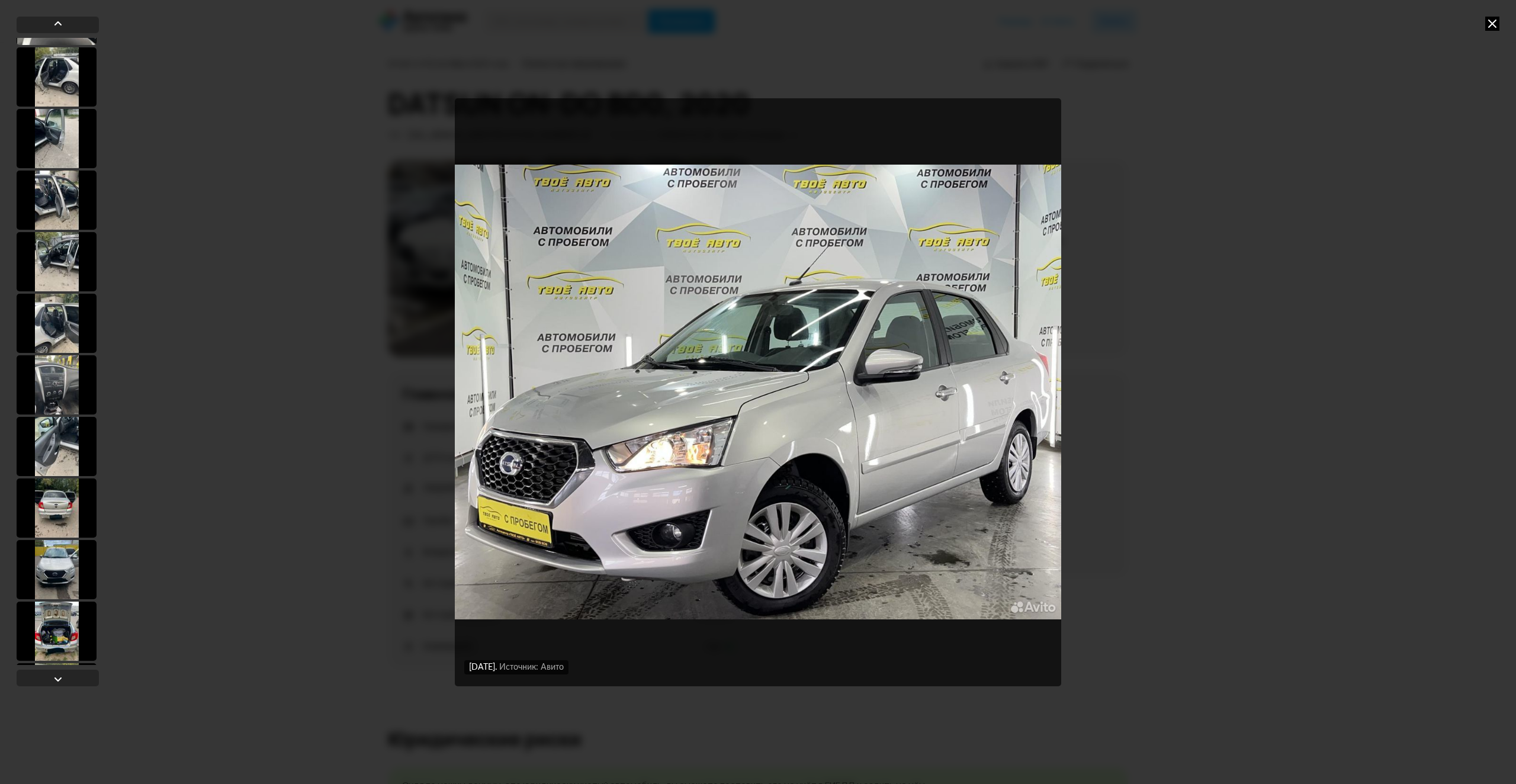
drag, startPoint x: 58, startPoint y: 574, endPoint x: 86, endPoint y: 574, distance: 28.0
click at [58, 574] on div at bounding box center [57, 570] width 80 height 59
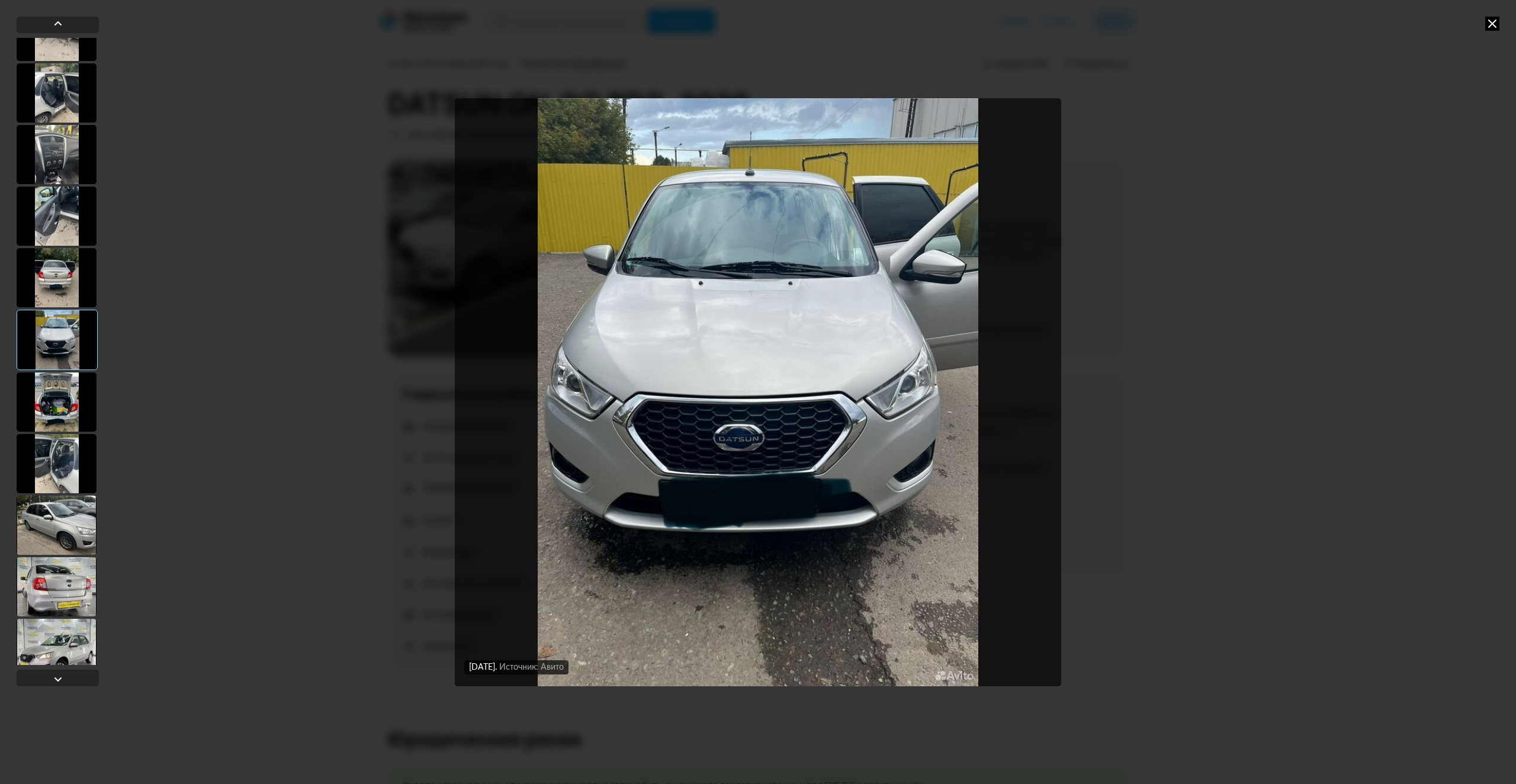
scroll to position [533, 0]
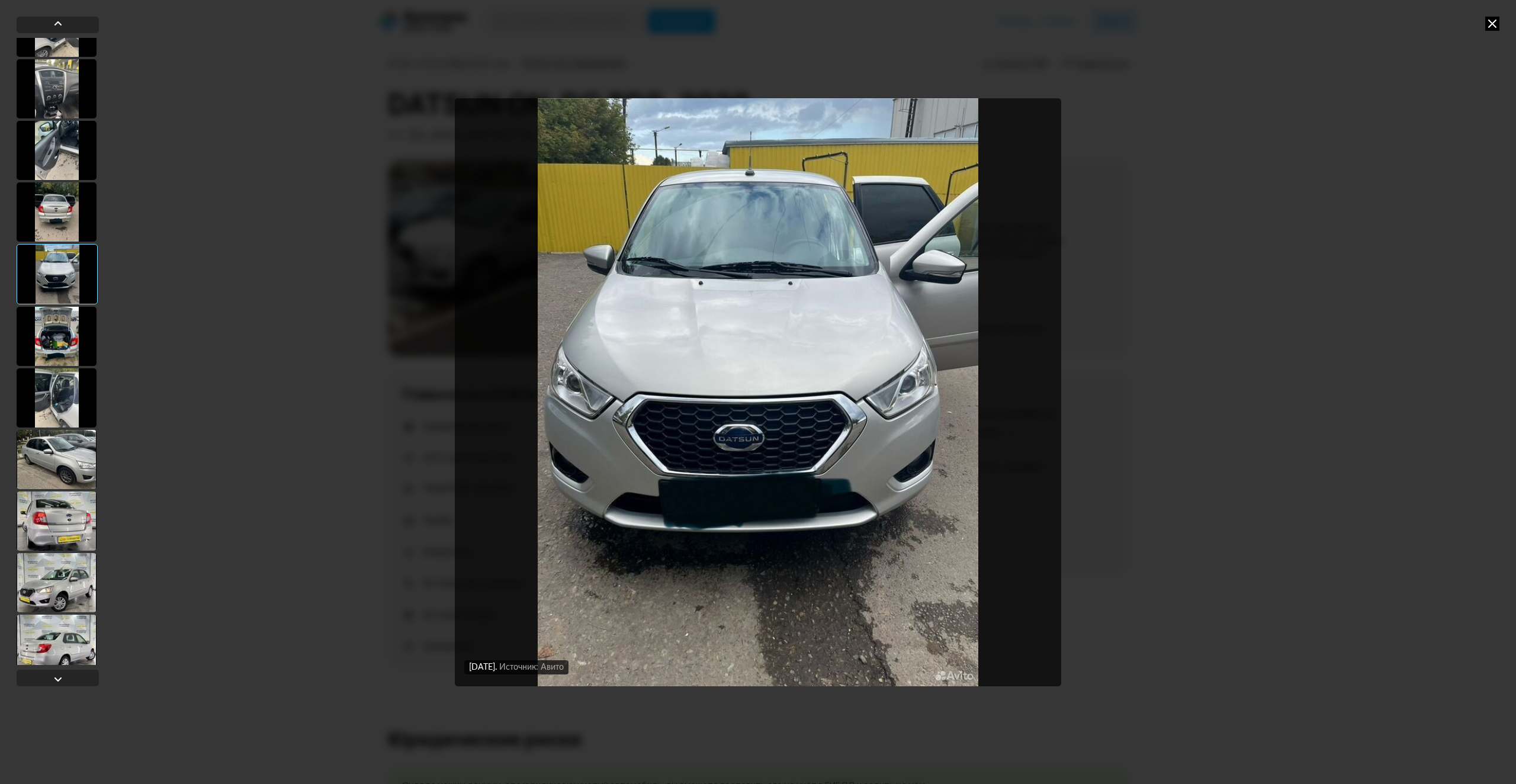
click at [53, 456] on div at bounding box center [57, 460] width 80 height 59
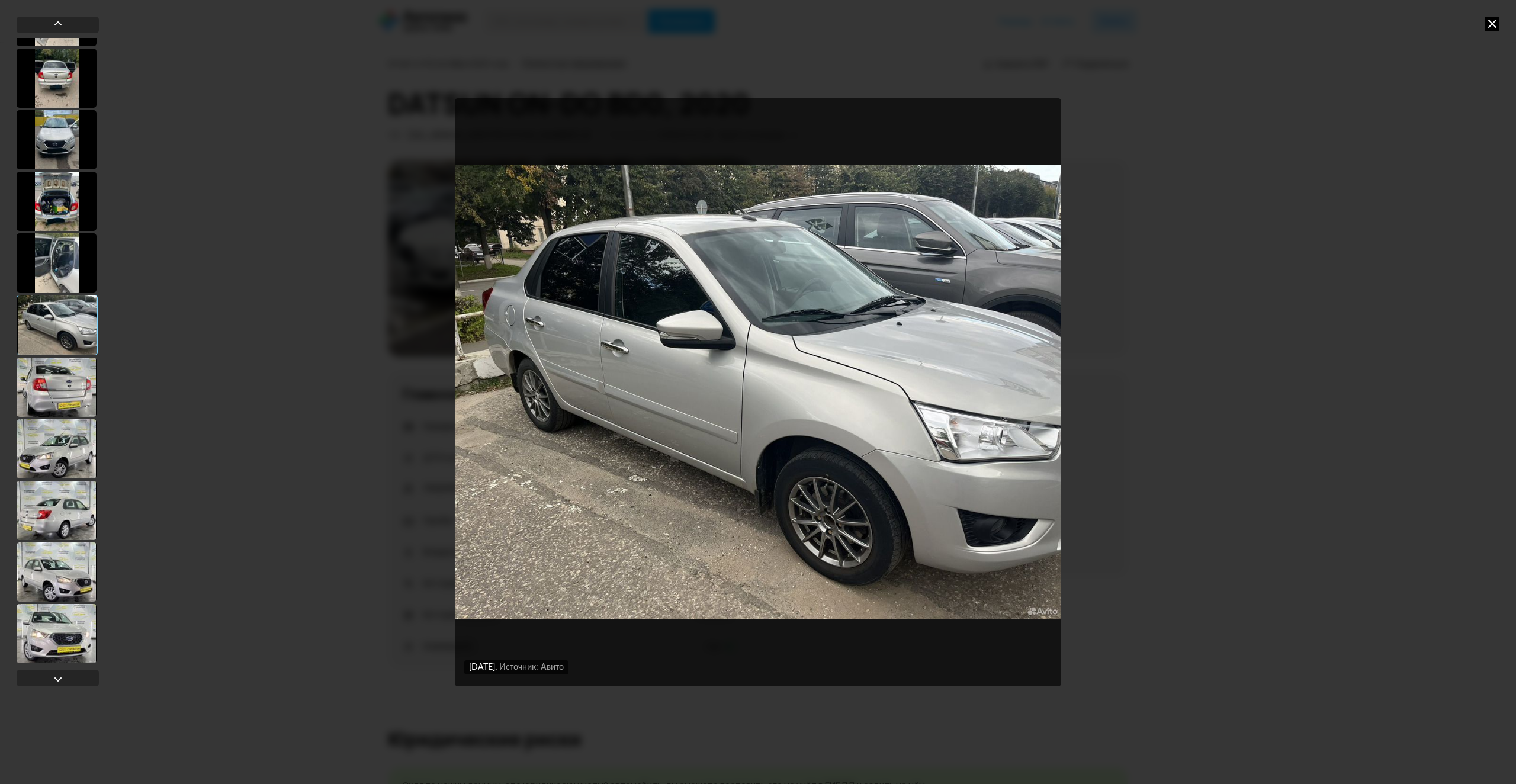
scroll to position [770, 0]
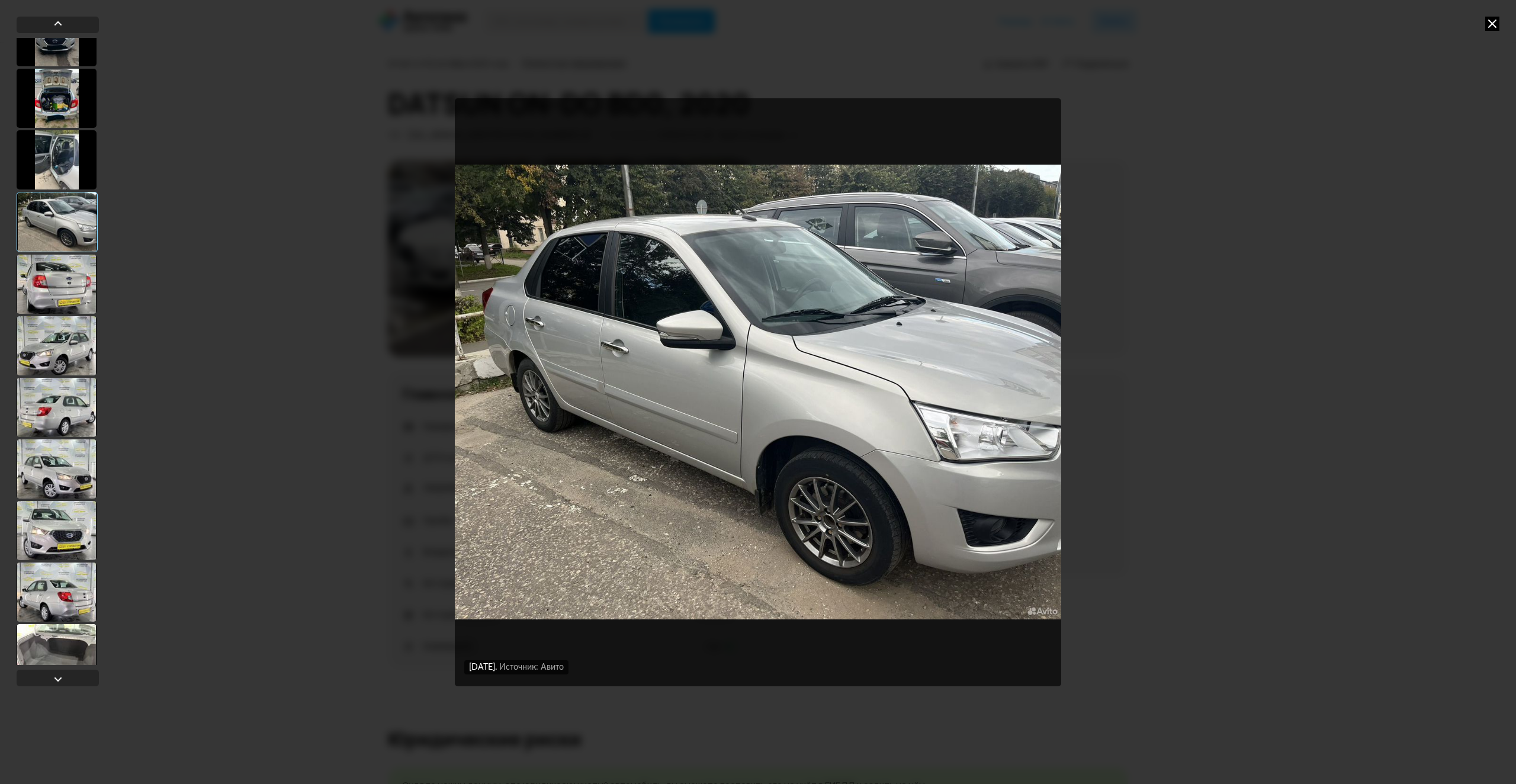
click at [51, 537] on div at bounding box center [57, 531] width 80 height 59
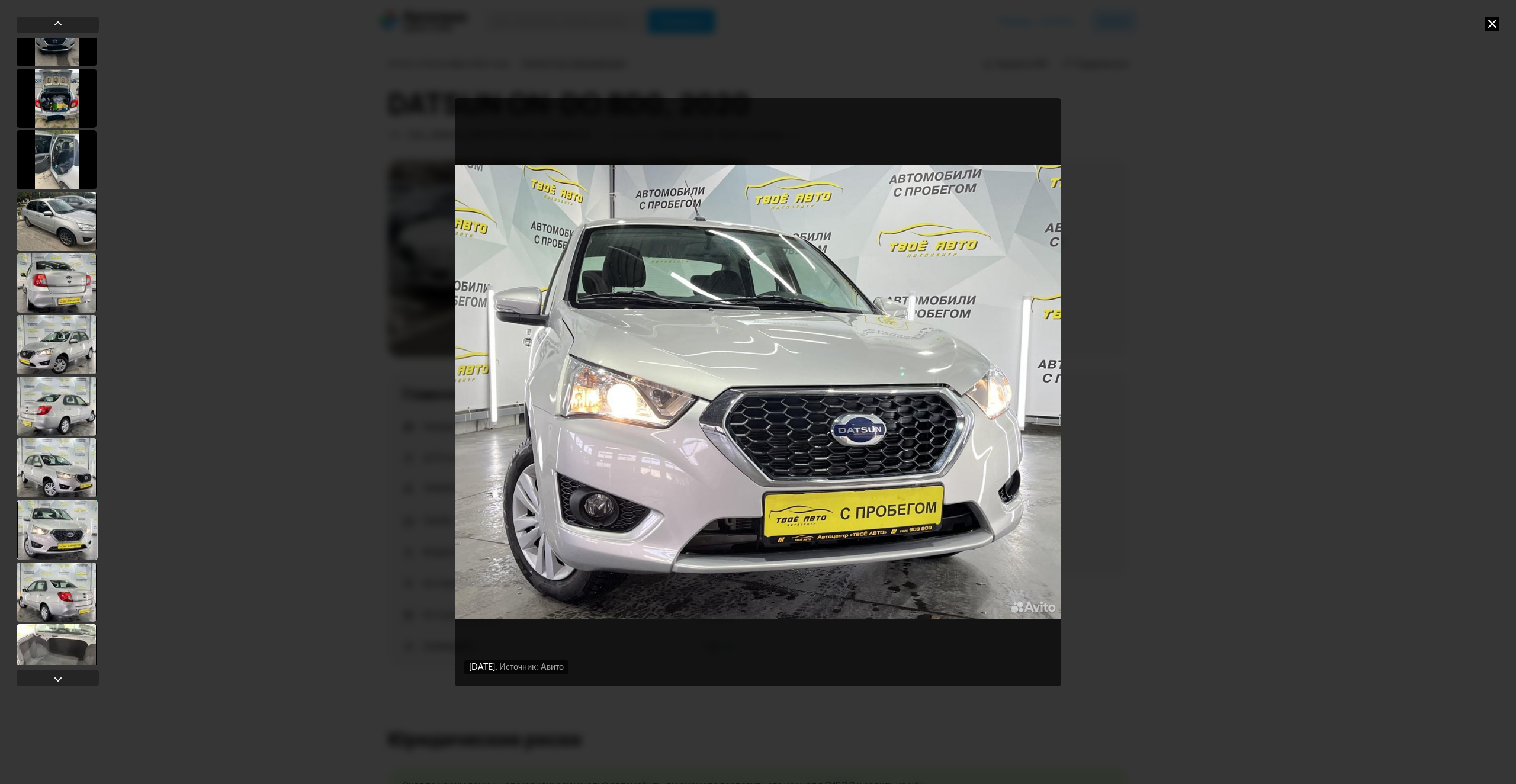
click at [741, 524] on img "Go to Slide 21" at bounding box center [758, 392] width 606 height 588
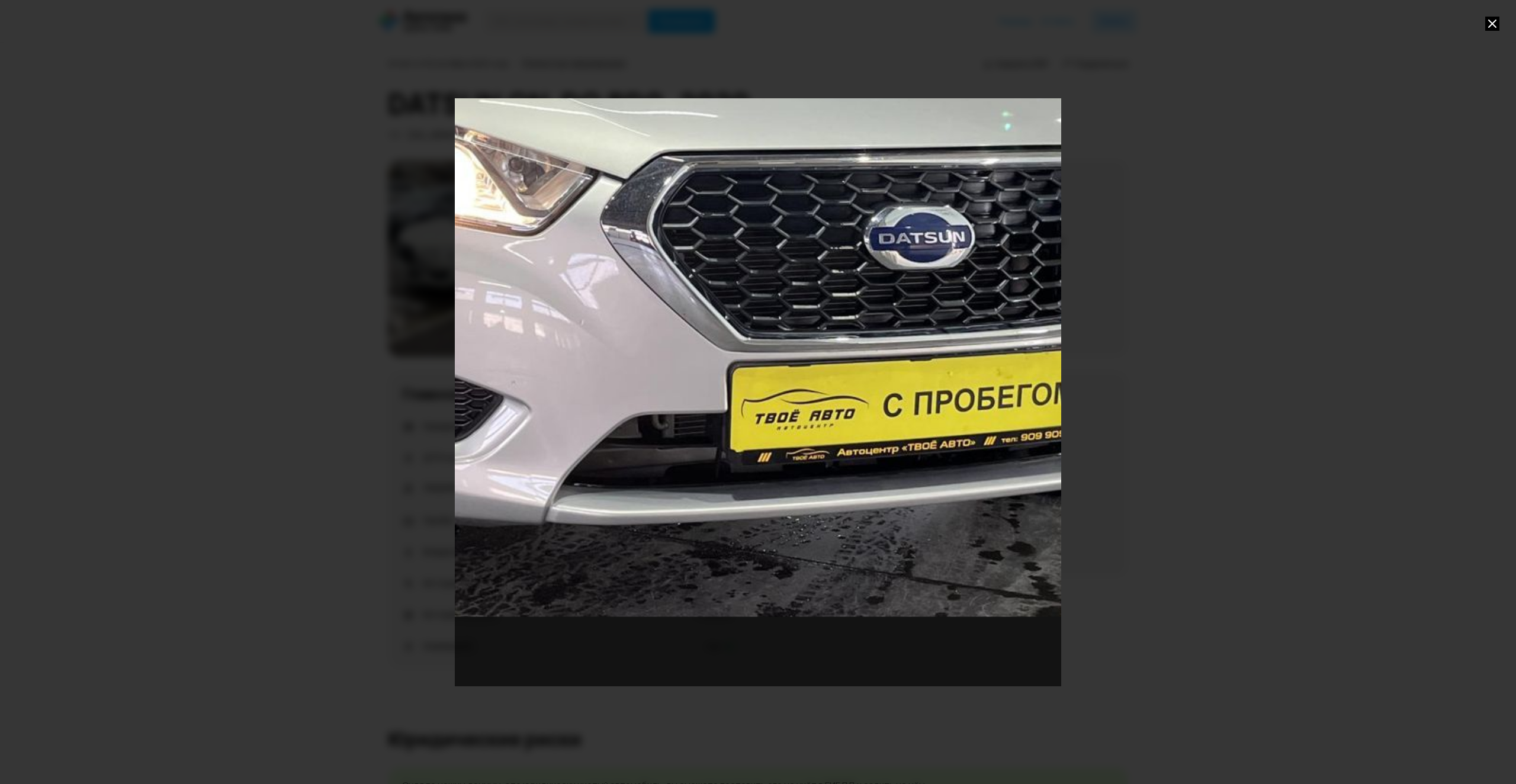
drag, startPoint x: 724, startPoint y: 602, endPoint x: 683, endPoint y: 373, distance: 232.6
click at [683, 373] on div "Go to Slide 21" at bounding box center [718, 161] width 1213 height 1176
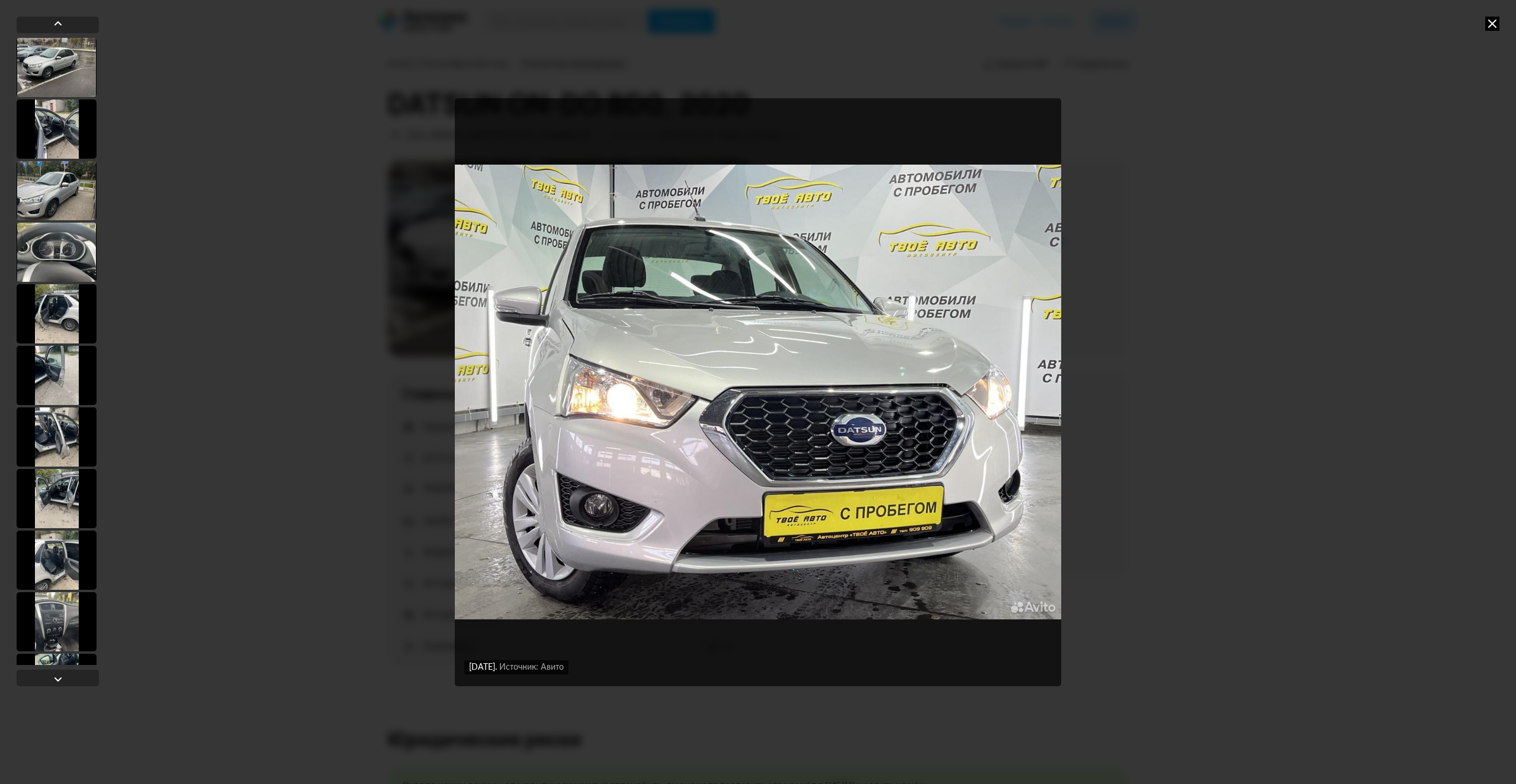
click at [803, 572] on img "Go to Slide 21" at bounding box center [758, 392] width 606 height 588
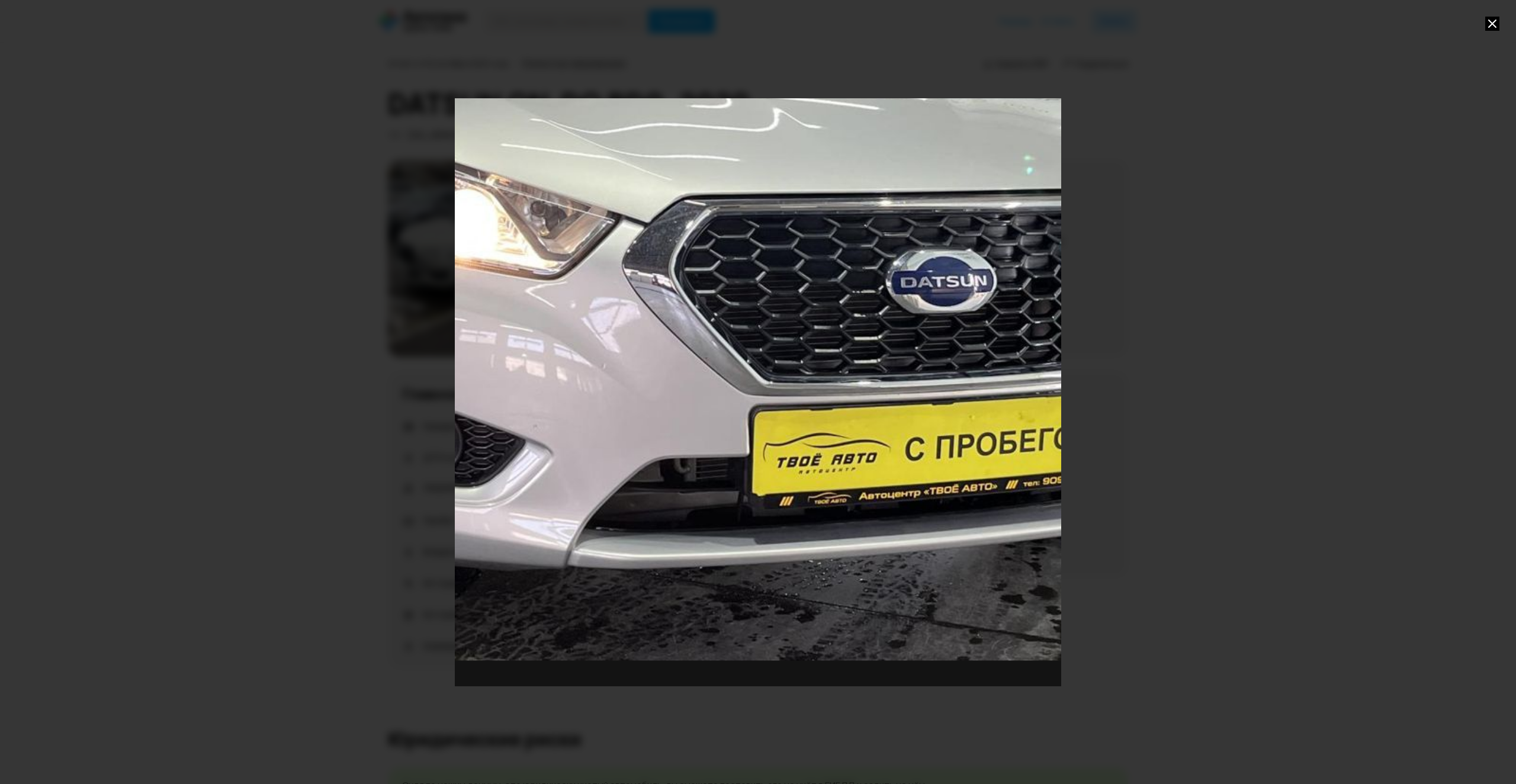
drag, startPoint x: 768, startPoint y: 461, endPoint x: 813, endPoint y: 401, distance: 75.0
click at [813, 401] on div "Go to Slide 21" at bounding box center [741, 205] width 1213 height 1176
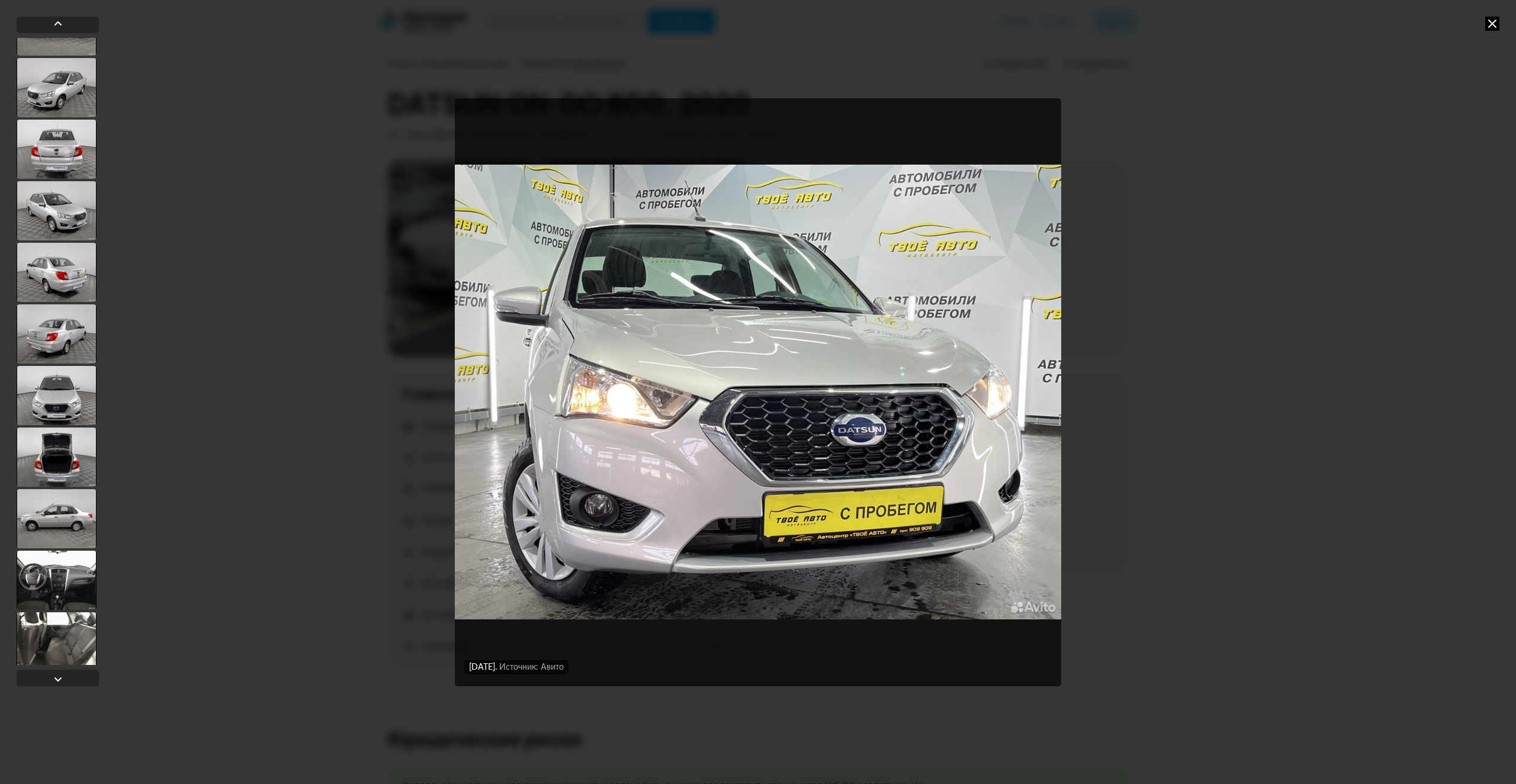
click at [42, 417] on div at bounding box center [57, 395] width 80 height 59
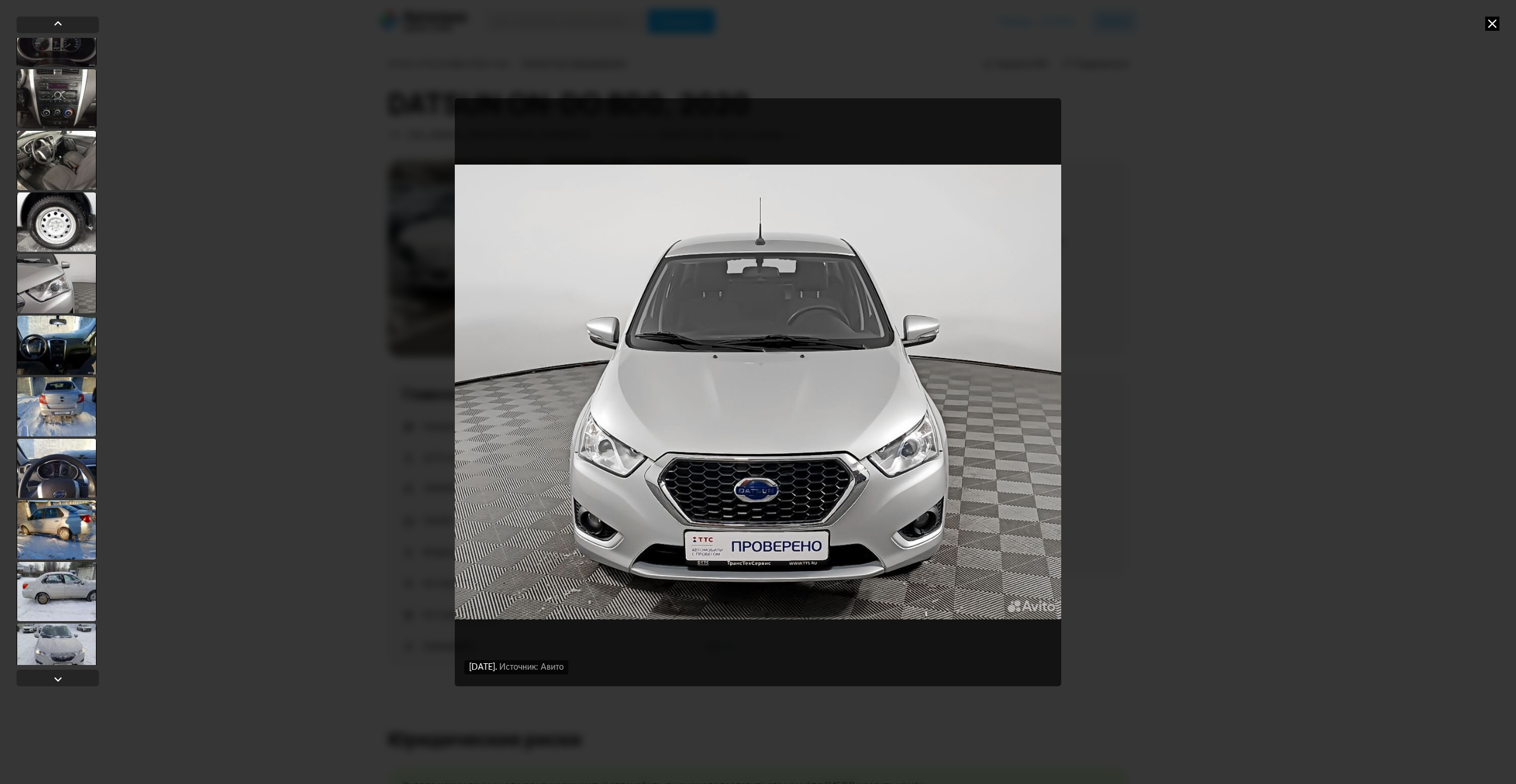
scroll to position [2823, 0]
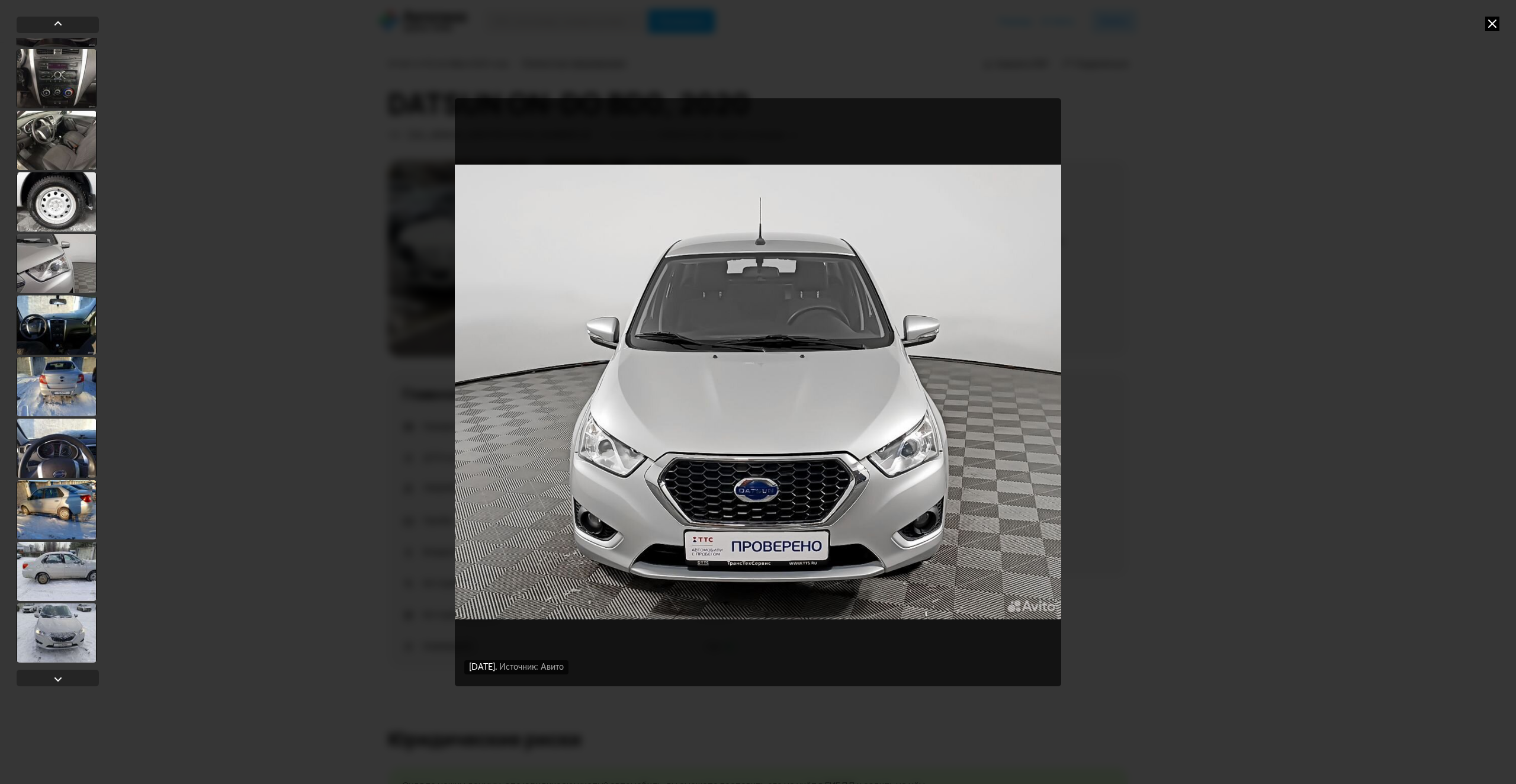
click at [55, 647] on div at bounding box center [57, 633] width 80 height 59
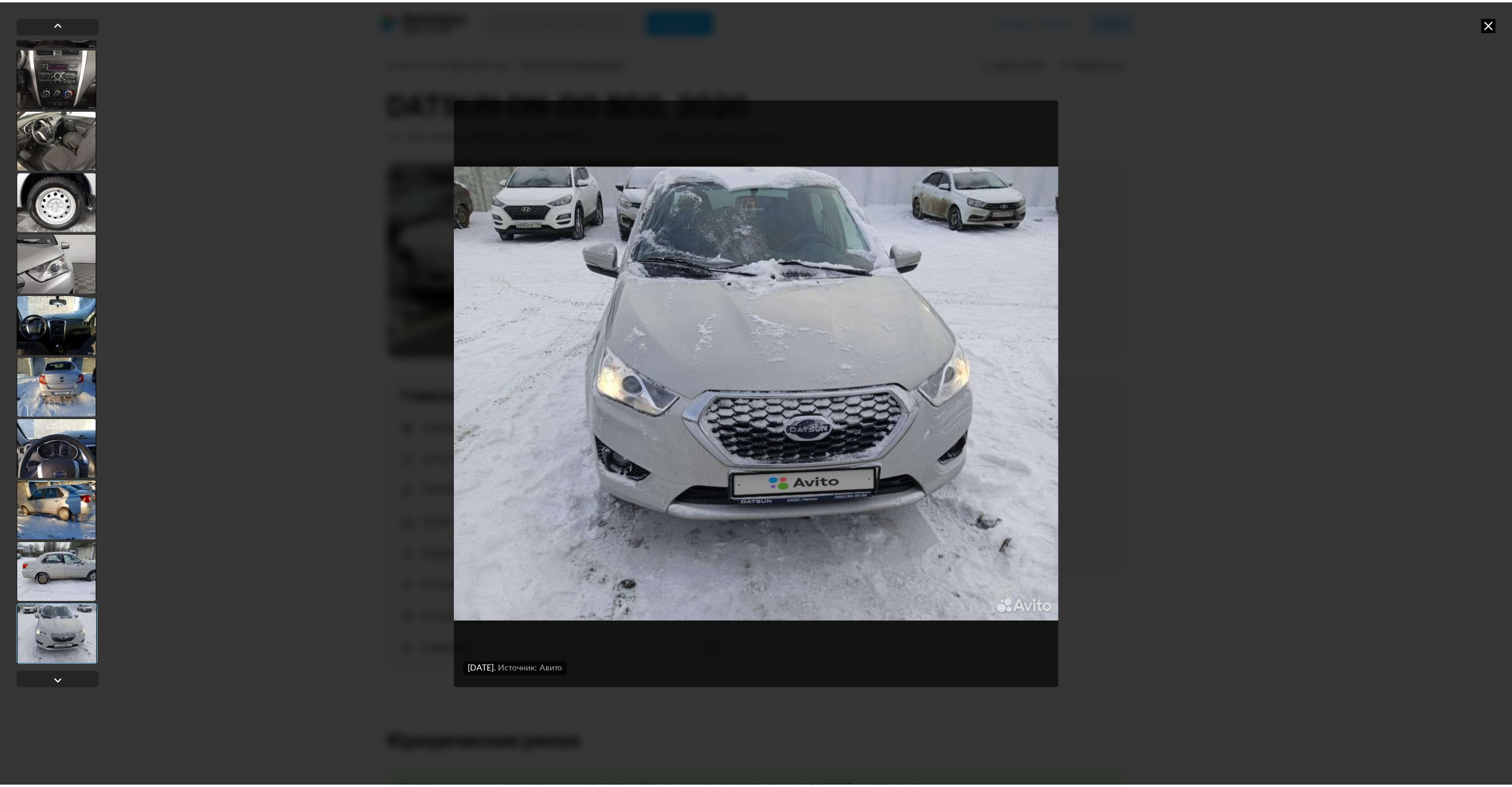
scroll to position [2832, 0]
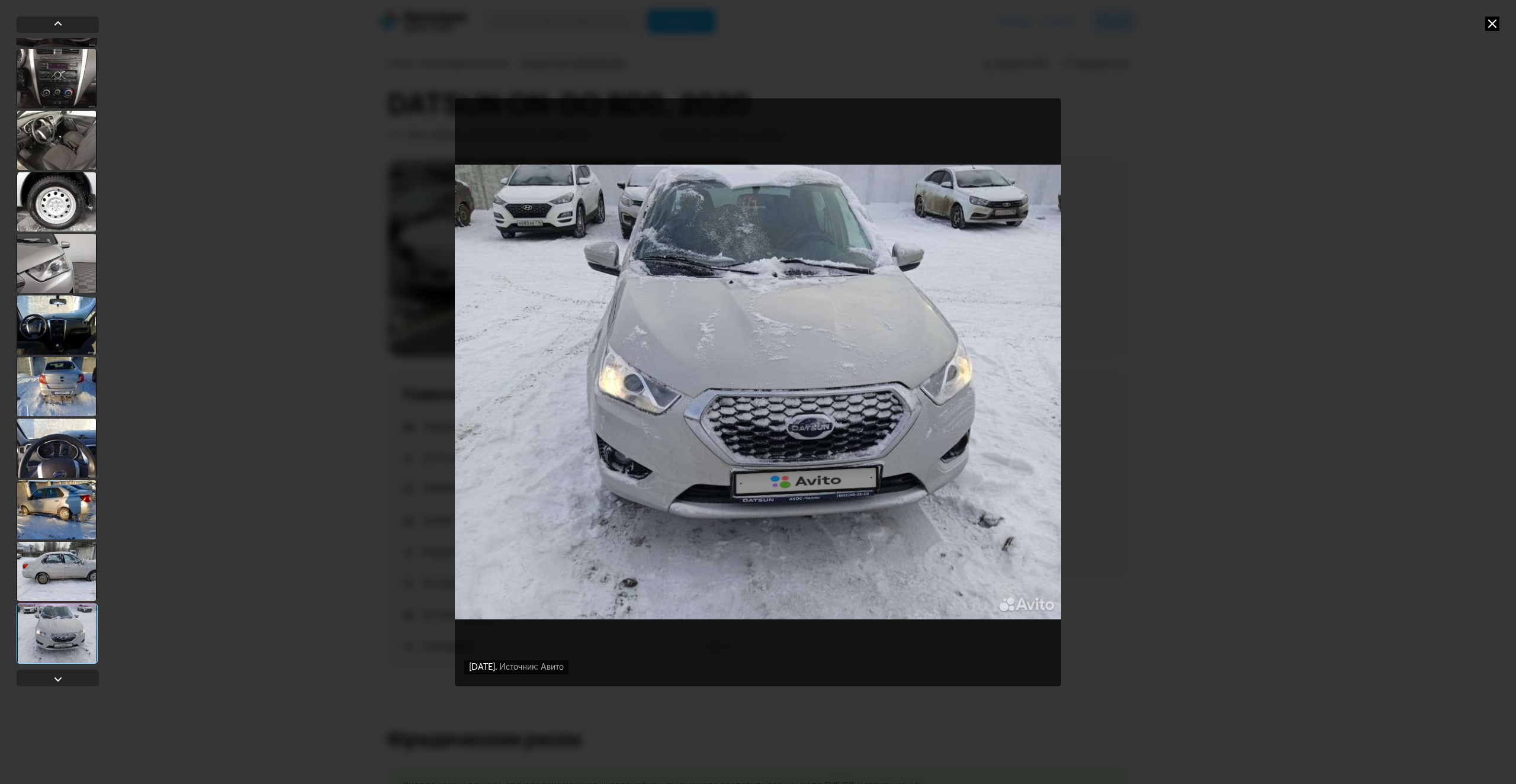
click at [709, 556] on img "Go to Slide 56" at bounding box center [758, 392] width 606 height 588
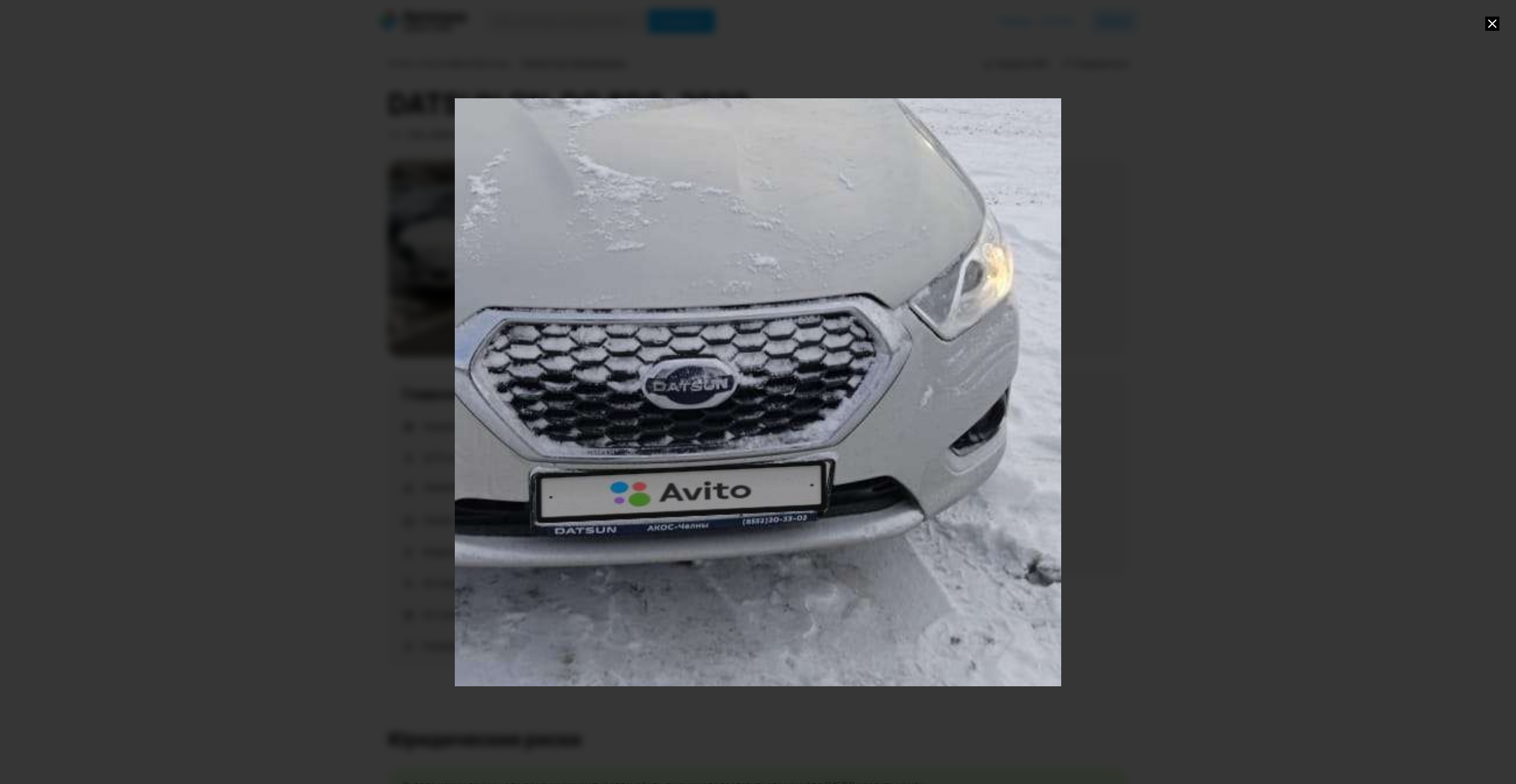
drag, startPoint x: 788, startPoint y: 628, endPoint x: 609, endPoint y: 559, distance: 191.8
click at [609, 559] on div "Go to Slide 56" at bounding box center [585, 314] width 1213 height 1176
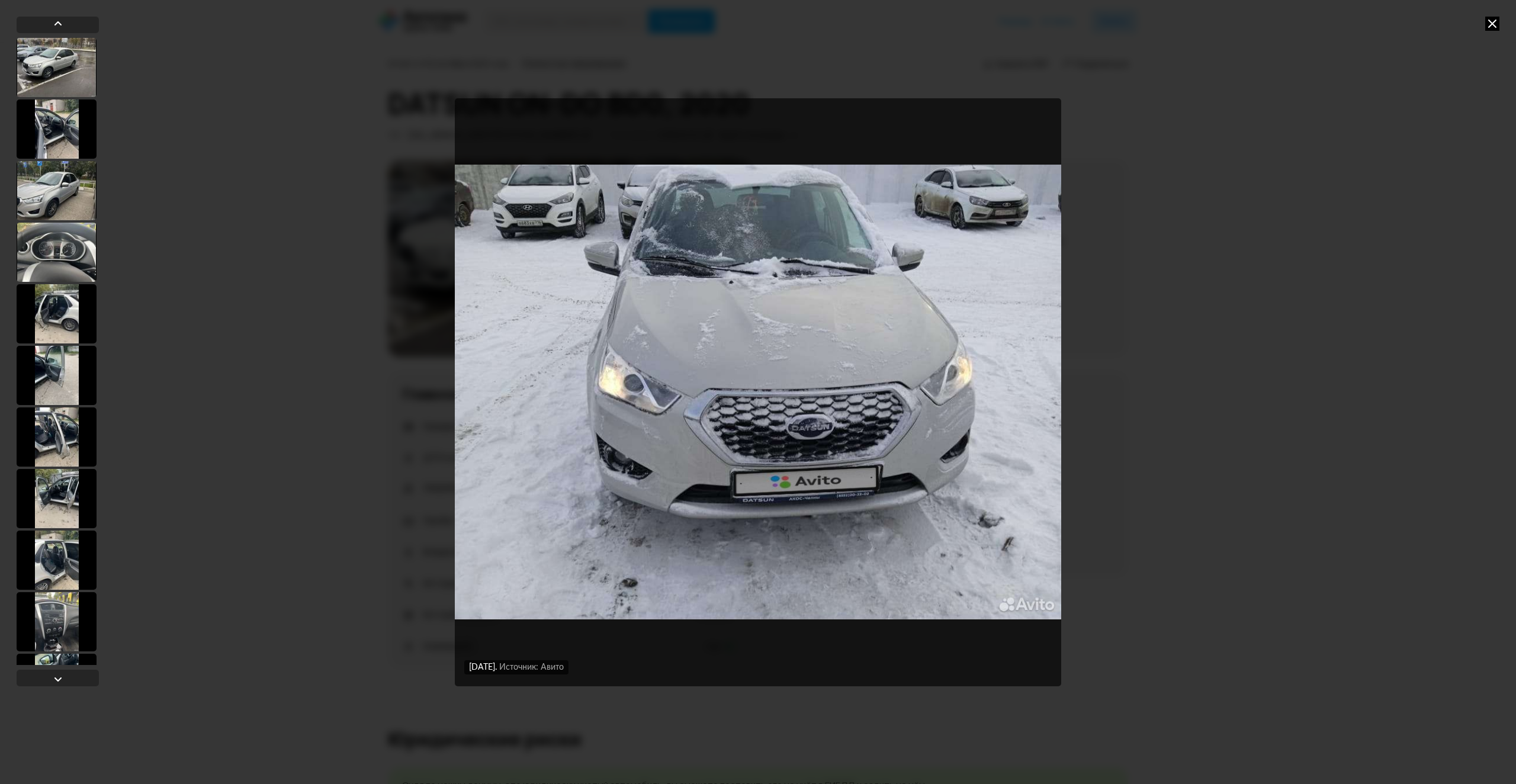
click at [1242, 188] on div "[DATE] Источник: Авито [DATE] Источник: Авито [DATE] Источник: Авито [DATE] Ист…" at bounding box center [758, 392] width 1516 height 784
click at [1494, 24] on icon at bounding box center [1492, 24] width 14 height 14
